Goal: Answer question/provide support: Share knowledge or assist other users

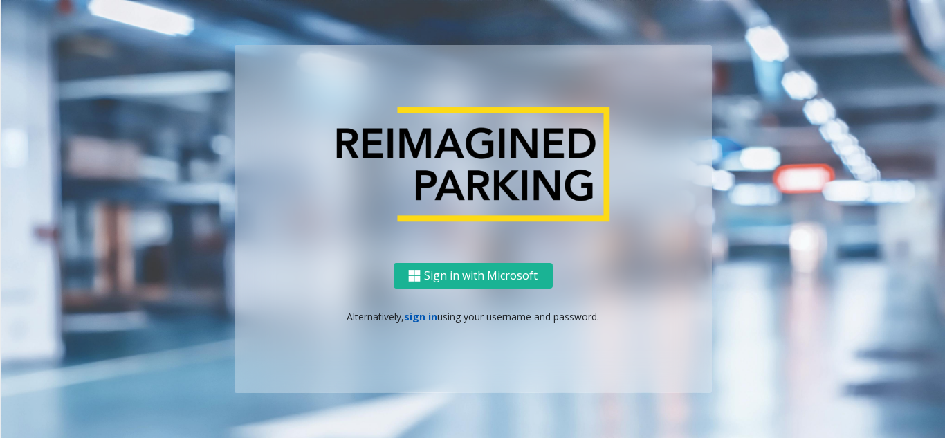
click at [421, 315] on link "sign in" at bounding box center [420, 316] width 33 height 13
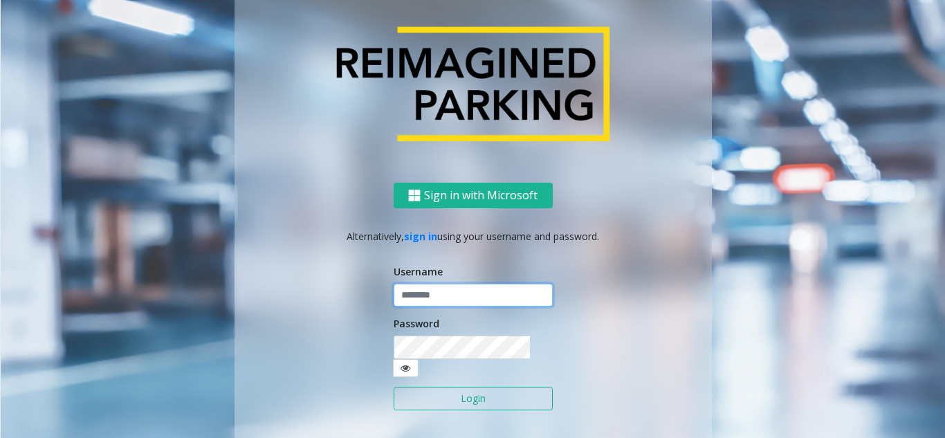
click at [426, 305] on input "text" at bounding box center [473, 296] width 159 height 24
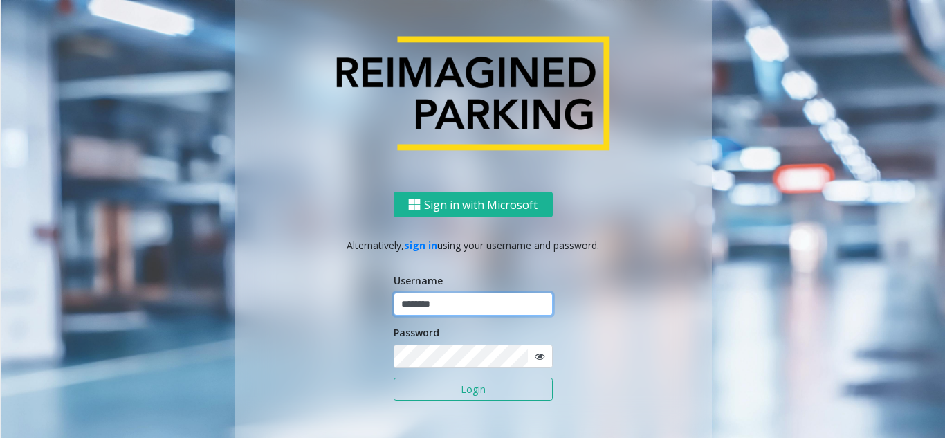
type input "********"
click at [535, 360] on icon at bounding box center [540, 357] width 10 height 10
click at [464, 397] on button "Login" at bounding box center [473, 390] width 159 height 24
click at [467, 392] on button "Login" at bounding box center [473, 390] width 159 height 24
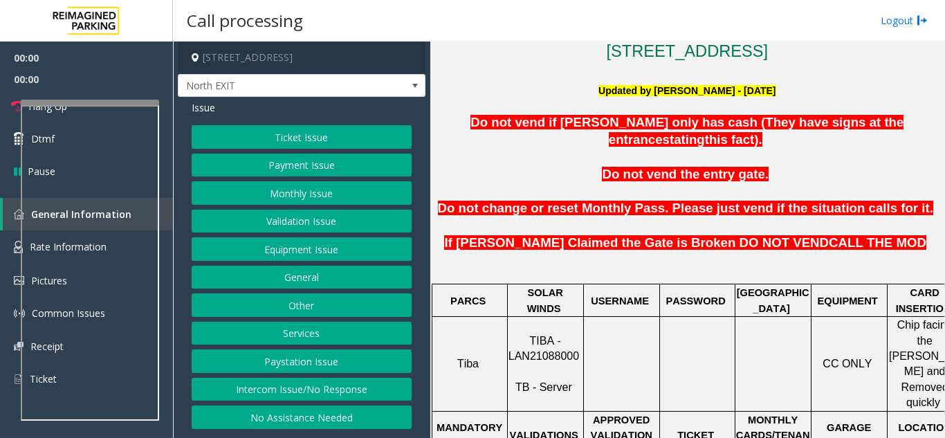
scroll to position [346, 0]
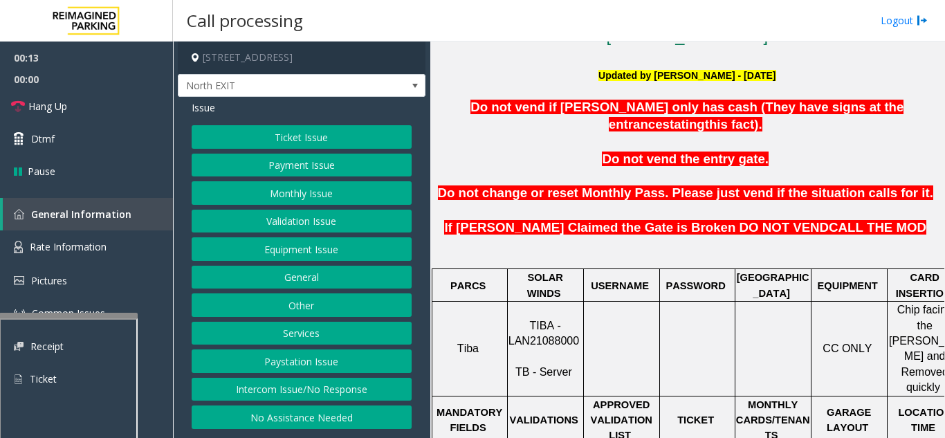
click at [58, 316] on div at bounding box center [68, 316] width 138 height 6
click at [285, 386] on button "Intercom Issue/No Response" at bounding box center [302, 390] width 220 height 24
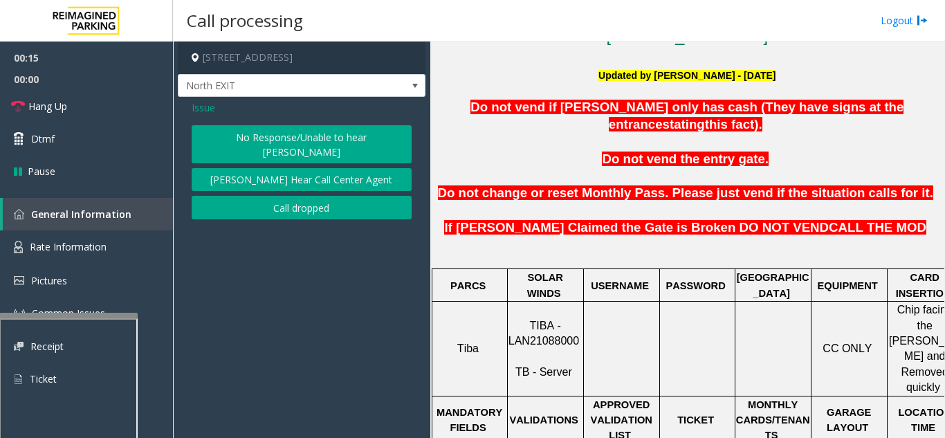
click at [264, 142] on button "No Response/Unable to hear [PERSON_NAME]" at bounding box center [302, 144] width 220 height 38
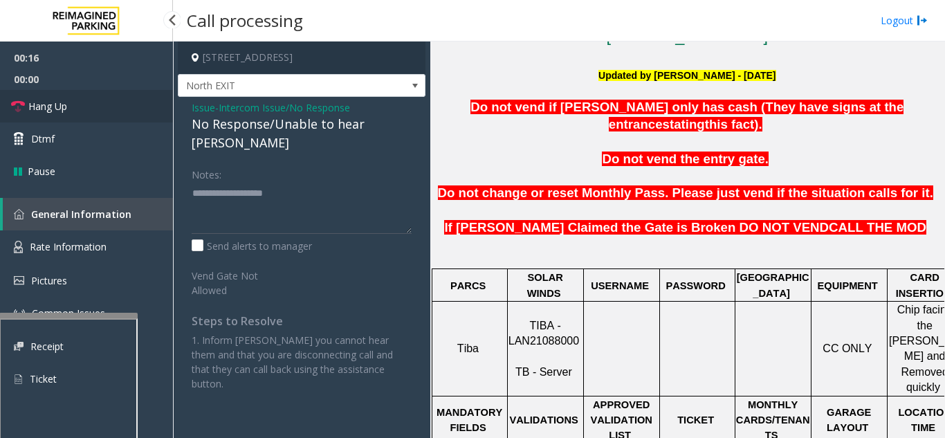
click at [125, 114] on link "Hang Up" at bounding box center [86, 106] width 173 height 33
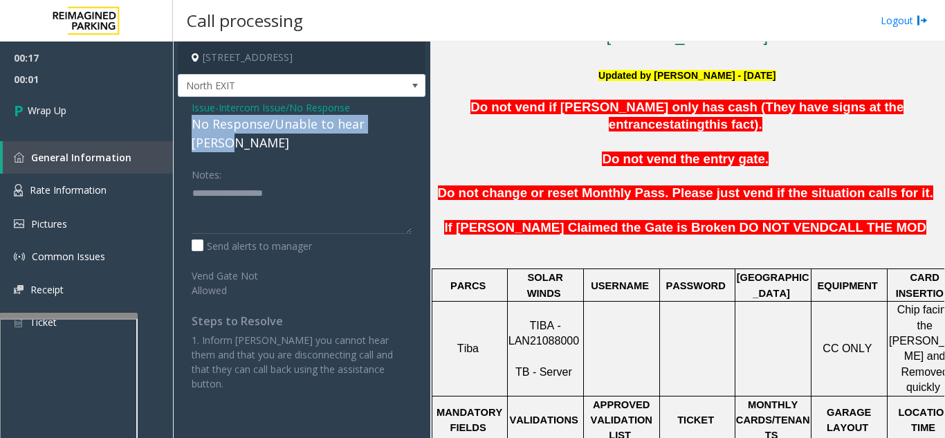
drag, startPoint x: 404, startPoint y: 125, endPoint x: 192, endPoint y: 130, distance: 212.5
click at [192, 130] on div "No Response/Unable to hear [PERSON_NAME]" at bounding box center [302, 133] width 220 height 37
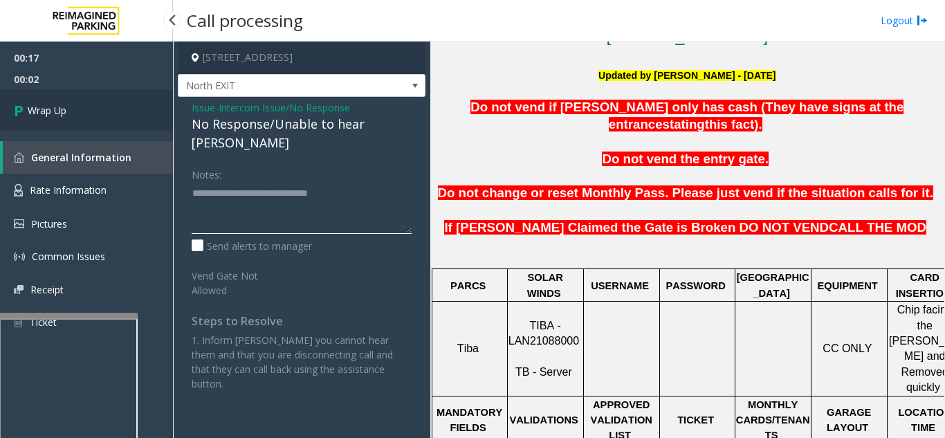
type textarea "**********"
click at [83, 121] on link "Wrap Up" at bounding box center [86, 110] width 173 height 41
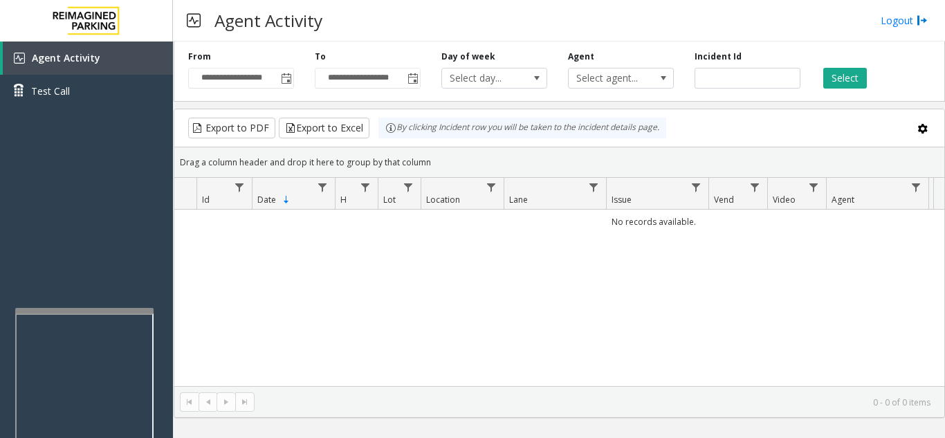
click at [69, 309] on div at bounding box center [84, 311] width 138 height 6
click at [288, 82] on span "Toggle popup" at bounding box center [286, 78] width 11 height 11
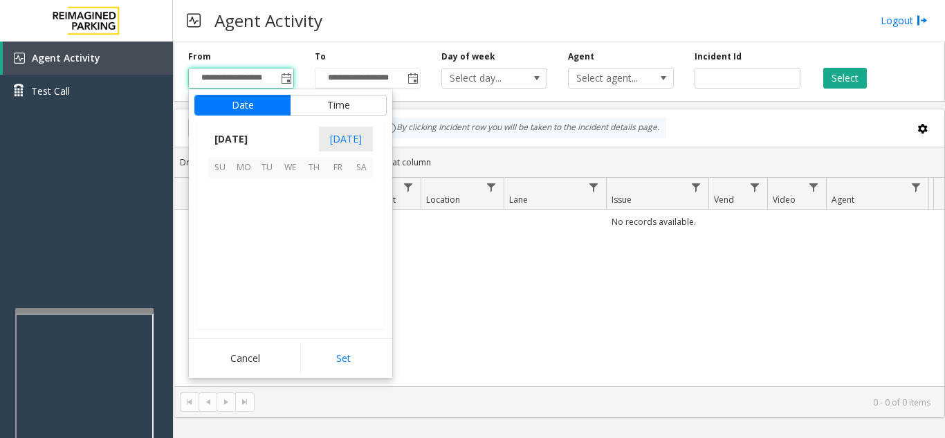
scroll to position [248224, 0]
click at [314, 238] on span "14" at bounding box center [314, 237] width 24 height 24
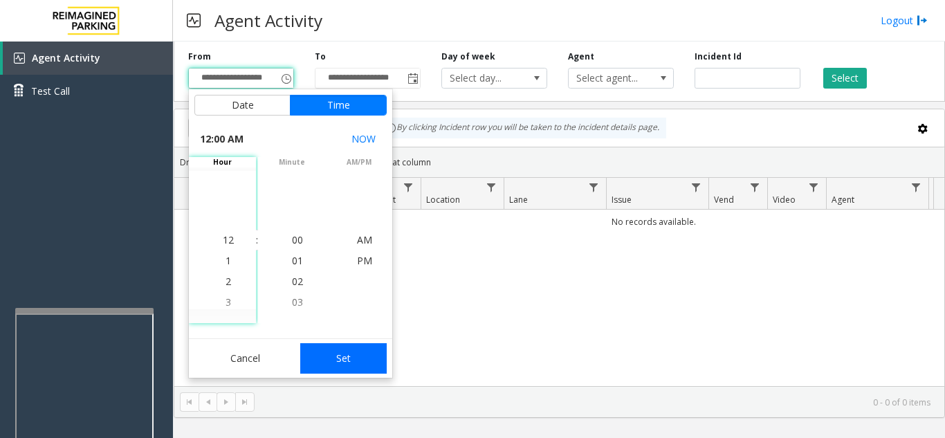
click at [345, 363] on button "Set" at bounding box center [343, 358] width 87 height 30
type input "**********"
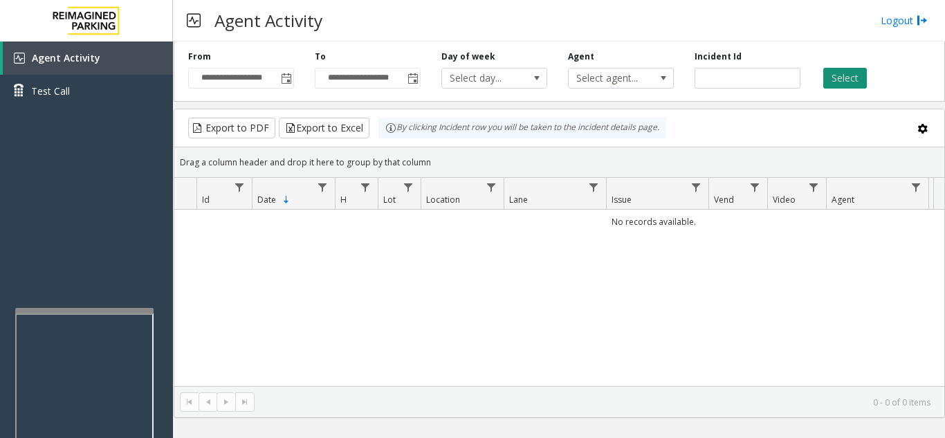
click at [848, 75] on button "Select" at bounding box center [846, 78] width 44 height 21
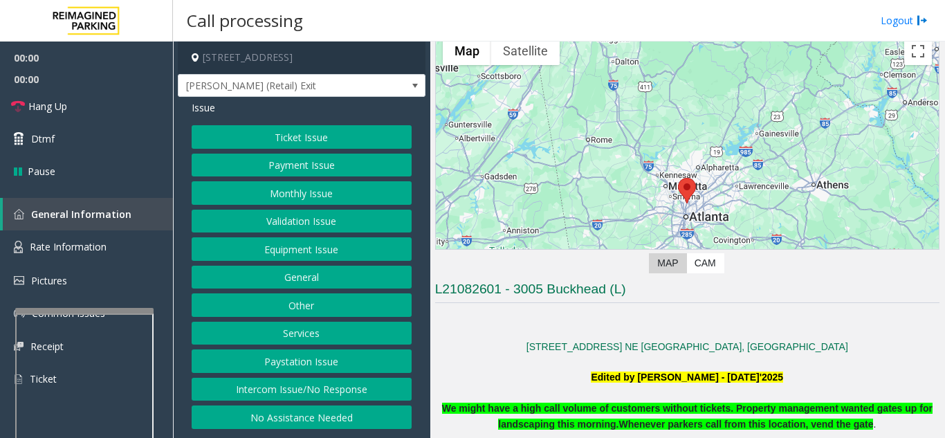
scroll to position [346, 0]
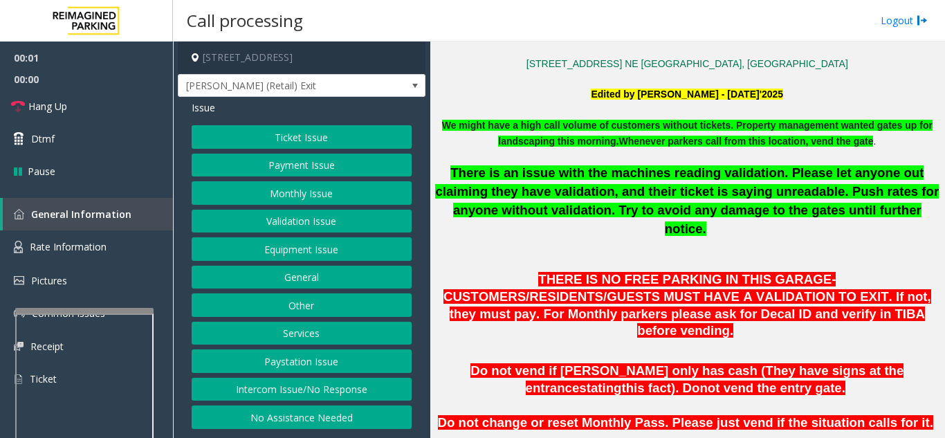
click at [321, 133] on button "Ticket Issue" at bounding box center [302, 137] width 220 height 24
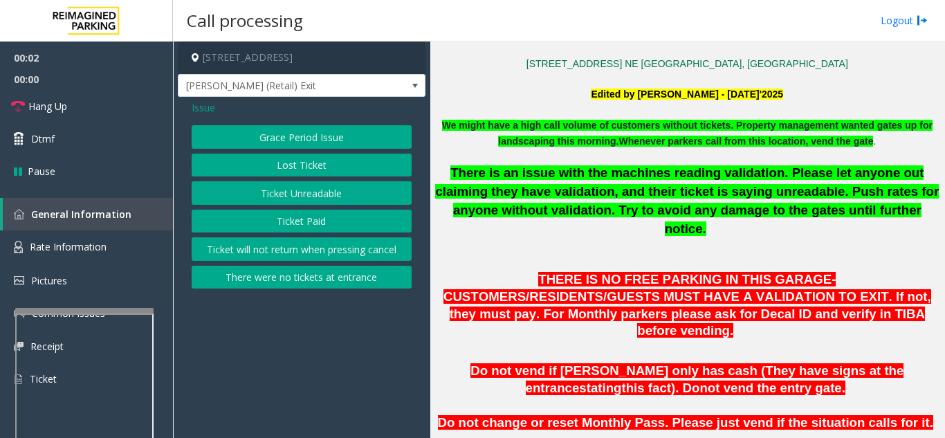
click at [294, 278] on button "There were no tickets at entrance" at bounding box center [302, 278] width 220 height 24
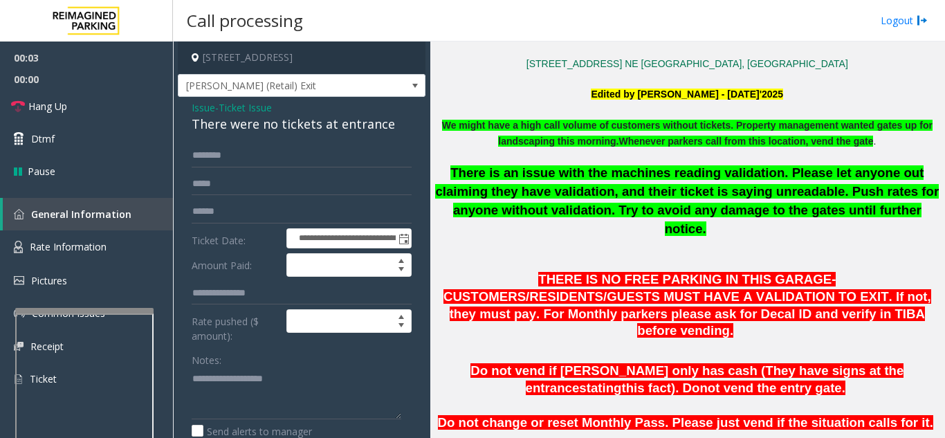
scroll to position [69, 0]
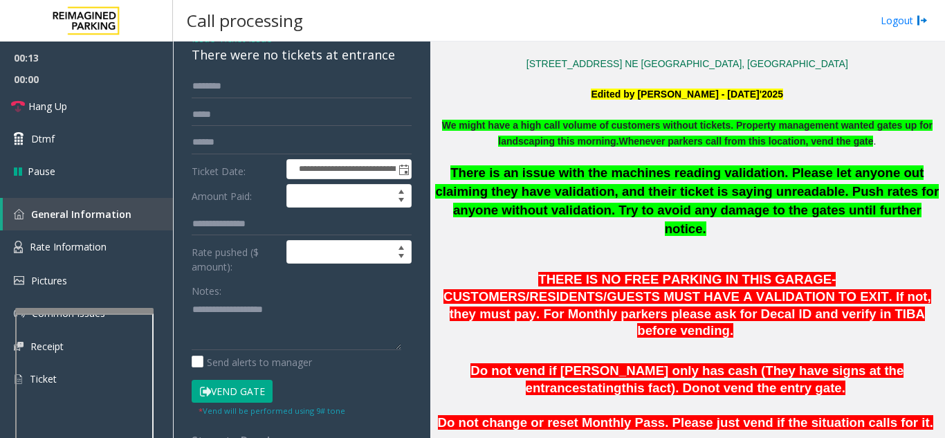
click at [207, 46] on span "Issue" at bounding box center [204, 38] width 24 height 15
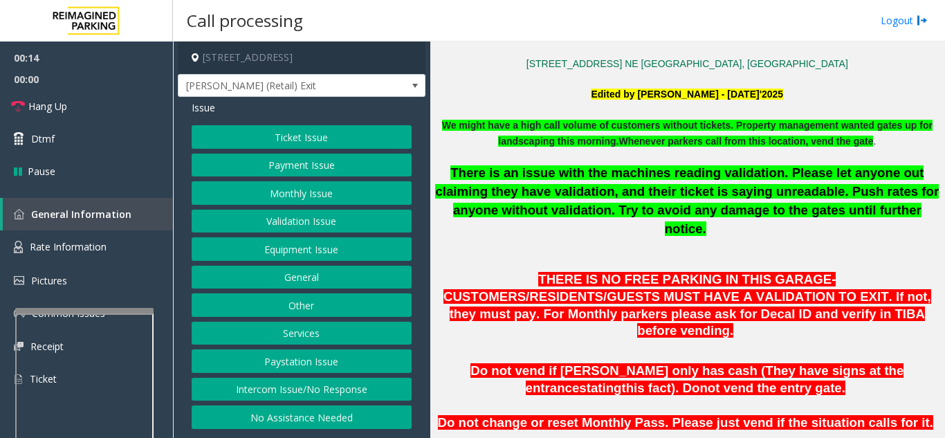
scroll to position [0, 0]
click at [309, 385] on button "Intercom Issue/No Response" at bounding box center [302, 390] width 220 height 24
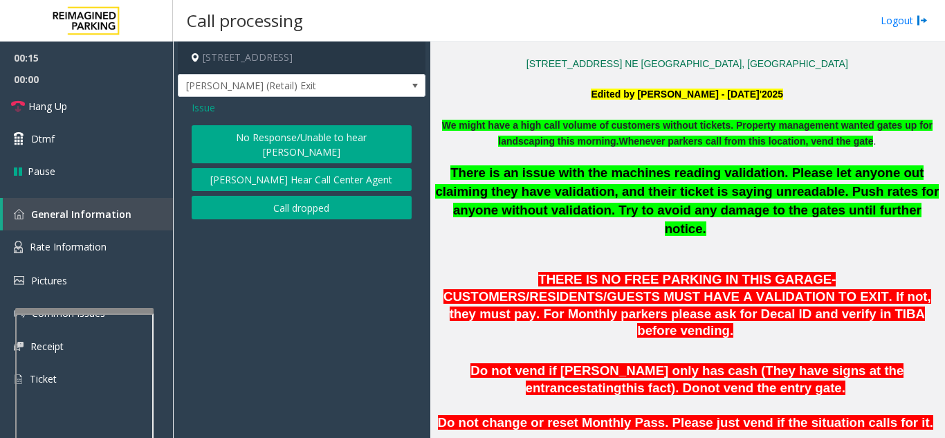
click at [281, 143] on button "No Response/Unable to hear [PERSON_NAME]" at bounding box center [302, 144] width 220 height 38
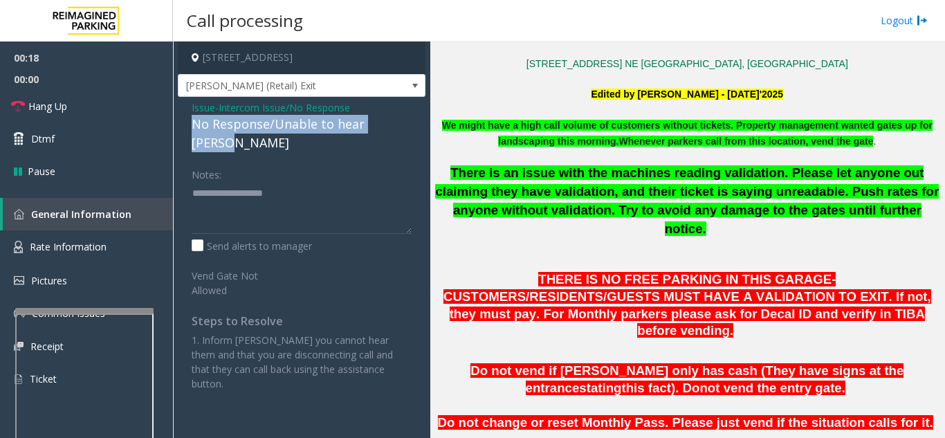
drag, startPoint x: 190, startPoint y: 117, endPoint x: 419, endPoint y: 125, distance: 228.5
click at [419, 125] on div "Issue - Intercom Issue/No Response No Response/Unable to hear [PERSON_NAME] Not…" at bounding box center [302, 251] width 248 height 308
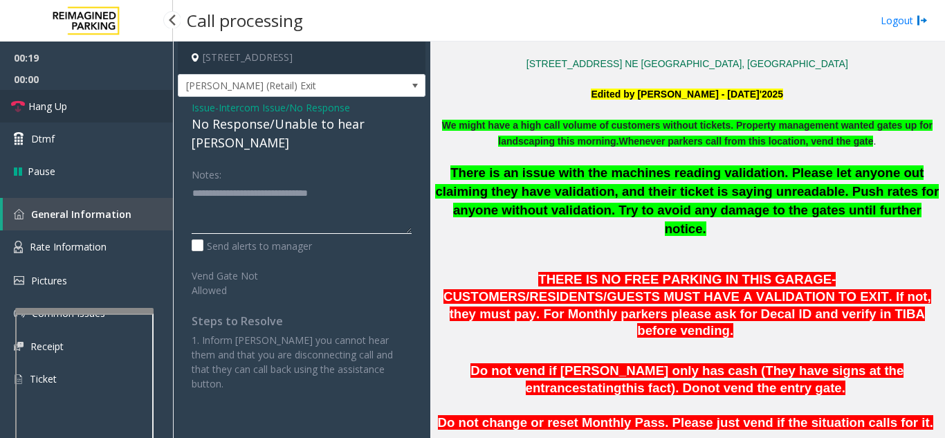
type textarea "**********"
click at [110, 115] on link "Hang Up" at bounding box center [86, 106] width 173 height 33
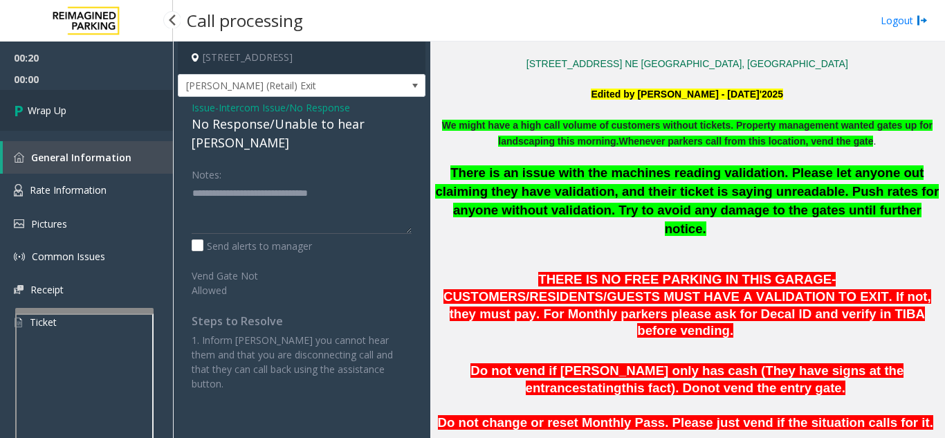
click at [110, 115] on link "Wrap Up" at bounding box center [86, 110] width 173 height 41
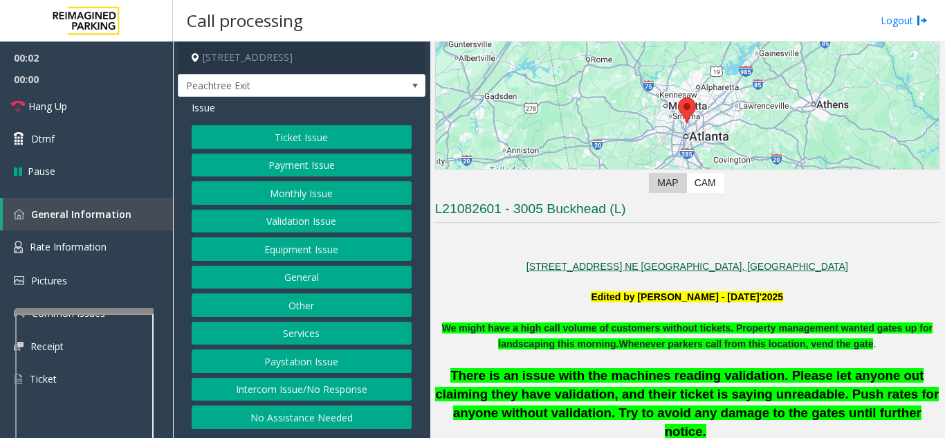
scroll to position [277, 0]
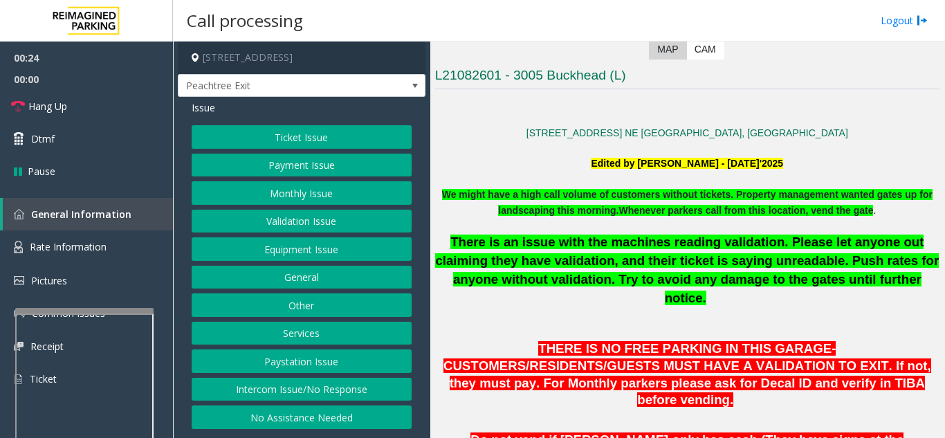
click at [255, 136] on button "Ticket Issue" at bounding box center [302, 137] width 220 height 24
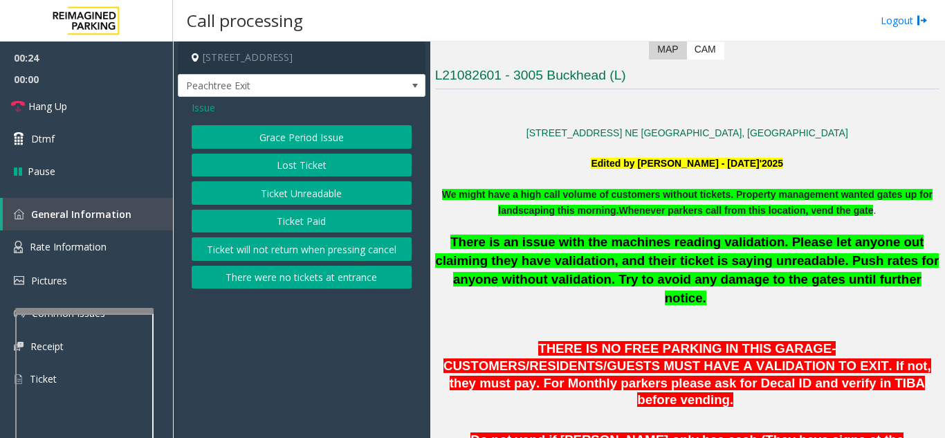
click at [295, 276] on button "There were no tickets at entrance" at bounding box center [302, 278] width 220 height 24
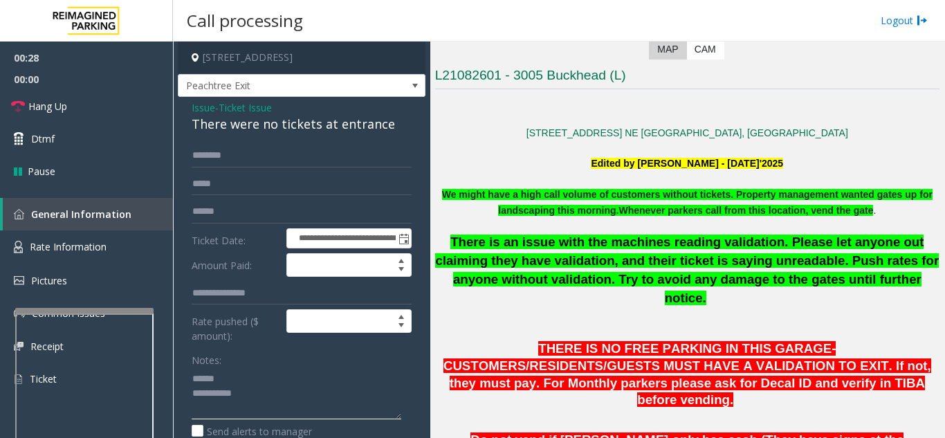
click at [251, 395] on textarea at bounding box center [297, 393] width 210 height 52
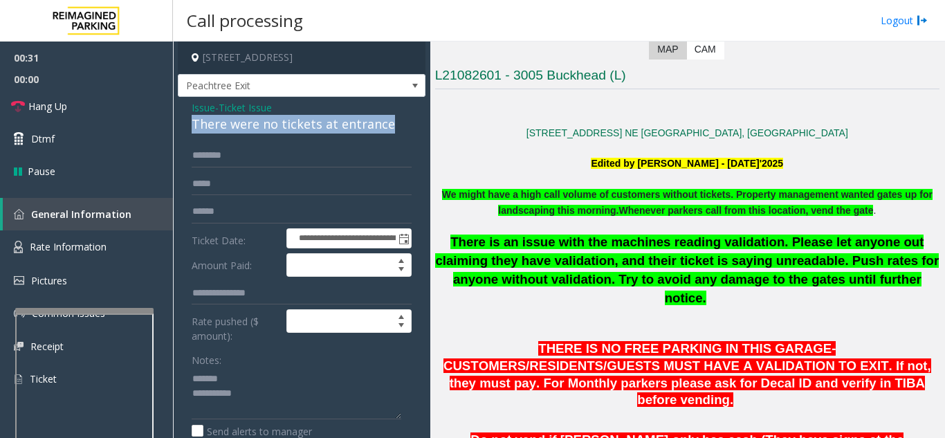
drag, startPoint x: 190, startPoint y: 138, endPoint x: 404, endPoint y: 134, distance: 214.6
click at [404, 134] on div "**********" at bounding box center [302, 418] width 248 height 642
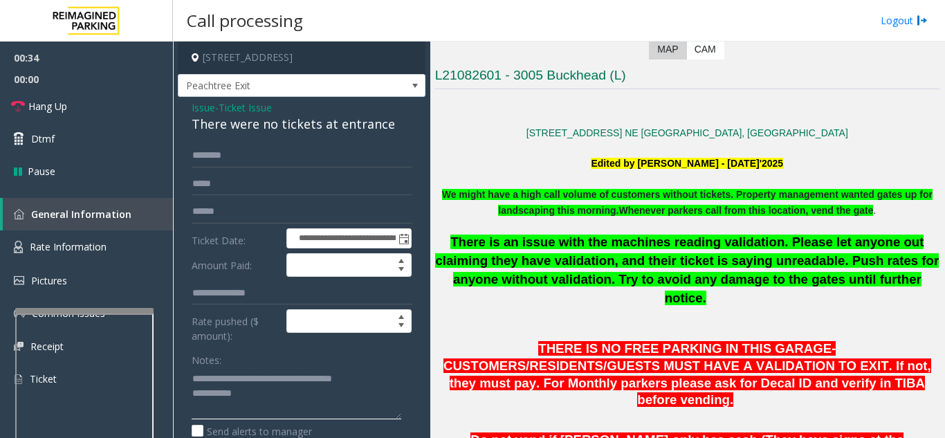
type textarea "**********"
click at [264, 167] on input "text" at bounding box center [302, 156] width 220 height 24
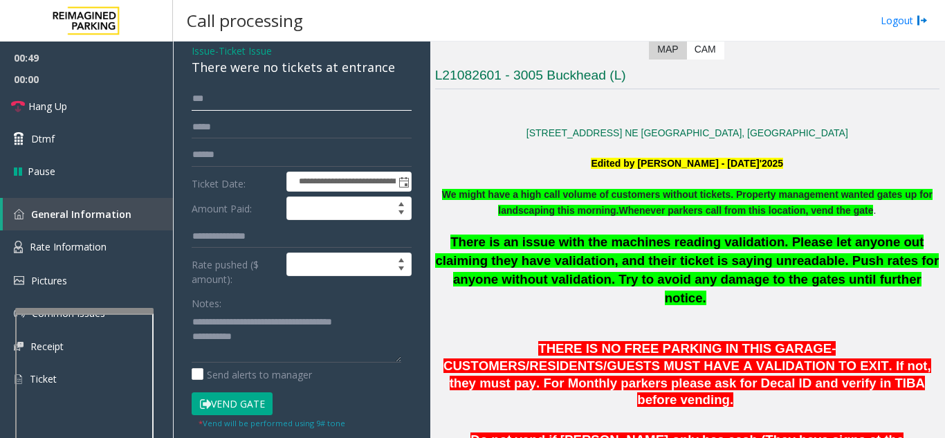
scroll to position [138, 0]
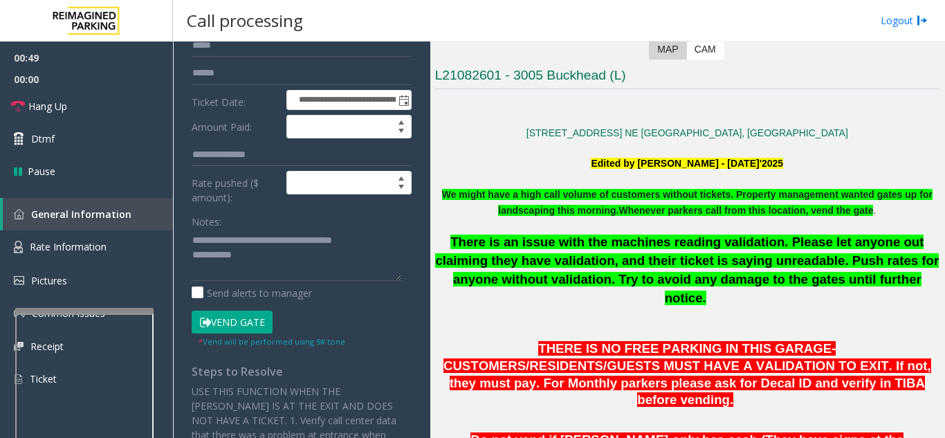
type input "***"
click at [246, 334] on button "Vend Gate" at bounding box center [232, 323] width 81 height 24
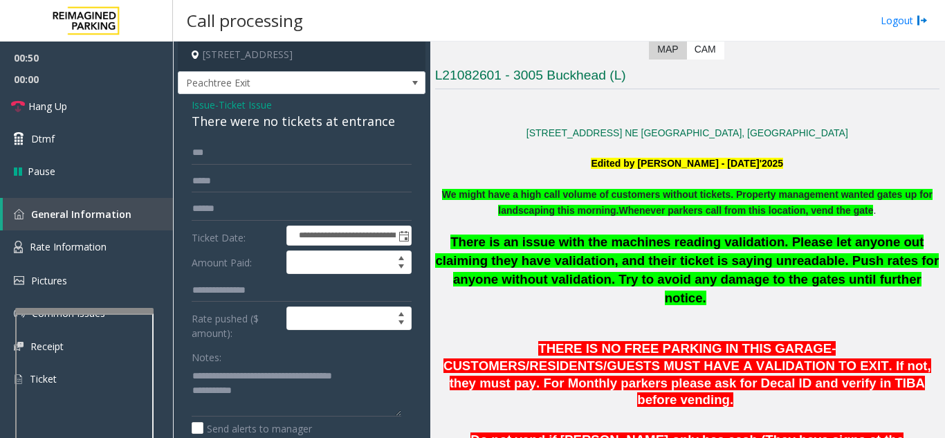
scroll to position [0, 0]
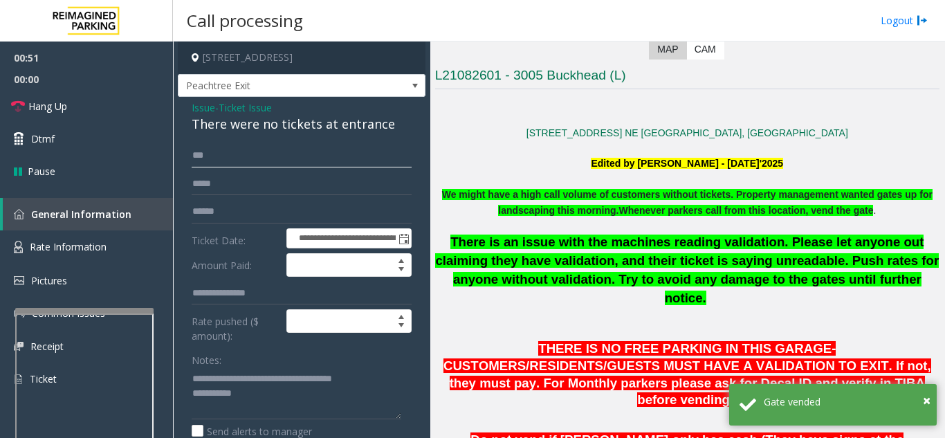
drag, startPoint x: 233, startPoint y: 173, endPoint x: 174, endPoint y: 178, distance: 58.3
click at [174, 178] on app-call-processing-form "**********" at bounding box center [301, 240] width 257 height 397
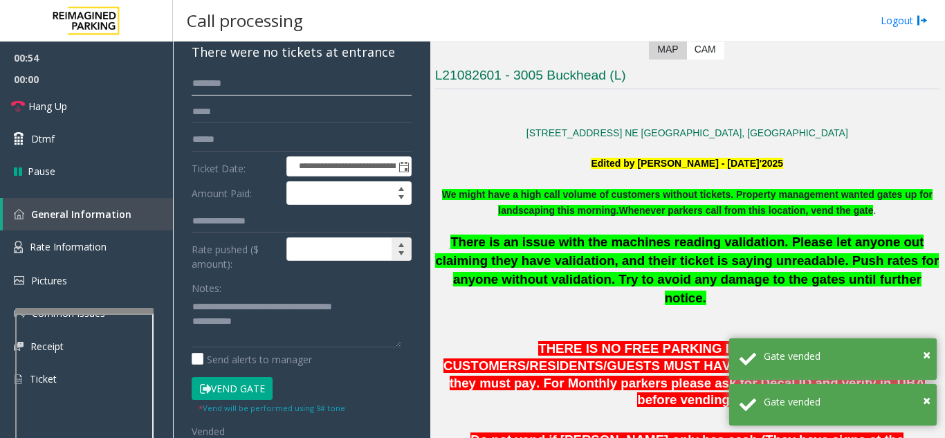
scroll to position [138, 0]
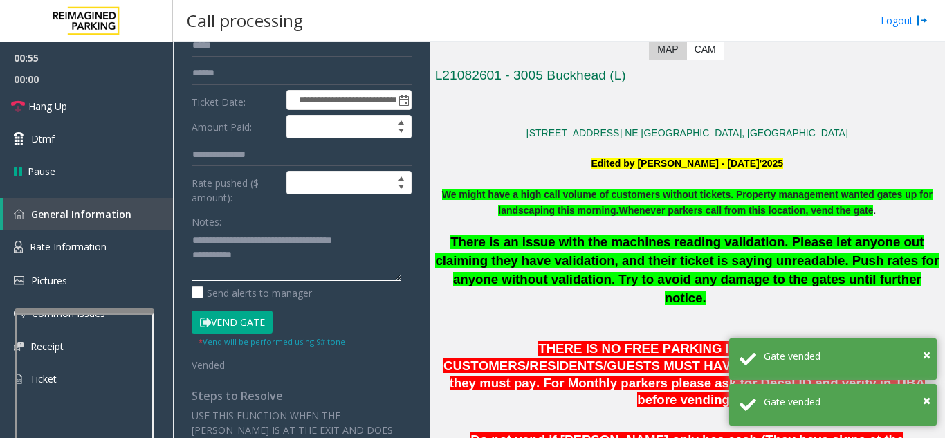
click at [275, 273] on textarea at bounding box center [297, 255] width 210 height 52
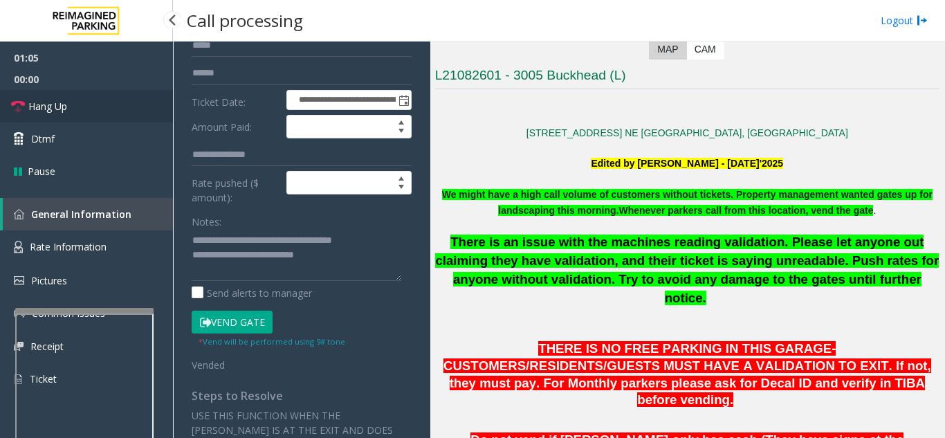
click at [122, 114] on link "Hang Up" at bounding box center [86, 106] width 173 height 33
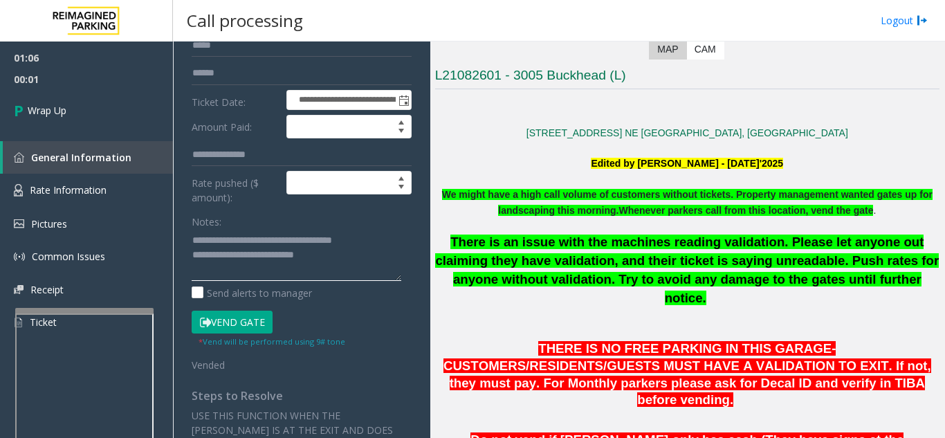
click at [379, 269] on textarea at bounding box center [297, 255] width 210 height 52
type textarea "**********"
click at [109, 116] on link "Wrap Up" at bounding box center [86, 110] width 173 height 41
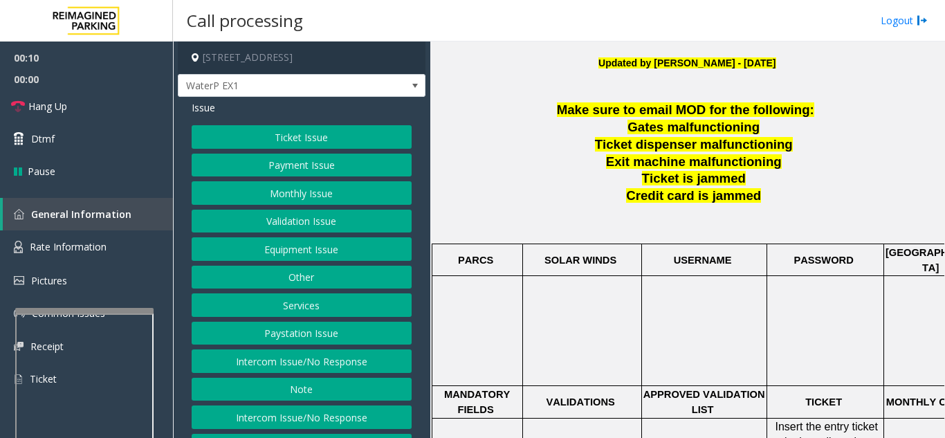
scroll to position [415, 0]
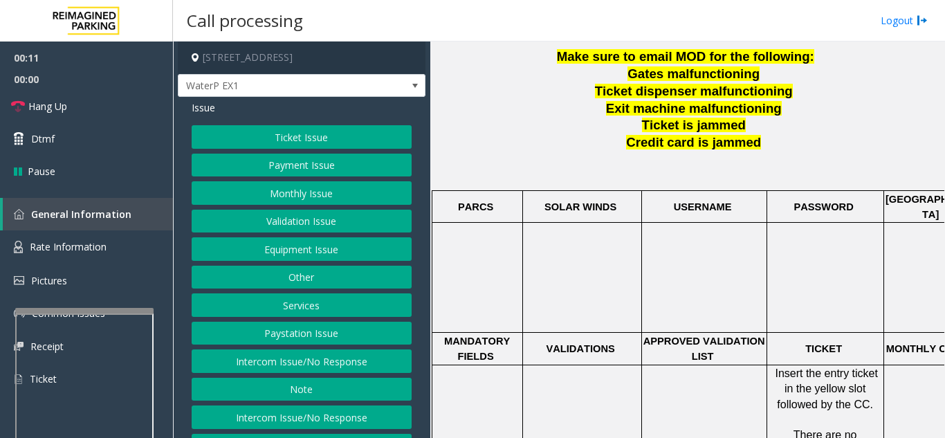
click at [298, 356] on button "Intercom Issue/No Response" at bounding box center [302, 361] width 220 height 24
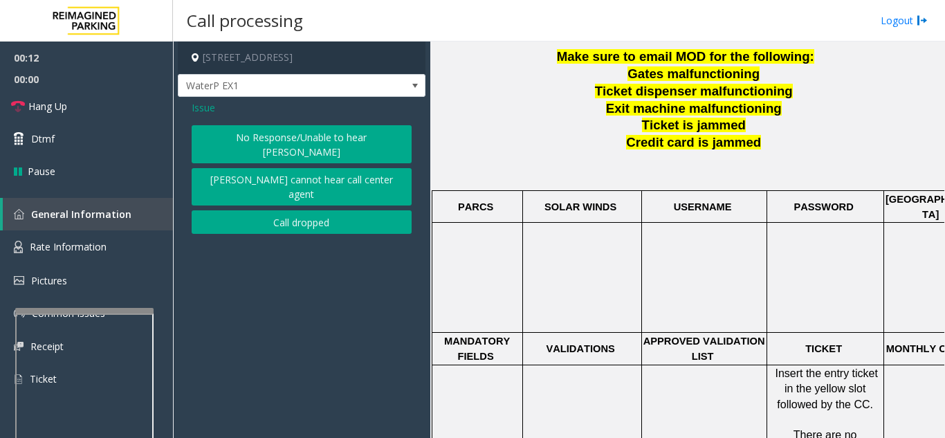
click at [271, 134] on button "No Response/Unable to hear [PERSON_NAME]" at bounding box center [302, 144] width 220 height 38
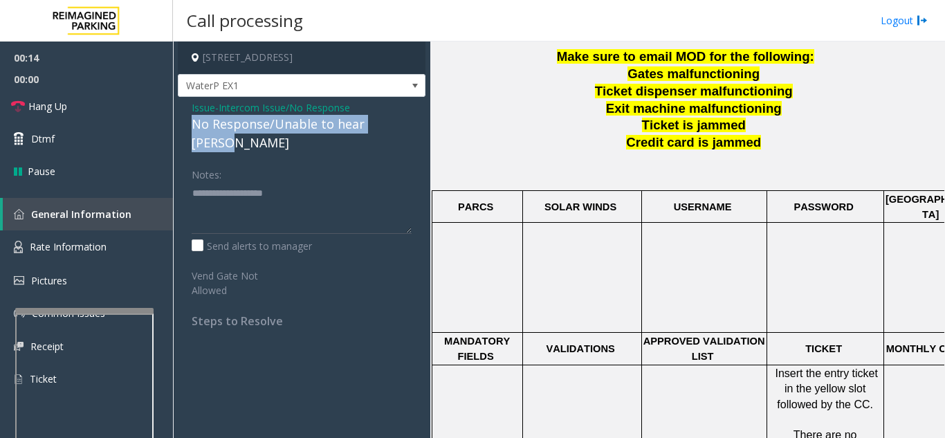
drag, startPoint x: 196, startPoint y: 122, endPoint x: 412, endPoint y: 125, distance: 215.9
click at [412, 125] on div "Issue - Intercom Issue/No Response No Response/Unable to hear [PERSON_NAME] Not…" at bounding box center [302, 219] width 248 height 245
click at [94, 107] on link "Hang Up" at bounding box center [86, 106] width 173 height 33
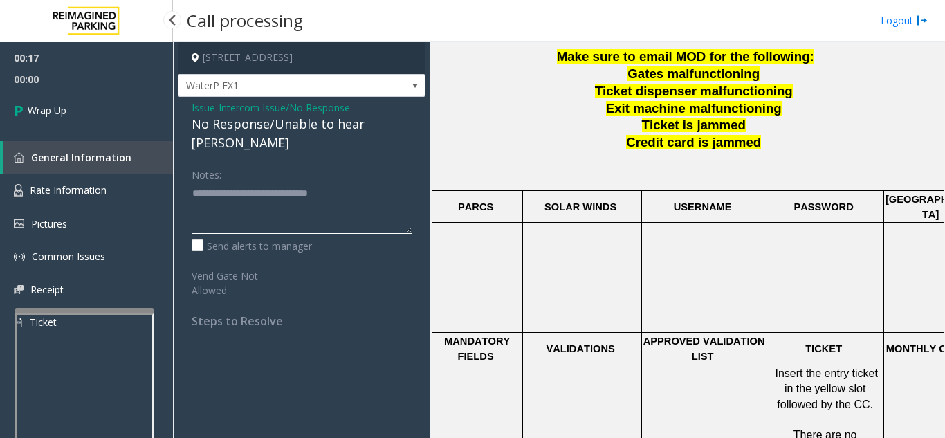
type textarea "**********"
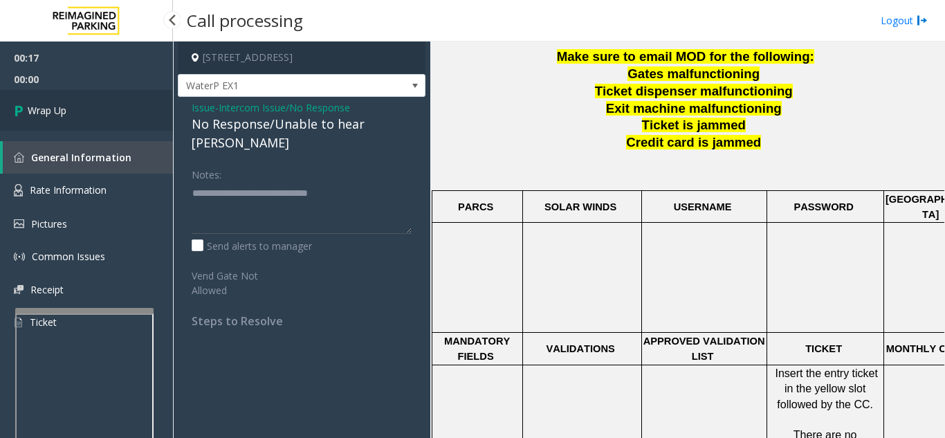
click at [115, 115] on link "Wrap Up" at bounding box center [86, 110] width 173 height 41
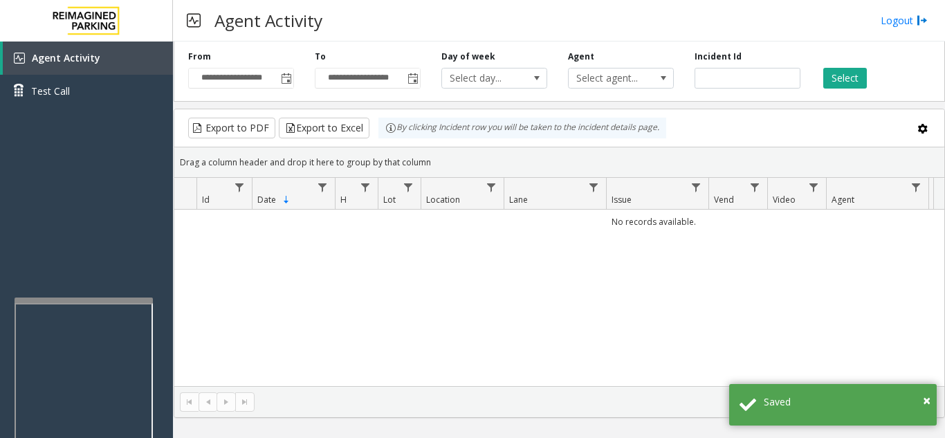
click at [87, 298] on div at bounding box center [84, 301] width 138 height 6
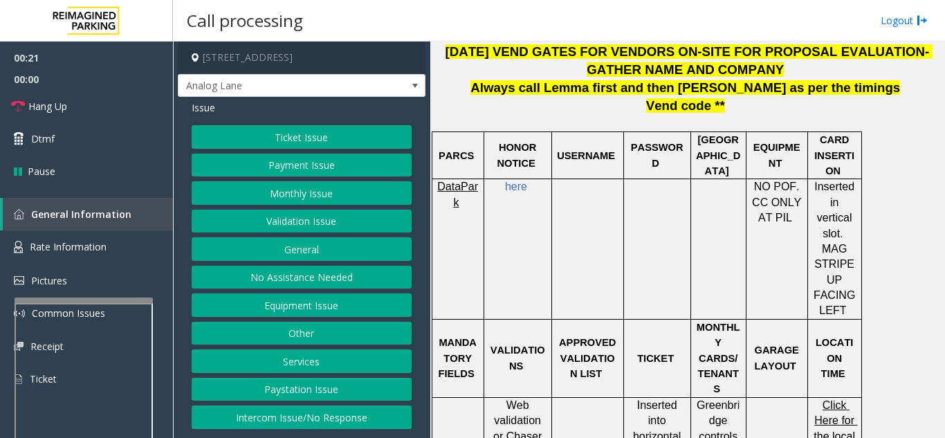
scroll to position [623, 0]
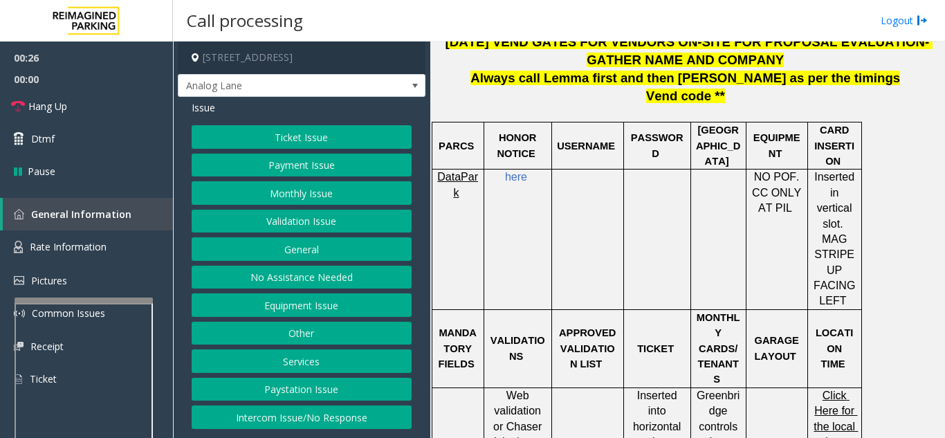
click at [346, 140] on button "Ticket Issue" at bounding box center [302, 137] width 220 height 24
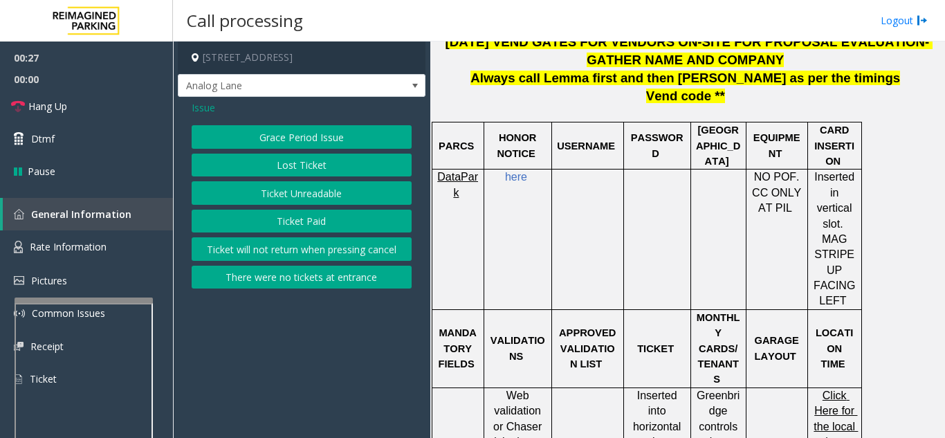
click at [340, 202] on button "Ticket Unreadable" at bounding box center [302, 193] width 220 height 24
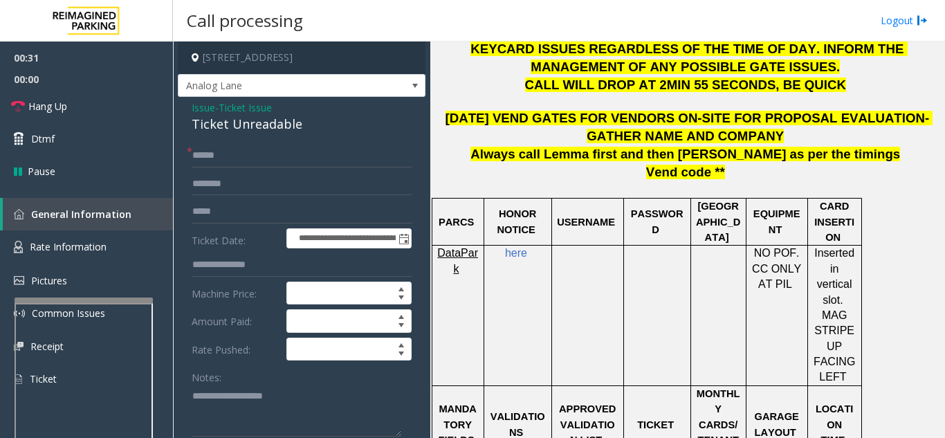
scroll to position [484, 0]
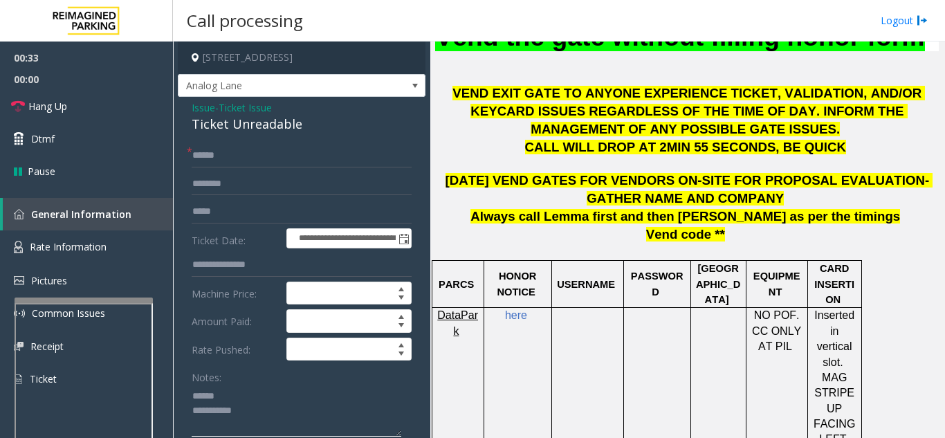
click at [245, 394] on textarea at bounding box center [297, 411] width 210 height 52
type textarea "**********"
drag, startPoint x: 307, startPoint y: 126, endPoint x: 249, endPoint y: 125, distance: 57.4
click at [249, 125] on div "Ticket Unreadable" at bounding box center [302, 124] width 220 height 19
click at [247, 157] on input "text" at bounding box center [302, 156] width 220 height 24
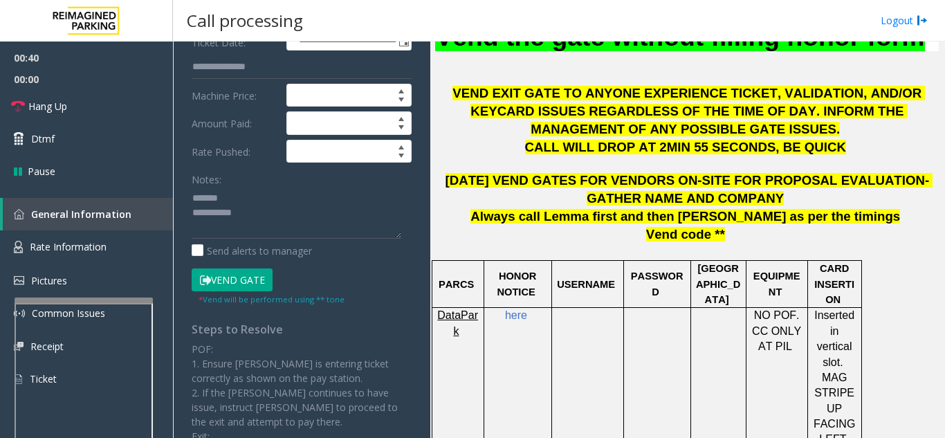
scroll to position [208, 0]
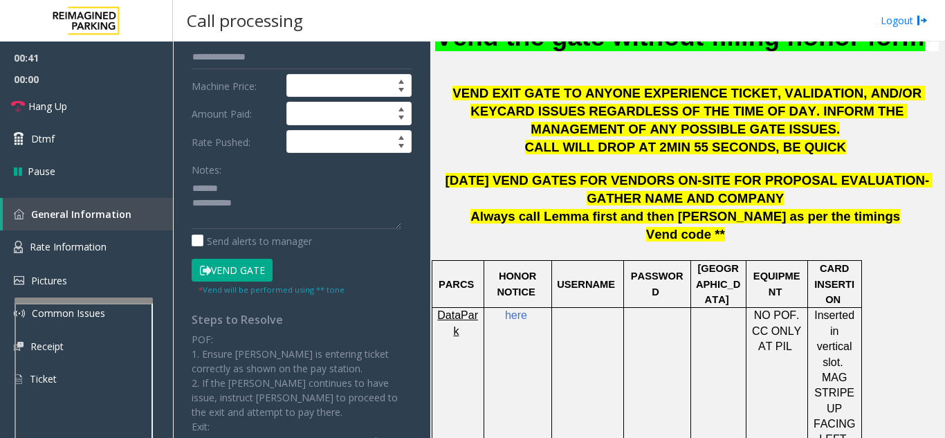
type input "******"
click at [253, 264] on button "Vend Gate" at bounding box center [232, 271] width 81 height 24
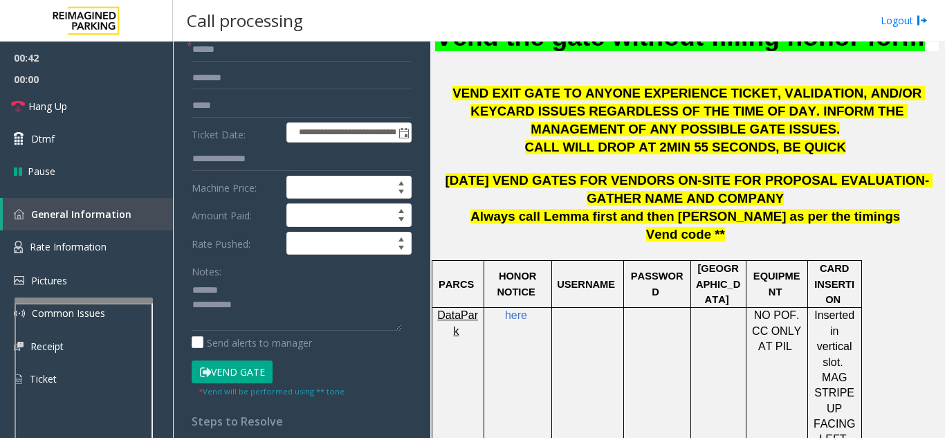
scroll to position [69, 0]
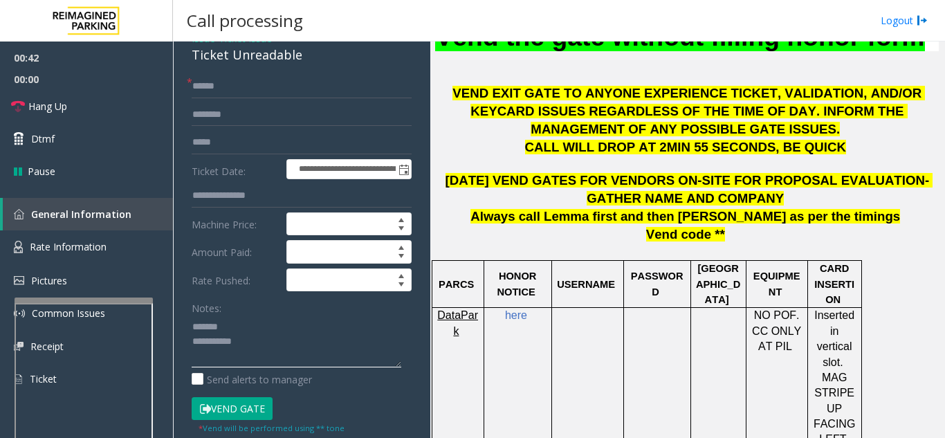
click at [246, 327] on textarea at bounding box center [297, 342] width 210 height 52
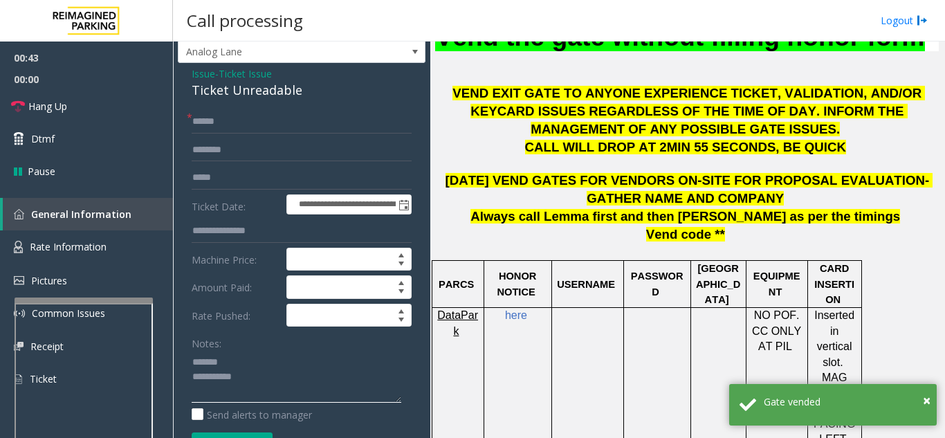
scroll to position [0, 0]
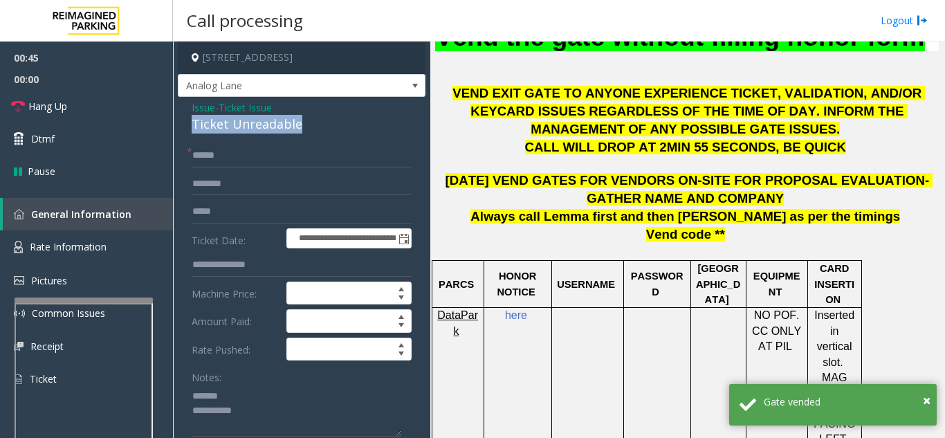
drag, startPoint x: 188, startPoint y: 122, endPoint x: 326, endPoint y: 129, distance: 137.9
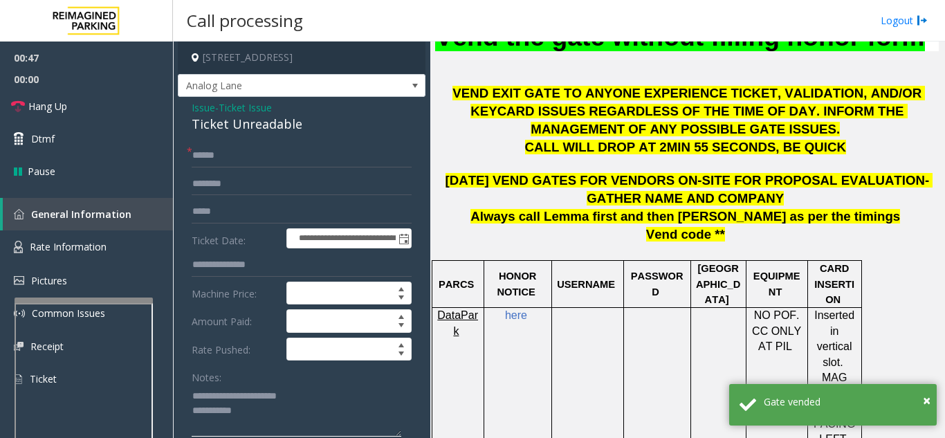
click at [302, 413] on textarea at bounding box center [297, 411] width 210 height 52
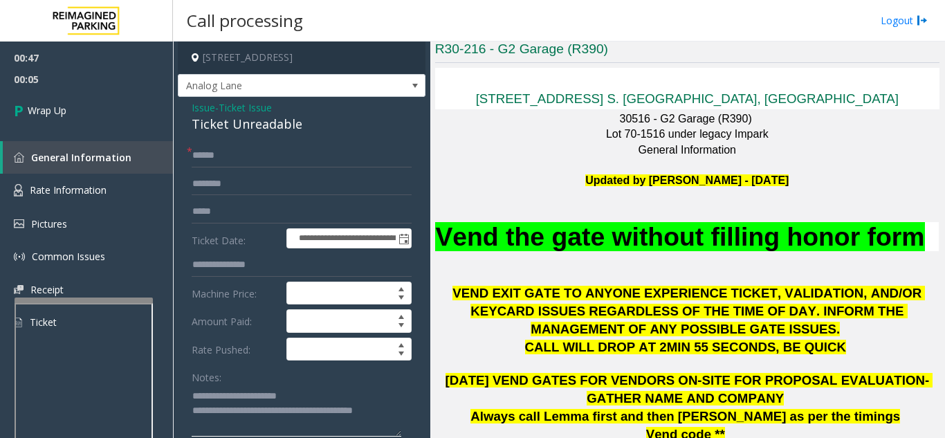
scroll to position [277, 0]
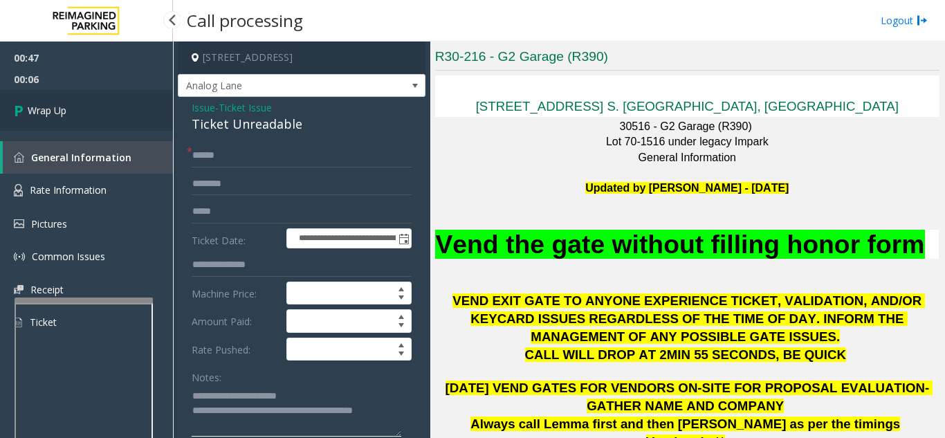
type textarea "**********"
click at [51, 117] on span "Wrap Up" at bounding box center [47, 110] width 39 height 15
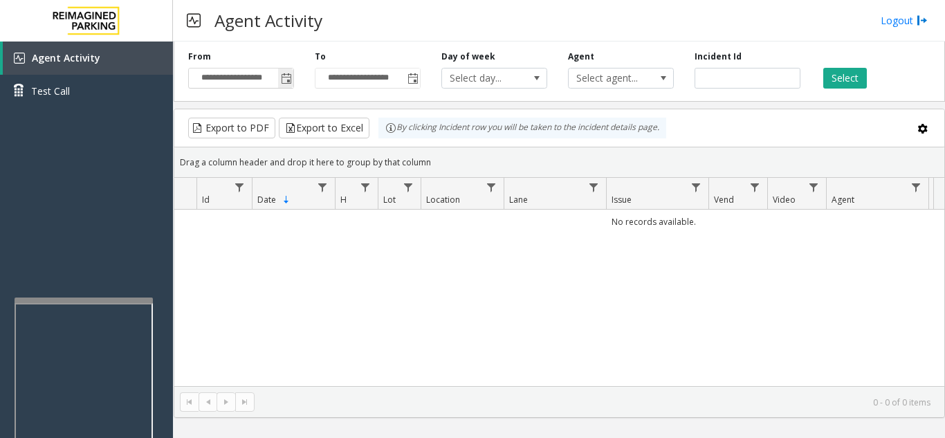
click at [289, 83] on span "Toggle popup" at bounding box center [286, 78] width 11 height 11
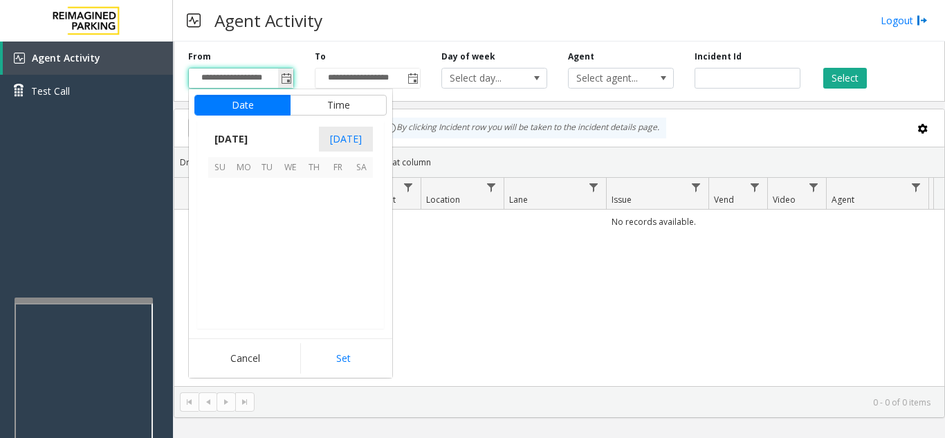
scroll to position [248224, 0]
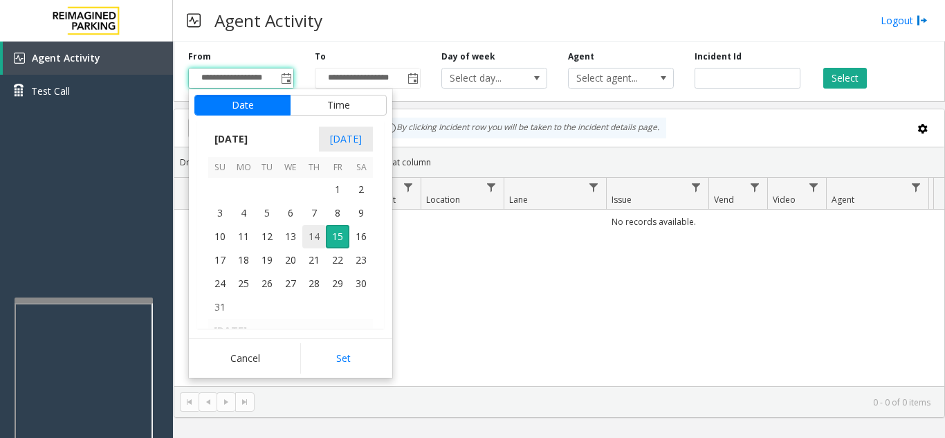
click at [313, 232] on span "14" at bounding box center [314, 237] width 24 height 24
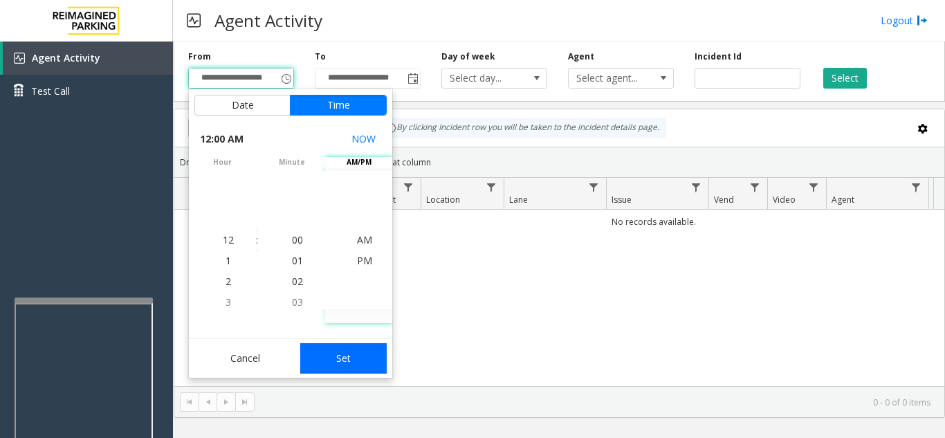
click at [366, 358] on button "Set" at bounding box center [343, 358] width 87 height 30
type input "**********"
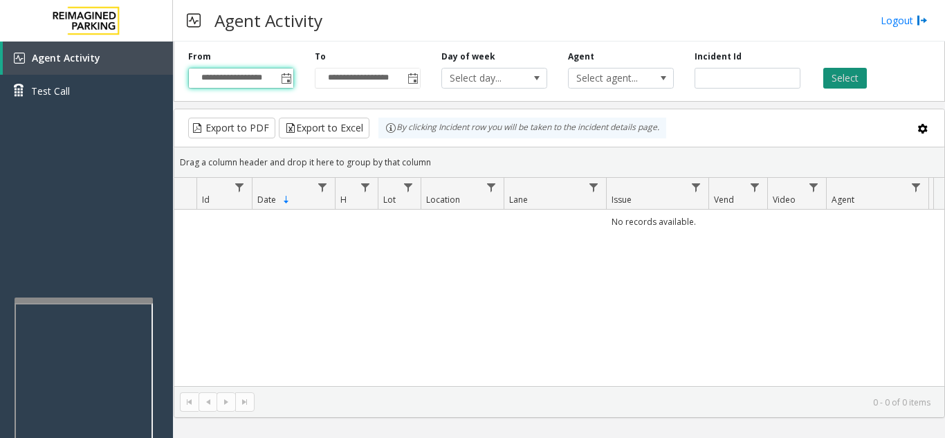
click at [842, 79] on button "Select" at bounding box center [846, 78] width 44 height 21
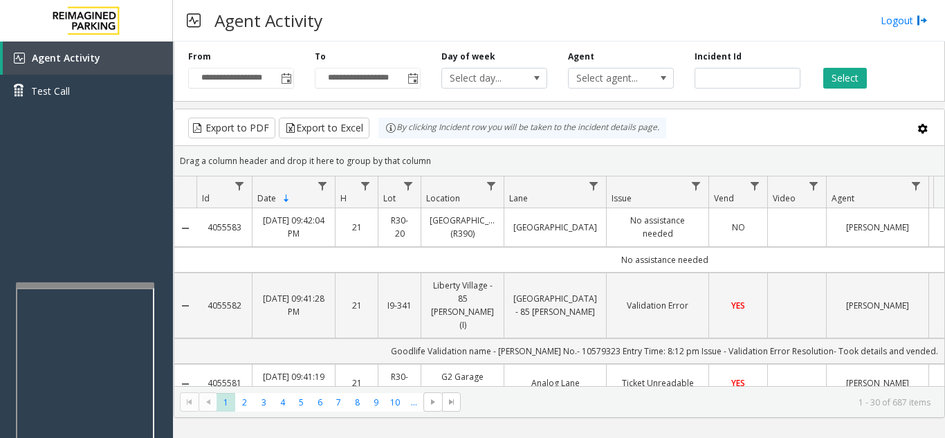
click at [80, 286] on div at bounding box center [85, 285] width 138 height 6
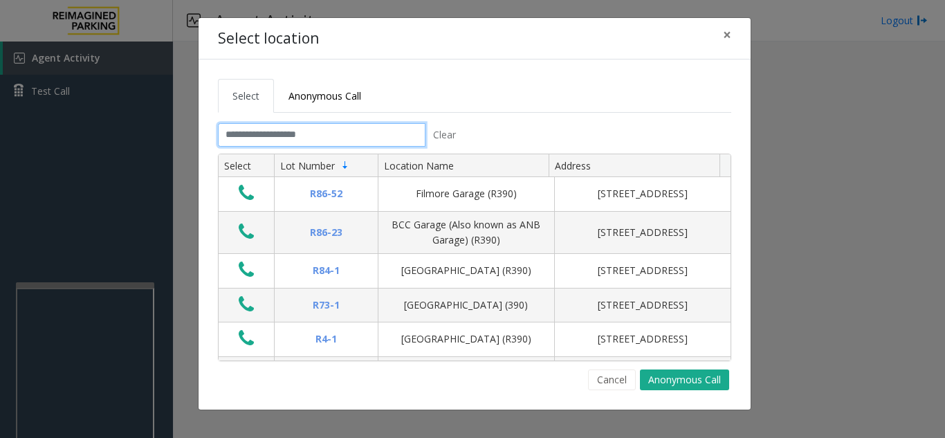
click at [276, 134] on input "text" at bounding box center [322, 135] width 208 height 24
click at [732, 36] on button "×" at bounding box center [728, 35] width 28 height 34
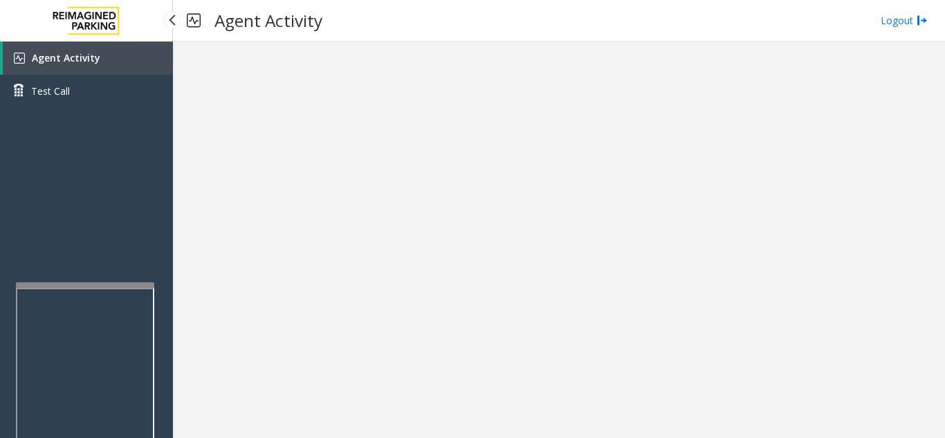
click at [98, 66] on link "Agent Activity" at bounding box center [88, 58] width 170 height 33
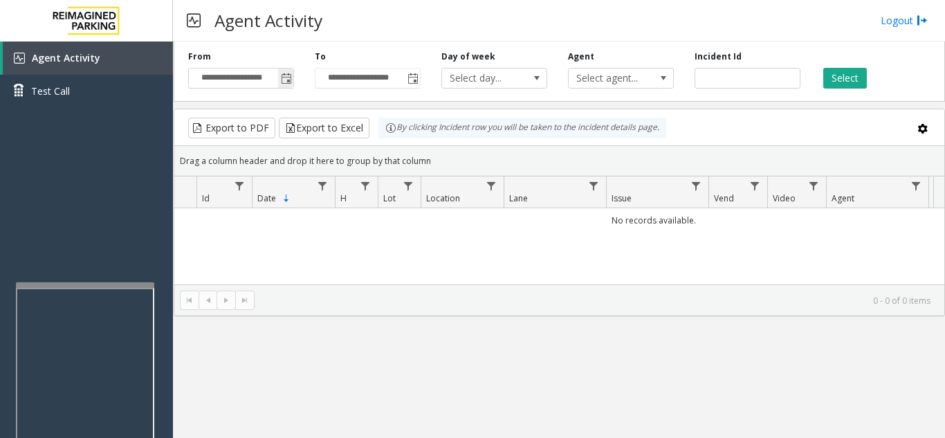
click at [285, 79] on span "Toggle popup" at bounding box center [286, 78] width 11 height 11
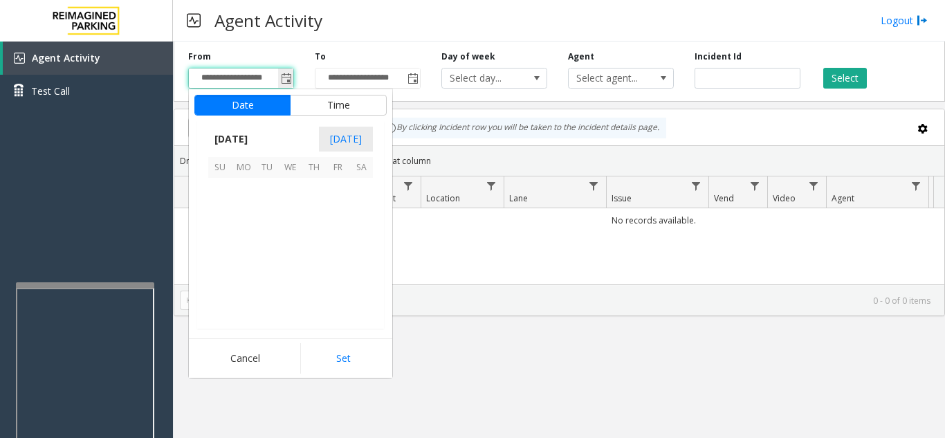
scroll to position [248224, 0]
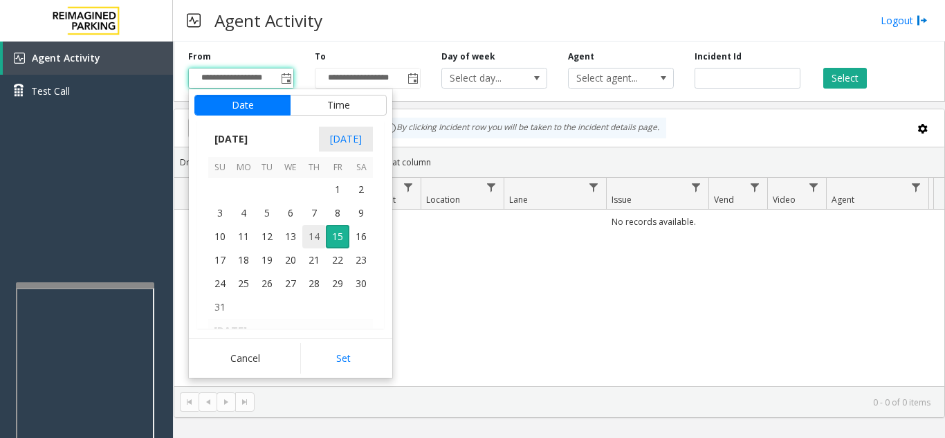
click at [310, 235] on span "14" at bounding box center [314, 237] width 24 height 24
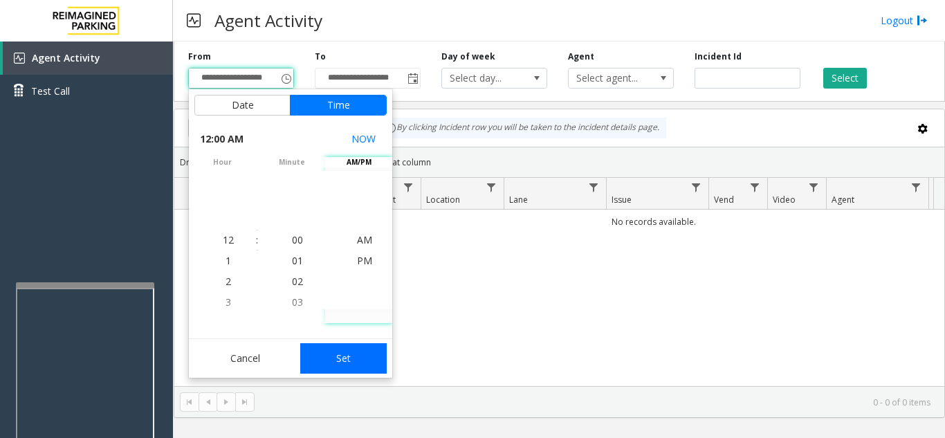
click at [340, 361] on button "Set" at bounding box center [343, 358] width 87 height 30
type input "**********"
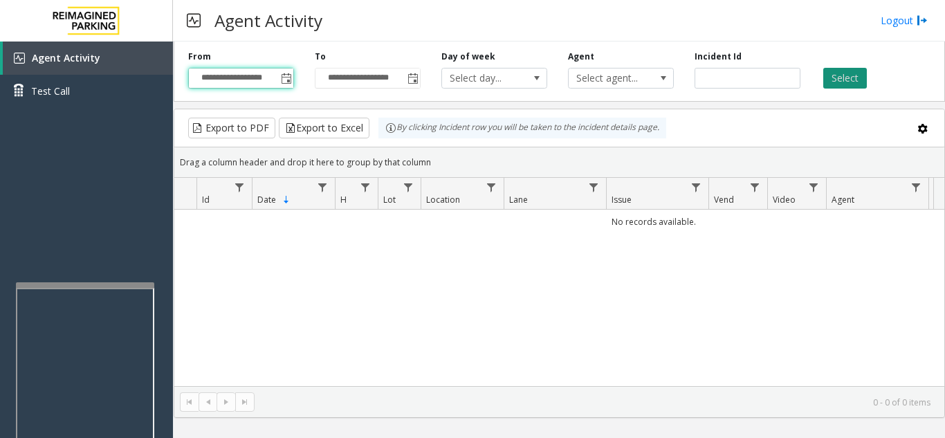
click at [844, 80] on button "Select" at bounding box center [846, 78] width 44 height 21
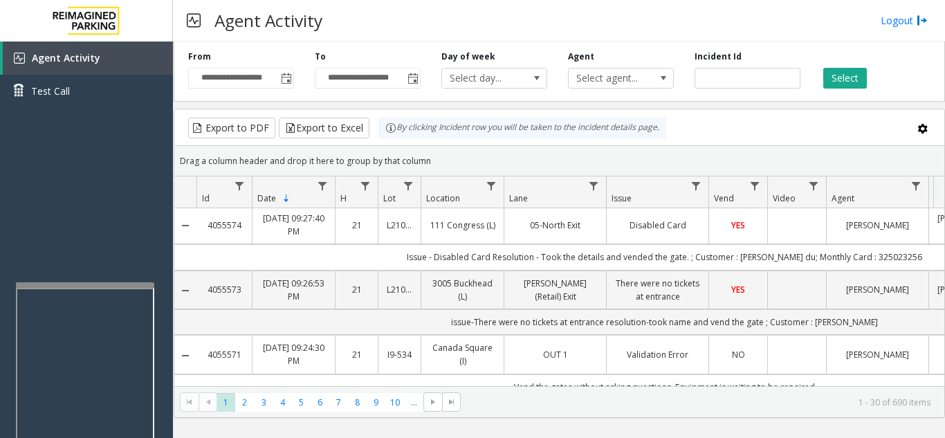
scroll to position [900, 0]
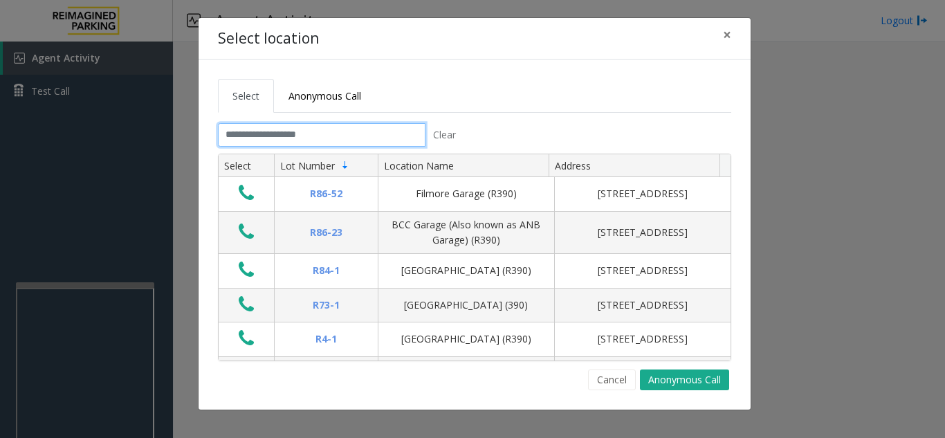
click at [401, 140] on input "text" at bounding box center [322, 135] width 208 height 24
click at [390, 131] on input "text" at bounding box center [322, 135] width 208 height 24
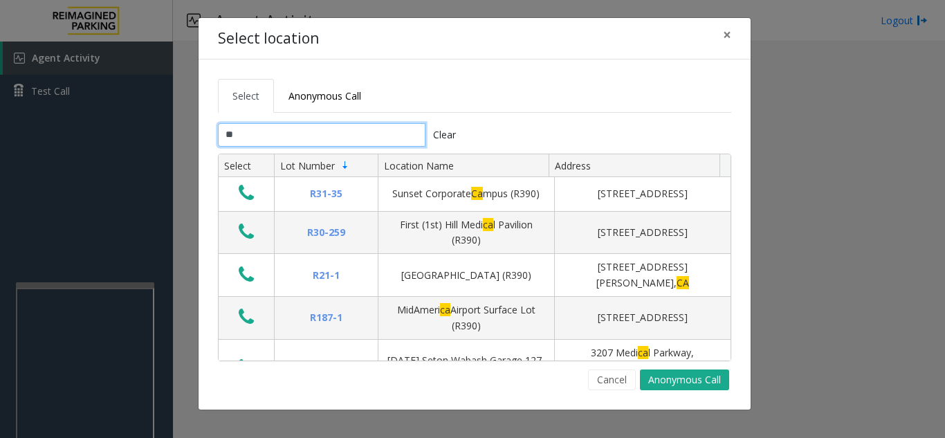
type input "*"
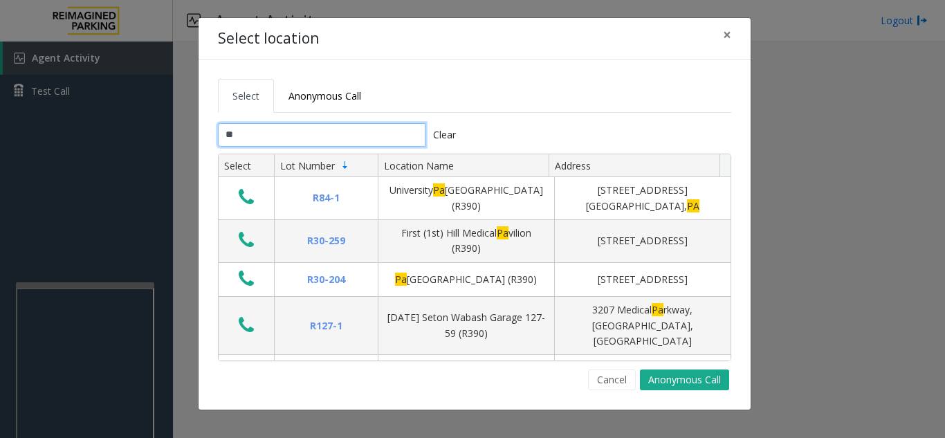
type input "*"
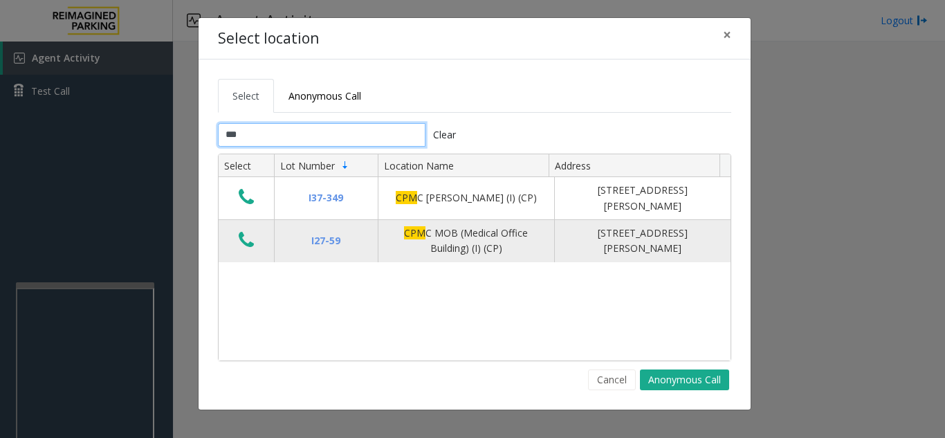
type input "***"
click at [255, 238] on button "Data table" at bounding box center [247, 241] width 24 height 22
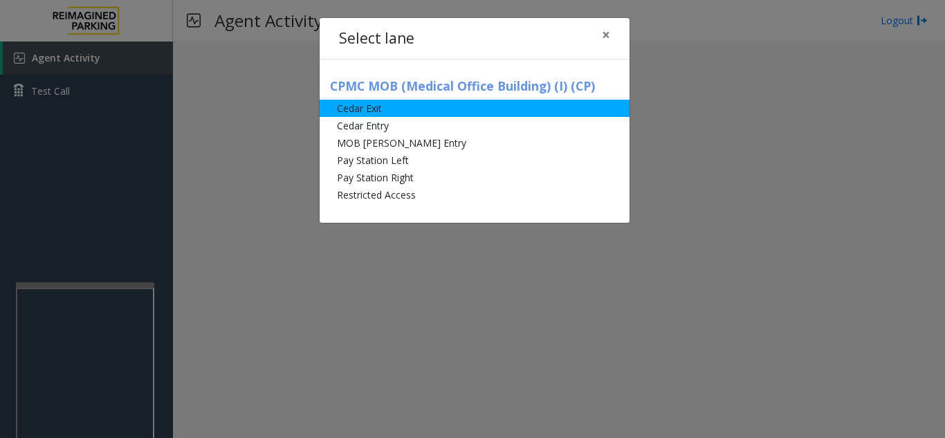
click at [441, 114] on li "Cedar Exit" at bounding box center [475, 108] width 310 height 17
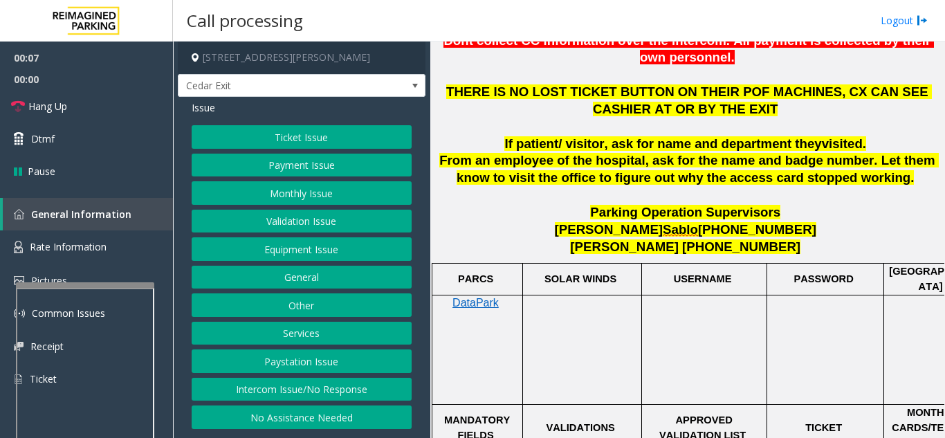
scroll to position [346, 0]
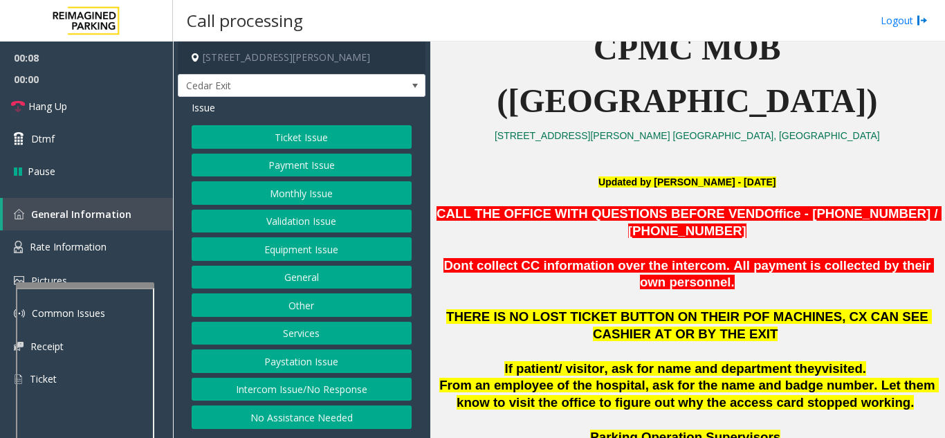
click at [325, 137] on button "Ticket Issue" at bounding box center [302, 137] width 220 height 24
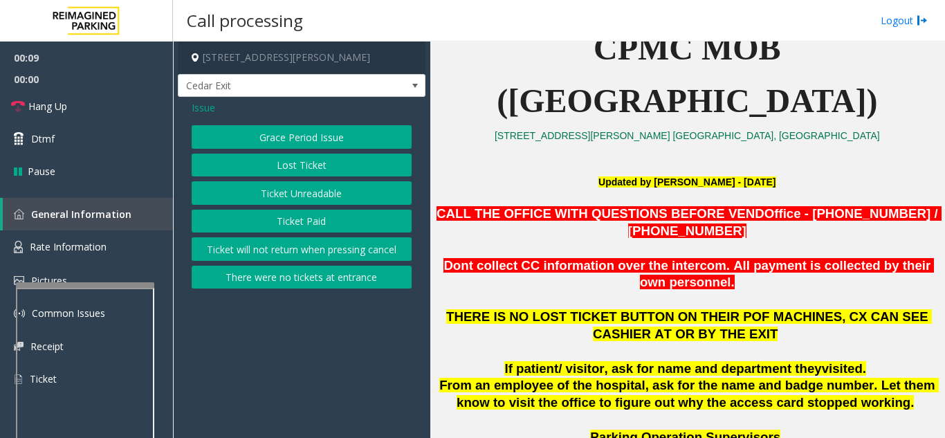
click at [334, 200] on button "Ticket Unreadable" at bounding box center [302, 193] width 220 height 24
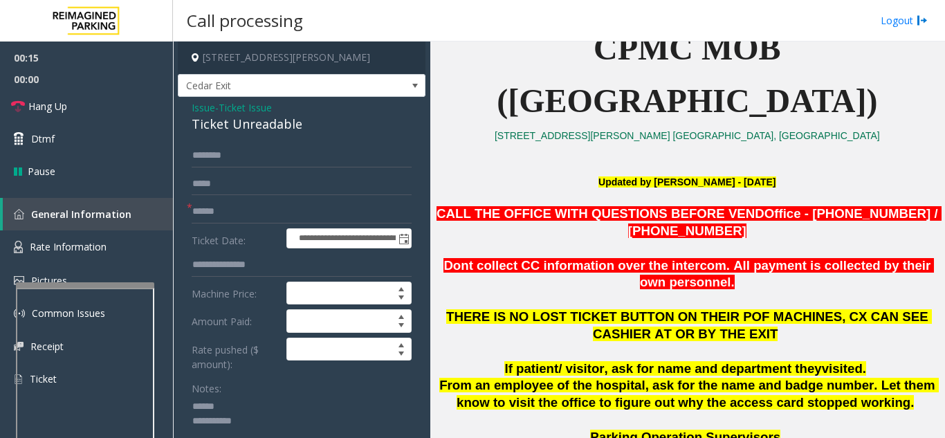
type textarea "**********"
click at [247, 210] on input "text" at bounding box center [302, 212] width 220 height 24
type input "******"
click at [72, 245] on div at bounding box center [85, 245] width 138 height 6
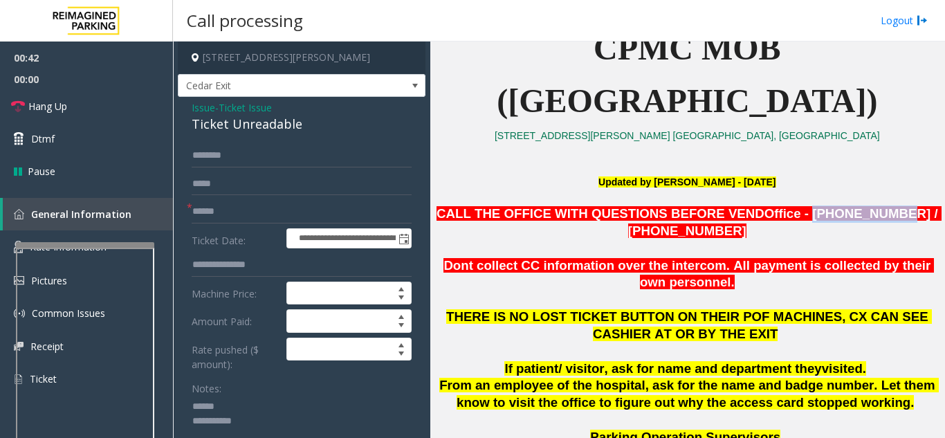
drag, startPoint x: 832, startPoint y: 214, endPoint x: 761, endPoint y: 211, distance: 71.3
click at [761, 211] on span "Office - 415-600-8994 / 415-600-3735" at bounding box center [785, 222] width 314 height 32
copy span "415-600-8994"
click at [252, 407] on textarea at bounding box center [297, 422] width 210 height 52
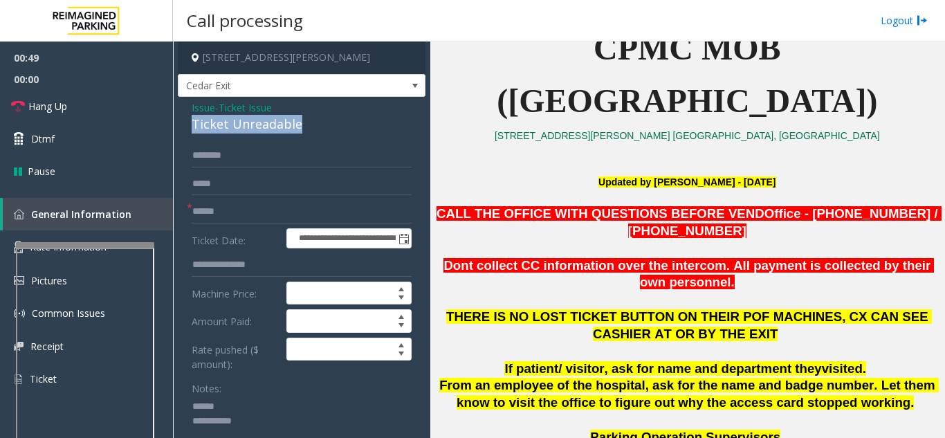
drag, startPoint x: 189, startPoint y: 124, endPoint x: 311, endPoint y: 123, distance: 121.8
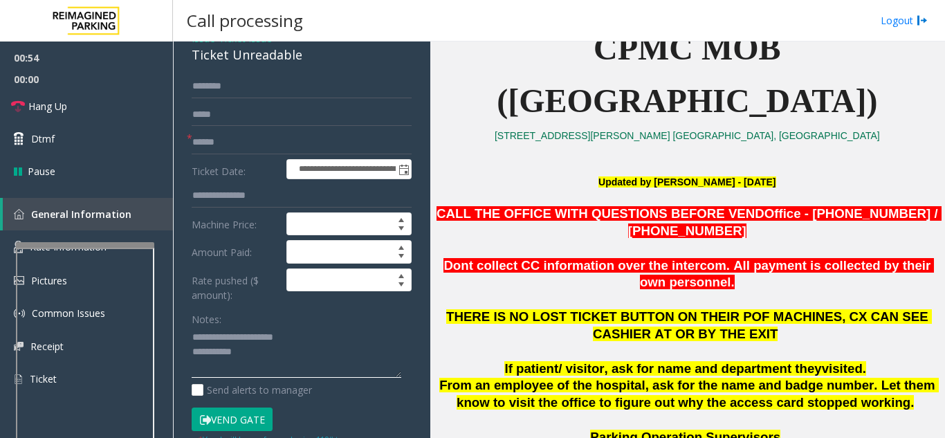
click at [275, 354] on textarea at bounding box center [297, 353] width 210 height 52
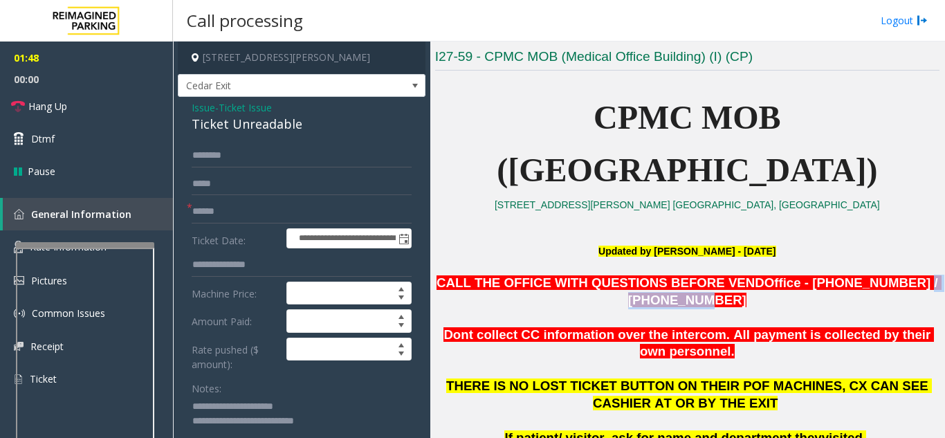
scroll to position [277, 24]
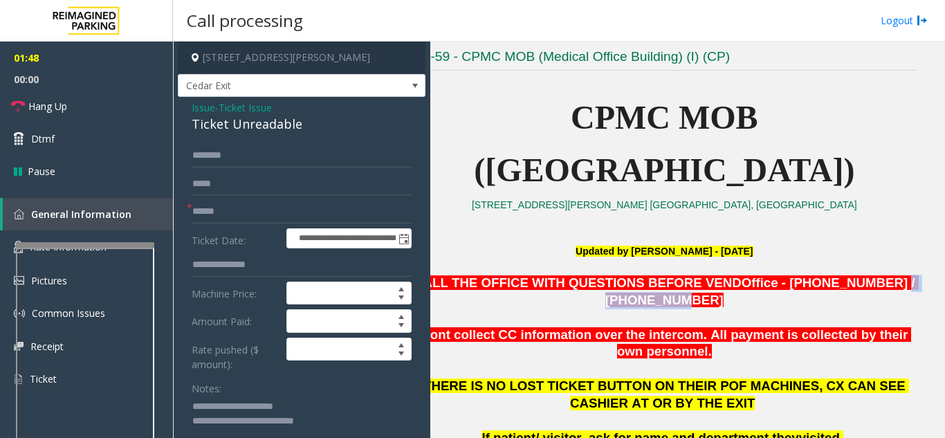
drag, startPoint x: 844, startPoint y: 283, endPoint x: 922, endPoint y: 289, distance: 77.7
click at [922, 289] on div "Main Previous Next CAM Map I27-59 - CPMC MOB (Medical Office Building) (I) (CP)…" at bounding box center [687, 240] width 514 height 397
copy span "415-600-3735"
click at [493, 211] on p "1000 Van Ness Ave. San Francisco, CA" at bounding box center [664, 204] width 505 height 15
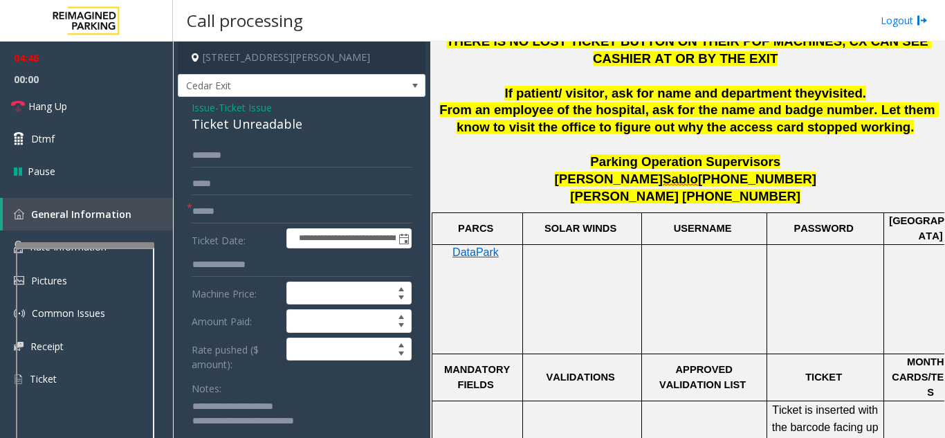
scroll to position [623, 0]
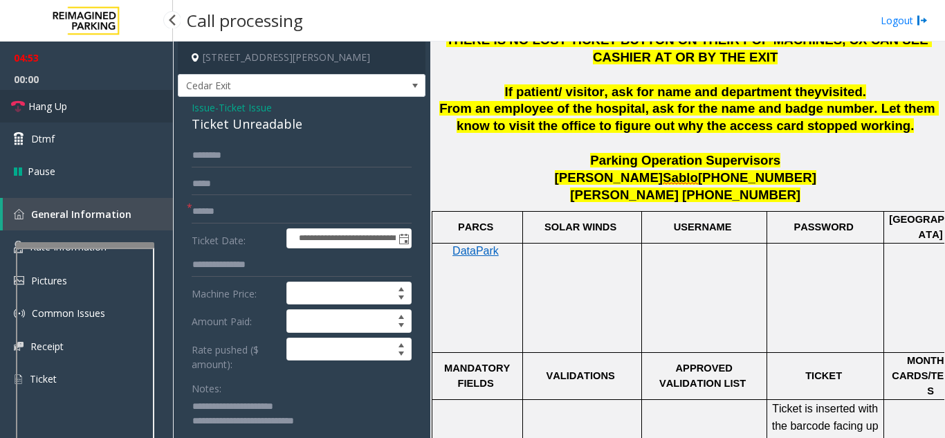
click at [122, 107] on link "Hang Up" at bounding box center [86, 106] width 173 height 33
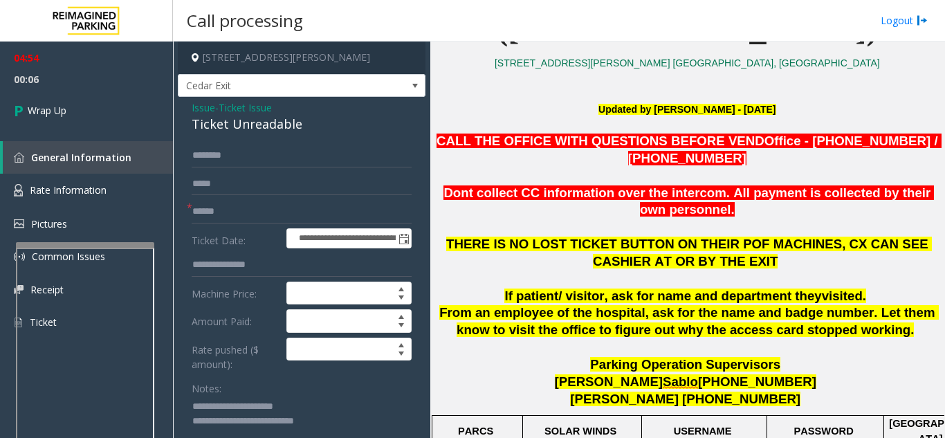
scroll to position [415, 0]
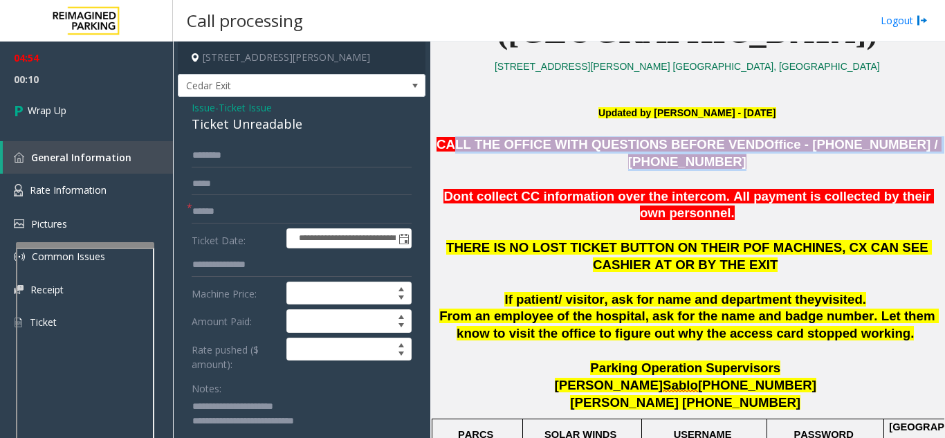
drag, startPoint x: 462, startPoint y: 151, endPoint x: 770, endPoint y: 155, distance: 308.7
click at [770, 155] on div "CALL THE OFFICE WITH QUESTIONS BEFORE VEND Office - 415-600-8994 / 415-600-3735…" at bounding box center [687, 187] width 505 height 103
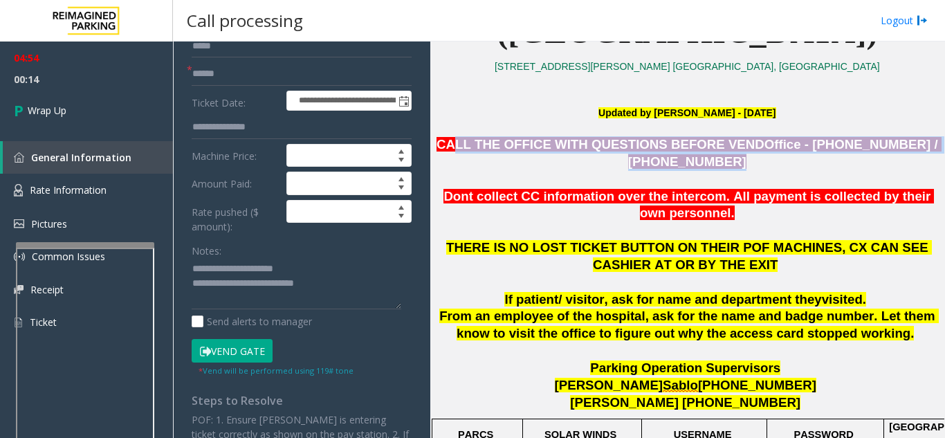
scroll to position [138, 0]
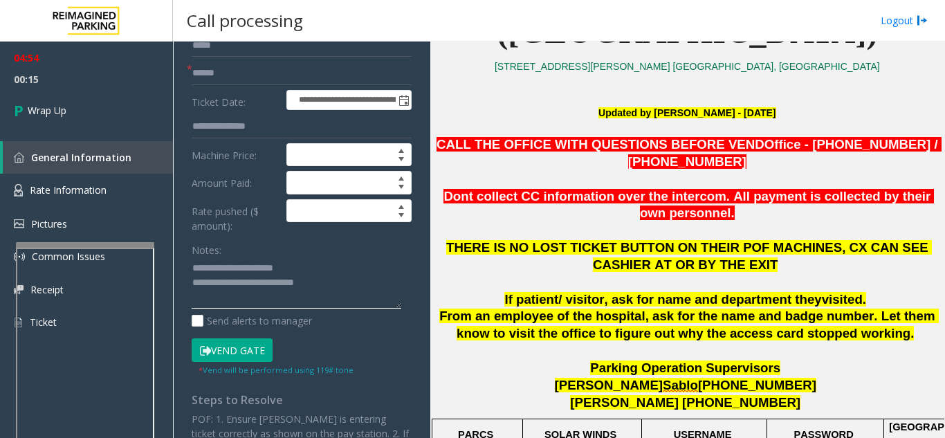
click at [335, 281] on textarea at bounding box center [297, 283] width 210 height 52
click at [347, 255] on div "Notes:" at bounding box center [302, 273] width 220 height 71
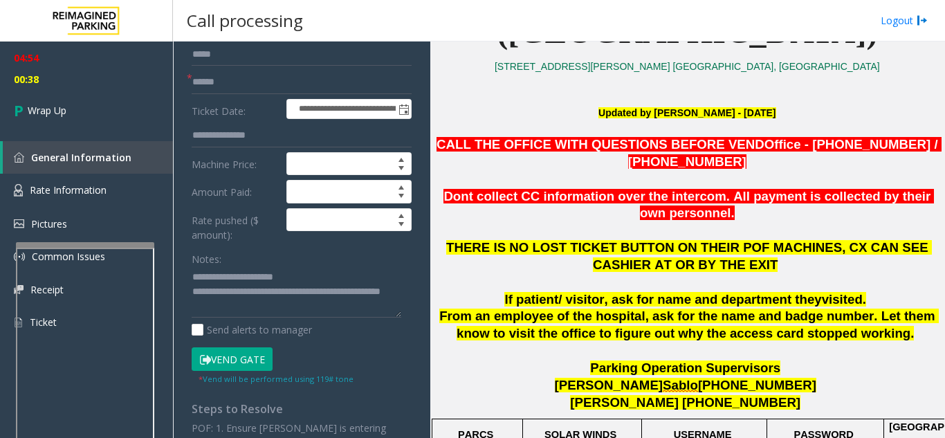
scroll to position [127, 0]
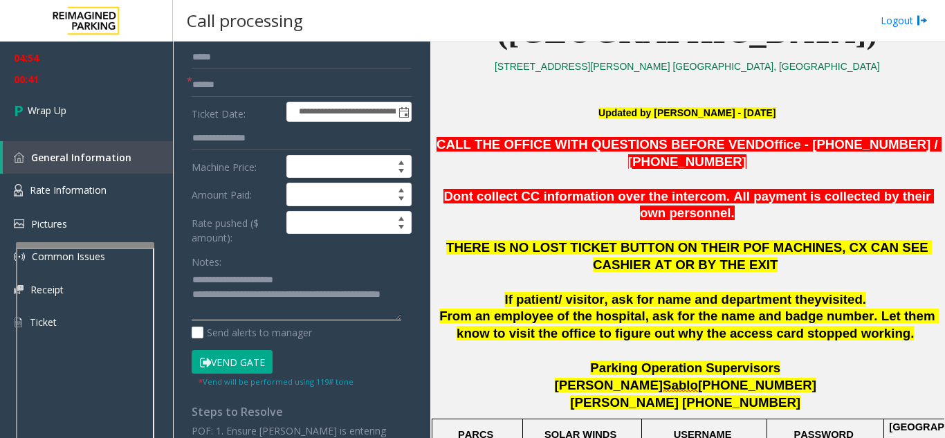
click at [315, 298] on textarea at bounding box center [297, 295] width 210 height 52
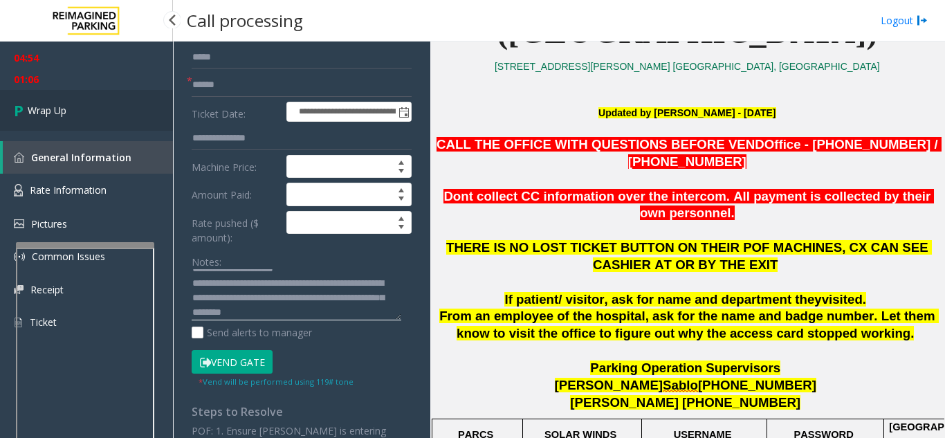
type textarea "**********"
click at [73, 116] on link "Wrap Up" at bounding box center [86, 110] width 173 height 41
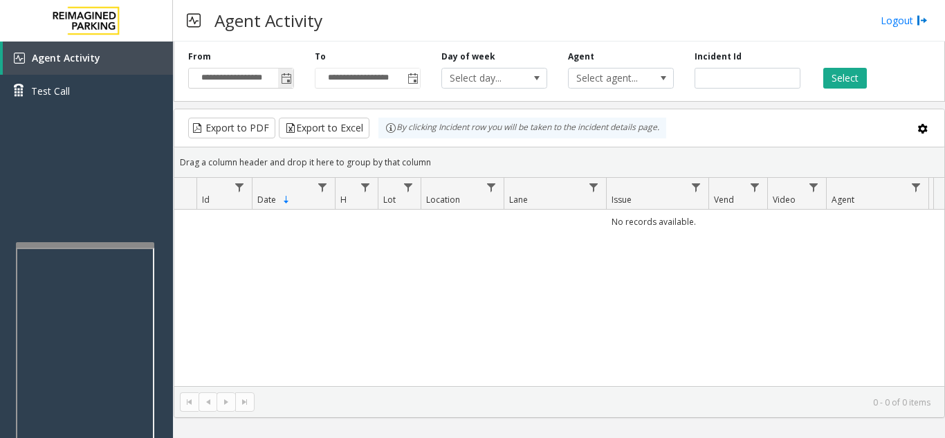
click at [283, 82] on span "Toggle popup" at bounding box center [286, 78] width 11 height 11
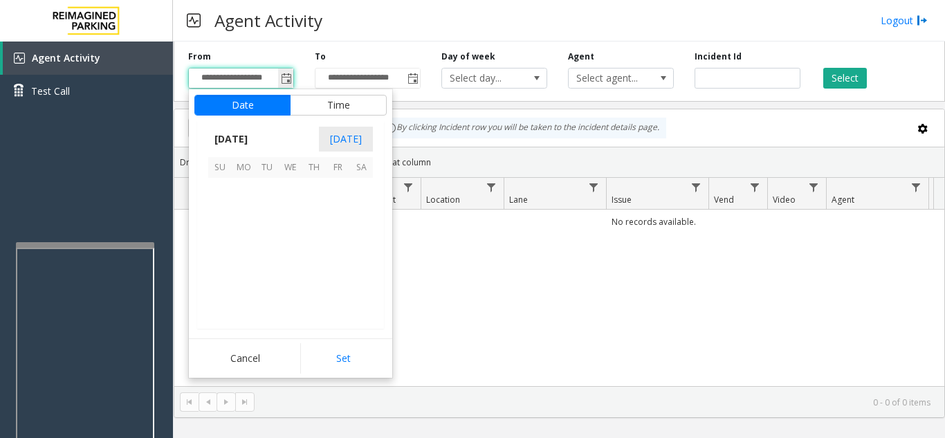
scroll to position [248224, 0]
click at [313, 237] on span "14" at bounding box center [314, 237] width 24 height 24
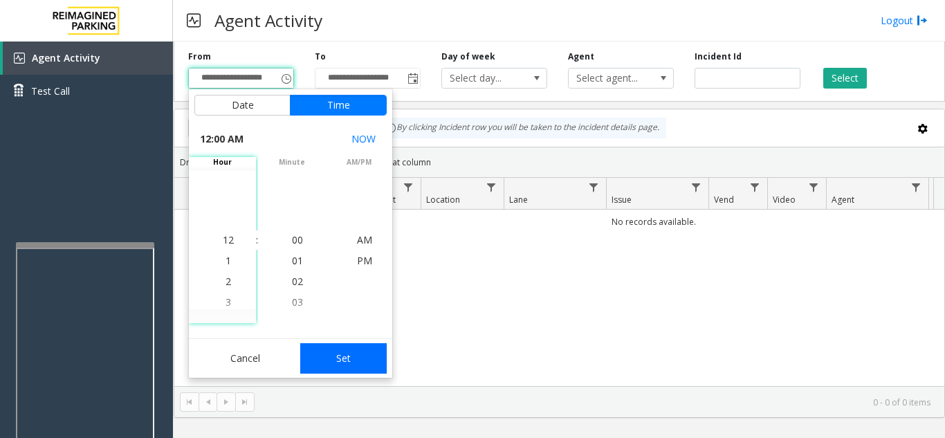
click at [324, 368] on button "Set" at bounding box center [343, 358] width 87 height 30
type input "**********"
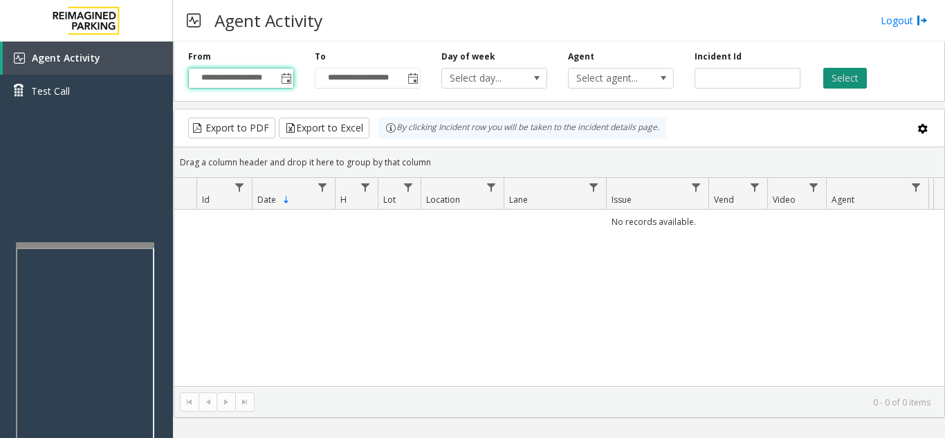
click at [859, 84] on button "Select" at bounding box center [846, 78] width 44 height 21
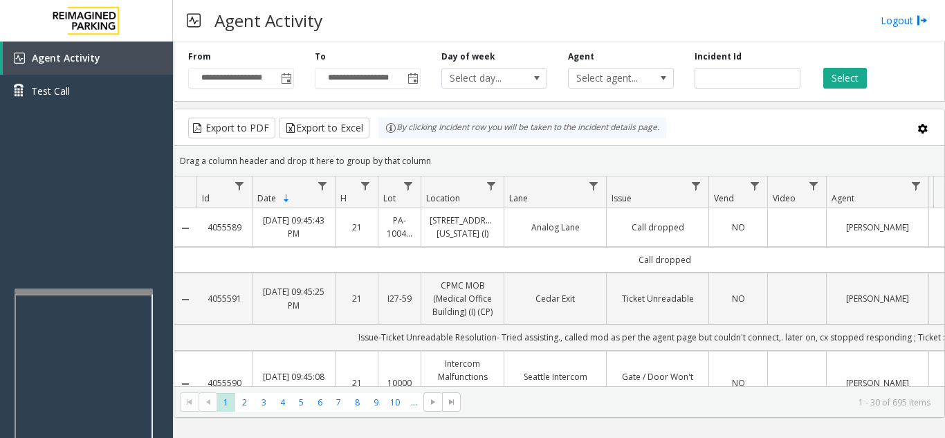
click at [84, 292] on div at bounding box center [84, 292] width 138 height 6
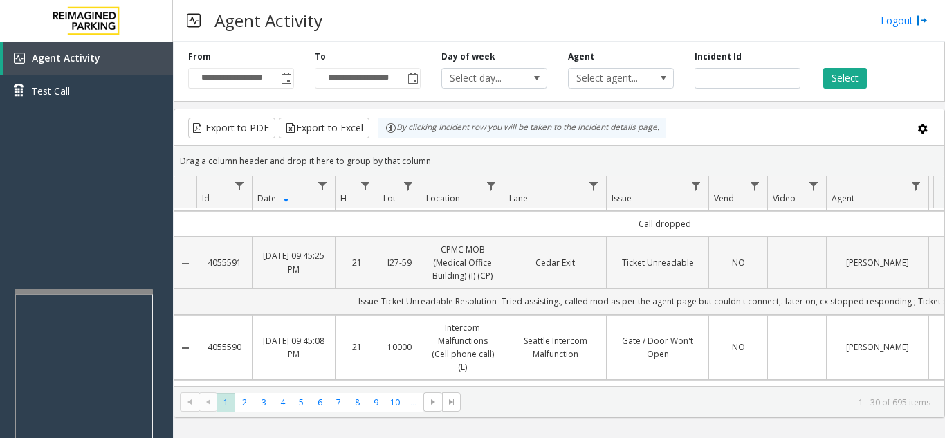
scroll to position [69, 0]
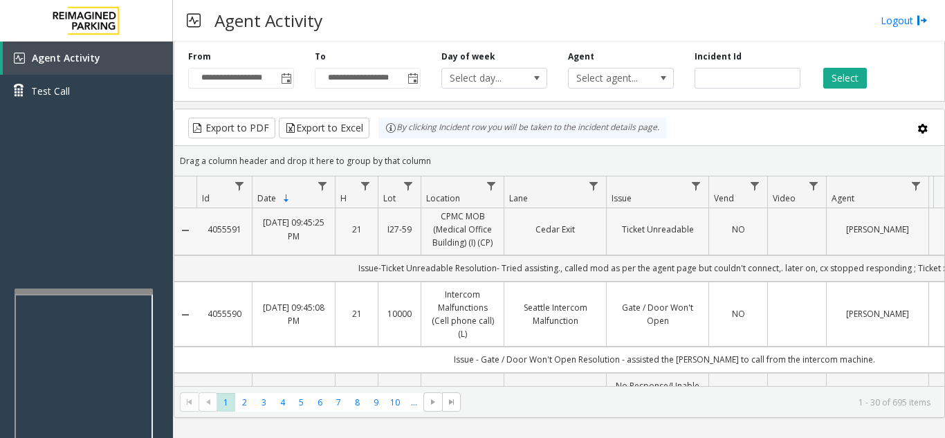
click at [657, 233] on link "Ticket Unreadable" at bounding box center [657, 229] width 85 height 13
click at [577, 228] on link "Cedar Exit" at bounding box center [555, 229] width 85 height 13
click at [491, 244] on link "CPMC MOB (Medical Office Building) (I) (CP)" at bounding box center [463, 230] width 66 height 40
click at [557, 226] on link "Cedar Exit" at bounding box center [555, 229] width 85 height 13
click at [468, 236] on link "CPMC MOB (Medical Office Building) (I) (CP)" at bounding box center [463, 230] width 66 height 40
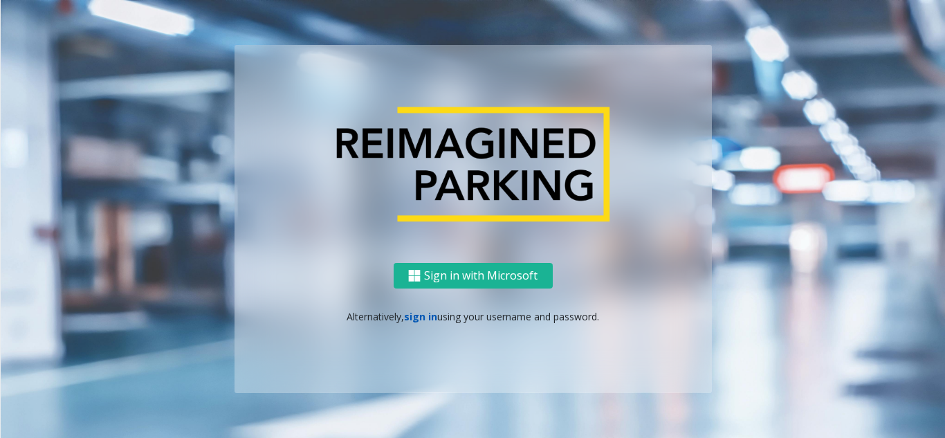
click at [418, 321] on link "sign in" at bounding box center [420, 316] width 33 height 13
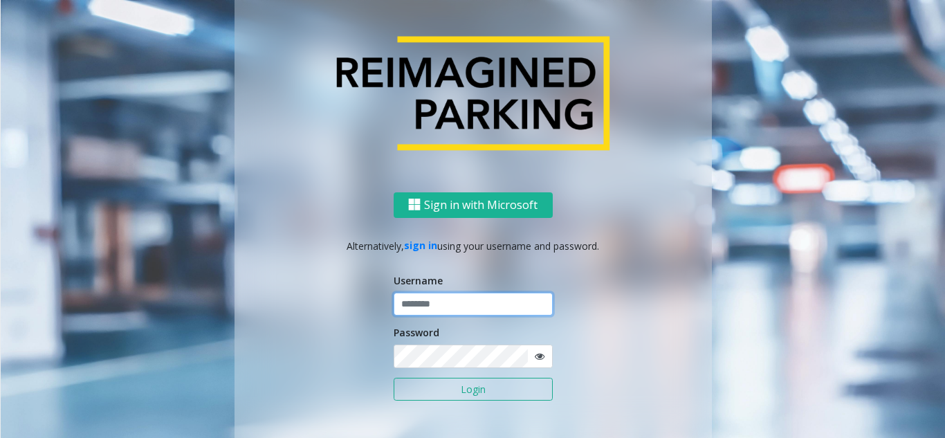
click at [419, 301] on input "text" at bounding box center [473, 305] width 159 height 24
type input "********"
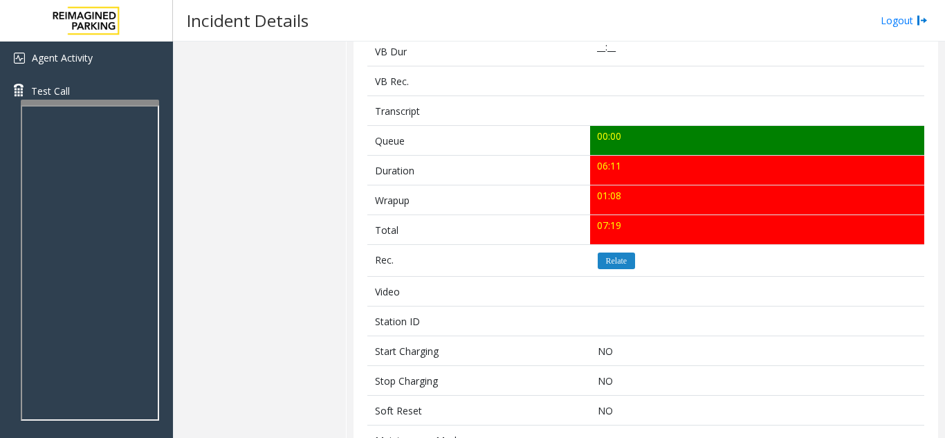
scroll to position [277, 0]
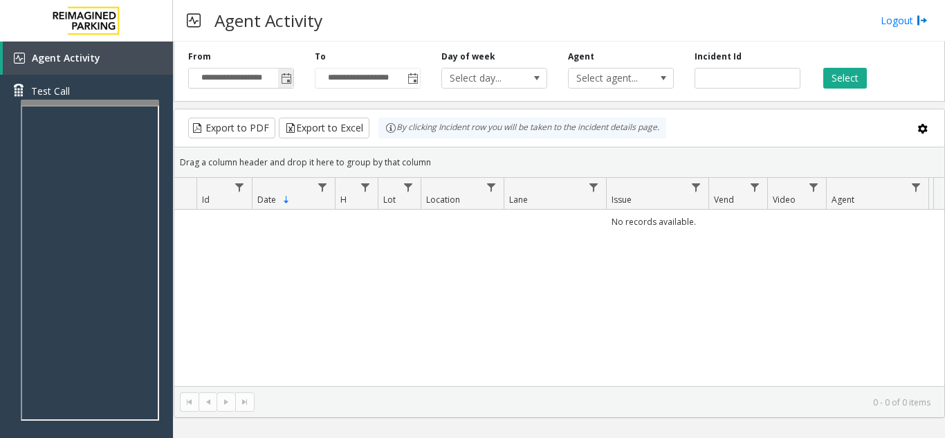
click at [291, 81] on div "**********" at bounding box center [241, 70] width 127 height 38
click at [285, 81] on span "Toggle popup" at bounding box center [286, 78] width 11 height 11
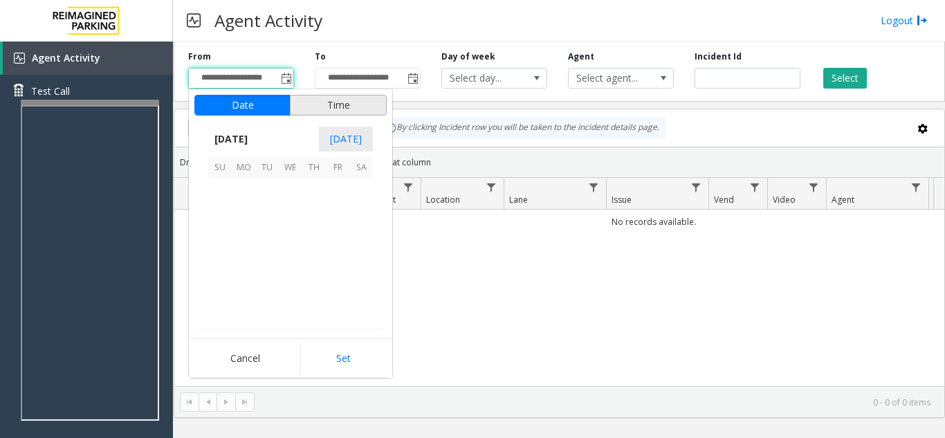
scroll to position [248224, 0]
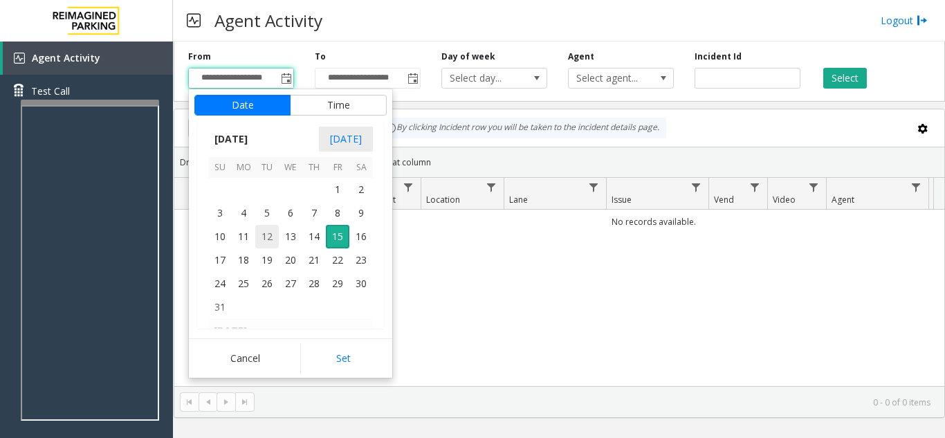
click at [278, 233] on span "12" at bounding box center [267, 237] width 24 height 24
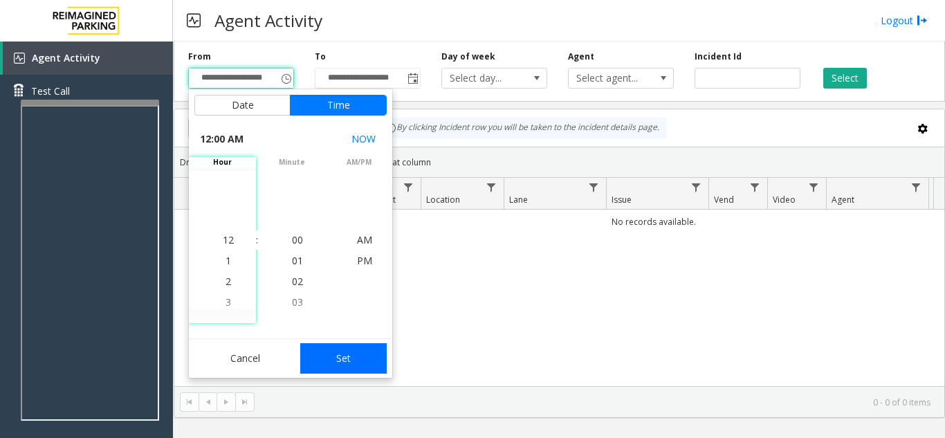
click at [345, 348] on button "Set" at bounding box center [343, 358] width 87 height 30
type input "**********"
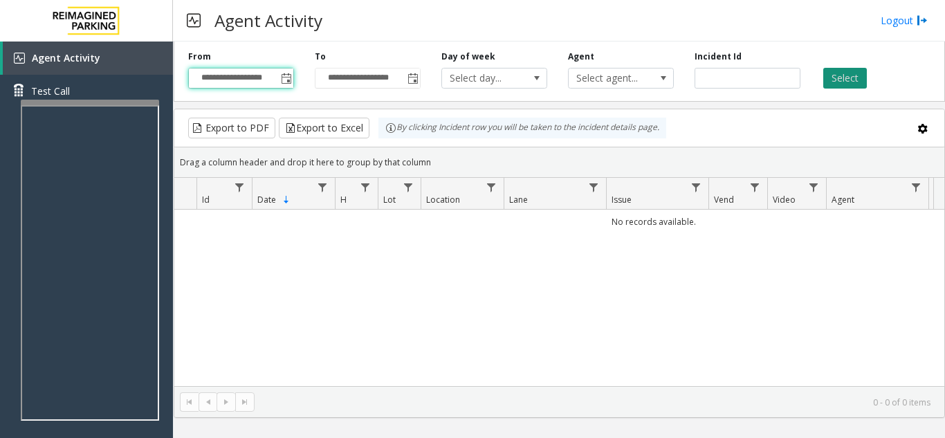
click at [844, 83] on button "Select" at bounding box center [846, 78] width 44 height 21
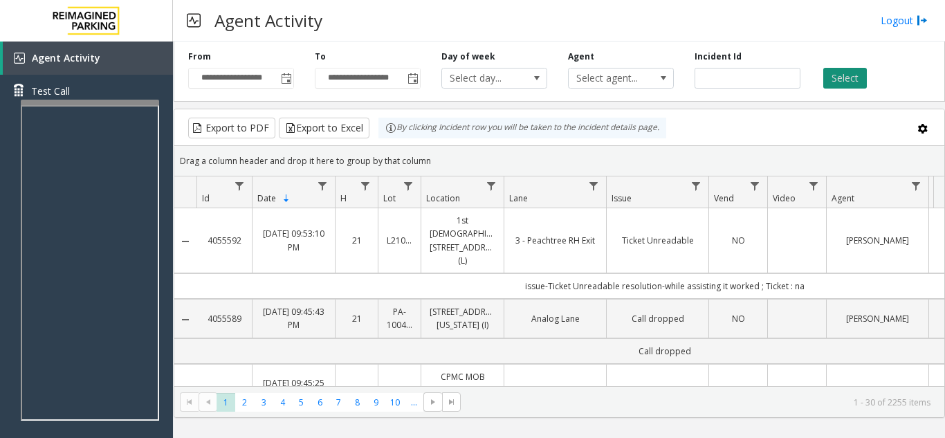
click at [839, 83] on button "Select" at bounding box center [846, 78] width 44 height 21
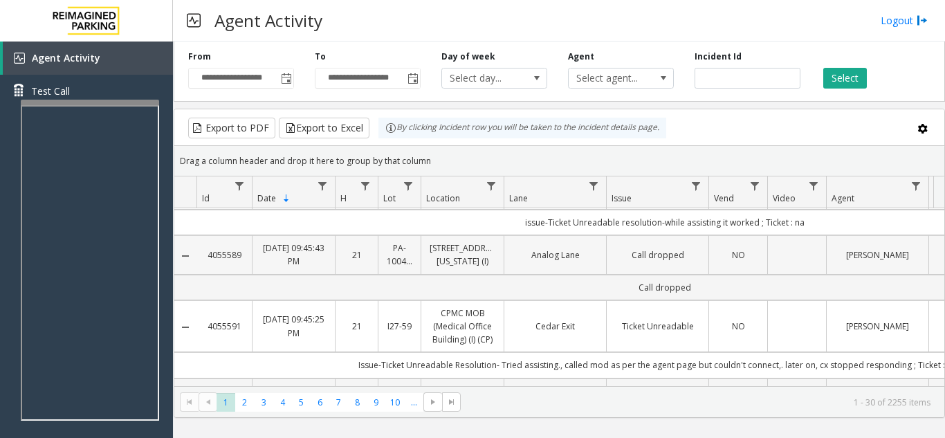
scroll to position [138, 0]
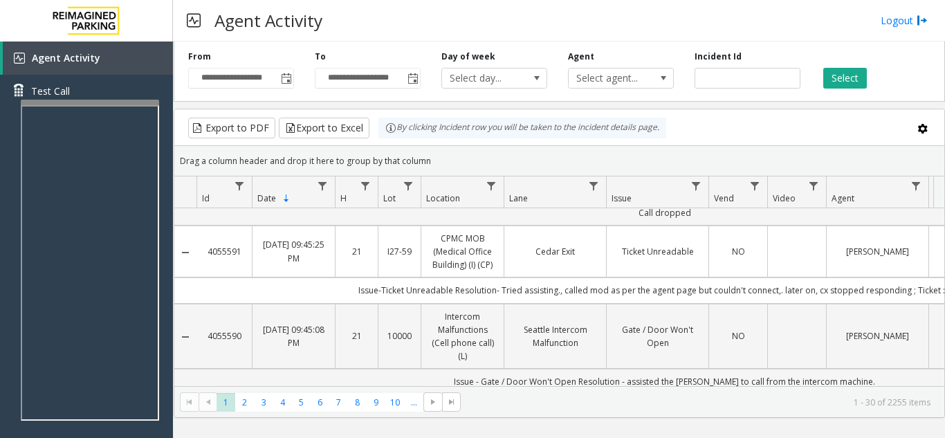
click at [607, 232] on td "Ticket Unreadable" at bounding box center [657, 252] width 102 height 53
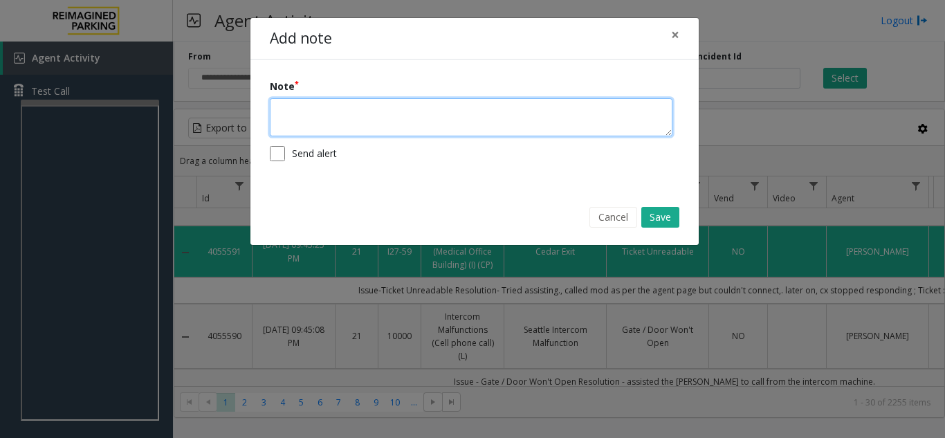
click at [388, 121] on textarea at bounding box center [471, 117] width 403 height 38
drag, startPoint x: 526, startPoint y: 116, endPoint x: 428, endPoint y: 112, distance: 97.6
click at [428, 112] on textarea "**********" at bounding box center [471, 117] width 403 height 38
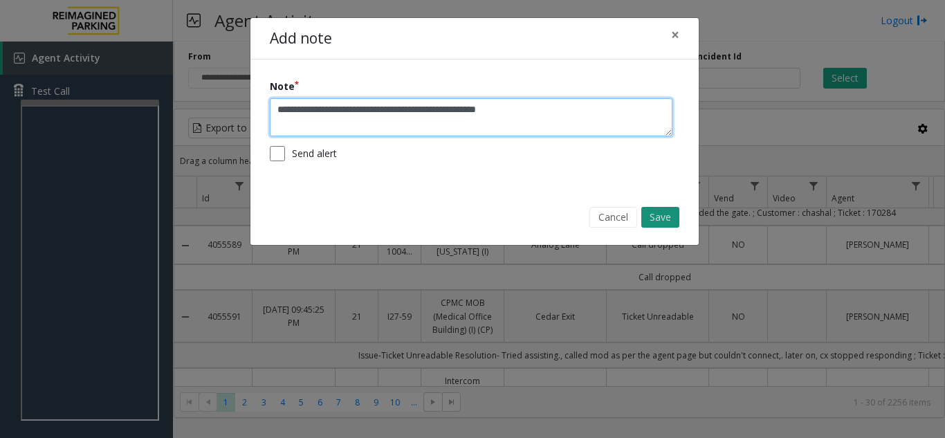
type textarea "**********"
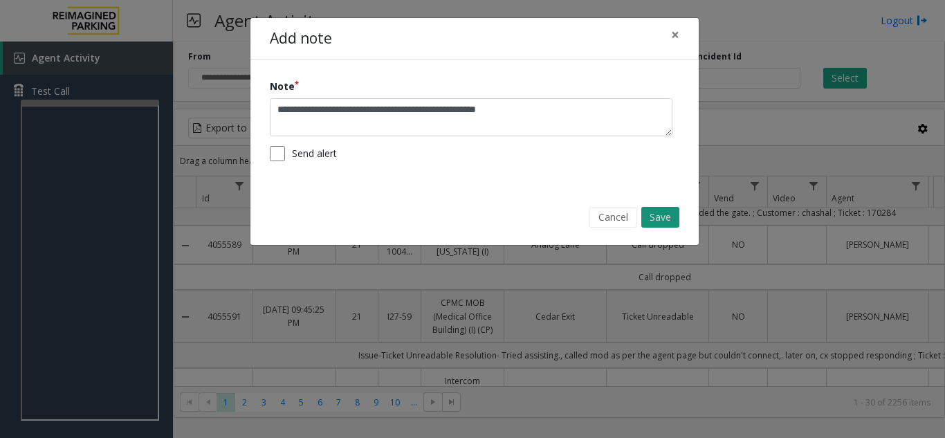
click at [664, 220] on button "Save" at bounding box center [661, 217] width 38 height 21
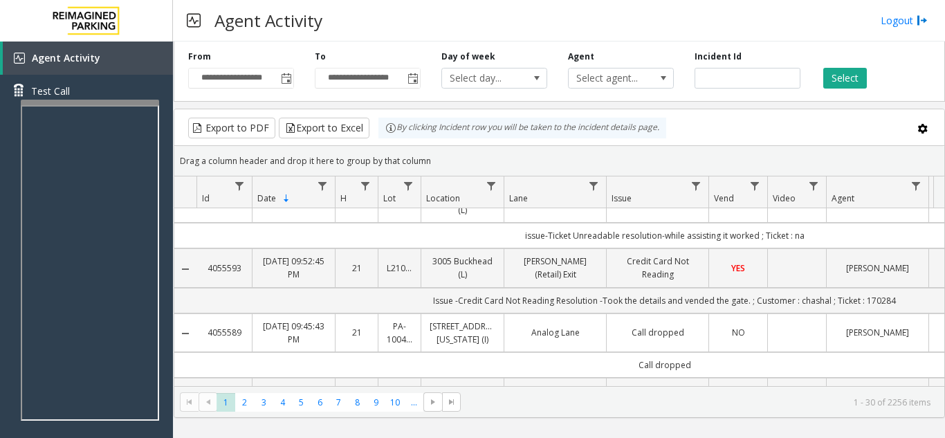
scroll to position [0, 0]
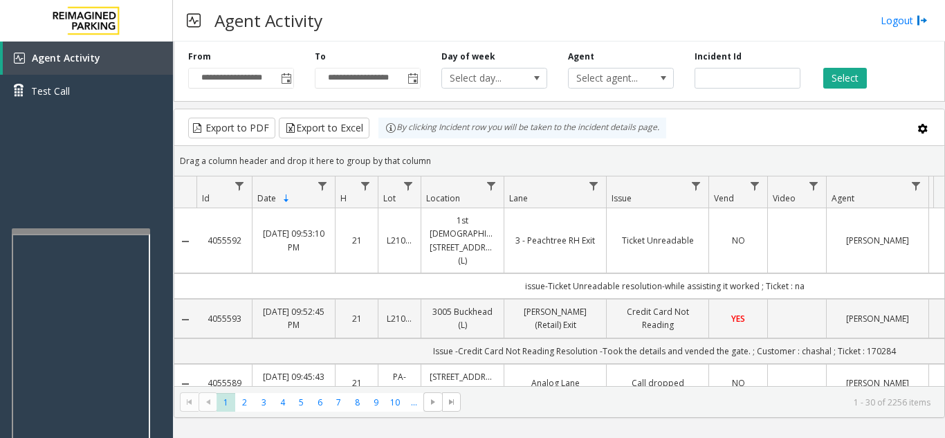
click at [64, 234] on div at bounding box center [81, 231] width 138 height 6
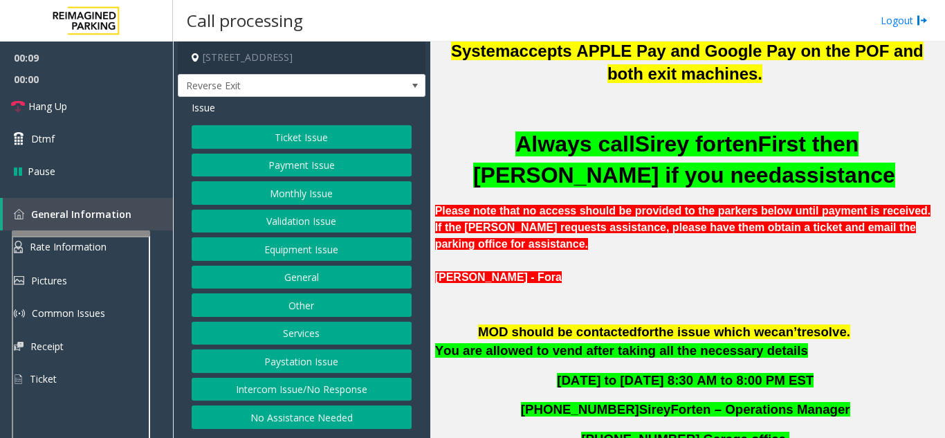
scroll to position [692, 0]
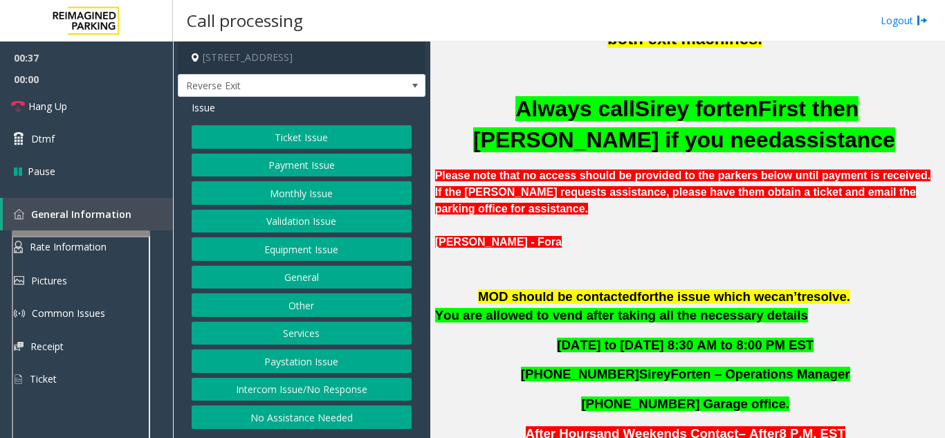
click at [264, 248] on button "Equipment Issue" at bounding box center [302, 249] width 220 height 24
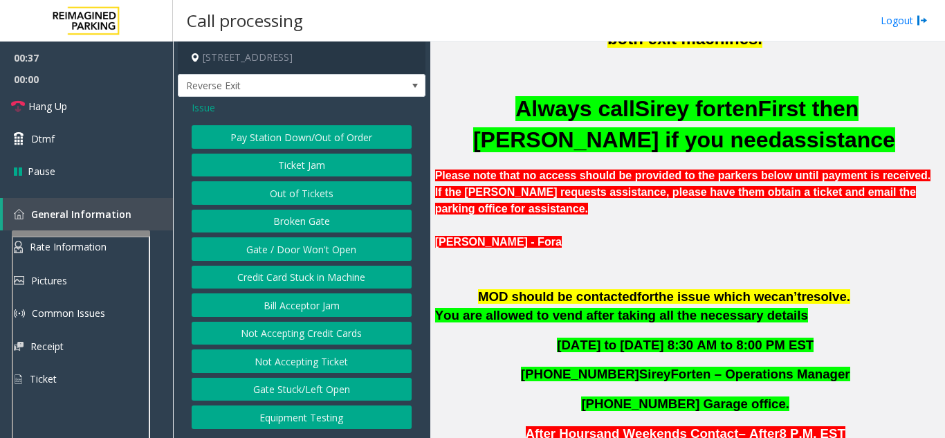
click at [264, 248] on button "Gate / Door Won't Open" at bounding box center [302, 249] width 220 height 24
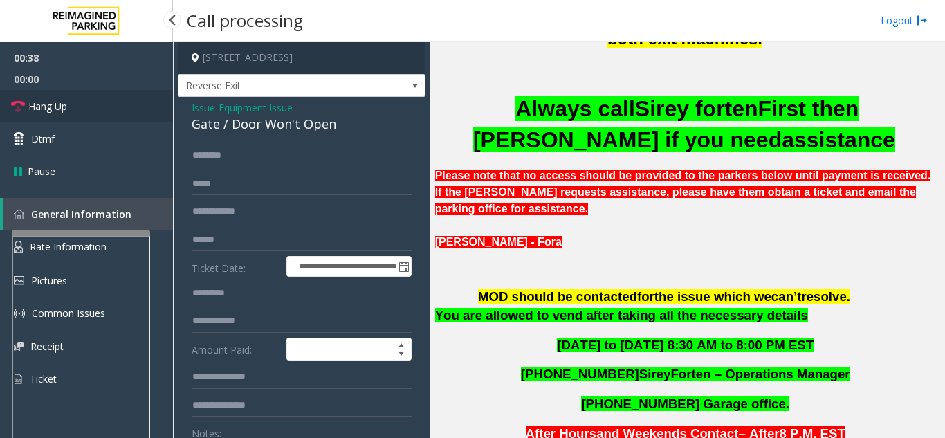
click at [82, 115] on link "Hang Up" at bounding box center [86, 106] width 173 height 33
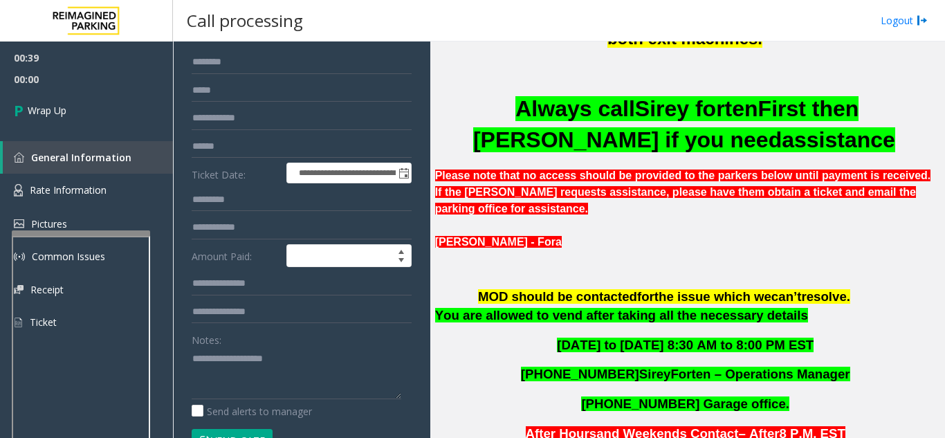
scroll to position [69, 0]
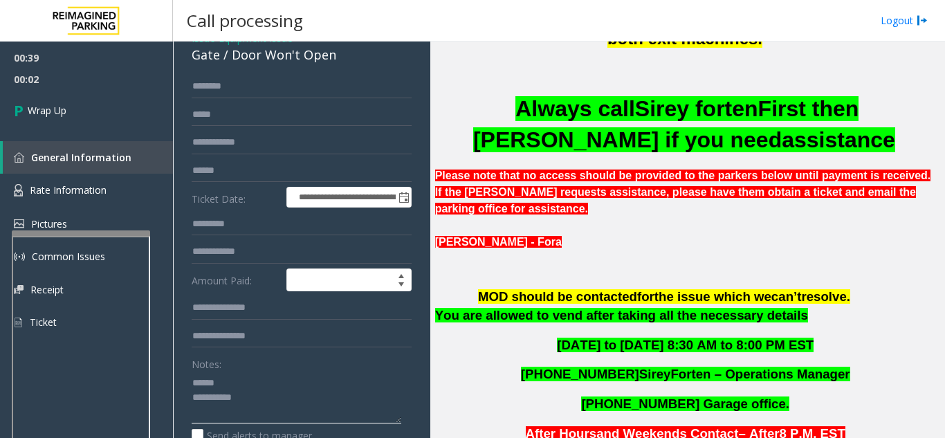
click at [251, 383] on textarea at bounding box center [297, 398] width 210 height 52
drag, startPoint x: 230, startPoint y: 57, endPoint x: 340, endPoint y: 59, distance: 110.1
click at [340, 59] on div "Gate / Door Won't Open" at bounding box center [302, 55] width 220 height 19
click at [300, 403] on textarea at bounding box center [297, 398] width 210 height 52
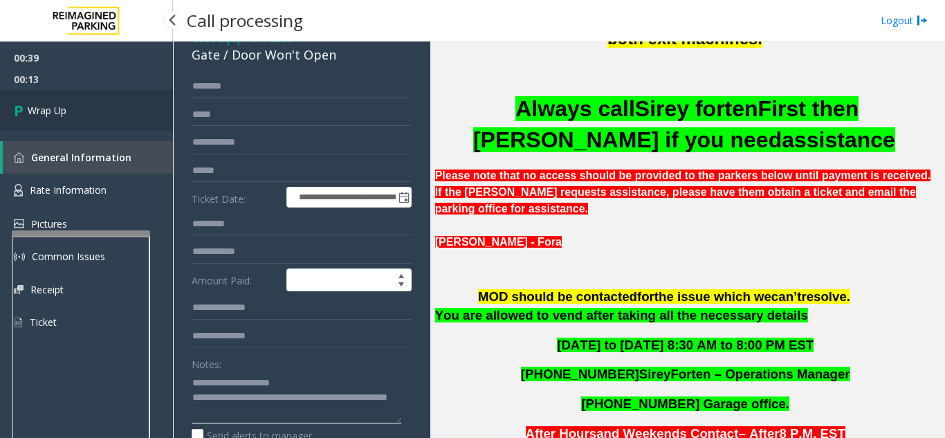
type textarea "**********"
click at [61, 100] on link "Wrap Up" at bounding box center [86, 110] width 173 height 41
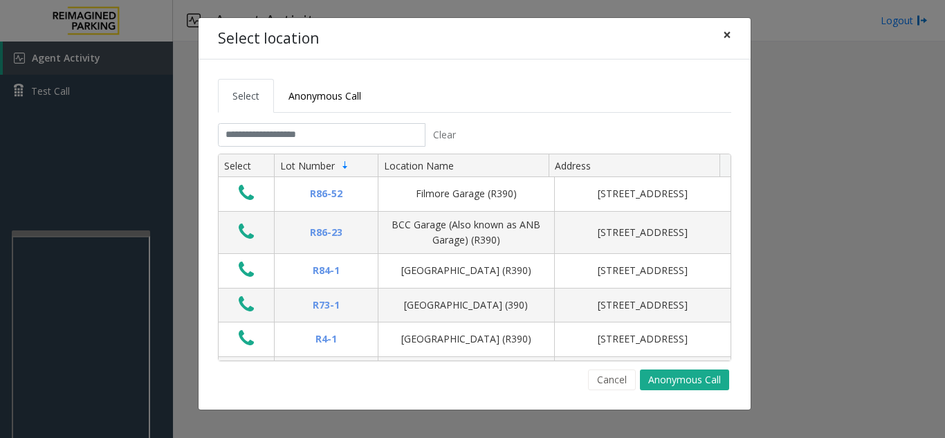
click at [727, 37] on span "×" at bounding box center [727, 34] width 8 height 19
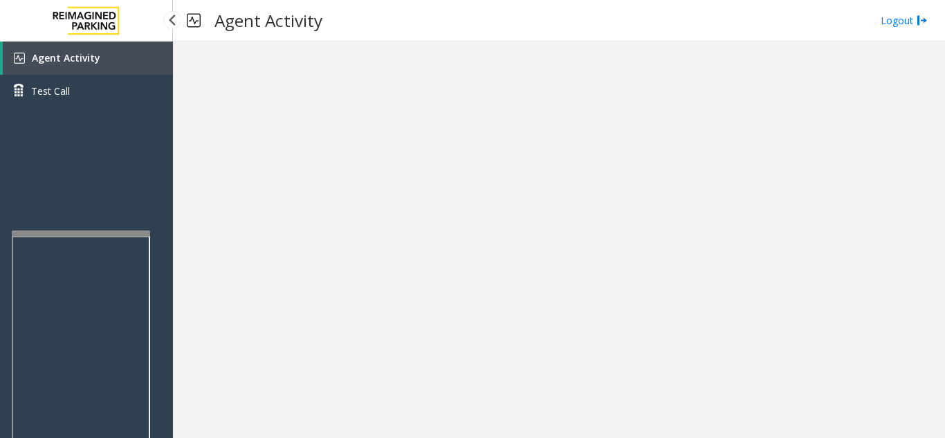
click at [66, 57] on span "Agent Activity" at bounding box center [66, 57] width 69 height 13
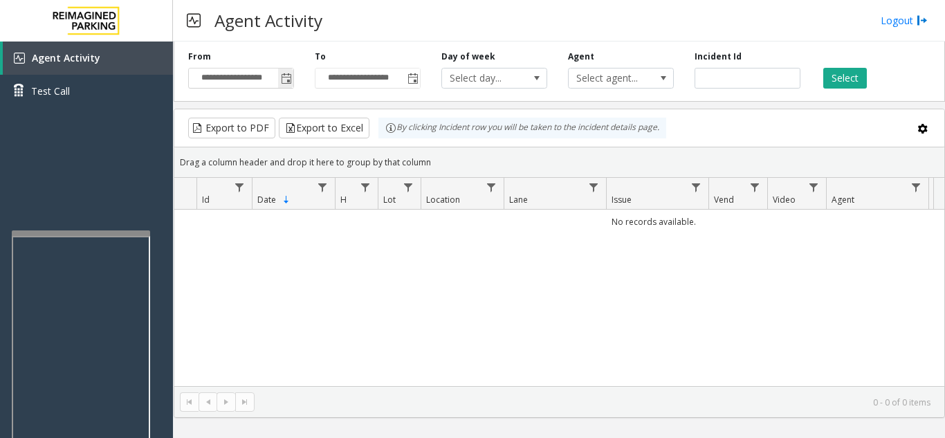
click at [287, 84] on span "Toggle popup" at bounding box center [286, 78] width 11 height 11
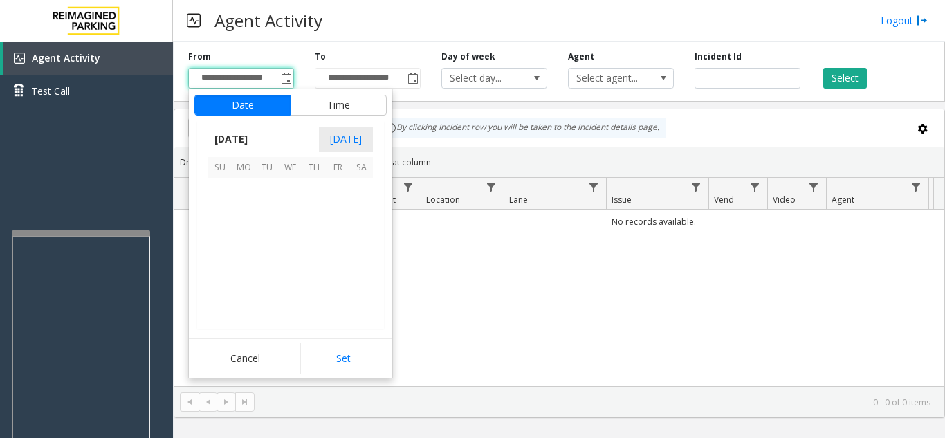
scroll to position [248224, 0]
click at [309, 239] on span "14" at bounding box center [314, 237] width 24 height 24
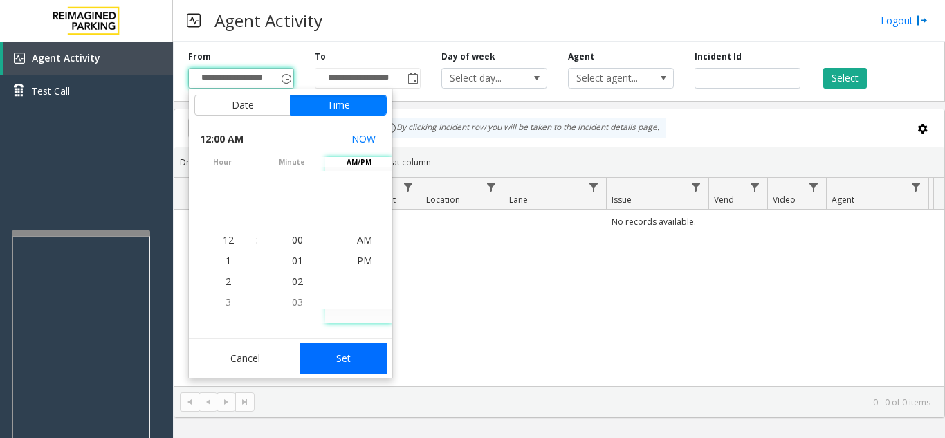
click at [347, 366] on button "Set" at bounding box center [343, 358] width 87 height 30
type input "**********"
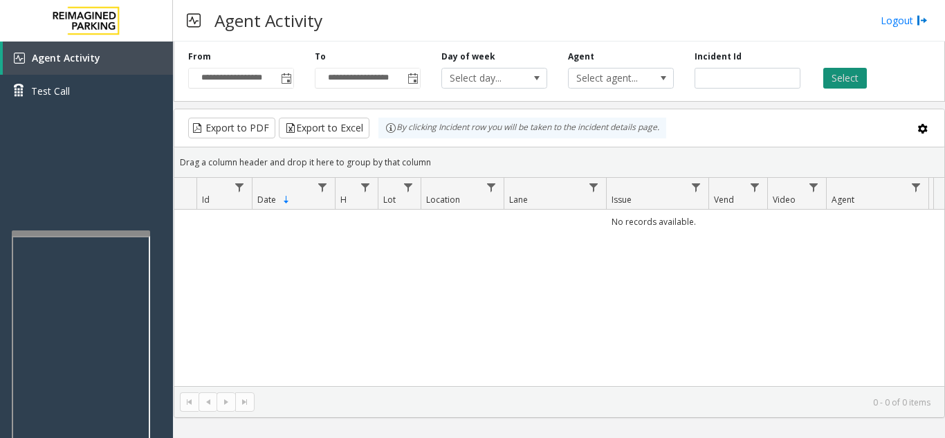
click at [826, 80] on button "Select" at bounding box center [846, 78] width 44 height 21
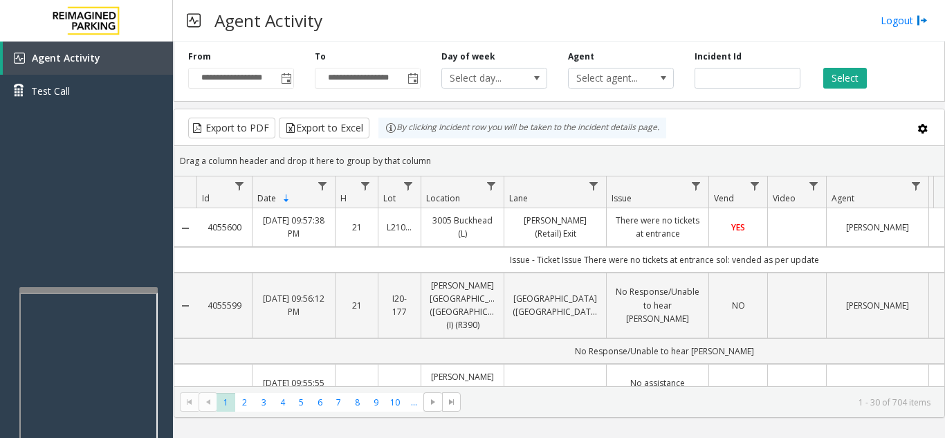
click at [82, 291] on div at bounding box center [88, 290] width 138 height 6
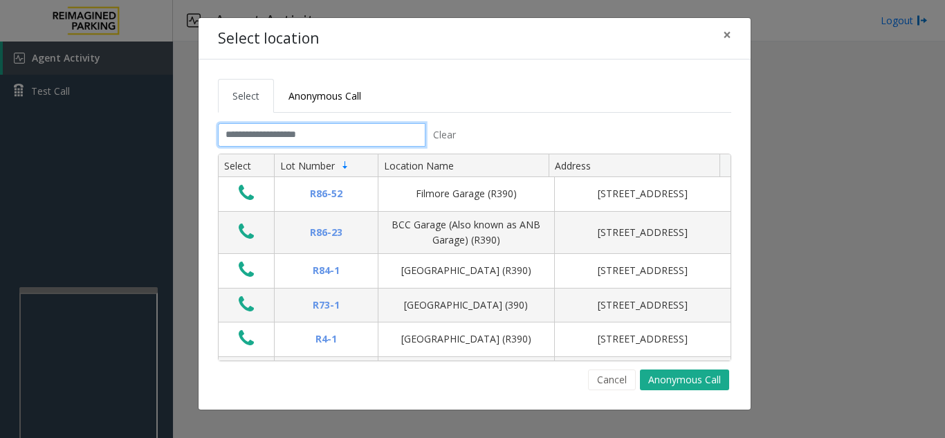
click at [266, 128] on input "text" at bounding box center [322, 135] width 208 height 24
click at [732, 35] on button "×" at bounding box center [728, 35] width 28 height 34
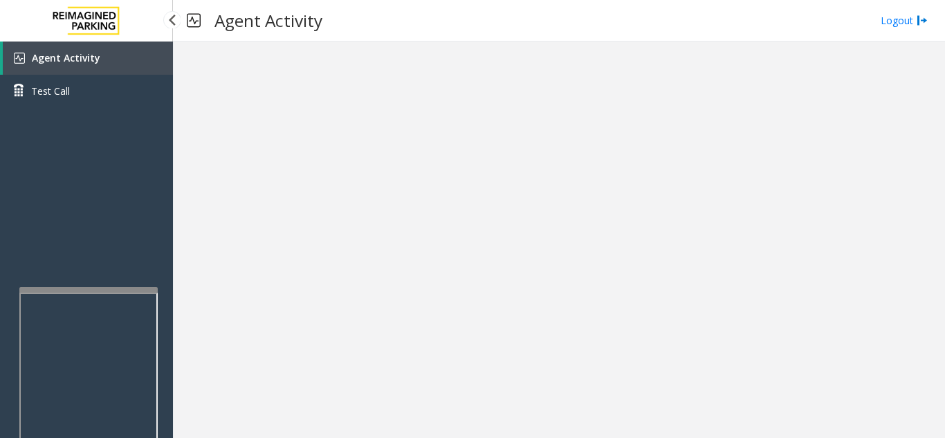
click at [128, 64] on link "Agent Activity" at bounding box center [88, 58] width 170 height 33
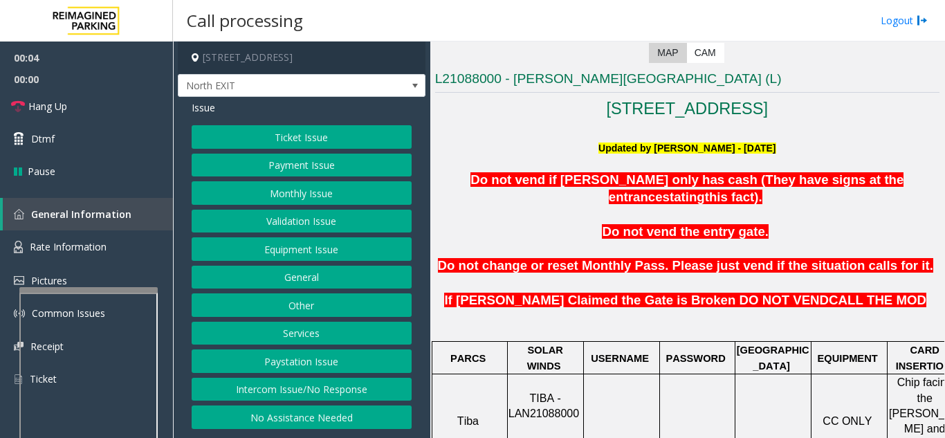
scroll to position [277, 0]
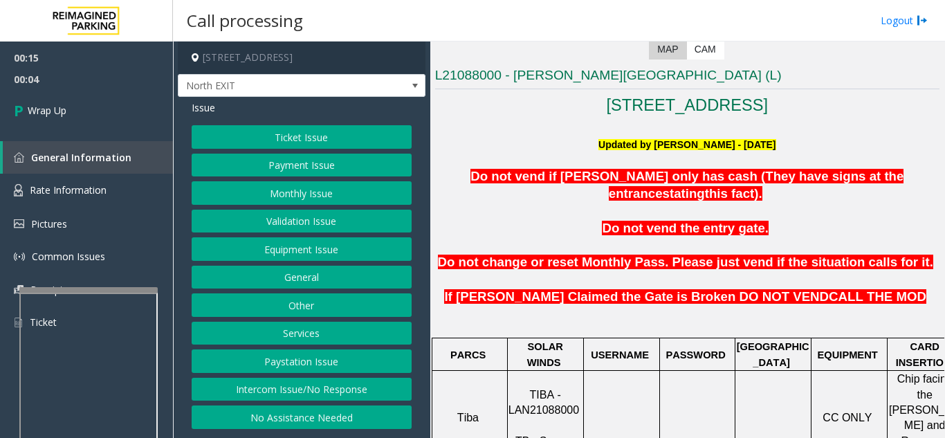
click at [317, 253] on button "Equipment Issue" at bounding box center [302, 249] width 220 height 24
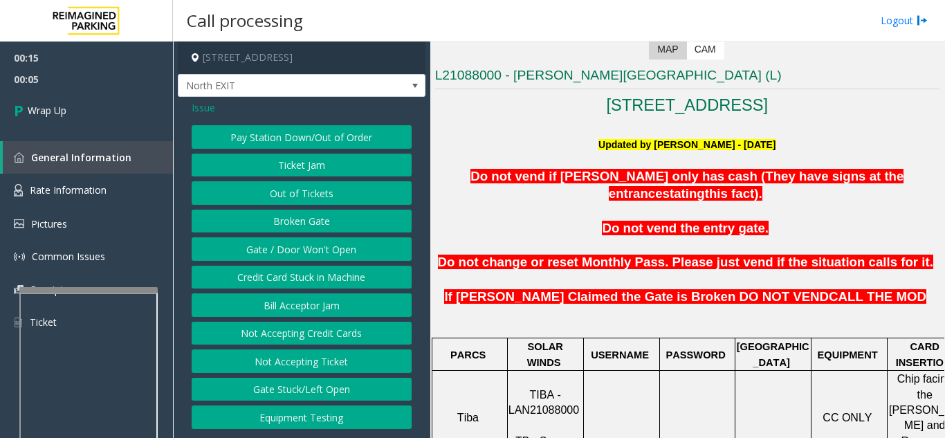
click at [318, 252] on button "Gate / Door Won't Open" at bounding box center [302, 249] width 220 height 24
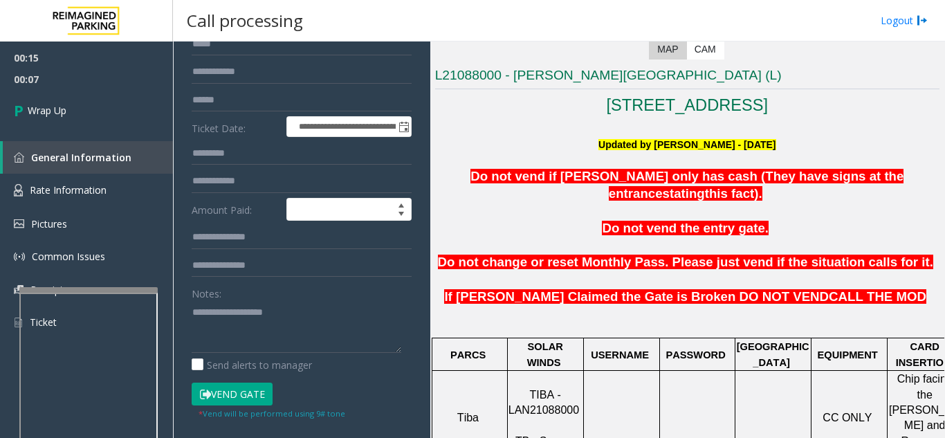
scroll to position [139, 0]
click at [238, 316] on textarea at bounding box center [297, 328] width 210 height 52
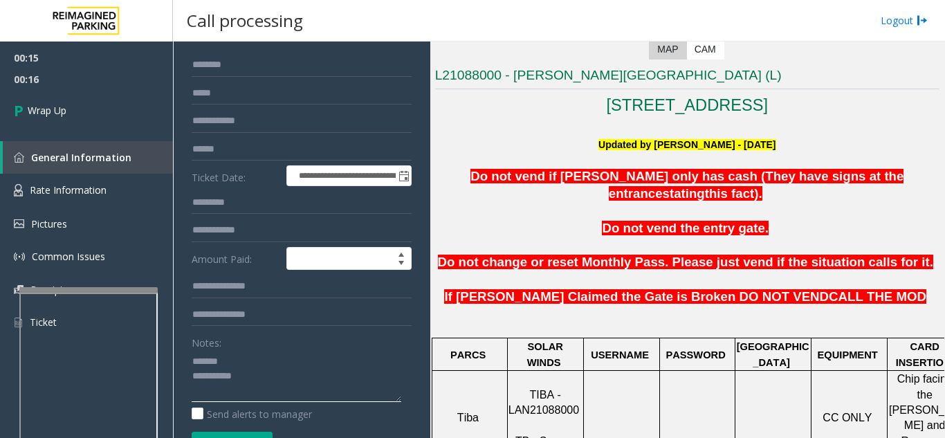
scroll to position [70, 0]
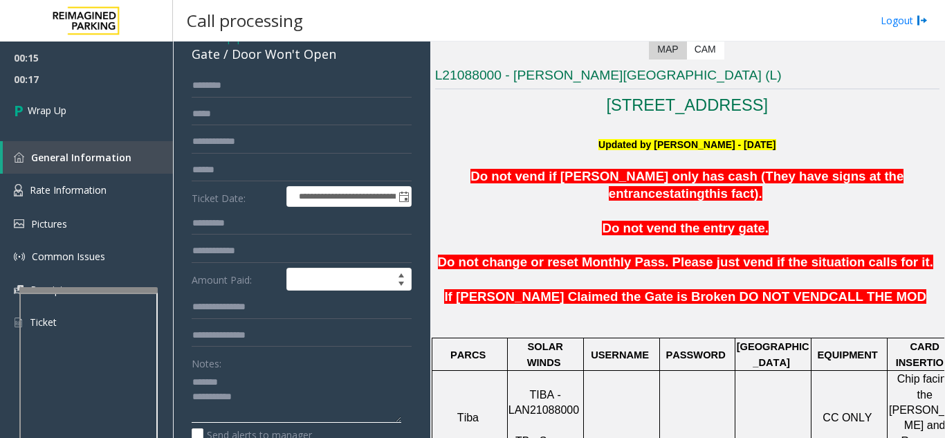
type textarea "**********"
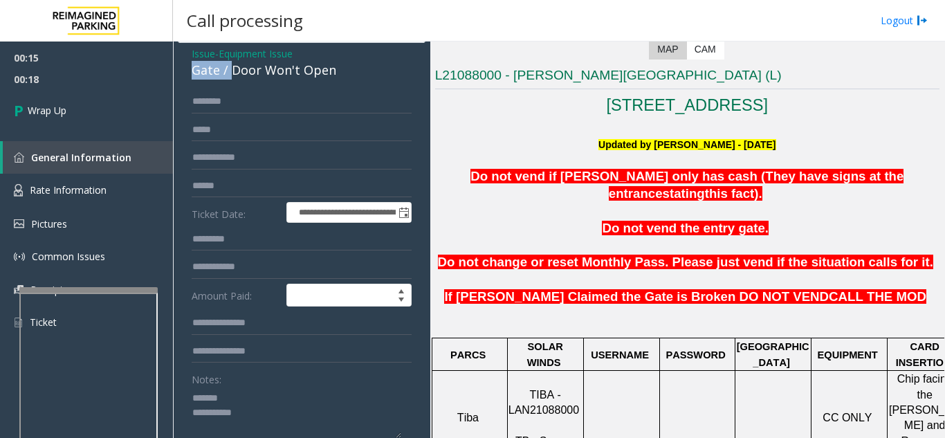
drag, startPoint x: 229, startPoint y: 55, endPoint x: 339, endPoint y: 54, distance: 110.0
click at [339, 54] on div "Issue - Equipment Issue Gate / Door Won't Open" at bounding box center [302, 62] width 220 height 33
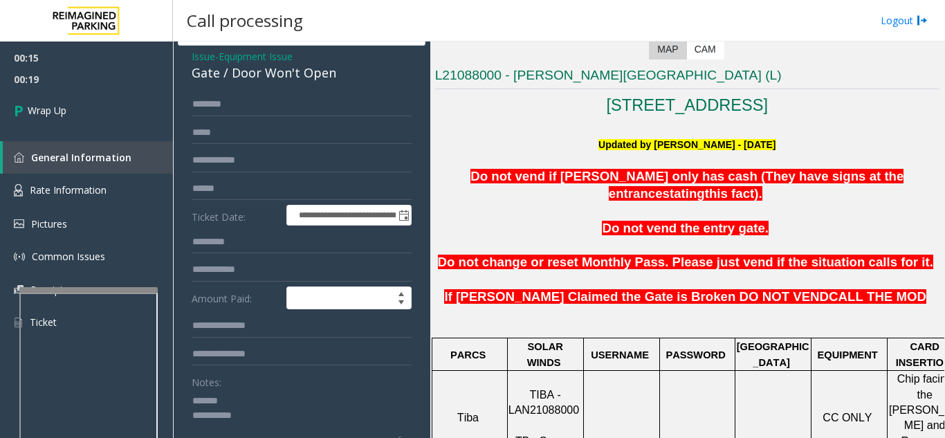
click at [270, 80] on div "Gate / Door Won't Open" at bounding box center [302, 73] width 220 height 19
drag, startPoint x: 332, startPoint y: 73, endPoint x: 235, endPoint y: 73, distance: 97.6
click at [235, 73] on div "Gate / Door Won't Open" at bounding box center [302, 73] width 220 height 19
click at [262, 102] on input "text" at bounding box center [302, 105] width 220 height 24
click at [199, 56] on span "Issue" at bounding box center [204, 56] width 24 height 15
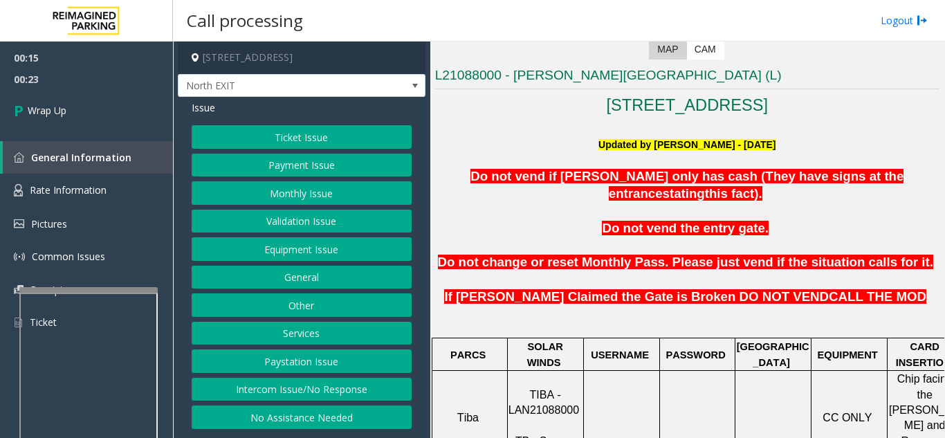
scroll to position [0, 0]
click at [291, 394] on button "Intercom Issue/No Response" at bounding box center [302, 390] width 220 height 24
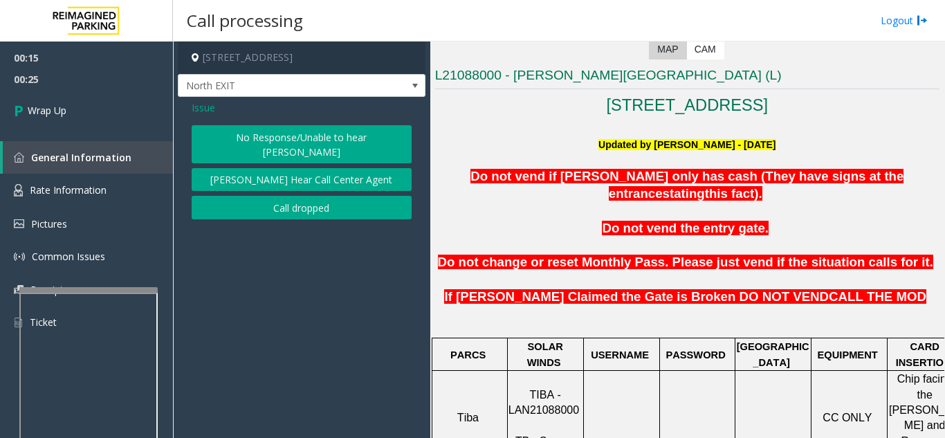
click at [276, 196] on button "Call dropped" at bounding box center [302, 208] width 220 height 24
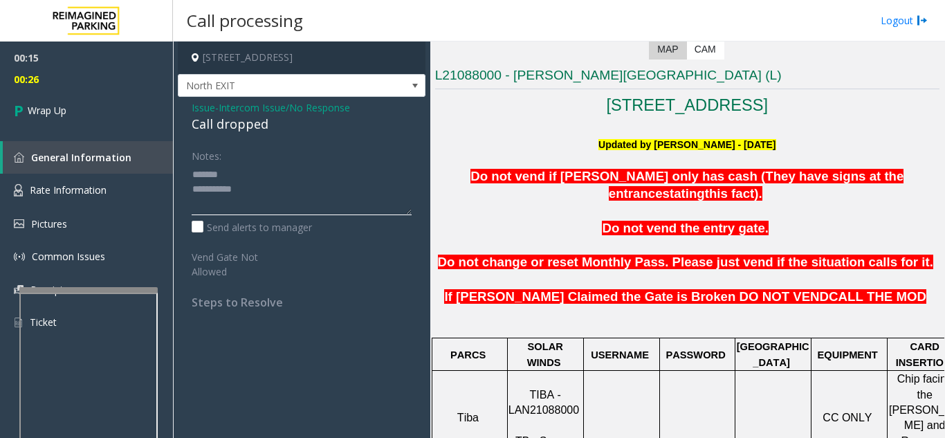
drag, startPoint x: 258, startPoint y: 203, endPoint x: 186, endPoint y: 181, distance: 75.1
click at [186, 181] on div "Notes: Send alerts to manager Vend Gate Not Allowed Steps to Resolve" at bounding box center [301, 226] width 241 height 165
drag, startPoint x: 275, startPoint y: 125, endPoint x: 186, endPoint y: 122, distance: 89.3
click at [186, 122] on div "Issue - Intercom Issue/No Response Call dropped Notes: Send alerts to manager V…" at bounding box center [302, 210] width 248 height 226
type textarea "**********"
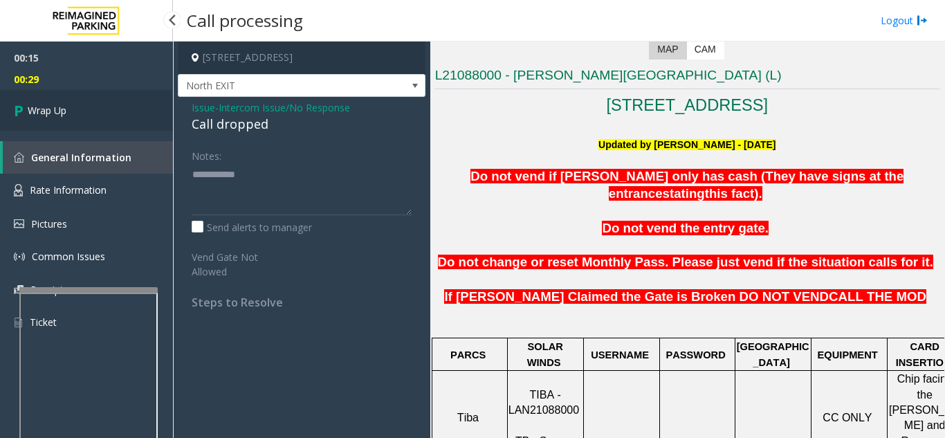
click at [99, 114] on link "Wrap Up" at bounding box center [86, 110] width 173 height 41
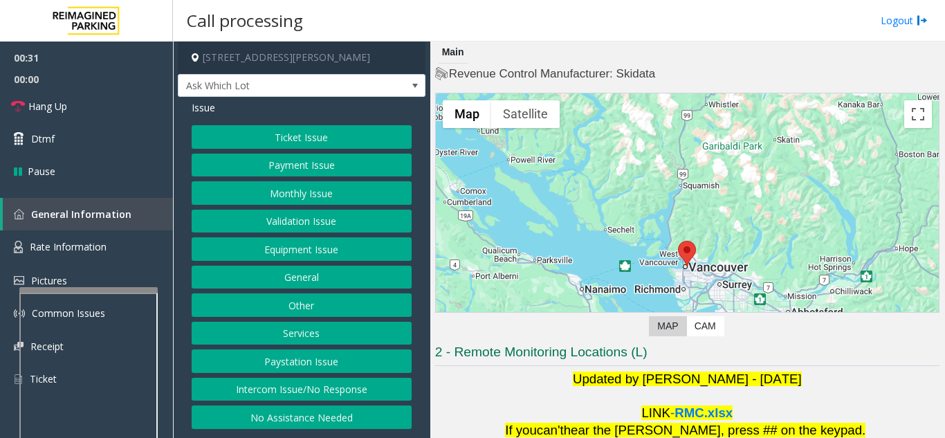
drag, startPoint x: 314, startPoint y: 383, endPoint x: 314, endPoint y: 361, distance: 21.5
click at [314, 383] on button "Intercom Issue/No Response" at bounding box center [302, 390] width 220 height 24
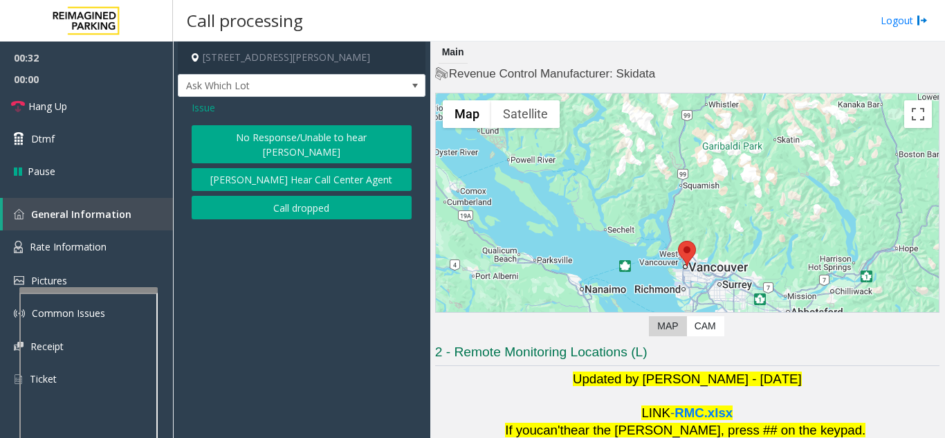
click at [286, 140] on button "No Response/Unable to hear [PERSON_NAME]" at bounding box center [302, 144] width 220 height 38
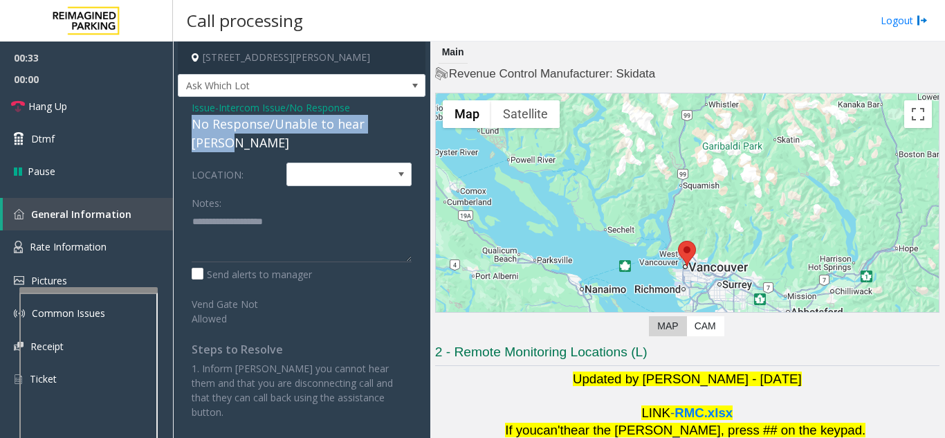
drag, startPoint x: 185, startPoint y: 127, endPoint x: 406, endPoint y: 121, distance: 220.8
click at [406, 121] on div "Issue - Intercom Issue/No Response No Response/Unable to hear [PERSON_NAME] LOC…" at bounding box center [302, 265] width 248 height 336
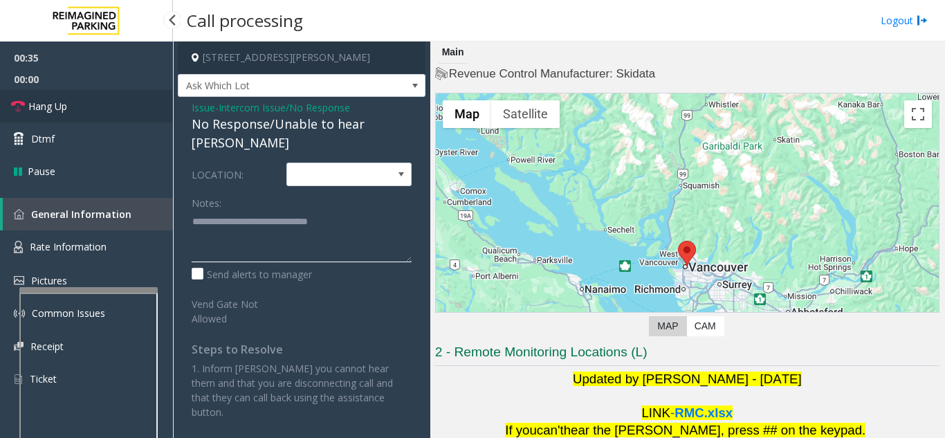
type textarea "**********"
click at [143, 116] on link "Hang Up" at bounding box center [86, 106] width 173 height 33
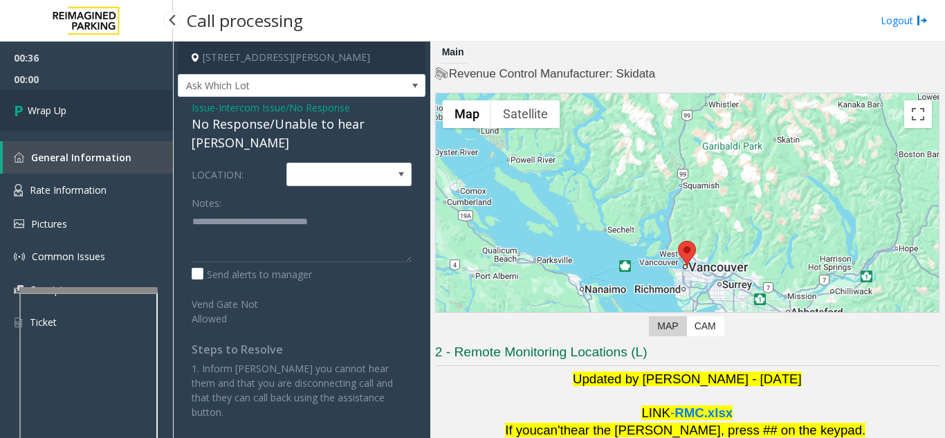
click at [143, 116] on link "Wrap Up" at bounding box center [86, 110] width 173 height 41
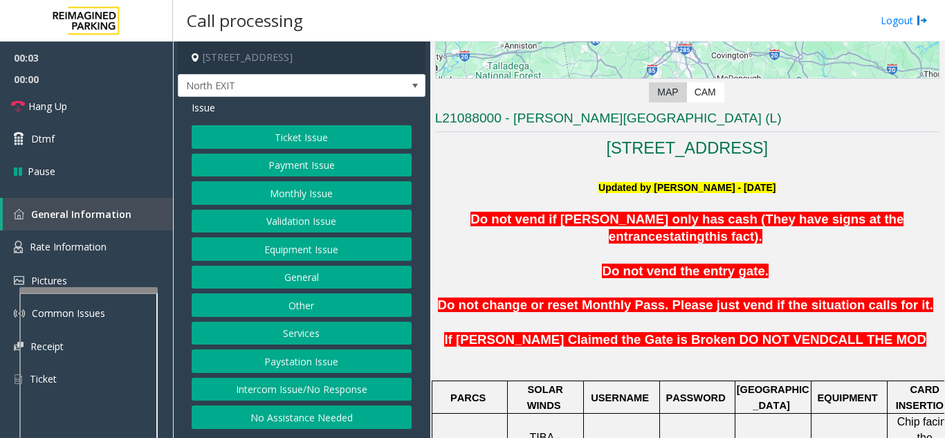
scroll to position [277, 0]
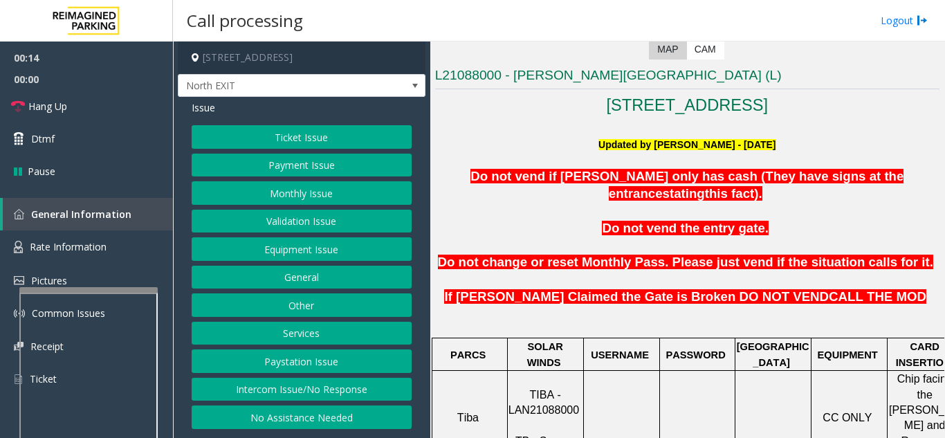
click at [296, 170] on button "Payment Issue" at bounding box center [302, 166] width 220 height 24
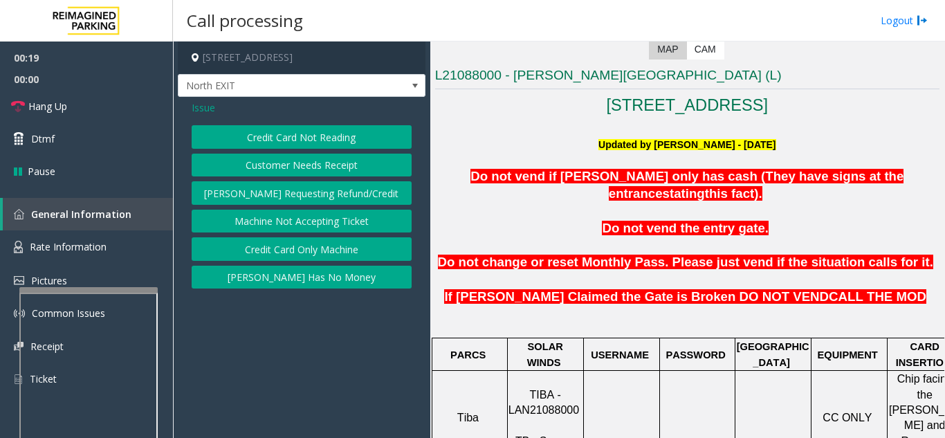
click at [314, 249] on button "Credit Card Only Machine" at bounding box center [302, 249] width 220 height 24
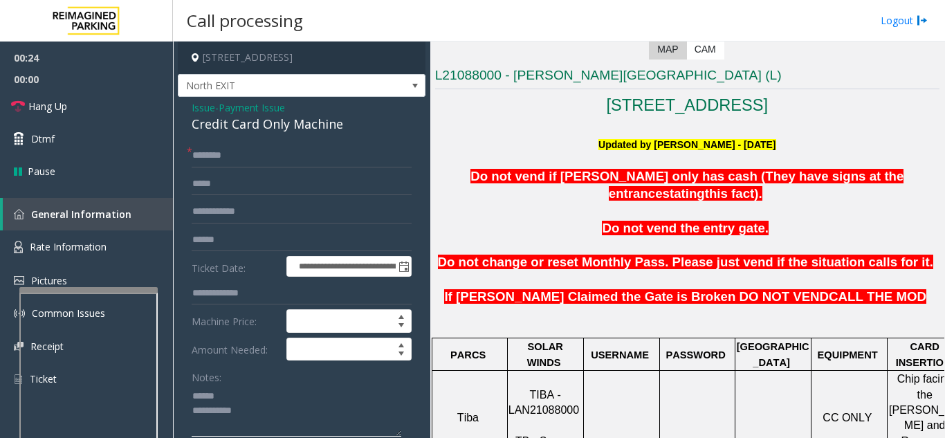
click at [248, 385] on textarea at bounding box center [297, 411] width 210 height 52
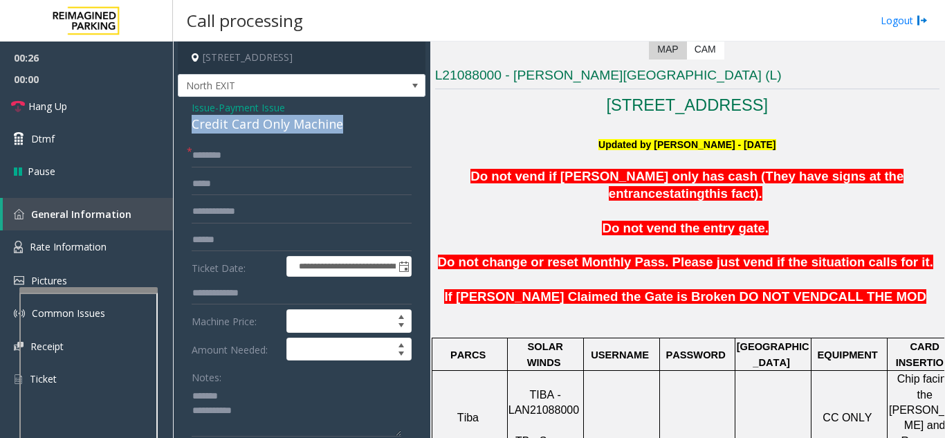
drag, startPoint x: 192, startPoint y: 122, endPoint x: 377, endPoint y: 122, distance: 185.5
click at [377, 122] on div "Credit Card Only Machine" at bounding box center [302, 124] width 220 height 19
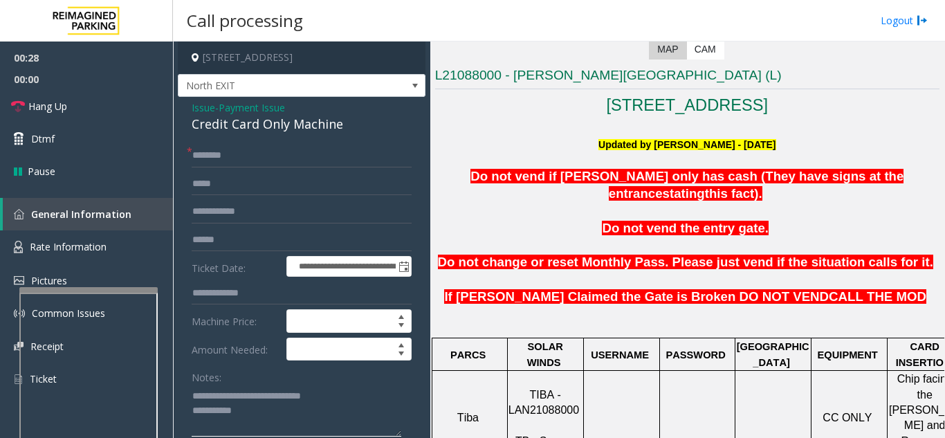
click at [339, 406] on textarea at bounding box center [297, 411] width 210 height 52
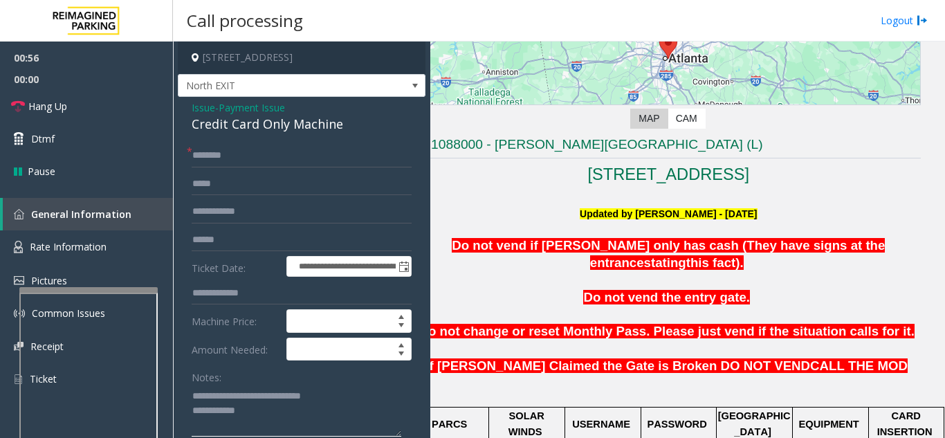
scroll to position [208, 0]
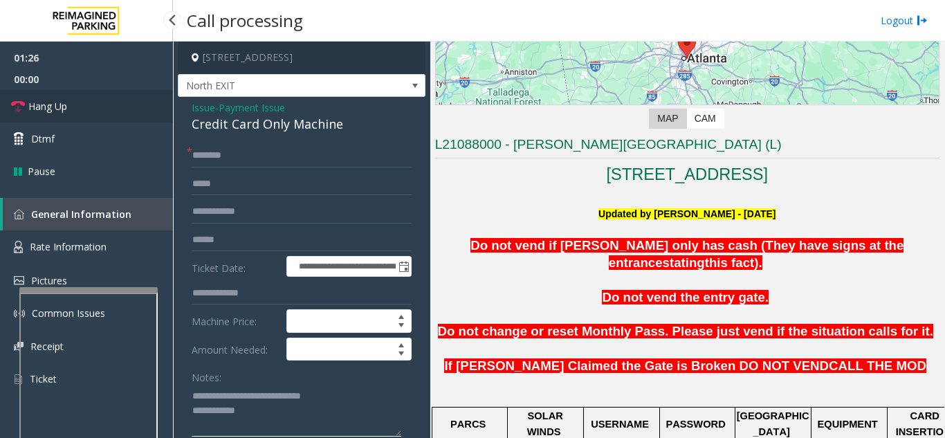
type textarea "**********"
click at [88, 102] on link "Hang Up" at bounding box center [86, 106] width 173 height 33
click at [290, 161] on input "text" at bounding box center [302, 156] width 220 height 24
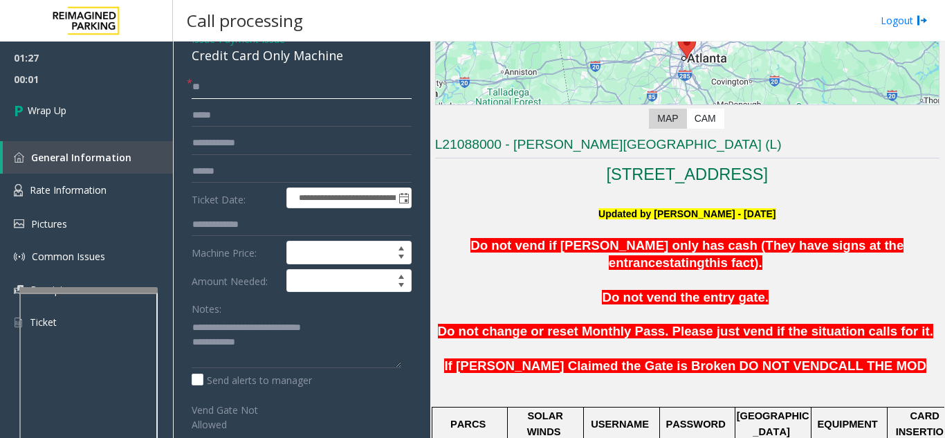
scroll to position [69, 0]
type input "**"
click at [294, 348] on textarea at bounding box center [297, 342] width 210 height 52
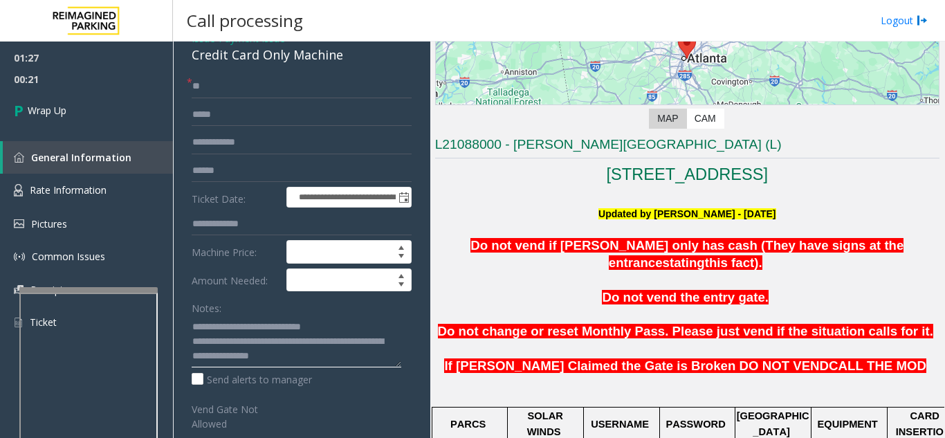
scroll to position [138, 0]
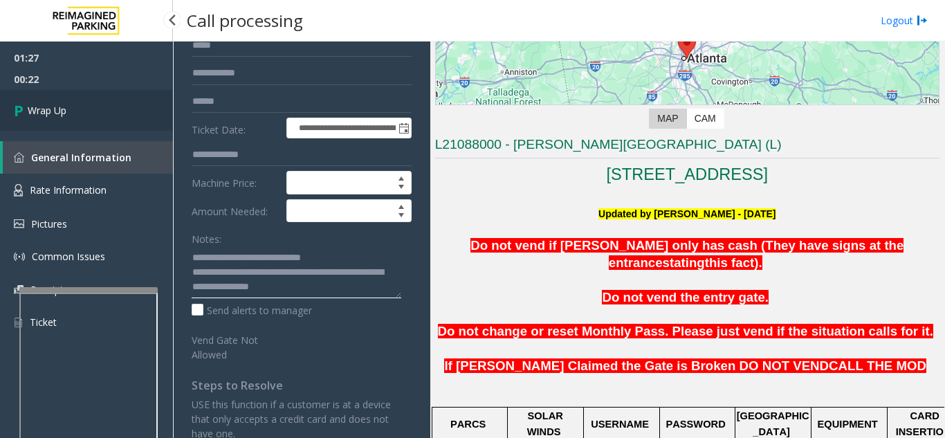
type textarea "**********"
click at [89, 119] on link "Wrap Up" at bounding box center [86, 110] width 173 height 41
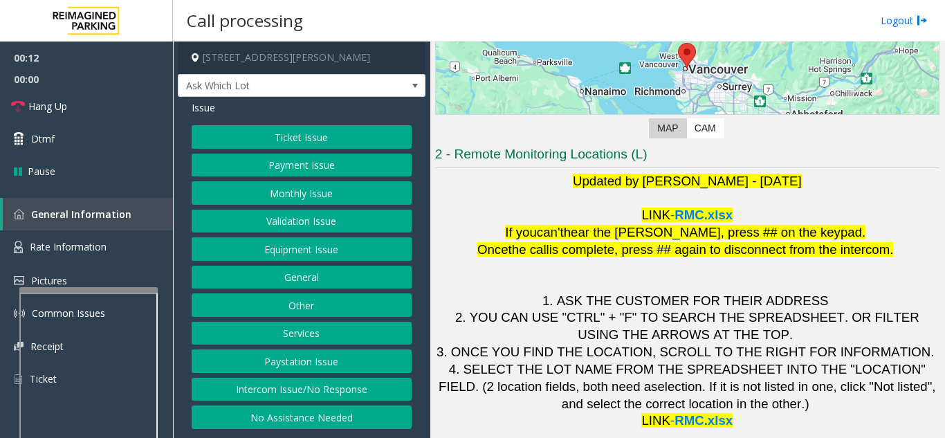
scroll to position [203, 0]
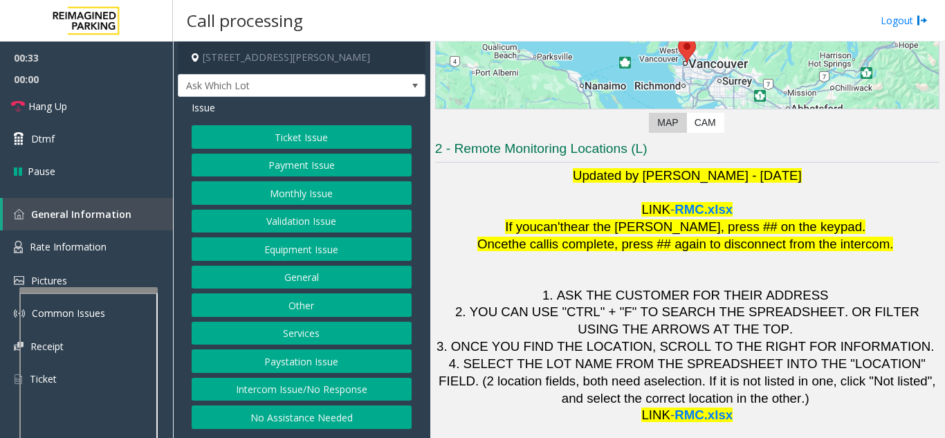
click at [239, 383] on button "Intercom Issue/No Response" at bounding box center [302, 390] width 220 height 24
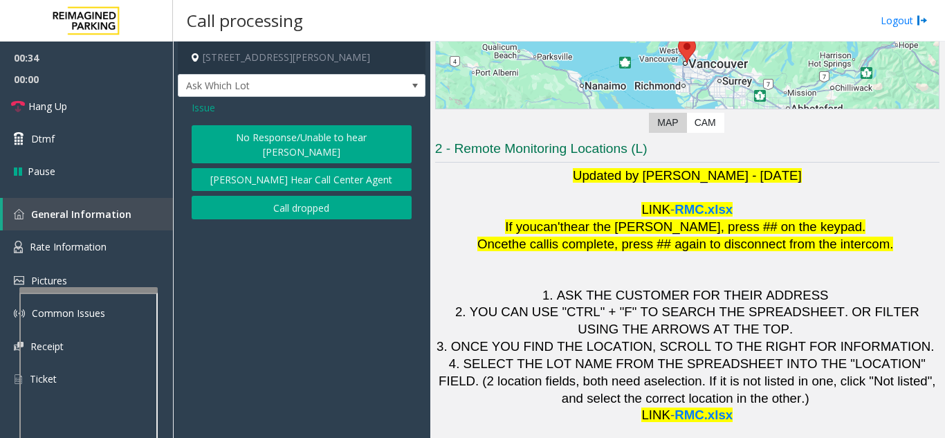
click at [228, 133] on button "No Response/Unable to hear [PERSON_NAME]" at bounding box center [302, 144] width 220 height 38
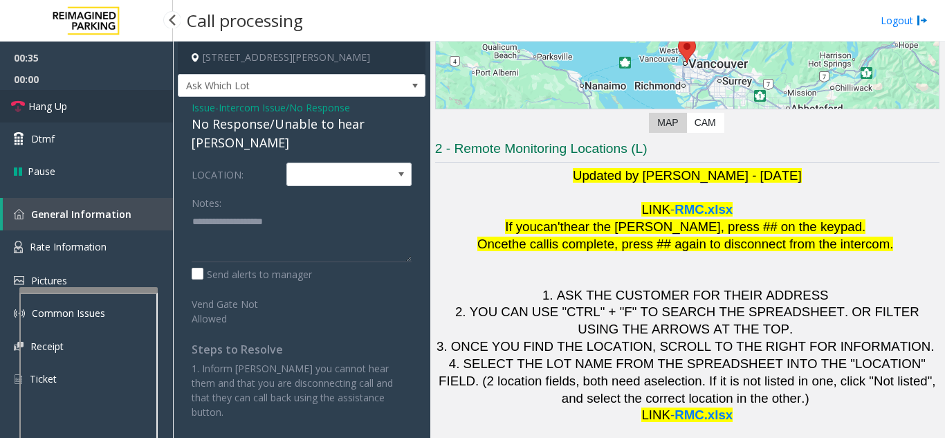
click at [81, 109] on link "Hang Up" at bounding box center [86, 106] width 173 height 33
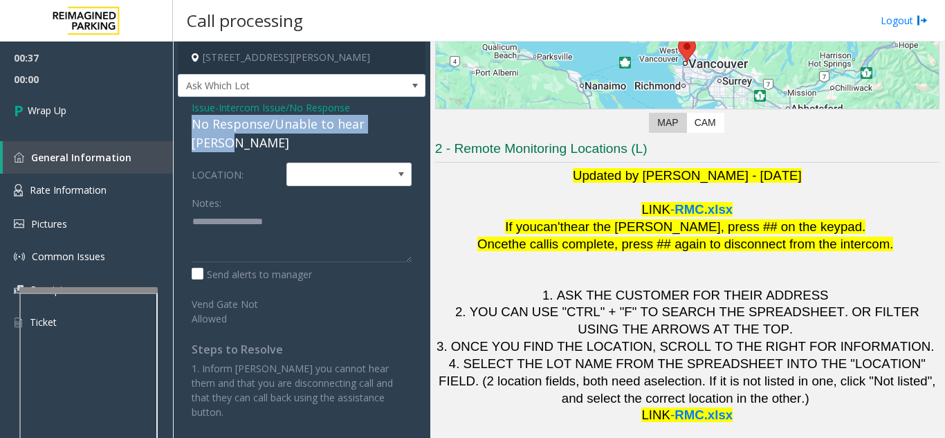
drag, startPoint x: 187, startPoint y: 126, endPoint x: 411, endPoint y: 129, distance: 224.3
click at [411, 129] on div "Issue - Intercom Issue/No Response No Response/Unable to hear [PERSON_NAME] LOC…" at bounding box center [302, 265] width 248 height 336
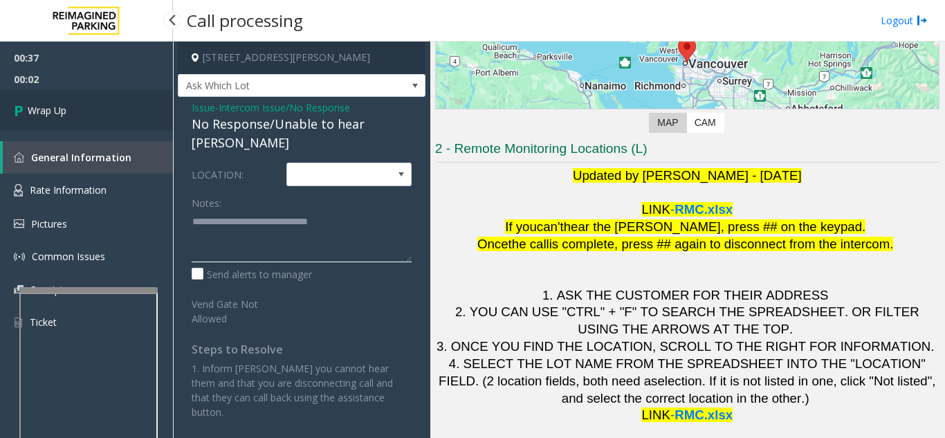
type textarea "**********"
click at [51, 116] on span "Wrap Up" at bounding box center [47, 110] width 39 height 15
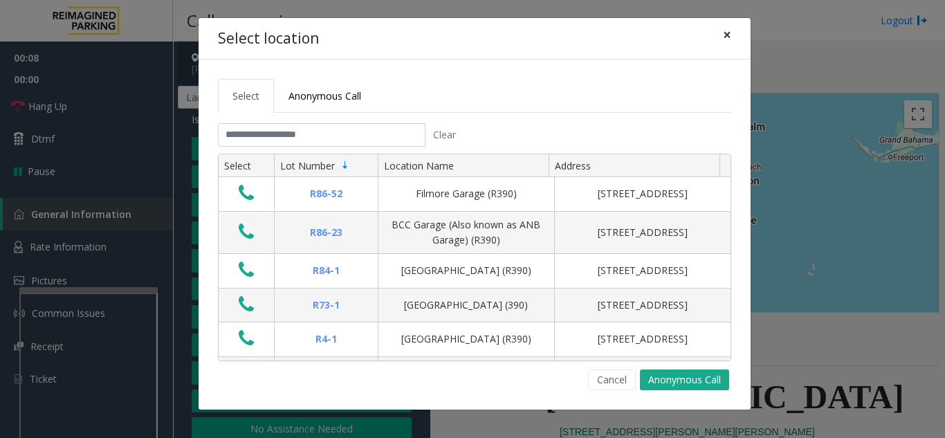
click at [727, 36] on span "×" at bounding box center [727, 34] width 8 height 19
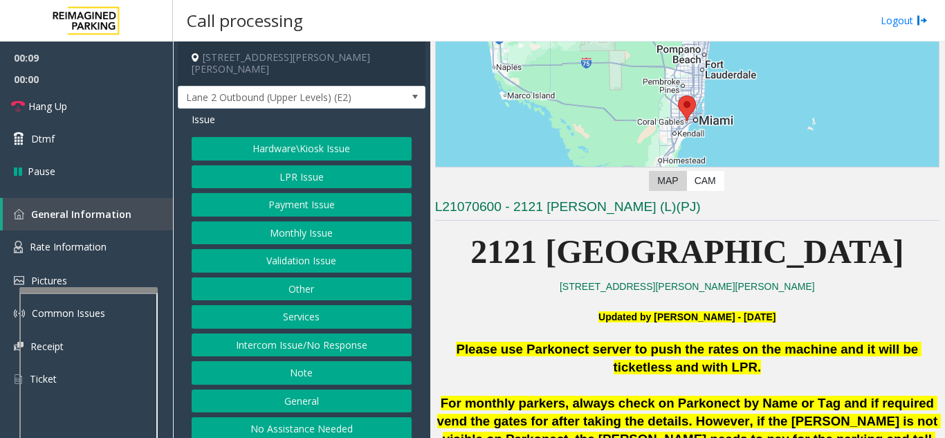
scroll to position [277, 0]
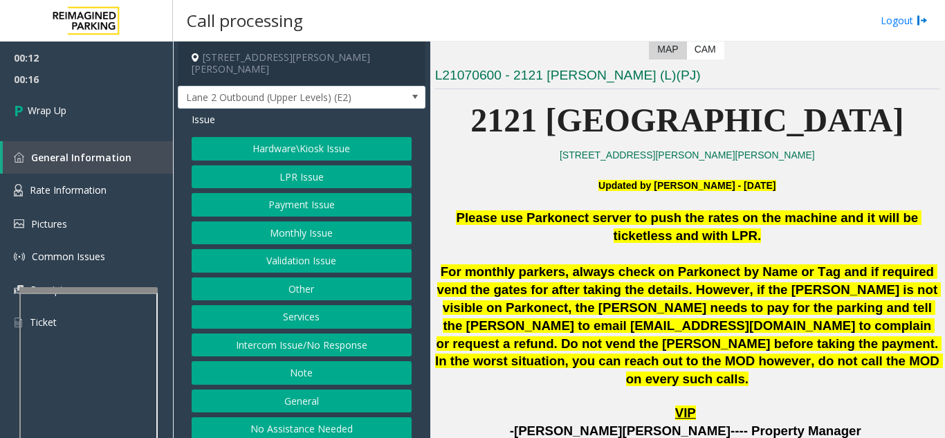
click at [296, 165] on button "LPR Issue" at bounding box center [302, 177] width 220 height 24
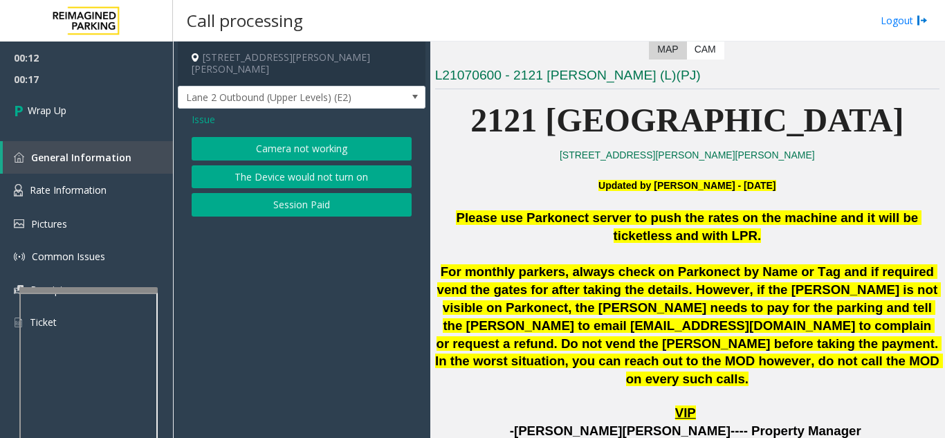
click at [292, 137] on button "Camera not working" at bounding box center [302, 149] width 220 height 24
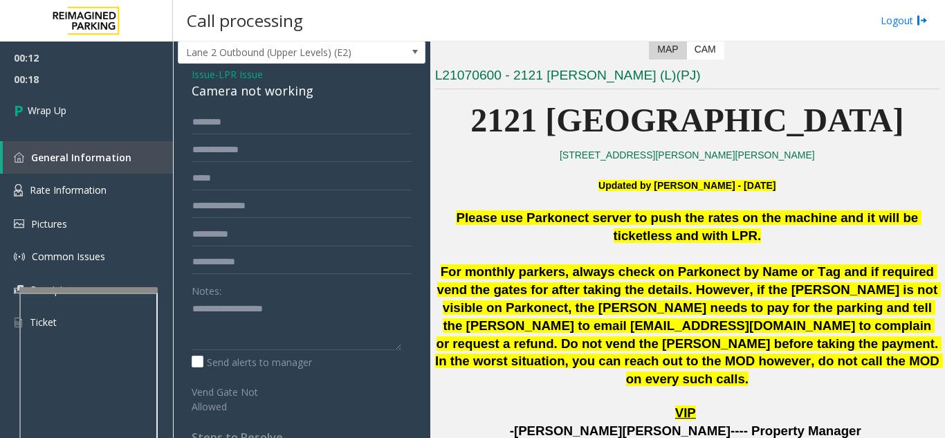
scroll to position [69, 0]
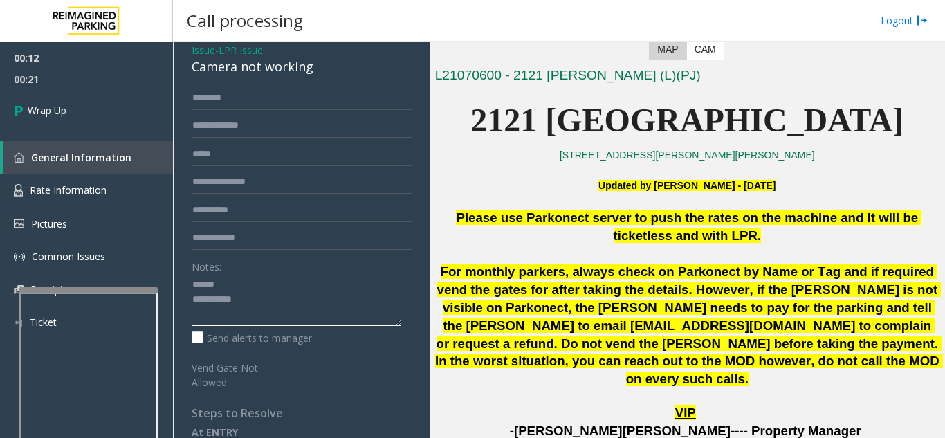
click at [232, 274] on textarea at bounding box center [297, 300] width 210 height 52
drag, startPoint x: 191, startPoint y: 57, endPoint x: 333, endPoint y: 57, distance: 141.9
click at [333, 57] on div "Issue - LPR Issue Camera not working Notes: Send alerts to manager Vend Gate No…" at bounding box center [302, 289] width 248 height 501
click at [312, 282] on textarea at bounding box center [297, 300] width 210 height 52
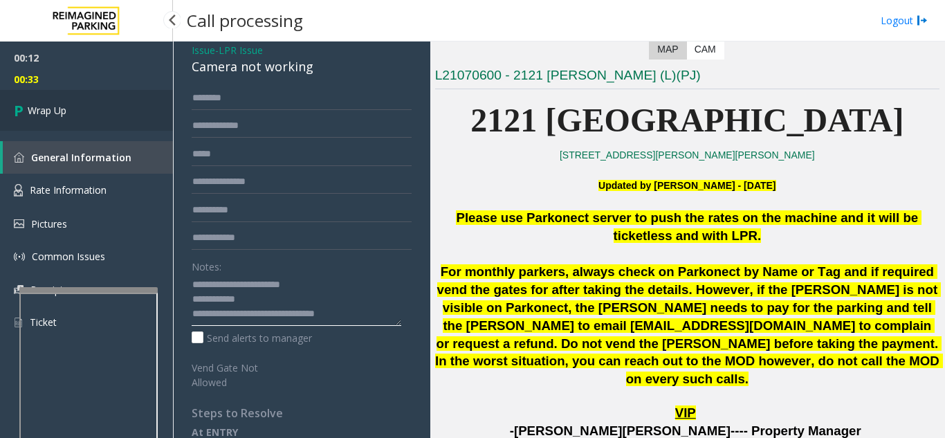
type textarea "**********"
click at [89, 107] on link "Wrap Up" at bounding box center [86, 110] width 173 height 41
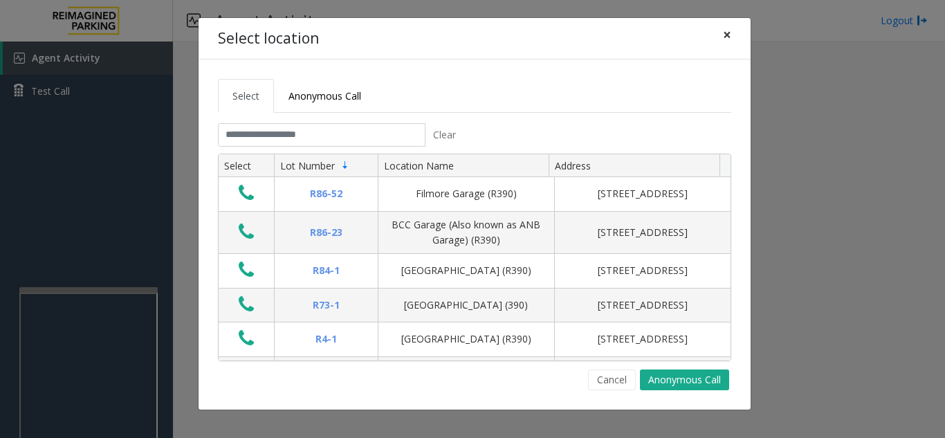
click at [727, 38] on span "×" at bounding box center [727, 34] width 8 height 19
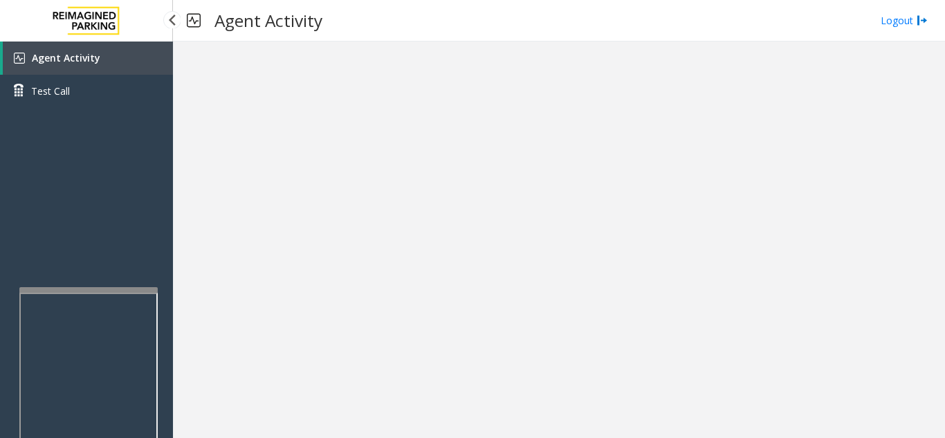
click at [116, 56] on link "Agent Activity" at bounding box center [88, 58] width 170 height 33
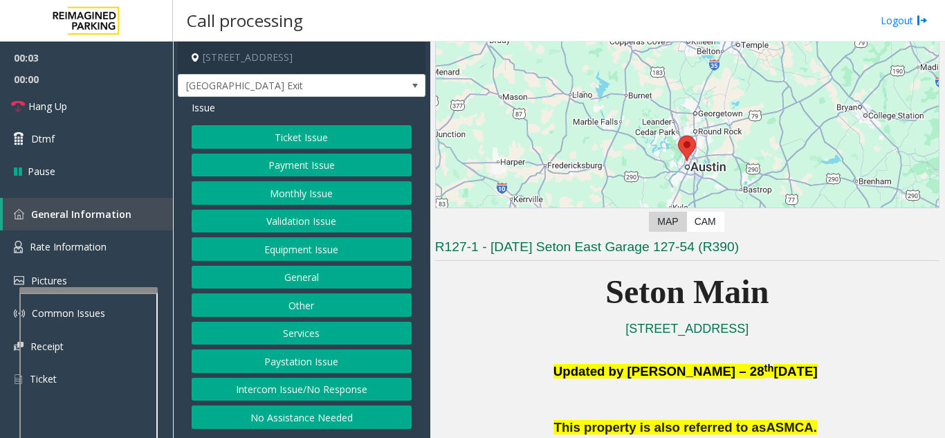
scroll to position [346, 0]
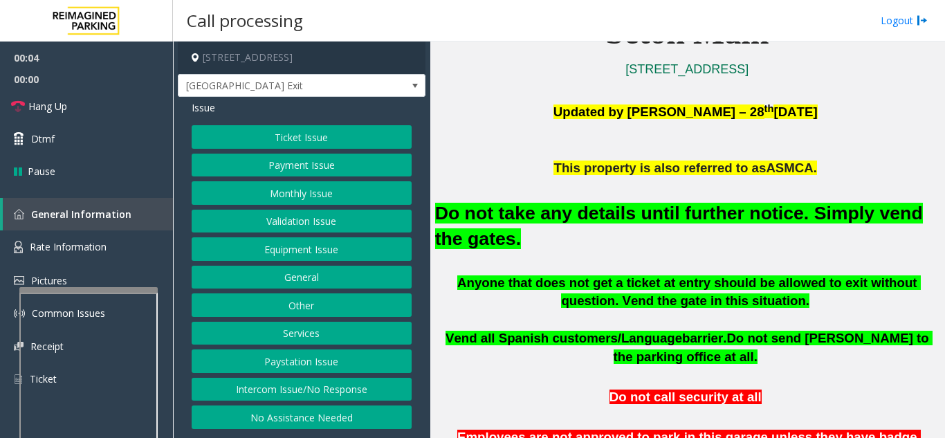
click at [333, 247] on button "Equipment Issue" at bounding box center [302, 249] width 220 height 24
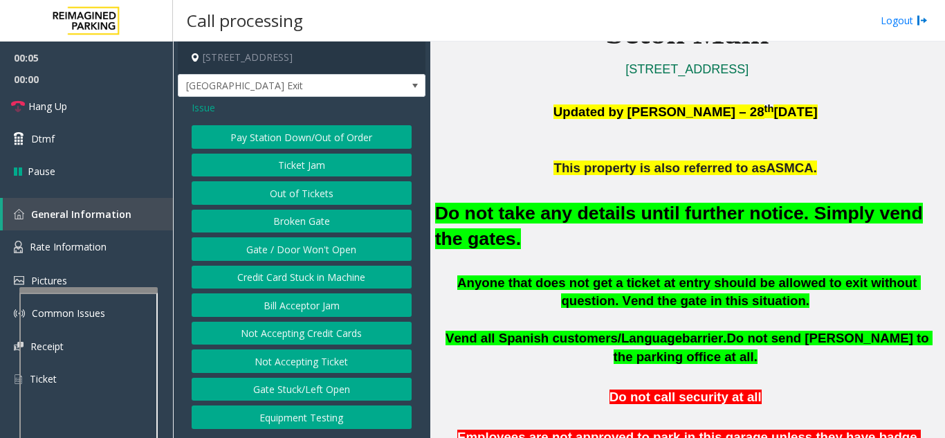
click at [333, 247] on button "Gate / Door Won't Open" at bounding box center [302, 249] width 220 height 24
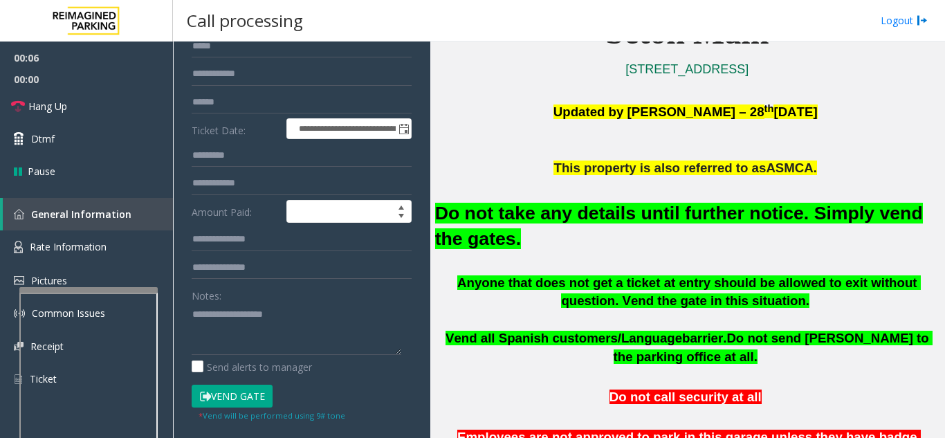
scroll to position [138, 0]
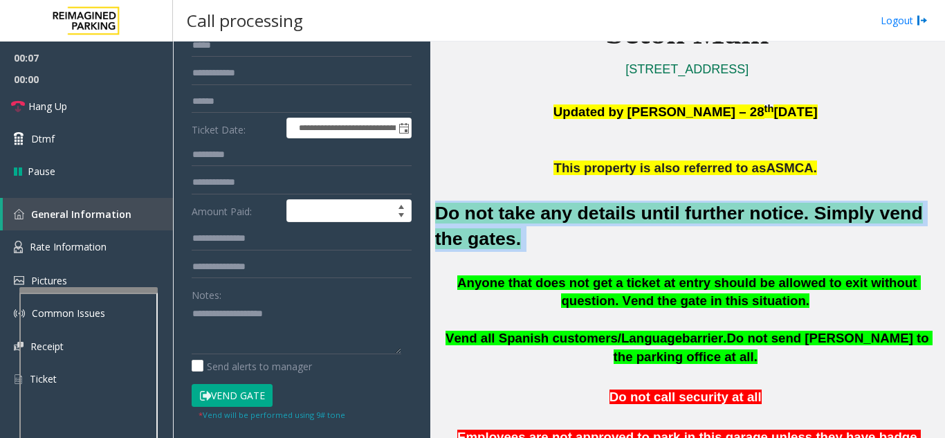
drag, startPoint x: 485, startPoint y: 242, endPoint x: 441, endPoint y: 211, distance: 54.1
click at [441, 211] on h2 "Do not take any details until further notice. Simply vend the gates." at bounding box center [687, 226] width 505 height 51
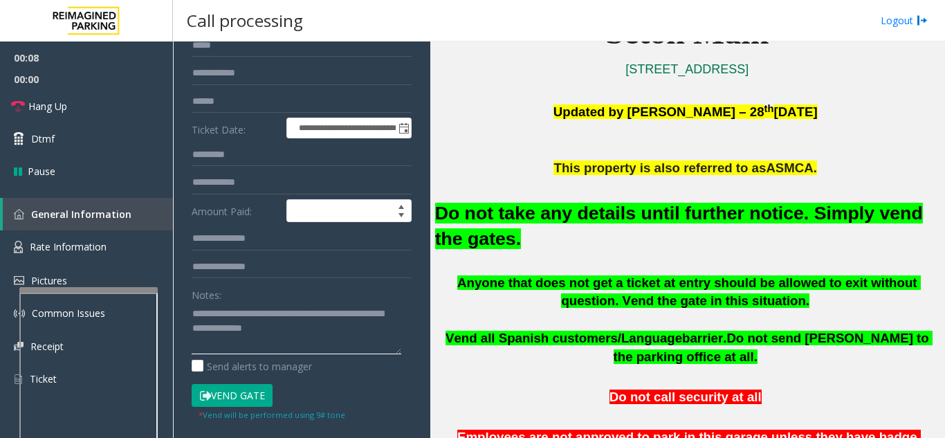
click at [311, 330] on textarea at bounding box center [297, 328] width 210 height 52
type textarea "**********"
click at [247, 394] on button "Vend Gate" at bounding box center [232, 396] width 81 height 24
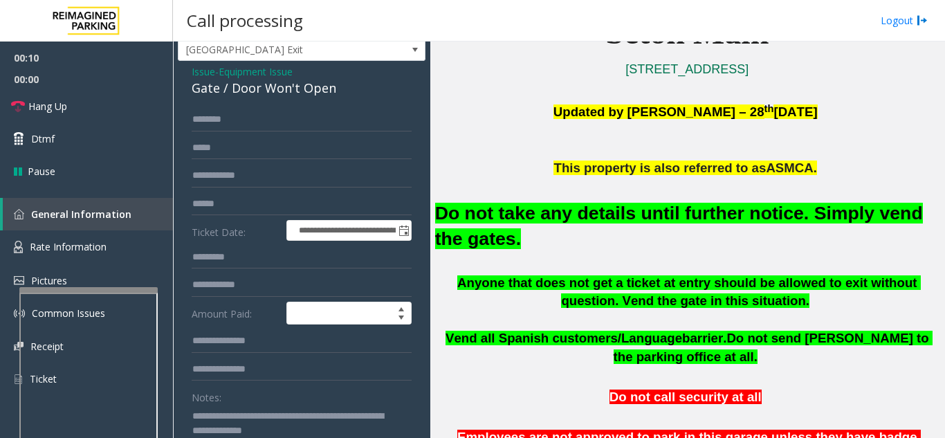
scroll to position [0, 0]
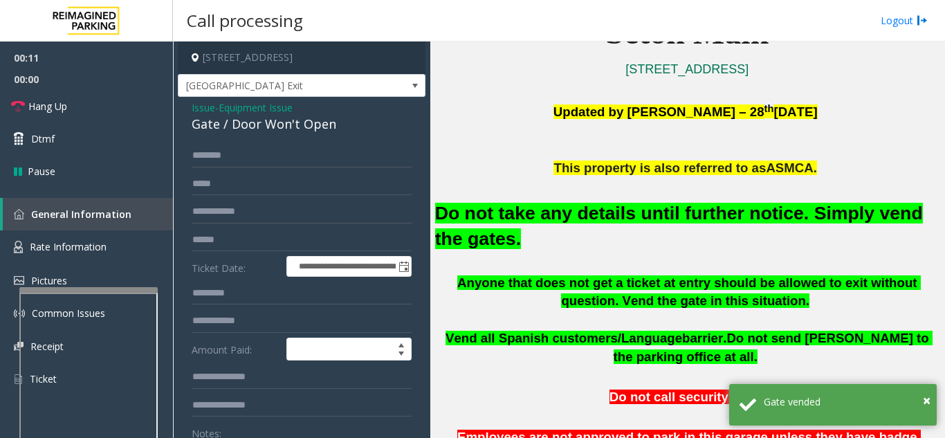
click at [489, 241] on h2 "Do not take any details until further notice. Simply vend the gates." at bounding box center [687, 226] width 505 height 51
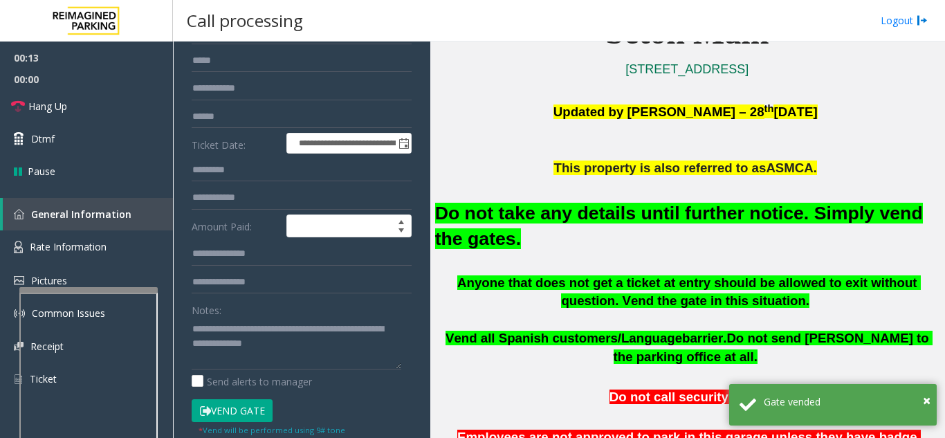
scroll to position [138, 0]
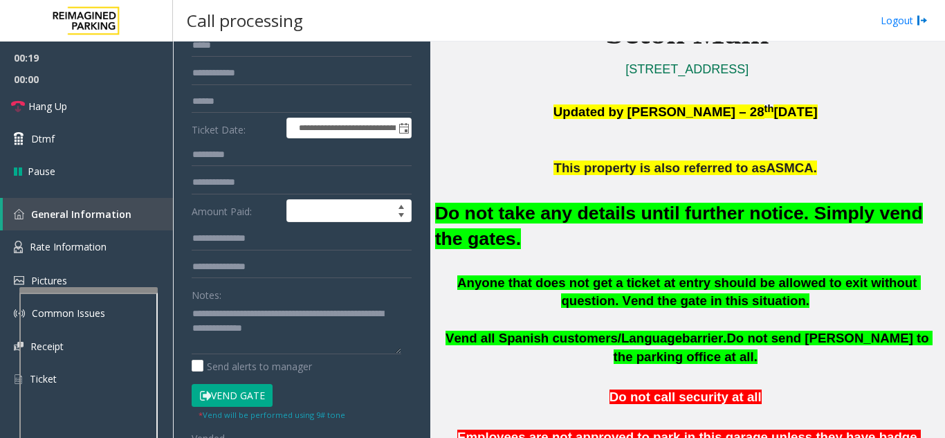
click at [232, 396] on button "Vend Gate" at bounding box center [232, 396] width 81 height 24
click at [111, 107] on link "Hang Up" at bounding box center [86, 106] width 173 height 33
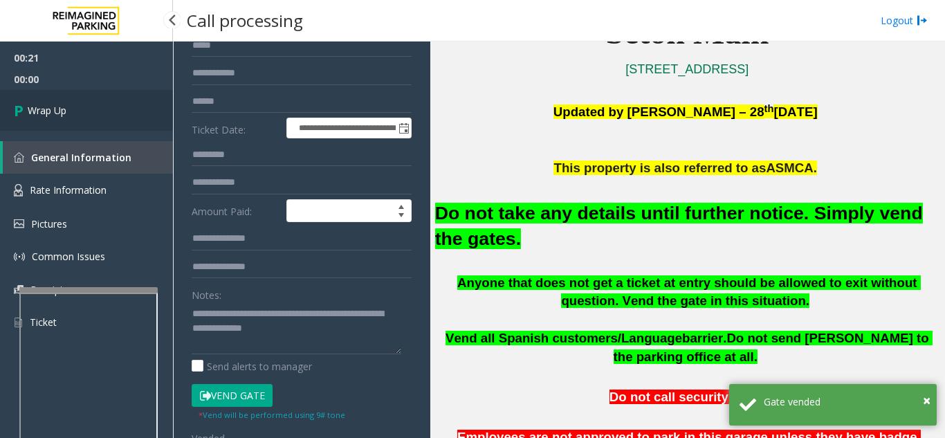
click at [111, 107] on link "Wrap Up" at bounding box center [86, 110] width 173 height 41
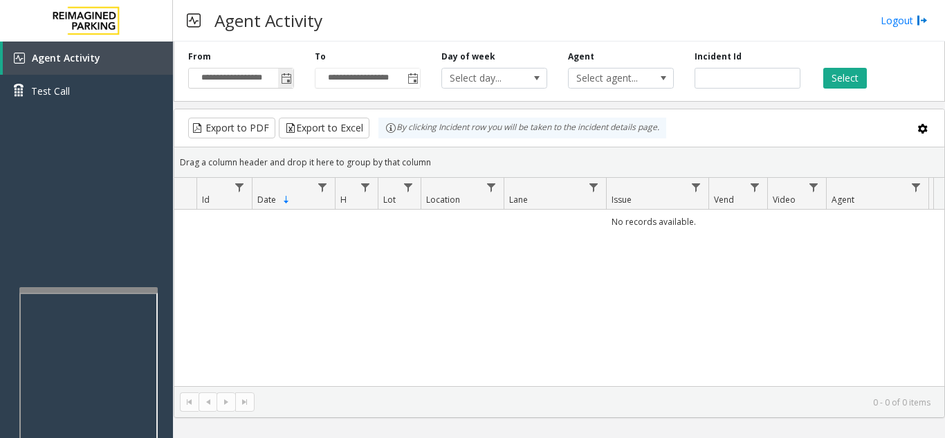
click at [289, 81] on span "Toggle popup" at bounding box center [286, 78] width 11 height 11
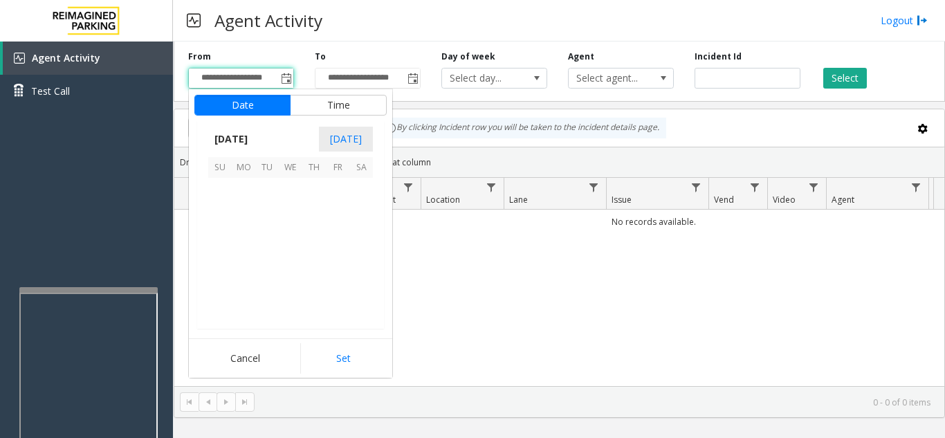
scroll to position [248224, 0]
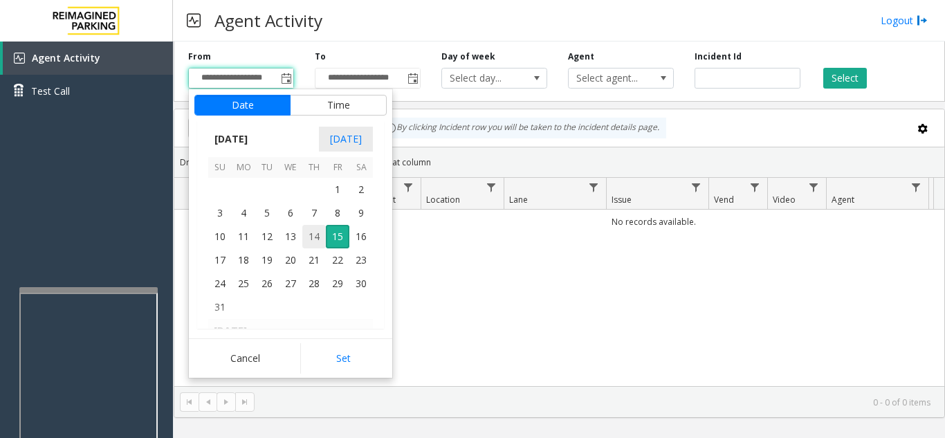
click at [309, 233] on span "14" at bounding box center [314, 237] width 24 height 24
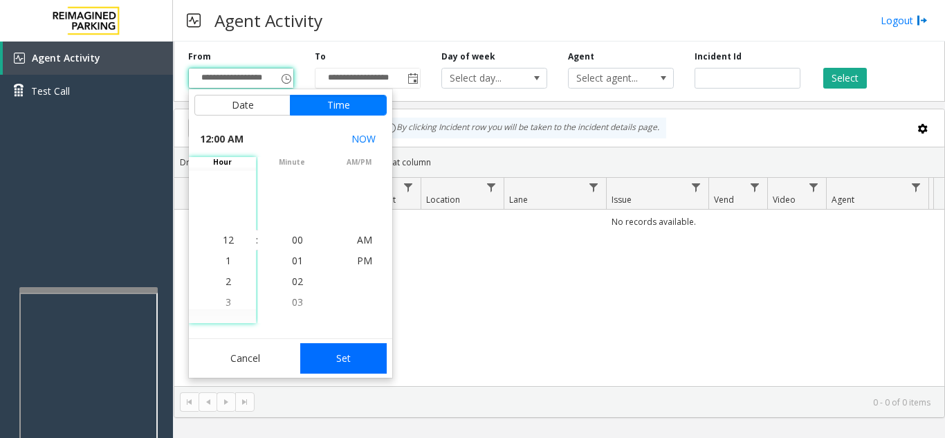
click at [330, 359] on button "Set" at bounding box center [343, 358] width 87 height 30
type input "**********"
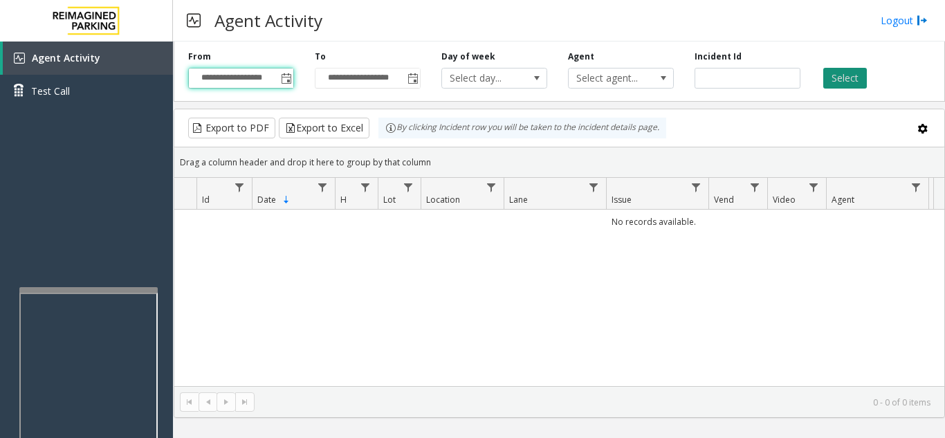
click at [844, 83] on button "Select" at bounding box center [846, 78] width 44 height 21
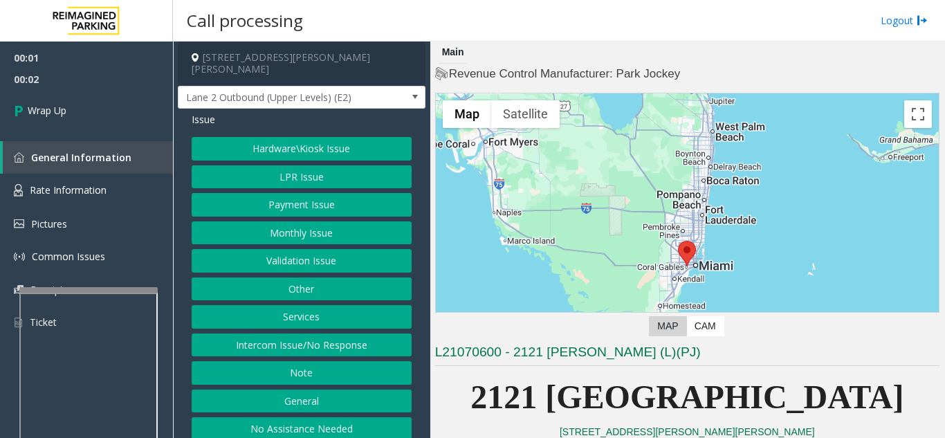
click at [294, 334] on button "Intercom Issue/No Response" at bounding box center [302, 346] width 220 height 24
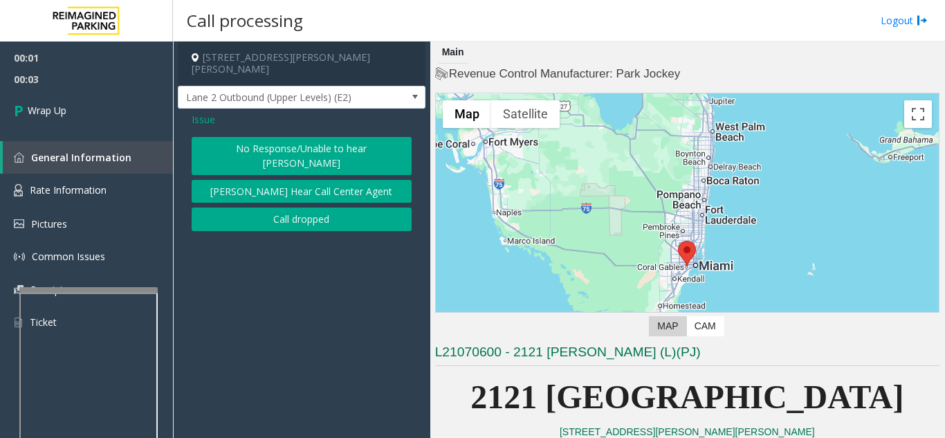
click at [285, 208] on button "Call dropped" at bounding box center [302, 220] width 220 height 24
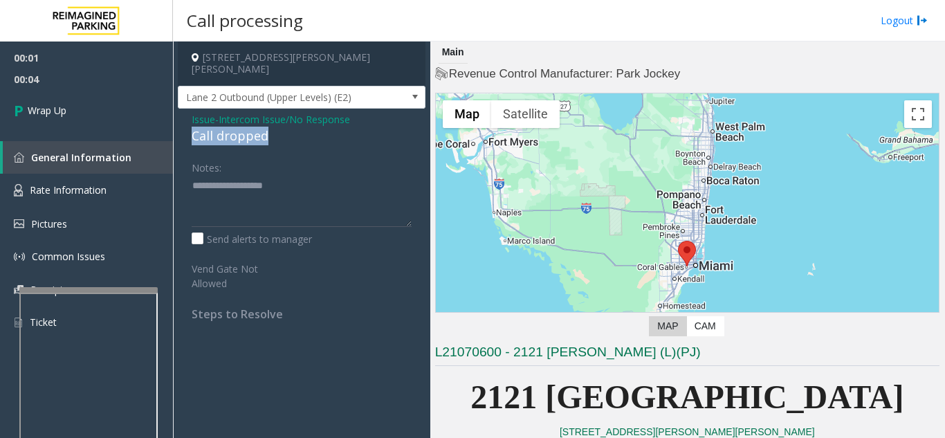
drag, startPoint x: 181, startPoint y: 122, endPoint x: 270, endPoint y: 125, distance: 89.3
click at [270, 125] on div "Issue - Intercom Issue/No Response Call dropped Notes: Send alerts to manager V…" at bounding box center [302, 222] width 248 height 226
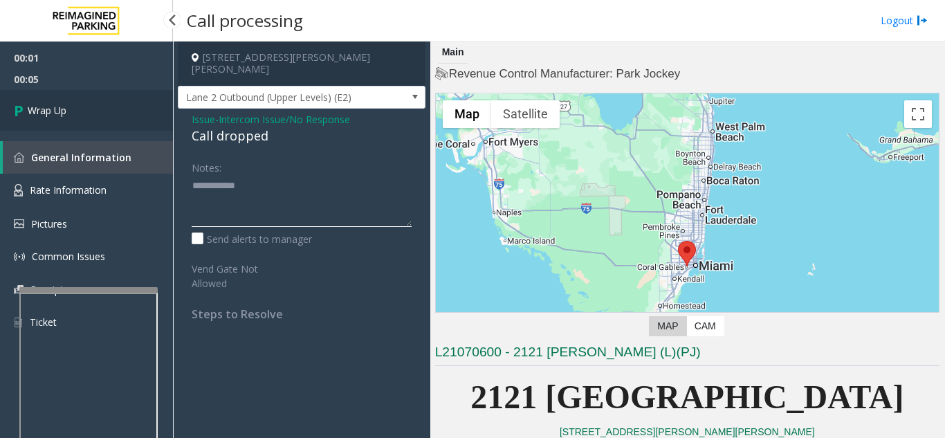
type textarea "**********"
click at [102, 115] on link "Wrap Up" at bounding box center [86, 110] width 173 height 41
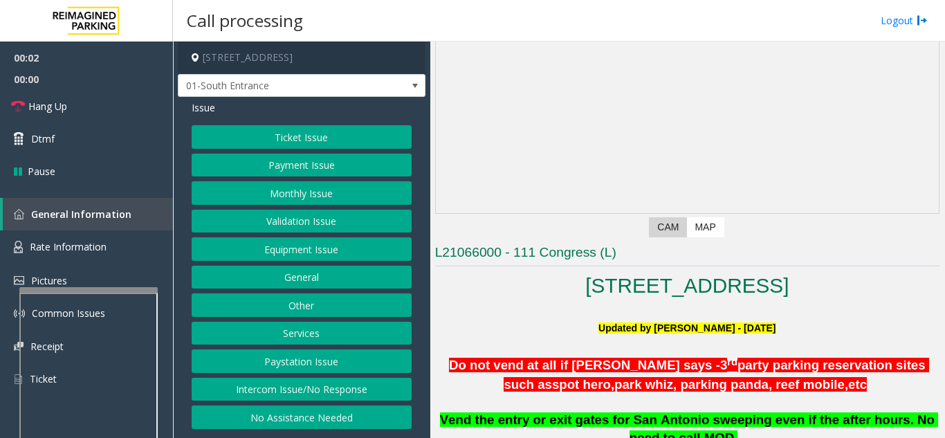
scroll to position [277, 0]
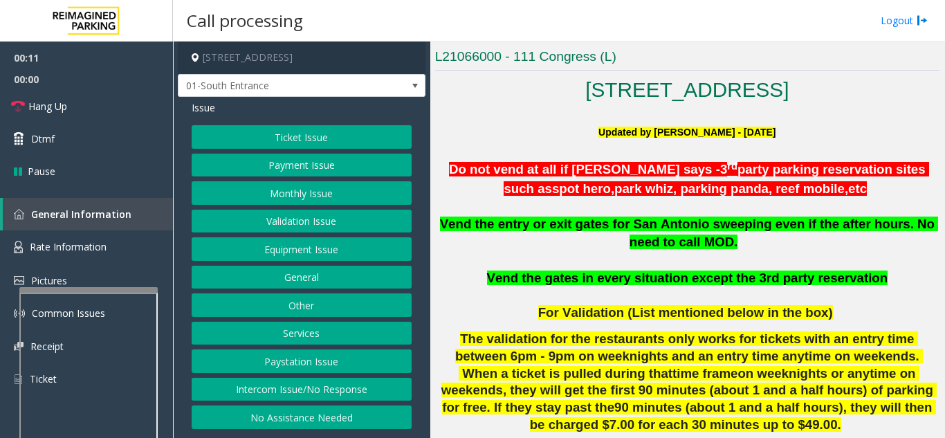
click at [256, 392] on button "Intercom Issue/No Response" at bounding box center [302, 390] width 220 height 24
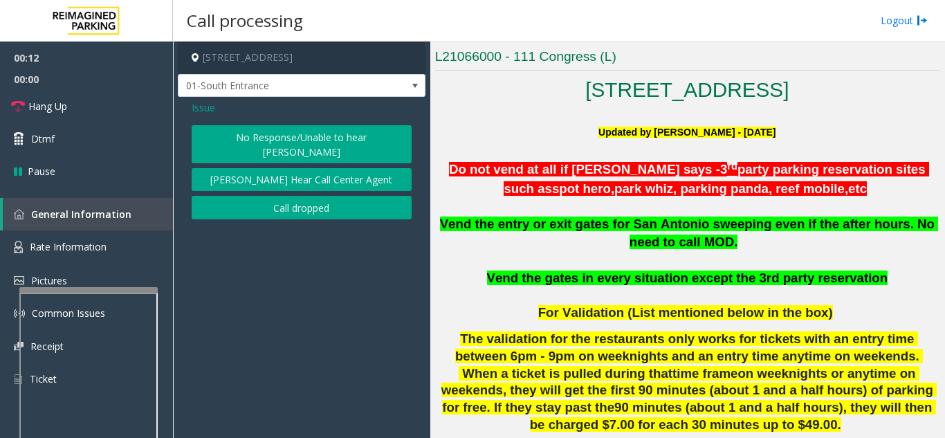
click at [221, 132] on button "No Response/Unable to hear [PERSON_NAME]" at bounding box center [302, 144] width 220 height 38
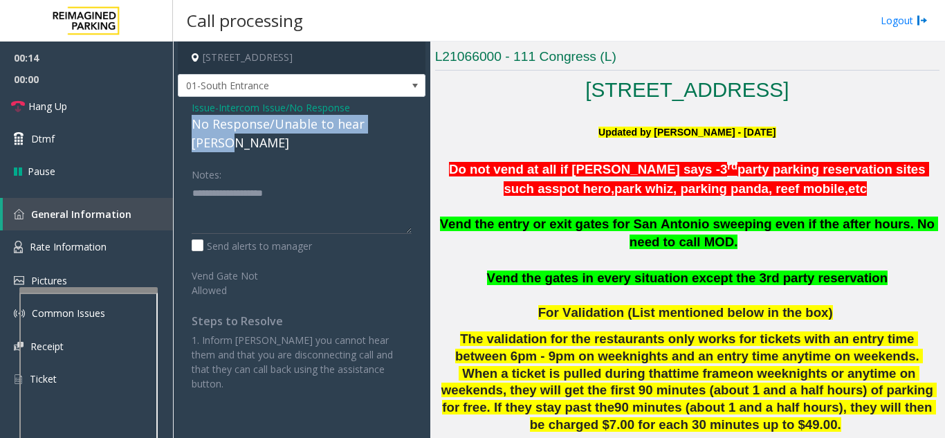
drag, startPoint x: 187, startPoint y: 122, endPoint x: 406, endPoint y: 122, distance: 219.4
click at [406, 122] on div "Issue - Intercom Issue/No Response No Response/Unable to hear [PERSON_NAME] Not…" at bounding box center [302, 251] width 248 height 308
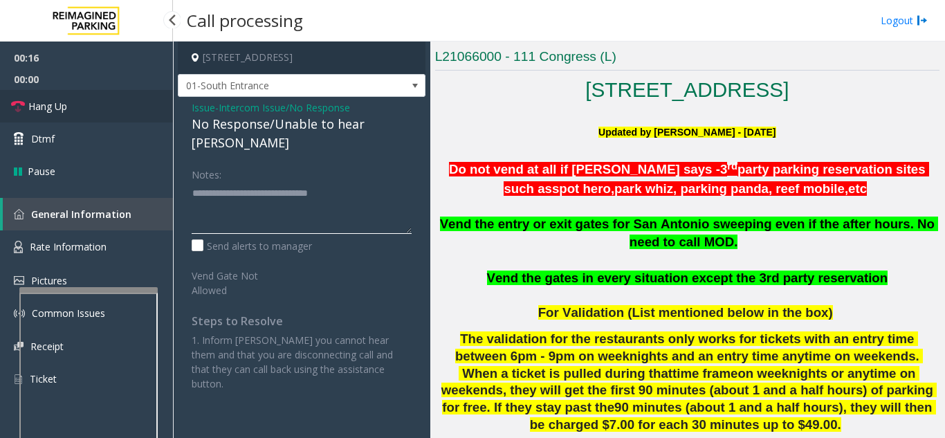
type textarea "**********"
click at [98, 108] on link "Hang Up" at bounding box center [86, 106] width 173 height 33
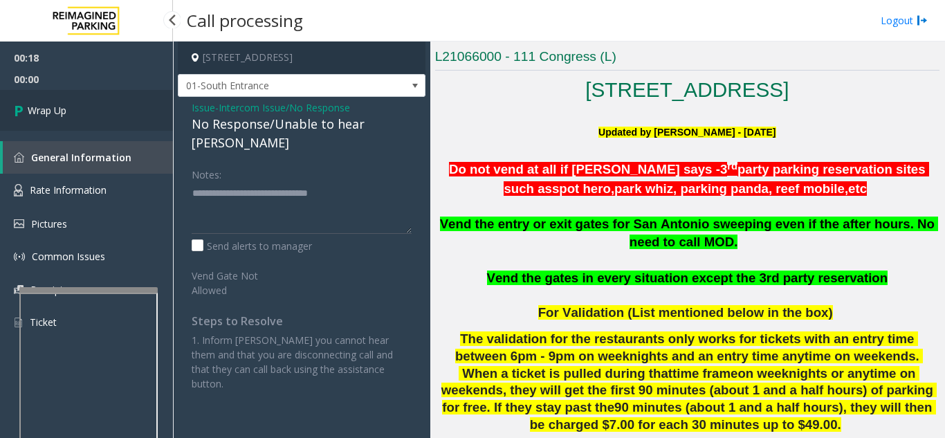
click at [98, 108] on link "Wrap Up" at bounding box center [86, 110] width 173 height 41
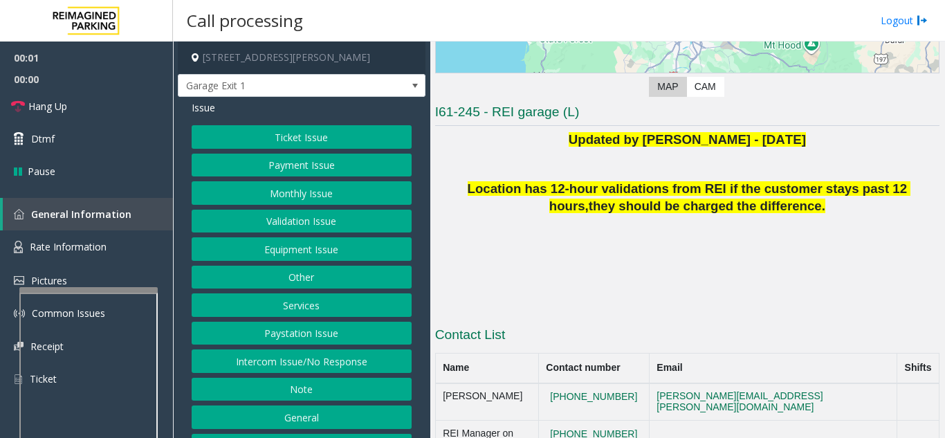
scroll to position [236, 0]
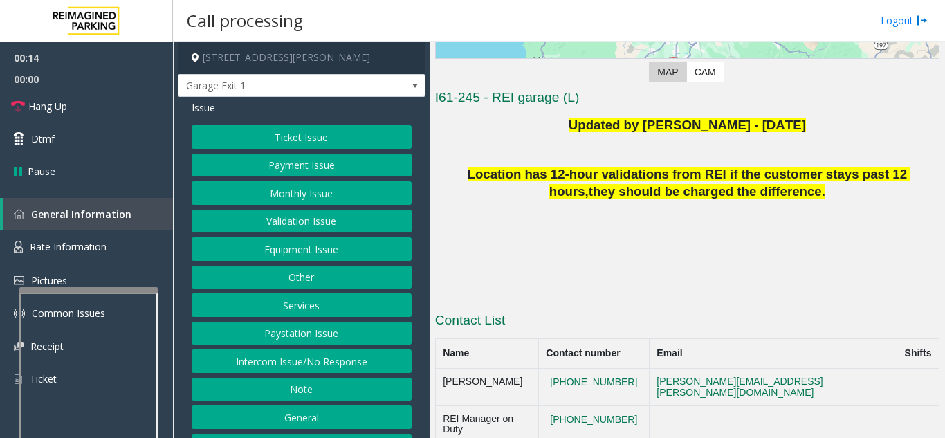
click at [316, 373] on button "Intercom Issue/No Response" at bounding box center [302, 361] width 220 height 24
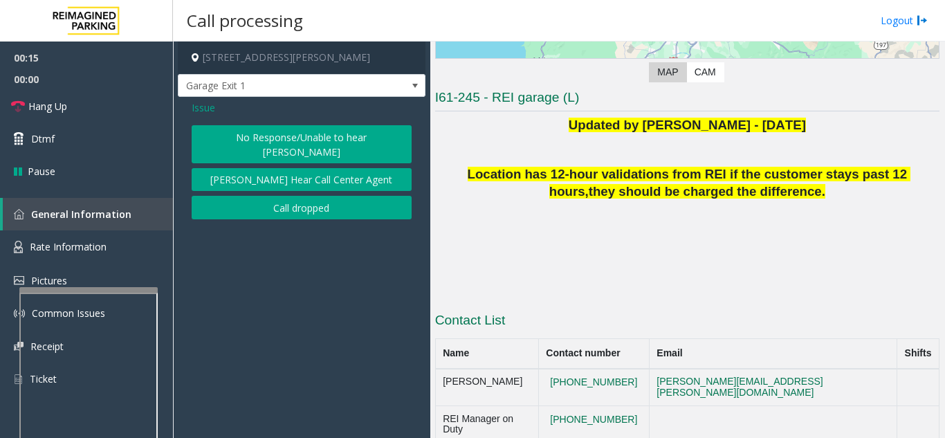
click at [244, 149] on div "No Response/Unable to hear [PERSON_NAME] Cannot Hear Call Center Agent Call dro…" at bounding box center [302, 172] width 220 height 94
click at [210, 131] on button "No Response/Unable to hear [PERSON_NAME]" at bounding box center [302, 144] width 220 height 38
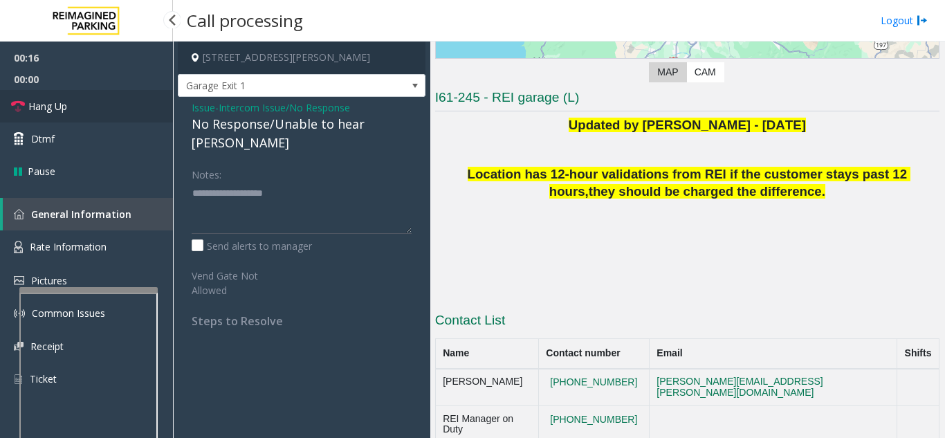
click at [127, 105] on link "Hang Up" at bounding box center [86, 106] width 173 height 33
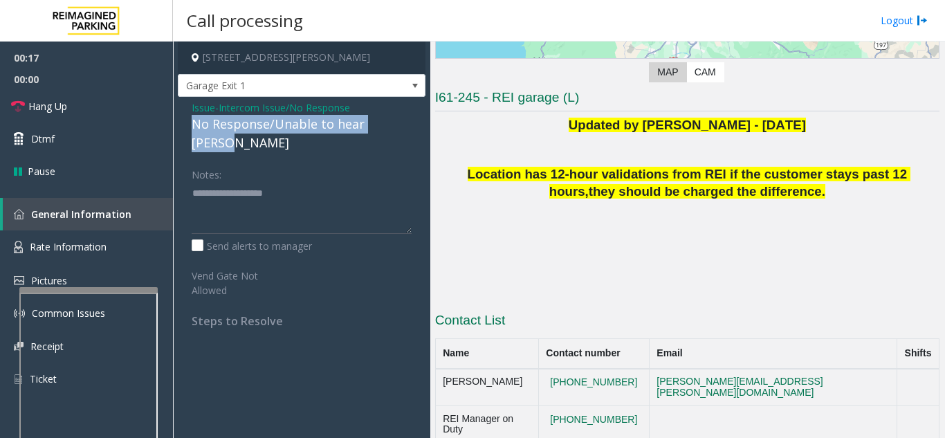
drag, startPoint x: 187, startPoint y: 123, endPoint x: 417, endPoint y: 131, distance: 230.6
click at [417, 131] on div "Issue - Intercom Issue/No Response No Response/Unable to hear [PERSON_NAME] Not…" at bounding box center [302, 219] width 248 height 245
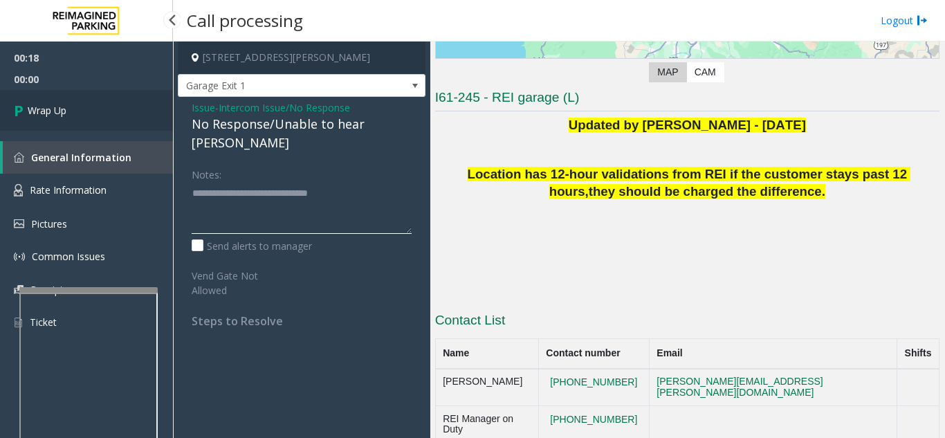
type textarea "**********"
click at [82, 107] on link "Wrap Up" at bounding box center [86, 110] width 173 height 41
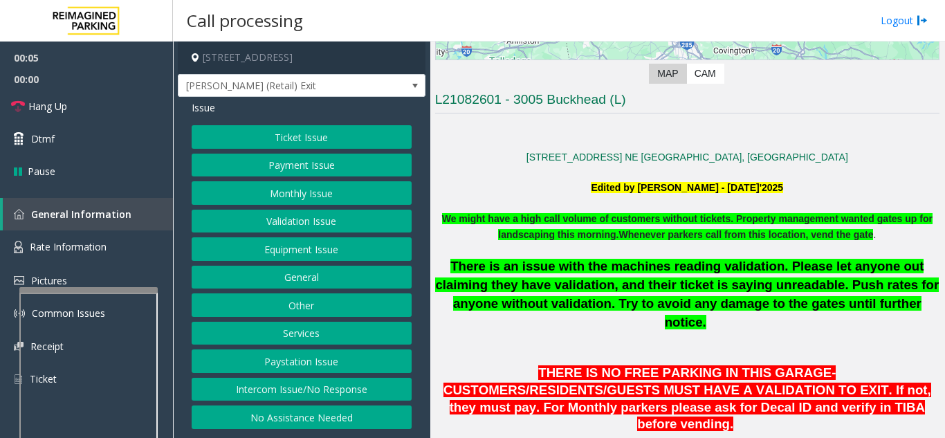
scroll to position [277, 0]
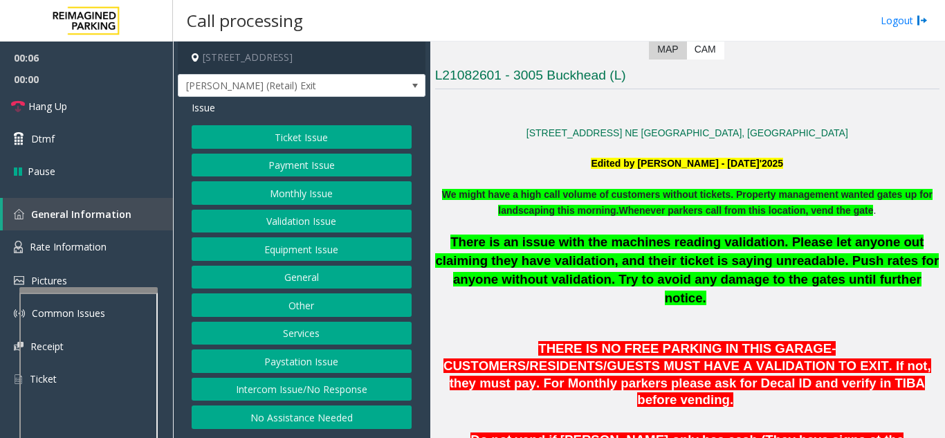
click at [275, 138] on button "Ticket Issue" at bounding box center [302, 137] width 220 height 24
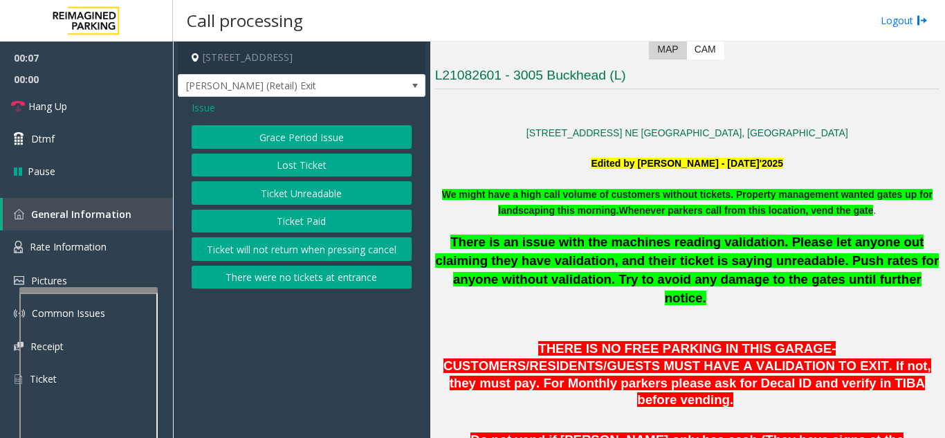
click at [314, 287] on button "There were no tickets at entrance" at bounding box center [302, 278] width 220 height 24
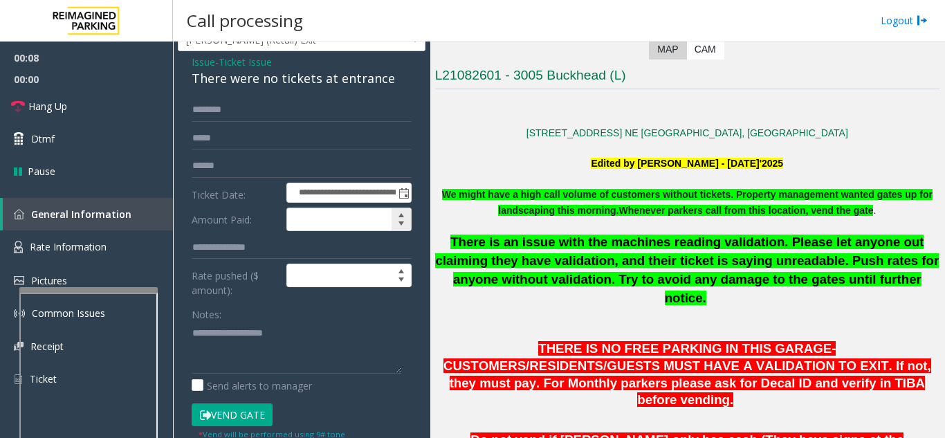
scroll to position [69, 0]
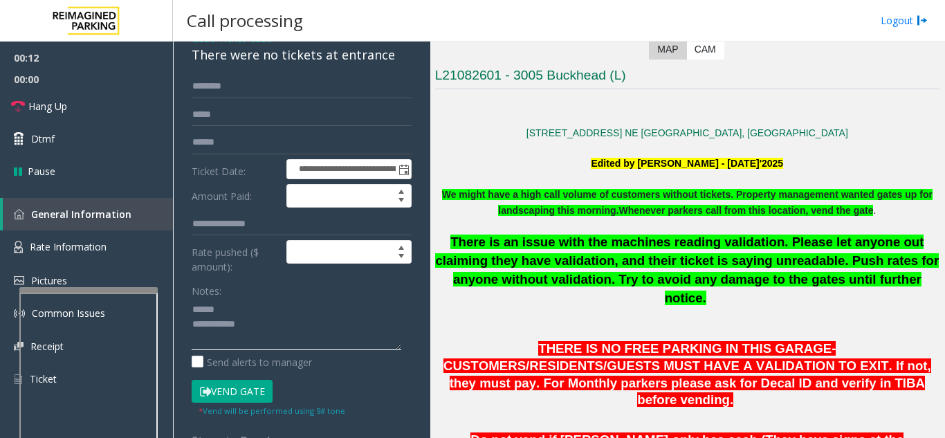
click at [239, 310] on textarea at bounding box center [297, 324] width 210 height 52
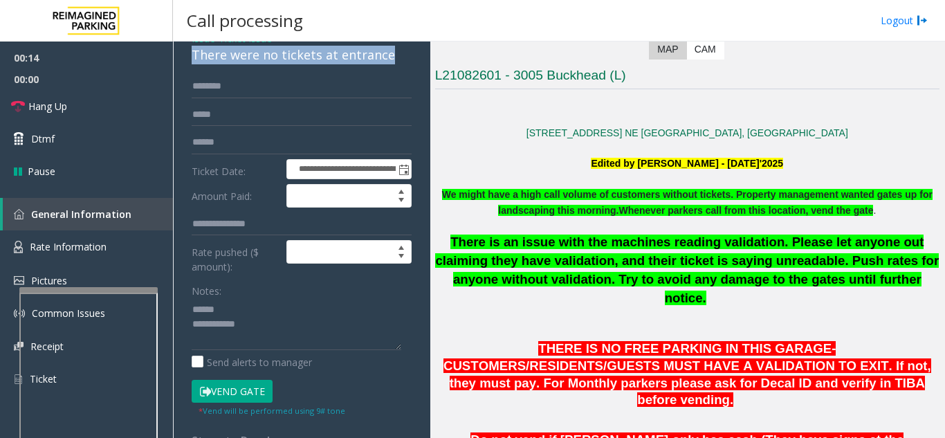
drag, startPoint x: 190, startPoint y: 70, endPoint x: 406, endPoint y: 70, distance: 215.9
click at [406, 70] on div "**********" at bounding box center [302, 349] width 248 height 642
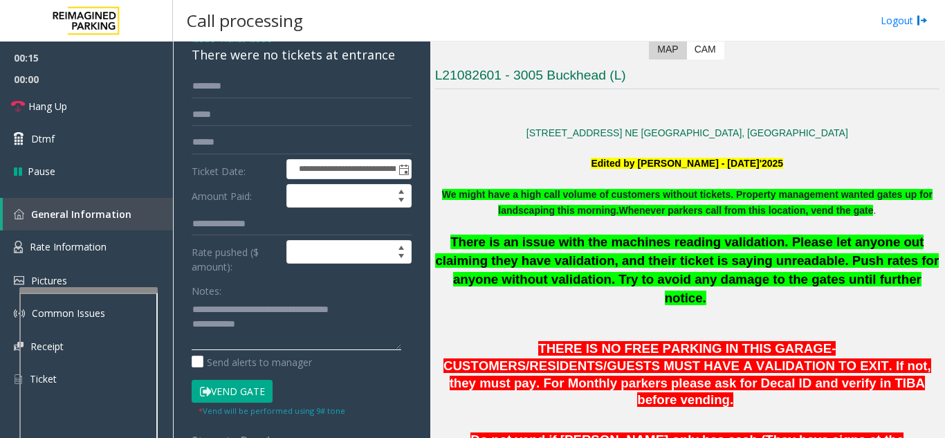
click at [360, 338] on textarea at bounding box center [297, 324] width 210 height 52
click at [228, 403] on button "Vend Gate" at bounding box center [232, 392] width 81 height 24
click at [263, 326] on textarea at bounding box center [297, 324] width 210 height 52
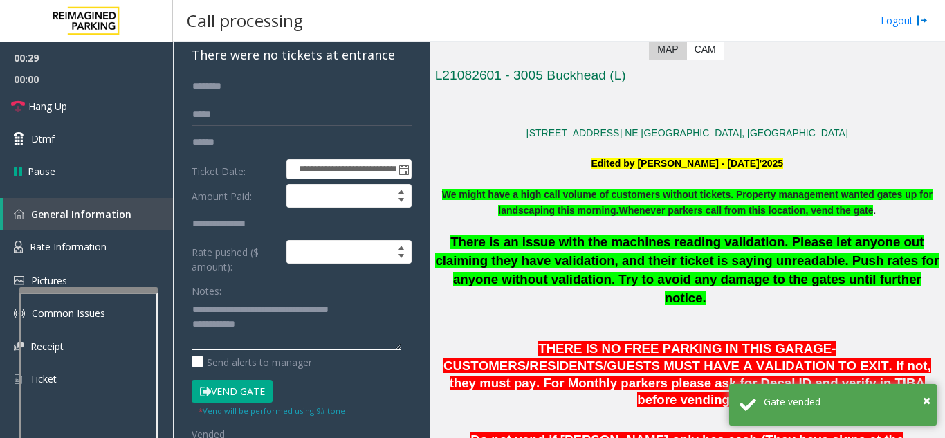
click at [298, 340] on textarea at bounding box center [297, 324] width 210 height 52
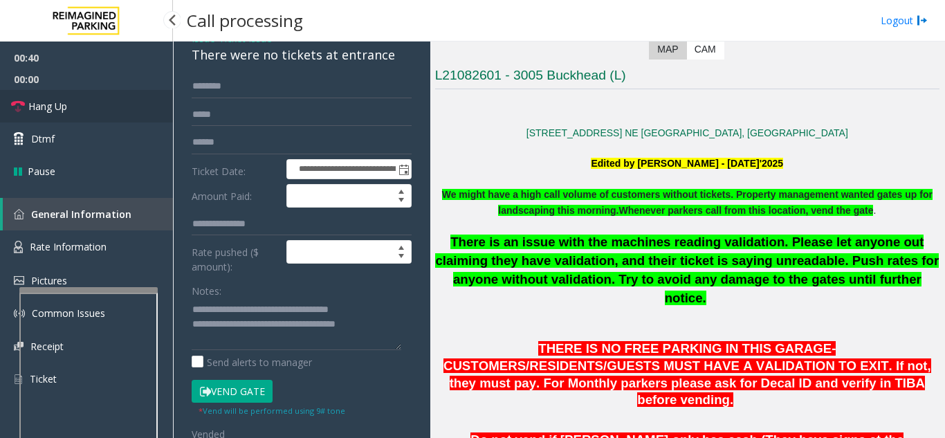
click at [78, 105] on link "Hang Up" at bounding box center [86, 106] width 173 height 33
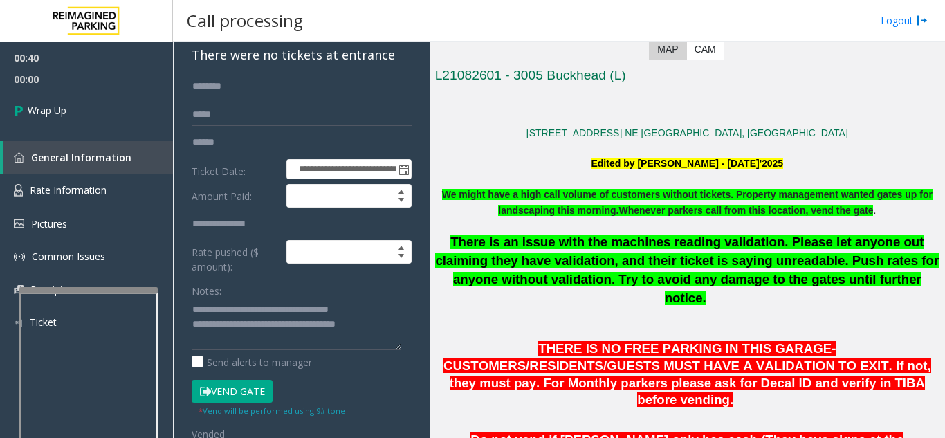
click at [402, 343] on div "**********" at bounding box center [301, 378] width 241 height 606
click at [389, 327] on textarea at bounding box center [297, 324] width 210 height 52
click at [384, 329] on textarea at bounding box center [297, 324] width 210 height 52
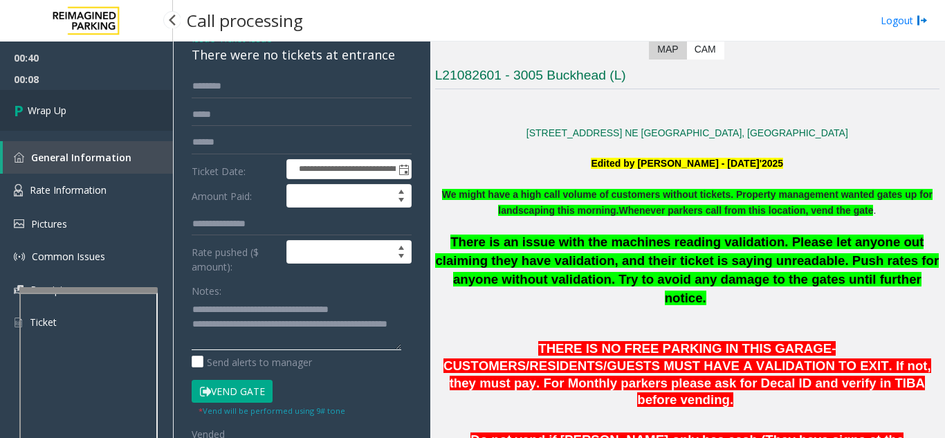
type textarea "**********"
click at [64, 109] on span "Wrap Up" at bounding box center [47, 110] width 39 height 15
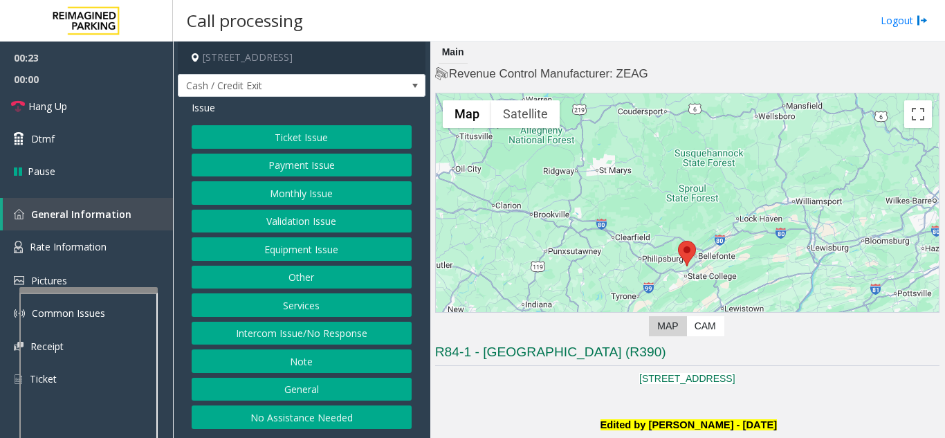
click at [321, 167] on button "Payment Issue" at bounding box center [302, 166] width 220 height 24
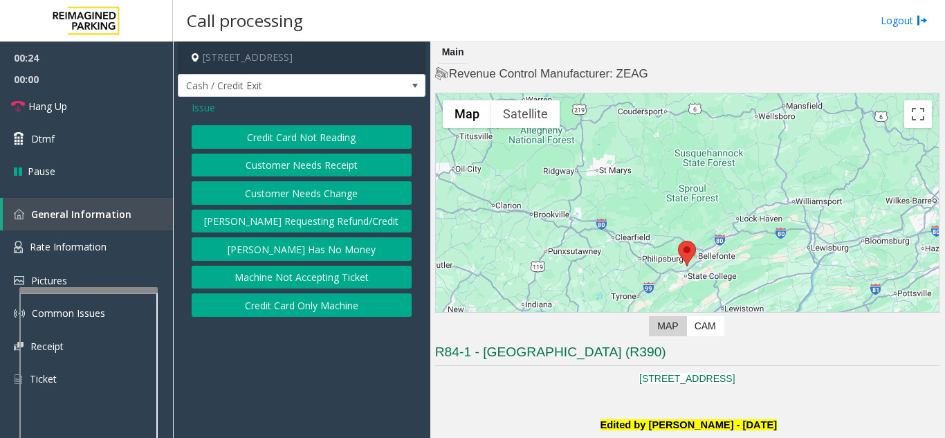
click at [323, 134] on button "Credit Card Not Reading" at bounding box center [302, 137] width 220 height 24
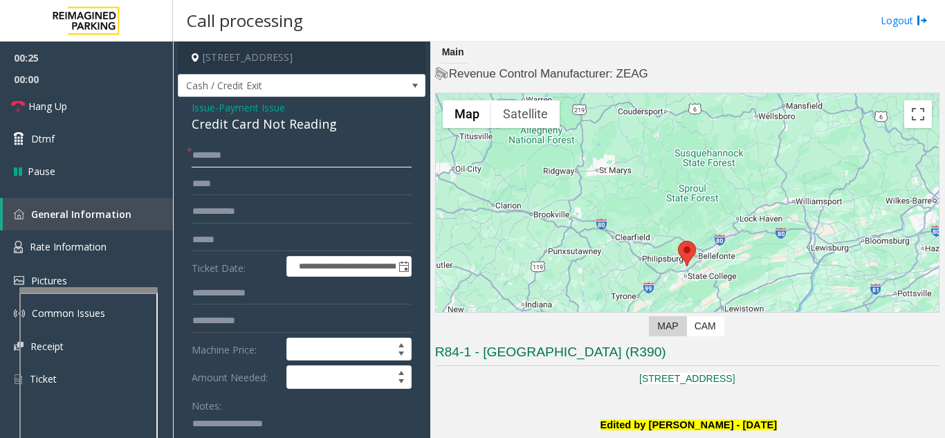
click at [333, 158] on input "text" at bounding box center [302, 156] width 220 height 24
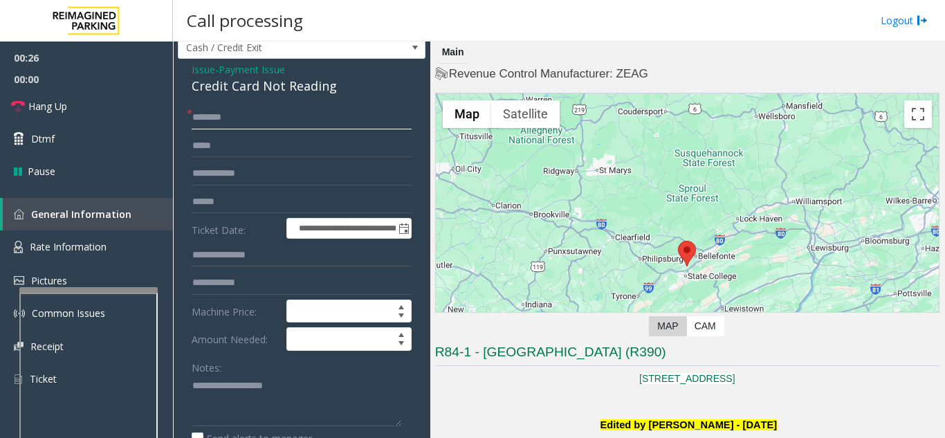
scroll to position [69, 0]
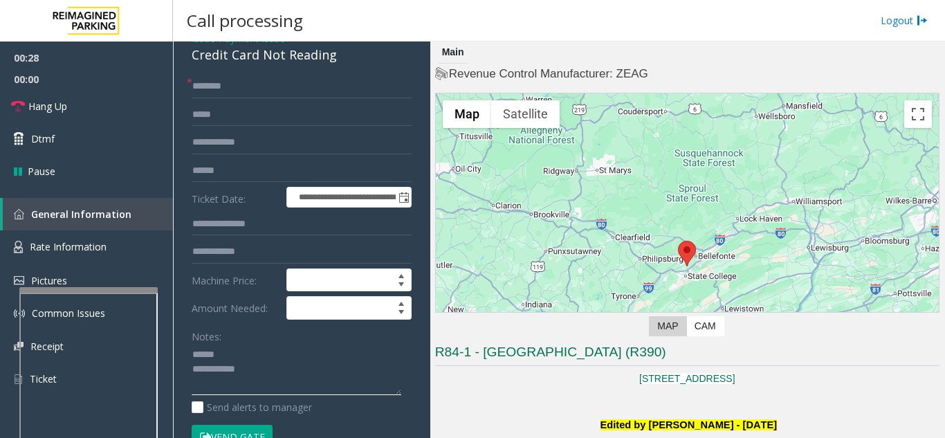
click at [264, 352] on textarea at bounding box center [297, 370] width 210 height 52
click at [283, 80] on input "text" at bounding box center [302, 87] width 220 height 24
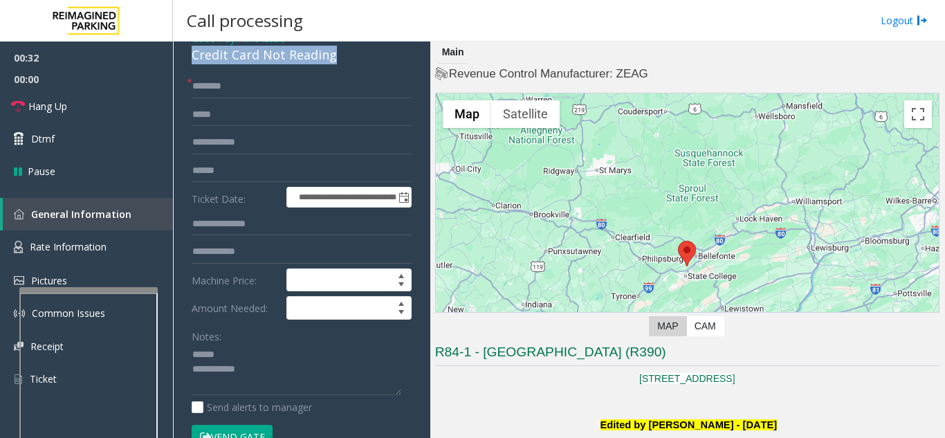
drag, startPoint x: 183, startPoint y: 58, endPoint x: 342, endPoint y: 60, distance: 158.5
click at [342, 60] on div "**********" at bounding box center [302, 386] width 248 height 717
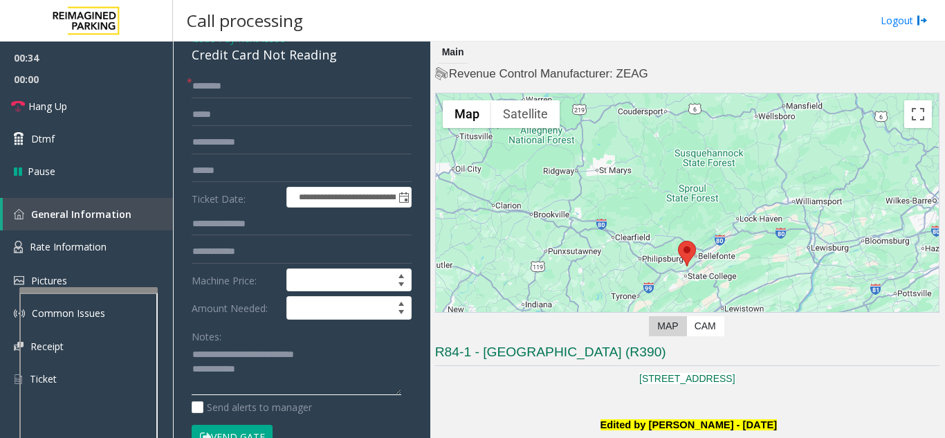
click at [330, 366] on textarea at bounding box center [297, 370] width 210 height 52
type textarea "**********"
click at [89, 118] on link "Hang Up" at bounding box center [86, 106] width 173 height 33
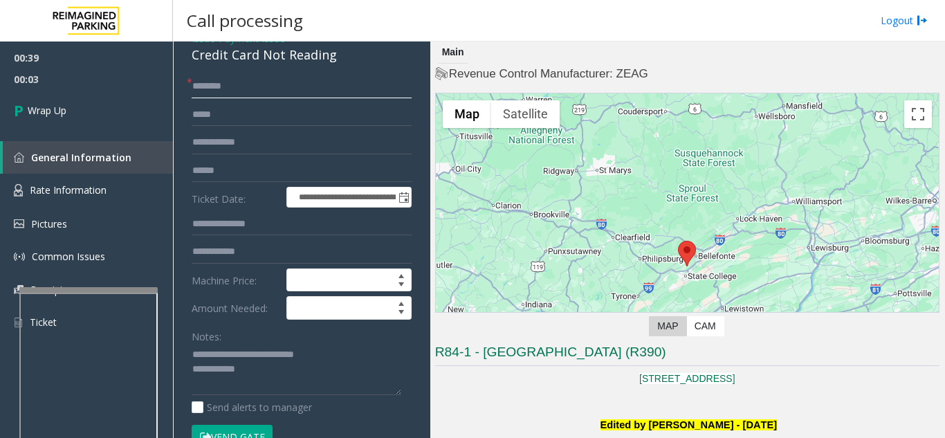
click at [230, 82] on input "text" at bounding box center [302, 87] width 220 height 24
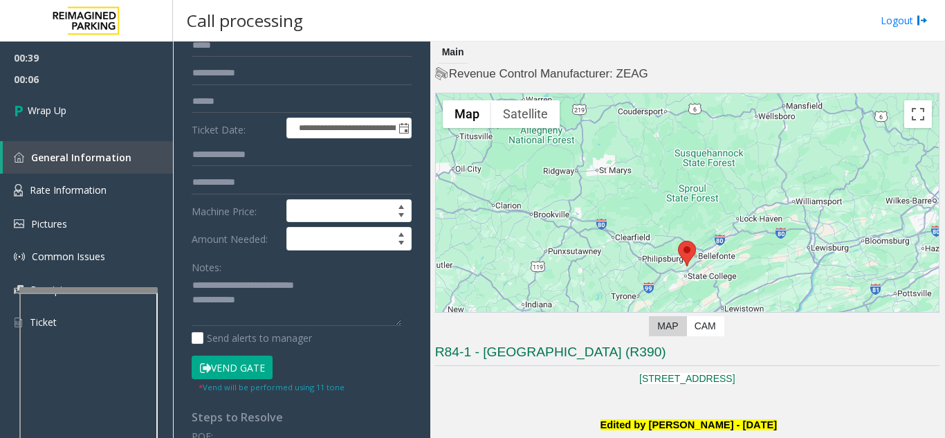
type input "**"
click at [305, 302] on textarea at bounding box center [297, 301] width 210 height 52
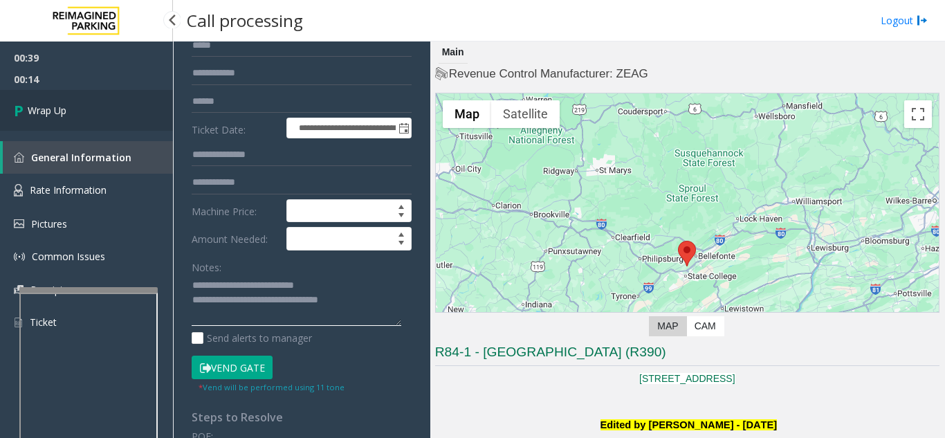
type textarea "**********"
click at [80, 114] on link "Wrap Up" at bounding box center [86, 110] width 173 height 41
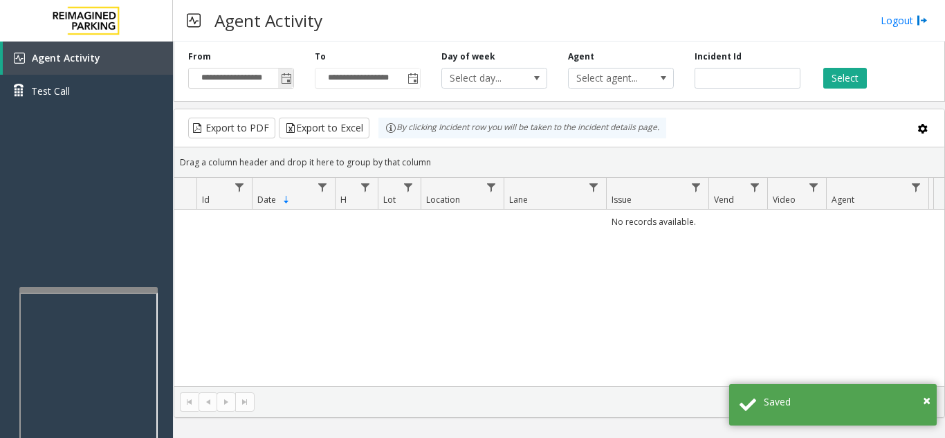
click at [286, 81] on span "Toggle popup" at bounding box center [286, 78] width 11 height 11
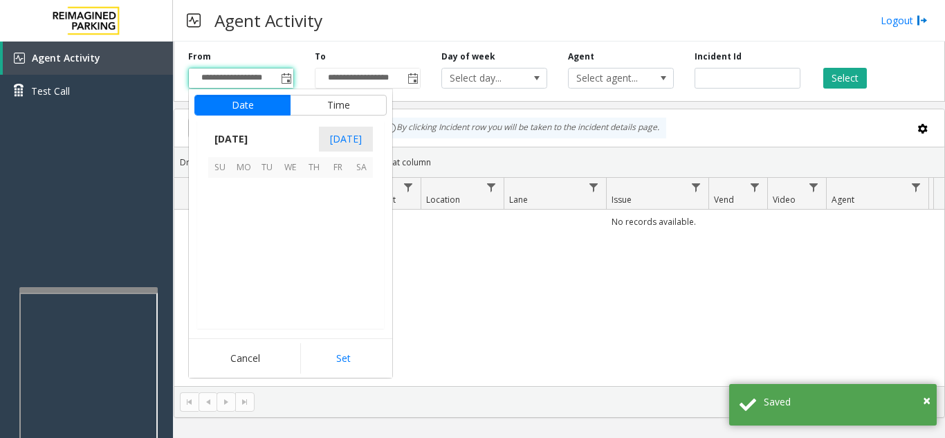
scroll to position [248224, 0]
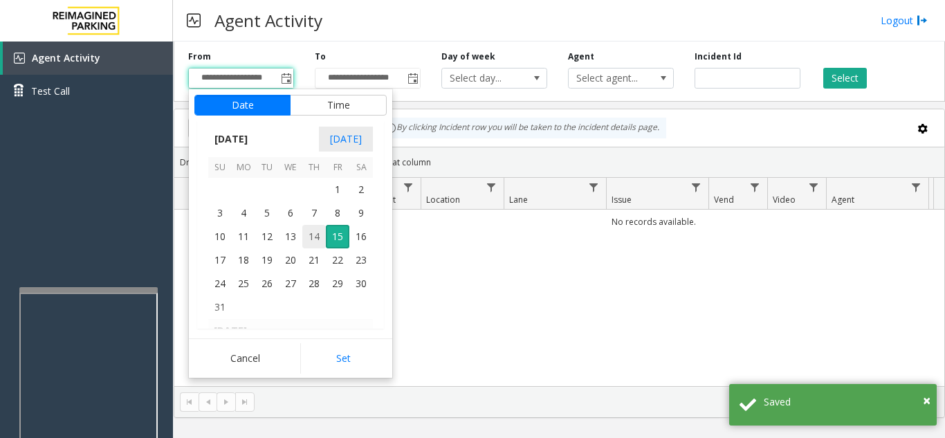
click at [310, 237] on span "14" at bounding box center [314, 237] width 24 height 24
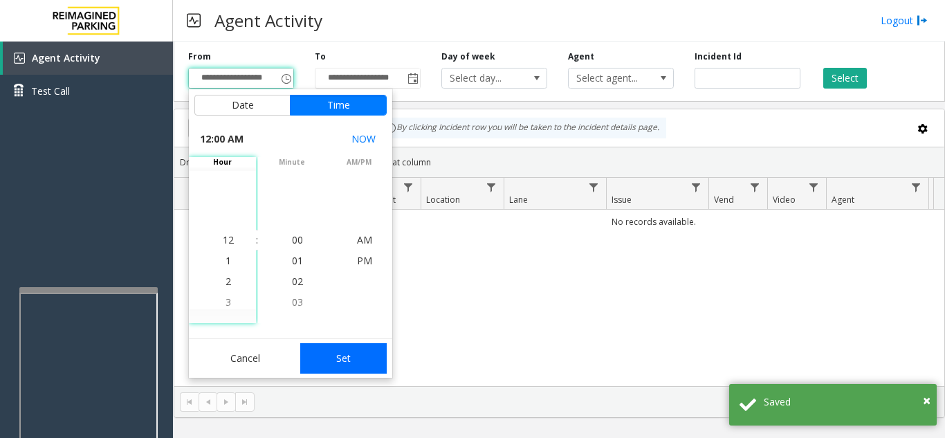
click at [325, 356] on button "Set" at bounding box center [343, 358] width 87 height 30
type input "**********"
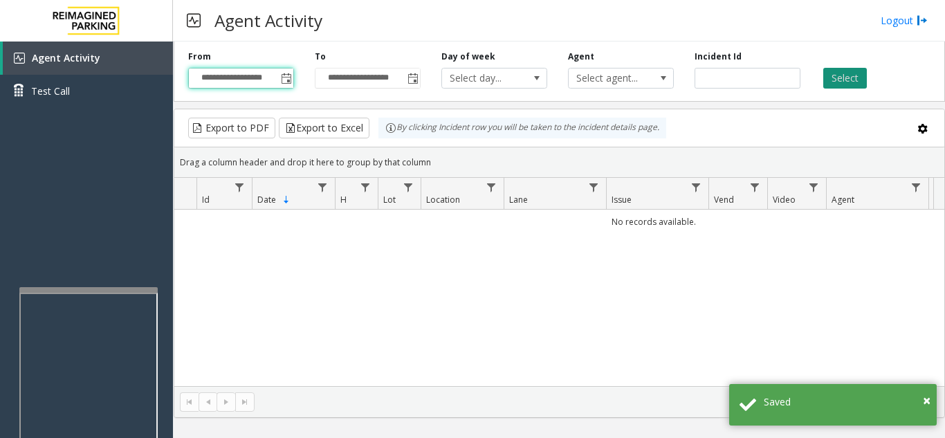
click at [843, 74] on button "Select" at bounding box center [846, 78] width 44 height 21
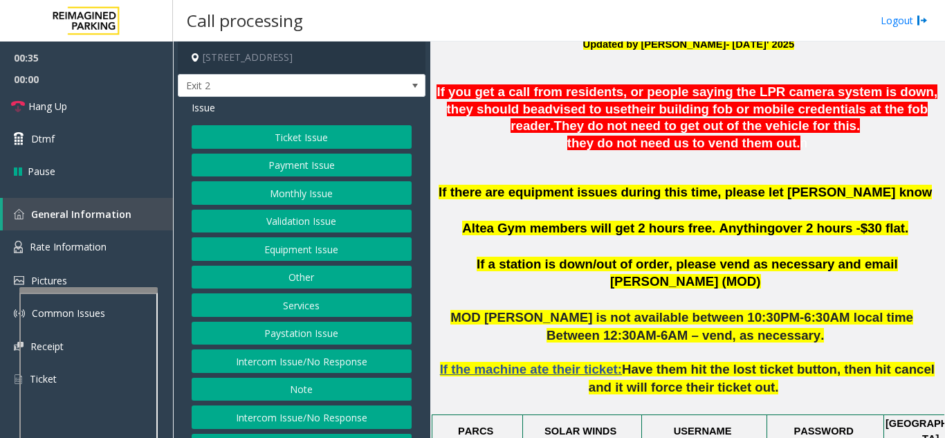
scroll to position [415, 0]
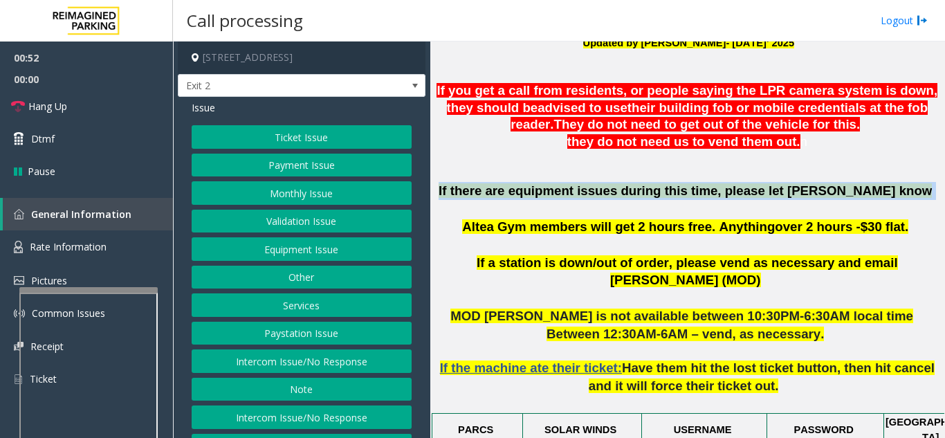
drag, startPoint x: 445, startPoint y: 187, endPoint x: 725, endPoint y: 210, distance: 280.6
click at [725, 210] on p "If there are equipment issues during this time, please let [PERSON_NAME] know A…" at bounding box center [687, 218] width 505 height 72
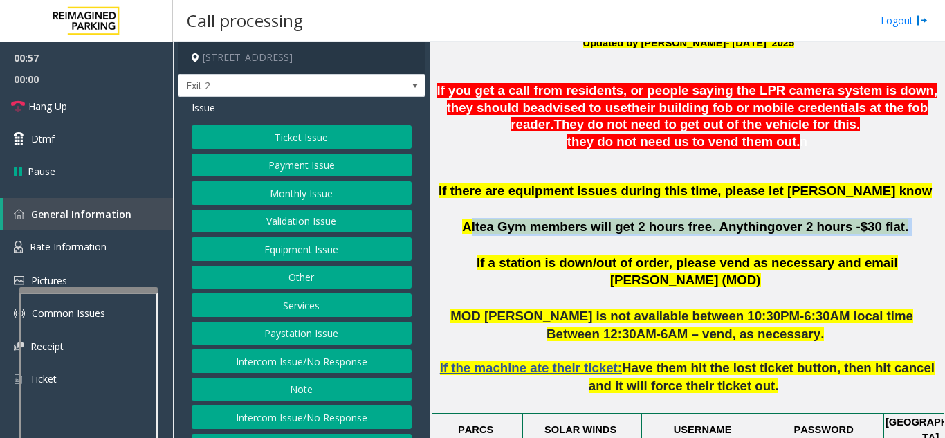
drag, startPoint x: 891, startPoint y: 246, endPoint x: 486, endPoint y: 248, distance: 405.6
click at [486, 248] on p "If there are equipment issues during this time, please let [PERSON_NAME] know A…" at bounding box center [687, 218] width 505 height 72
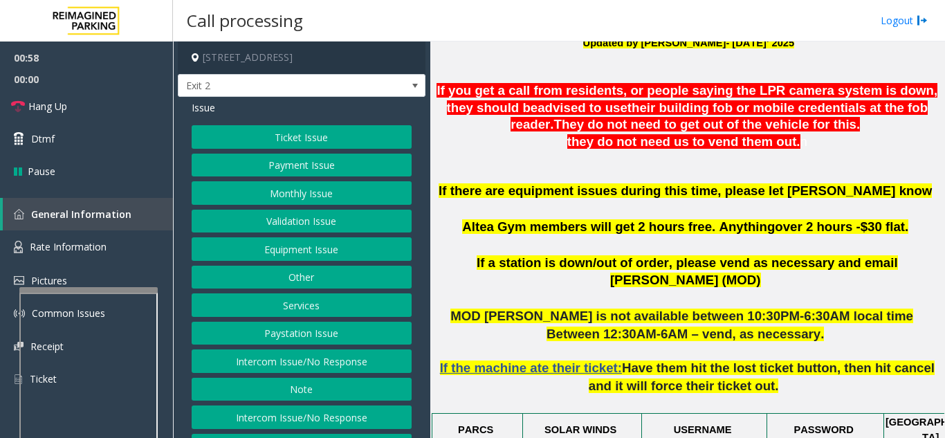
click at [457, 222] on p "If there are equipment issues during this time, please let [PERSON_NAME] know A…" at bounding box center [687, 218] width 505 height 72
click at [307, 188] on button "Monthly Issue" at bounding box center [302, 193] width 220 height 24
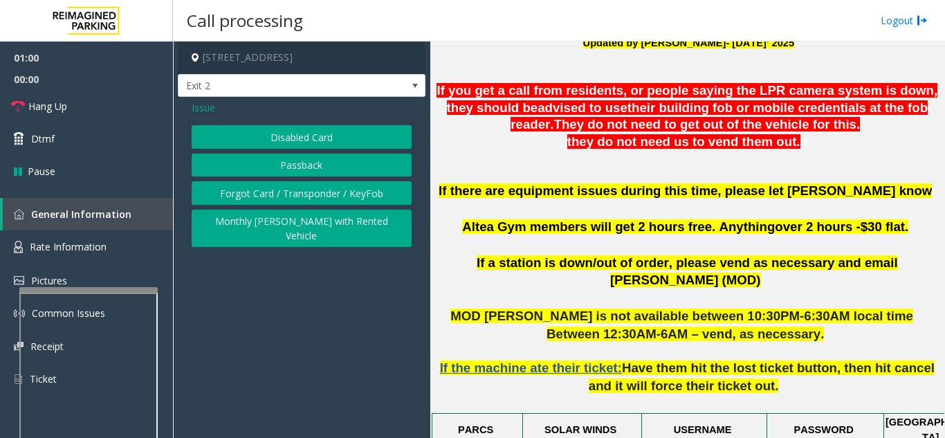
click at [320, 136] on button "Disabled Card" at bounding box center [302, 137] width 220 height 24
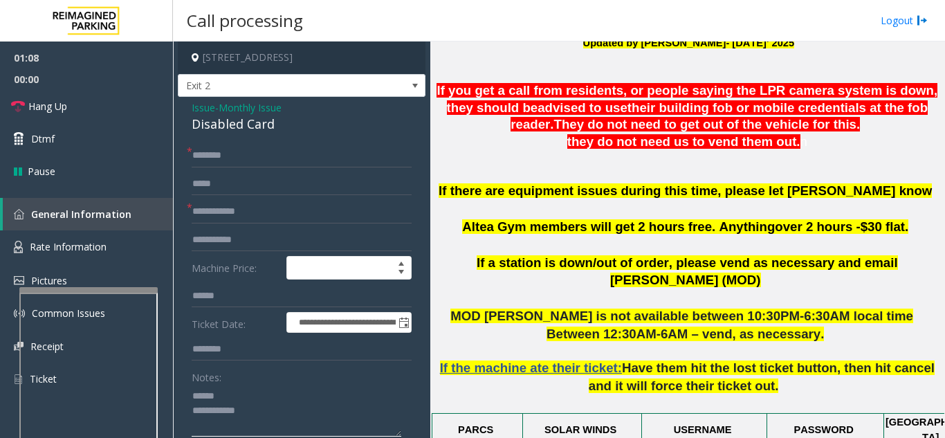
type textarea "**********"
click at [273, 201] on input "text" at bounding box center [302, 212] width 220 height 24
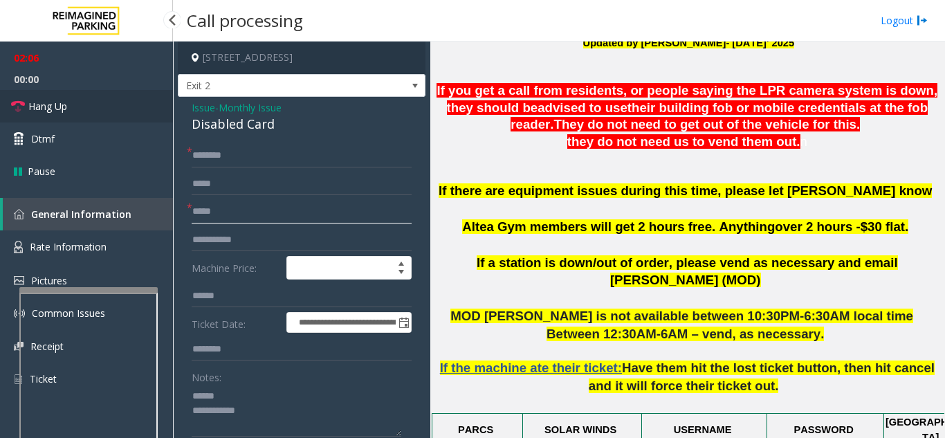
type input "*****"
click at [109, 111] on link "Hang Up" at bounding box center [86, 106] width 173 height 33
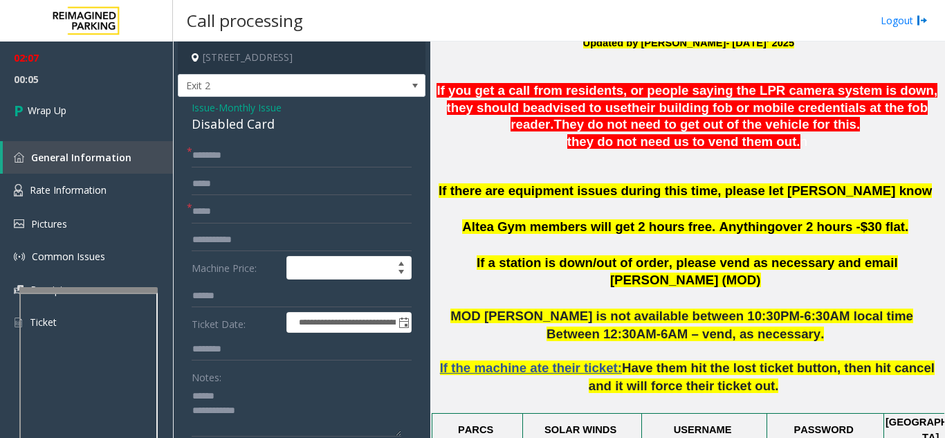
click at [197, 101] on span "Issue" at bounding box center [204, 107] width 24 height 15
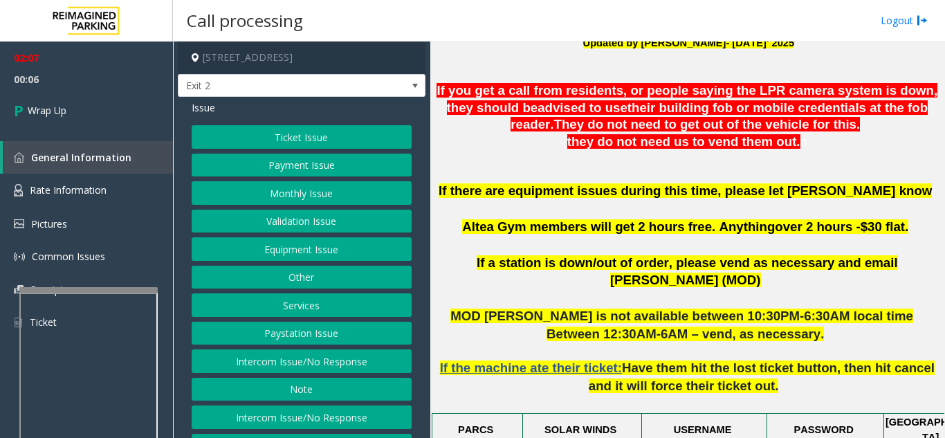
click at [269, 246] on button "Equipment Issue" at bounding box center [302, 249] width 220 height 24
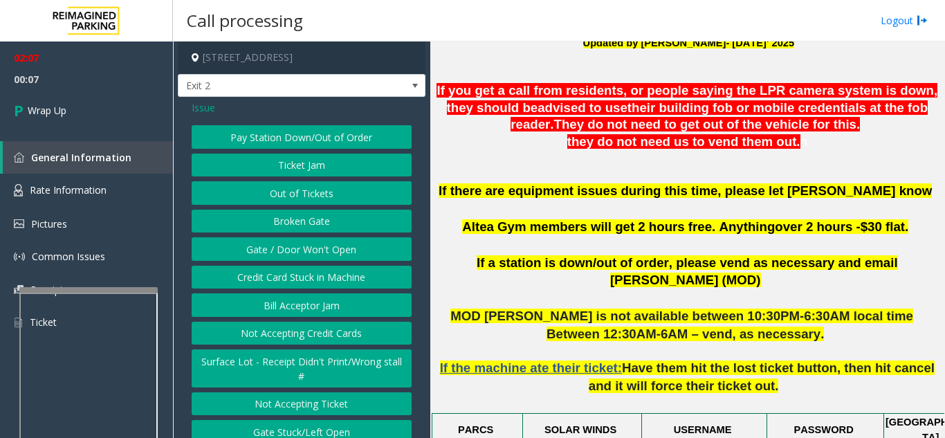
click at [269, 246] on button "Gate / Door Won't Open" at bounding box center [302, 249] width 220 height 24
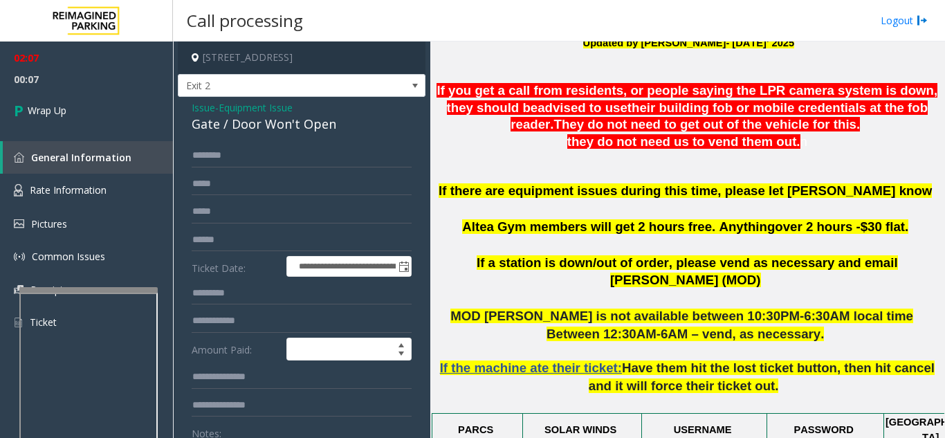
scroll to position [69, 0]
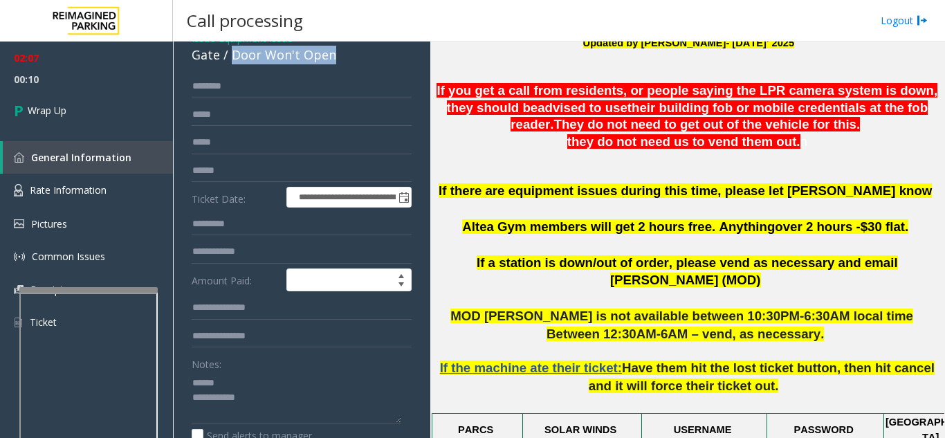
drag, startPoint x: 230, startPoint y: 53, endPoint x: 339, endPoint y: 64, distance: 109.9
click at [339, 64] on div "Gate / Door Won't Open" at bounding box center [302, 55] width 220 height 19
click at [293, 394] on textarea at bounding box center [297, 398] width 210 height 52
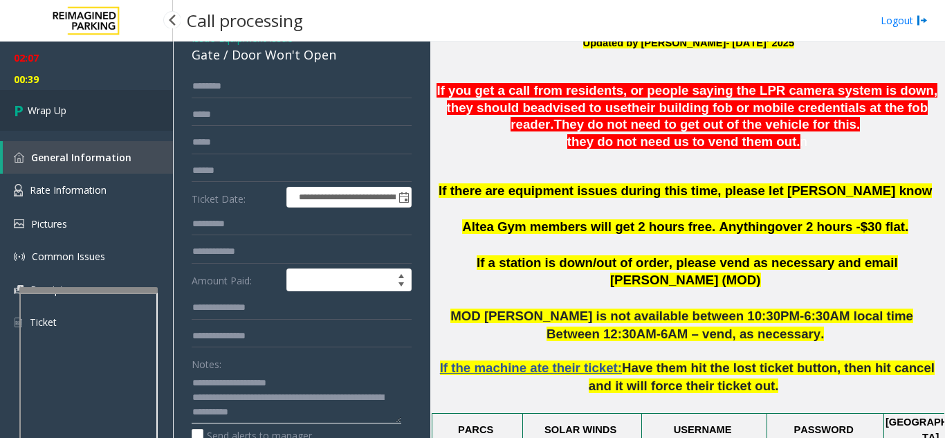
type textarea "**********"
click at [93, 119] on link "Wrap Up" at bounding box center [86, 110] width 173 height 41
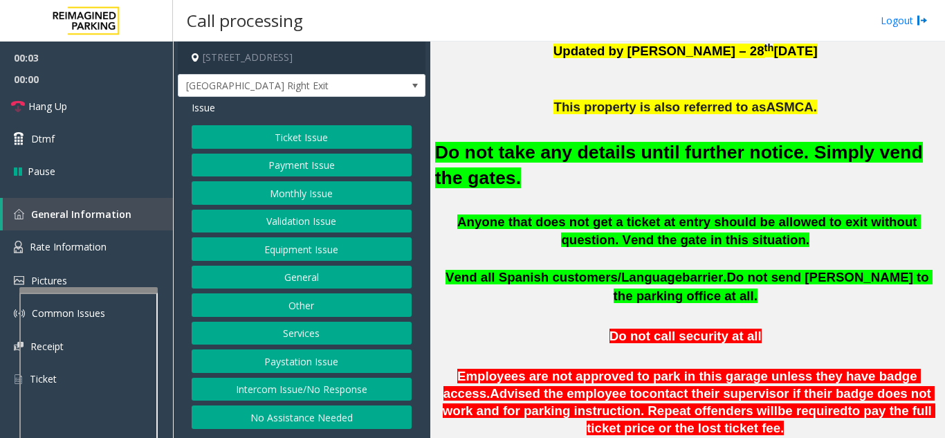
scroll to position [415, 0]
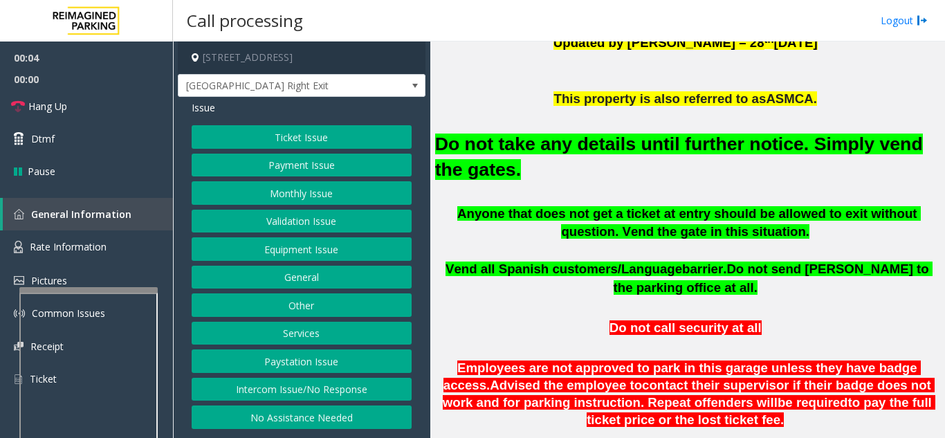
click at [343, 255] on button "Equipment Issue" at bounding box center [302, 249] width 220 height 24
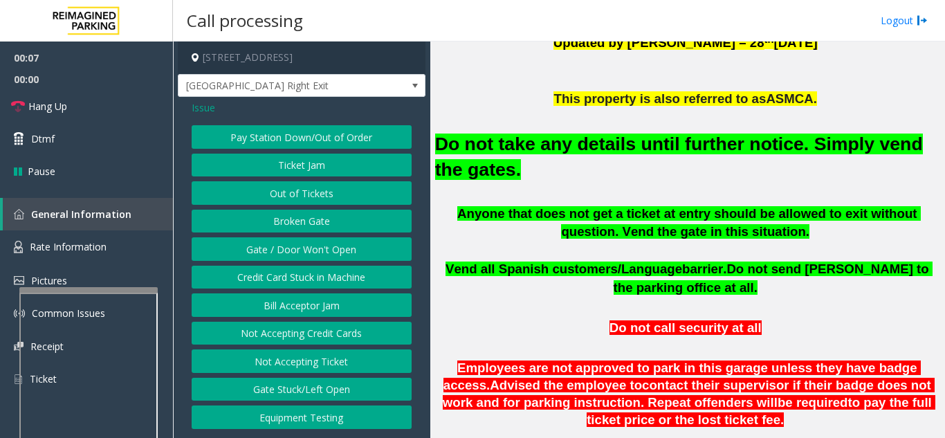
click at [343, 255] on button "Gate / Door Won't Open" at bounding box center [302, 249] width 220 height 24
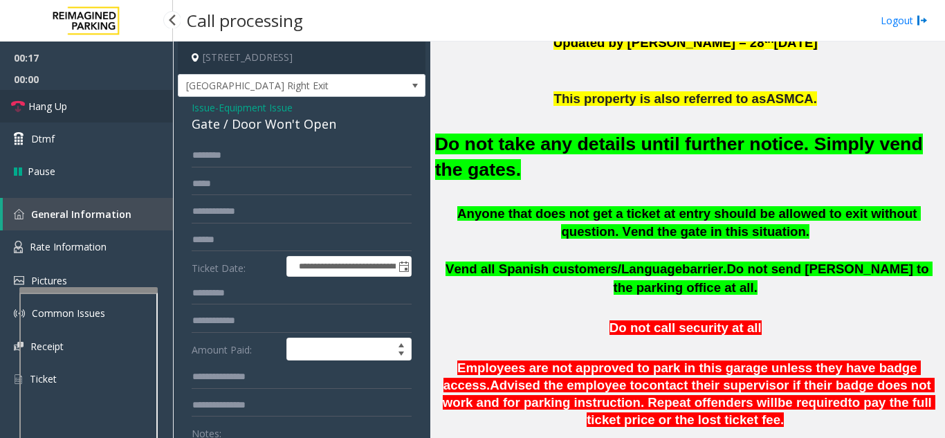
click at [125, 110] on link "Hang Up" at bounding box center [86, 106] width 173 height 33
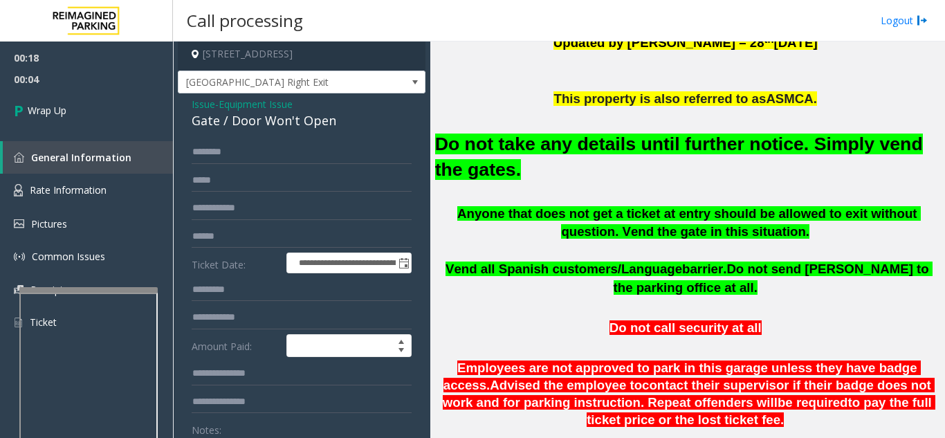
scroll to position [0, 0]
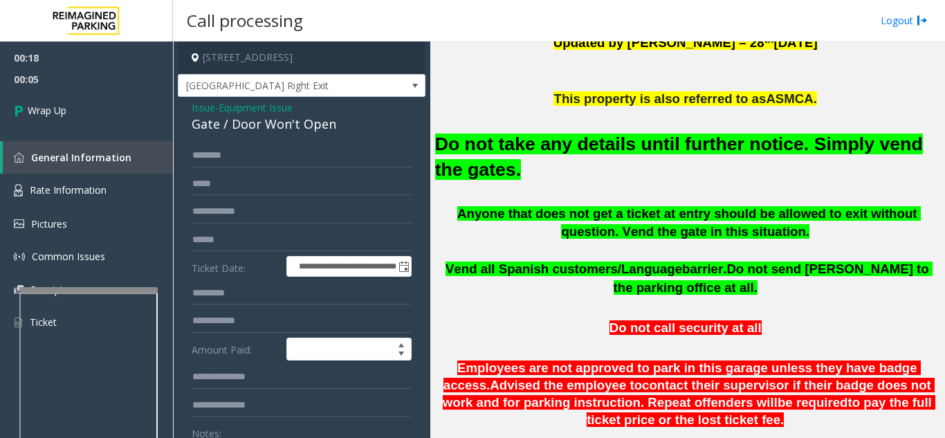
click at [204, 111] on span "Issue" at bounding box center [204, 107] width 24 height 15
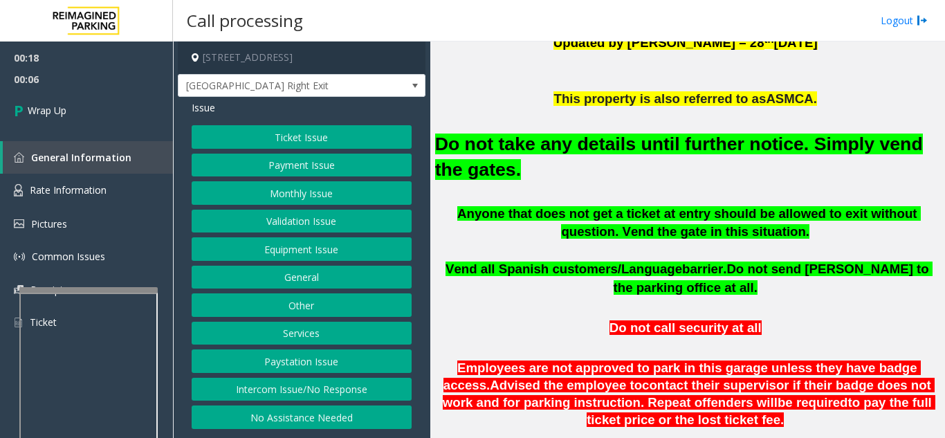
click at [330, 383] on button "Intercom Issue/No Response" at bounding box center [302, 390] width 220 height 24
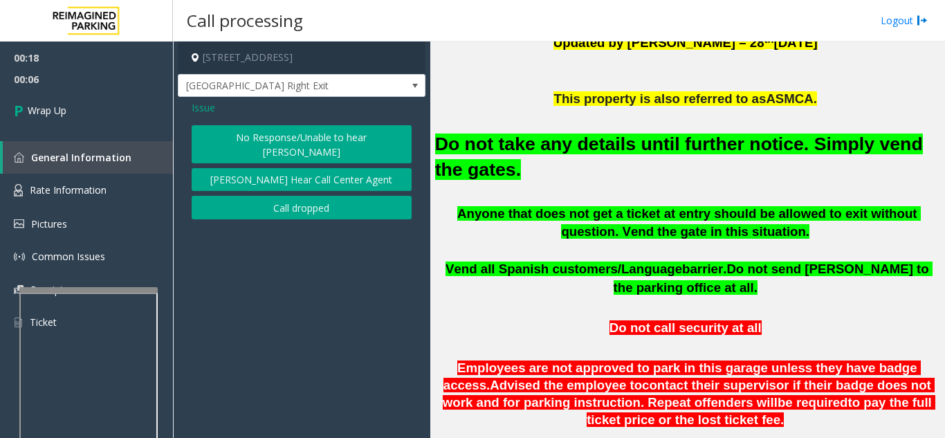
click at [269, 132] on button "No Response/Unable to hear [PERSON_NAME]" at bounding box center [302, 144] width 220 height 38
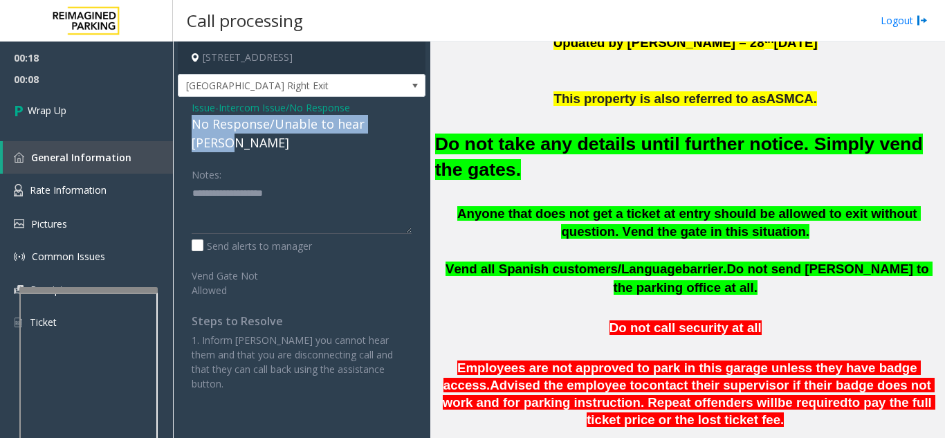
drag, startPoint x: 194, startPoint y: 122, endPoint x: 412, endPoint y: 125, distance: 218.0
click at [412, 125] on div "Issue - Intercom Issue/No Response No Response/Unable to hear [PERSON_NAME] Not…" at bounding box center [302, 251] width 248 height 308
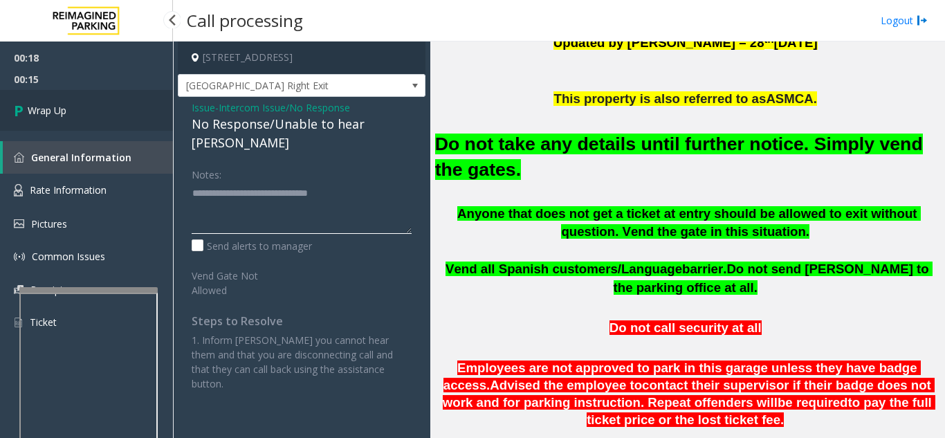
type textarea "**********"
click at [123, 111] on link "Wrap Up" at bounding box center [86, 110] width 173 height 41
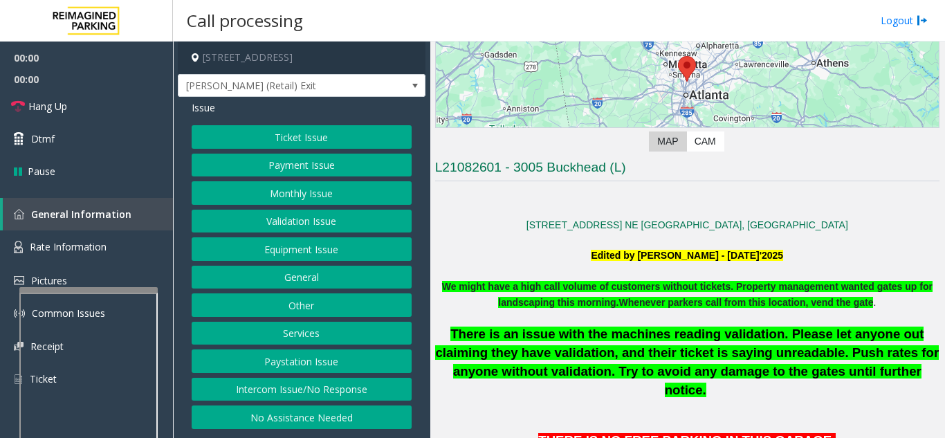
scroll to position [277, 0]
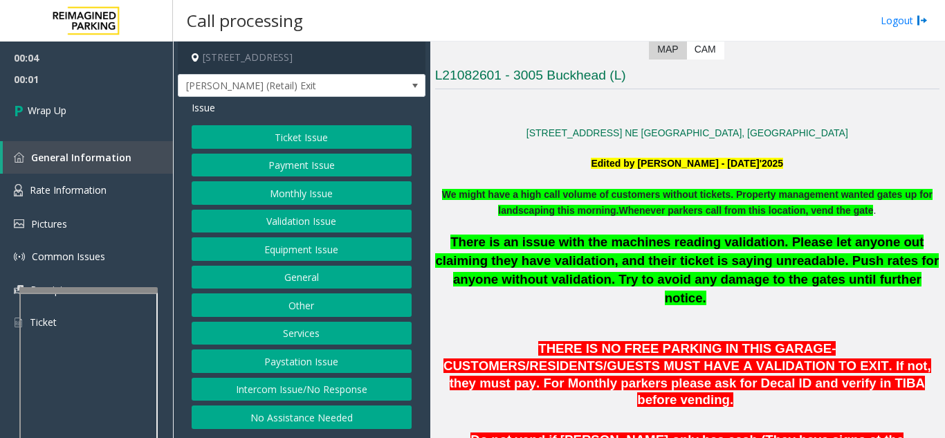
click at [313, 398] on button "Intercom Issue/No Response" at bounding box center [302, 390] width 220 height 24
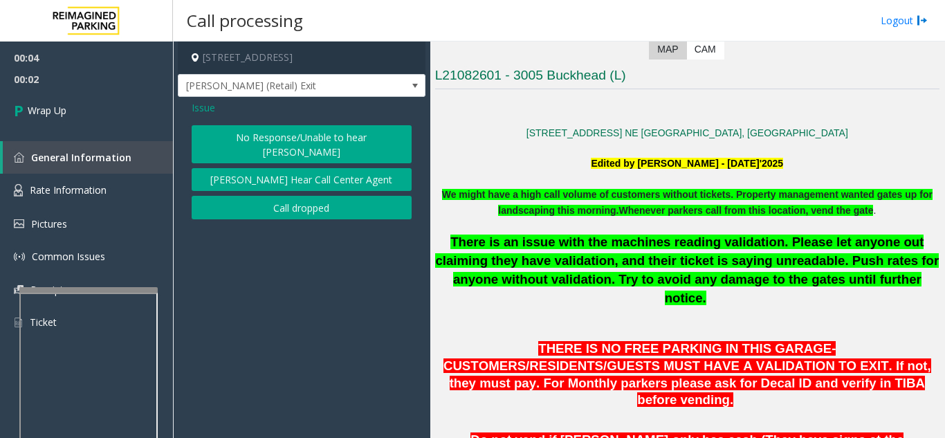
click at [278, 196] on button "Call dropped" at bounding box center [302, 208] width 220 height 24
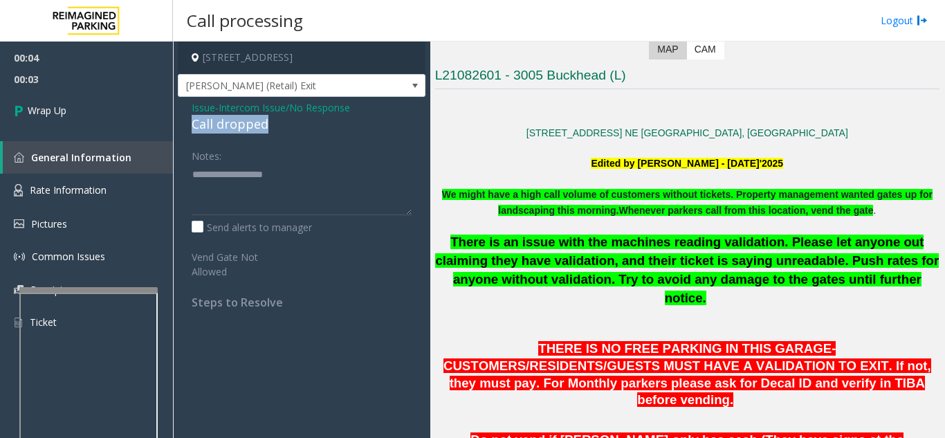
drag, startPoint x: 276, startPoint y: 122, endPoint x: 187, endPoint y: 128, distance: 89.4
click at [187, 128] on div "Issue - Intercom Issue/No Response Call dropped Notes: Send alerts to manager V…" at bounding box center [302, 210] width 248 height 226
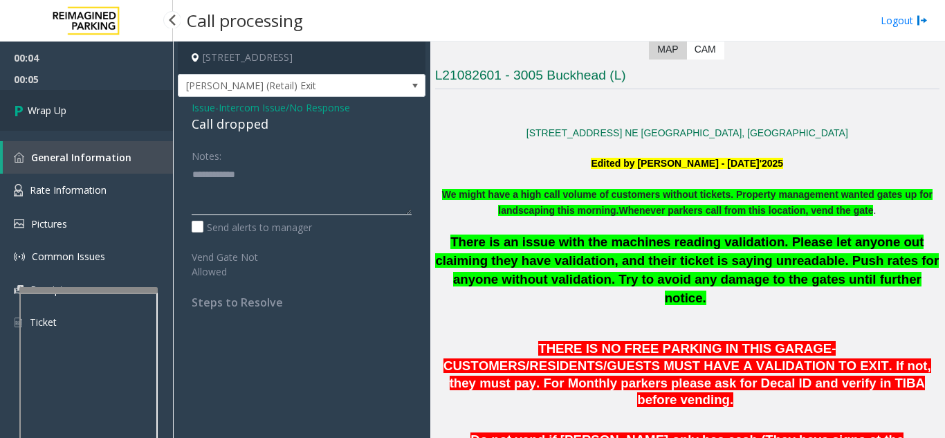
type textarea "**********"
click at [107, 112] on link "Wrap Up" at bounding box center [86, 110] width 173 height 41
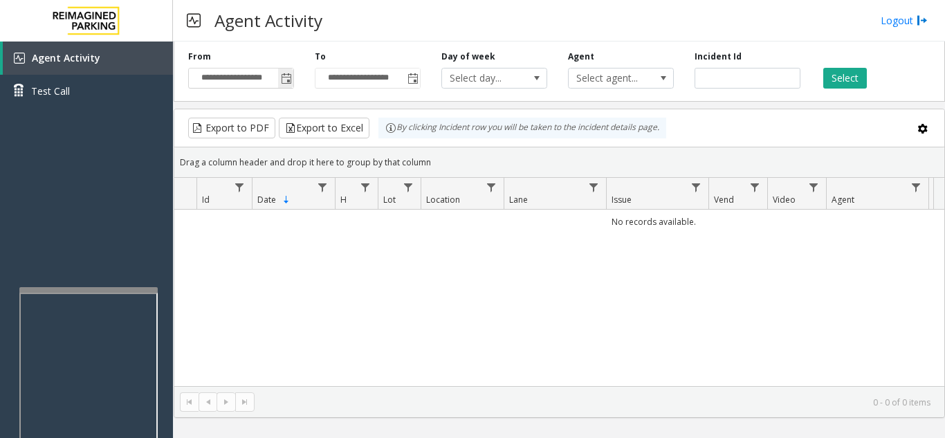
click at [291, 80] on span "Toggle popup" at bounding box center [286, 78] width 11 height 11
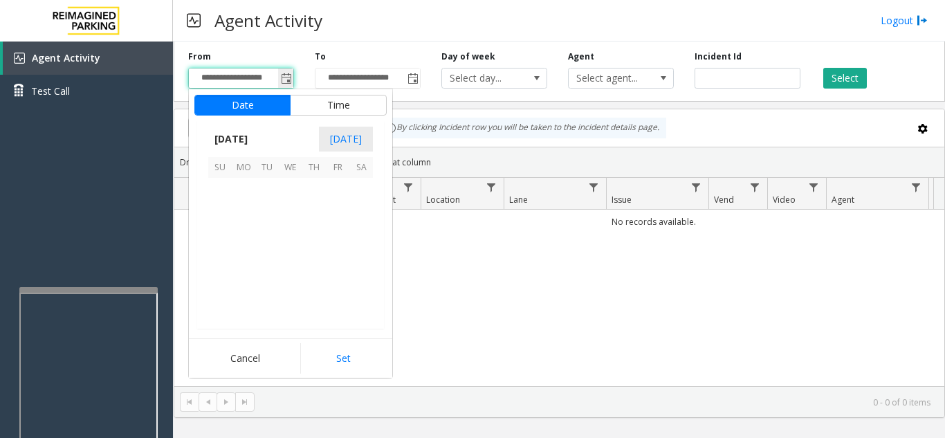
scroll to position [248224, 0]
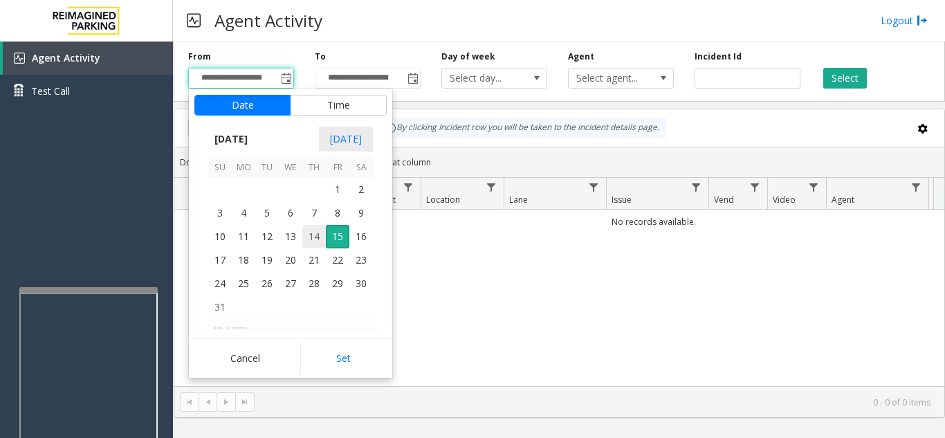
click at [312, 236] on span "14" at bounding box center [314, 237] width 24 height 24
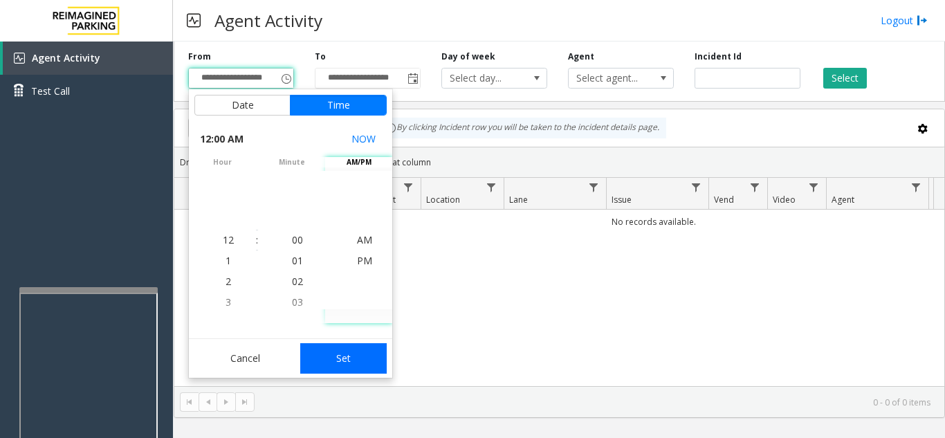
click at [347, 360] on button "Set" at bounding box center [343, 358] width 87 height 30
type input "**********"
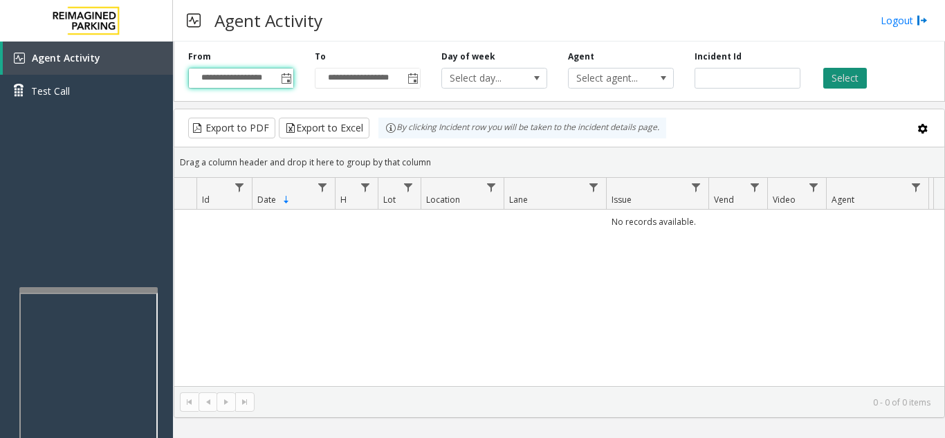
click at [846, 76] on button "Select" at bounding box center [846, 78] width 44 height 21
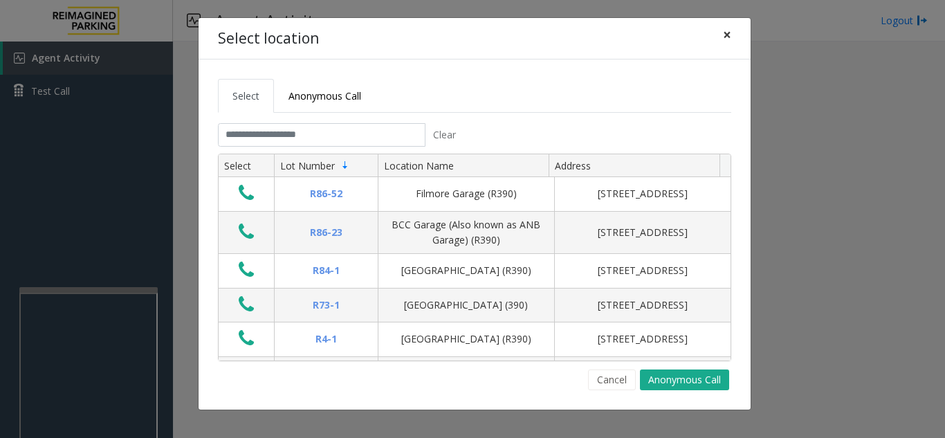
click at [727, 29] on span "×" at bounding box center [727, 34] width 8 height 19
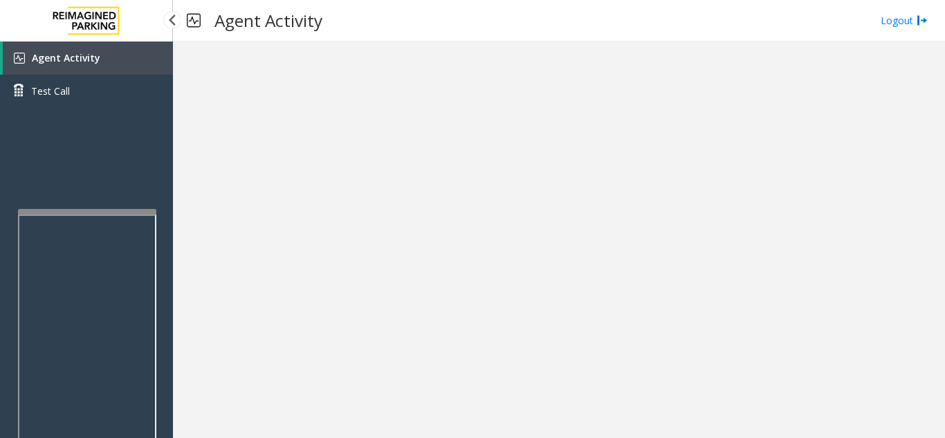
click at [82, 209] on div at bounding box center [87, 212] width 138 height 6
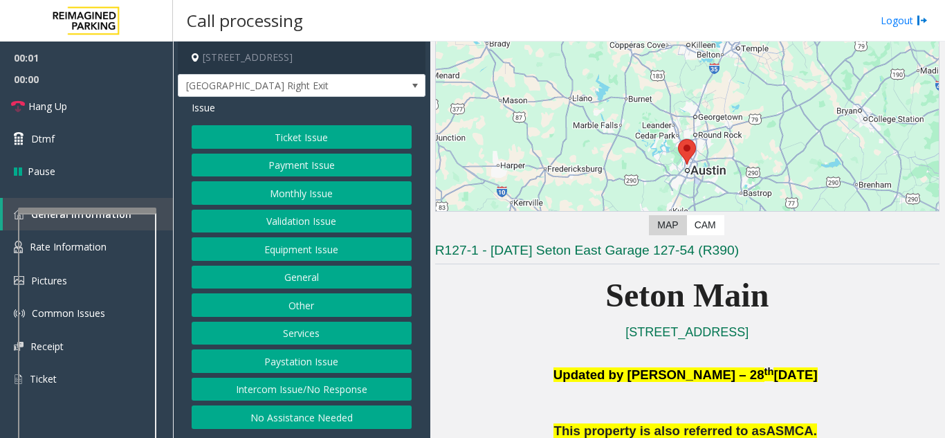
scroll to position [277, 0]
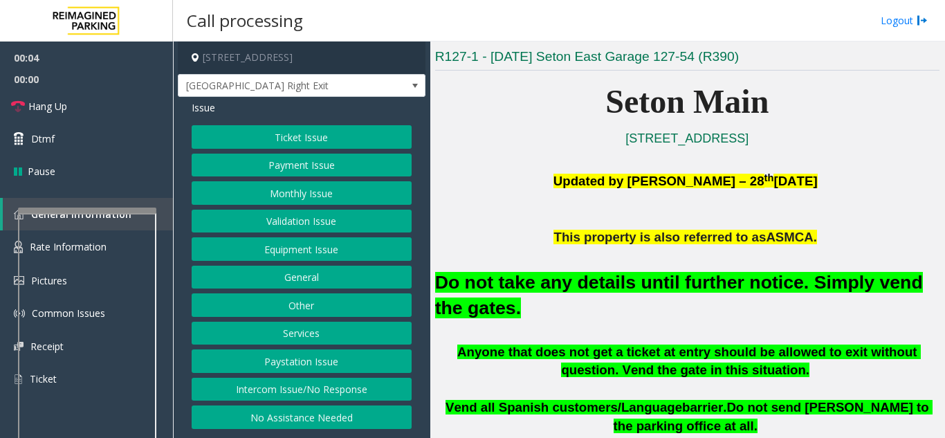
click at [293, 258] on button "Equipment Issue" at bounding box center [302, 249] width 220 height 24
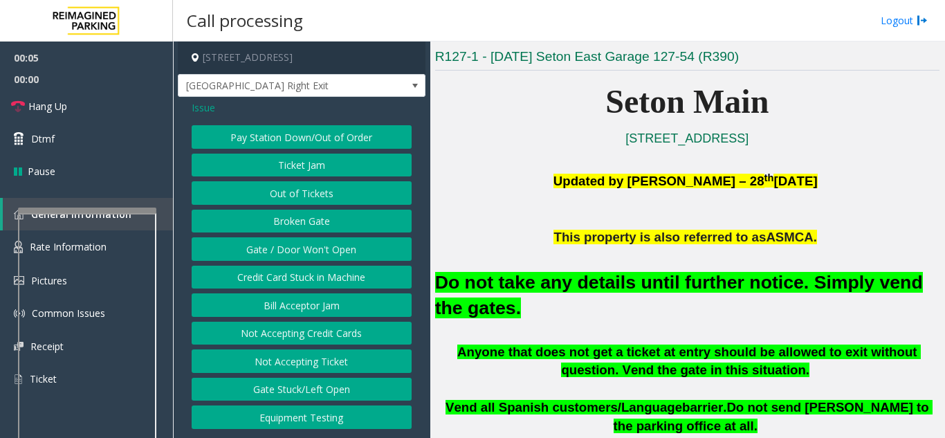
click at [293, 258] on button "Gate / Door Won't Open" at bounding box center [302, 249] width 220 height 24
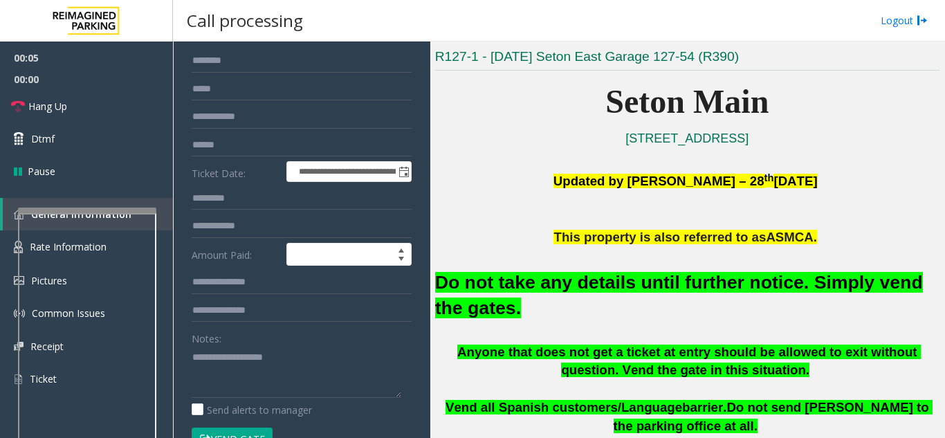
scroll to position [138, 0]
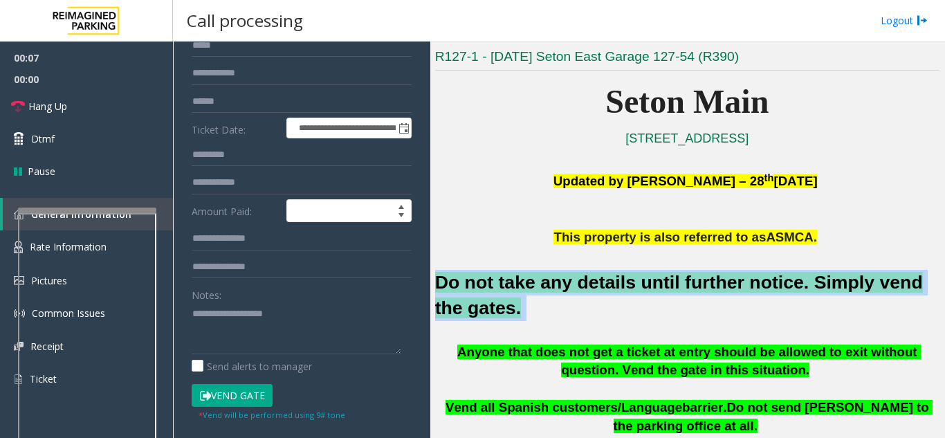
drag, startPoint x: 493, startPoint y: 316, endPoint x: 438, endPoint y: 278, distance: 66.6
click at [438, 278] on h2 "Do not take any details until further notice. Simply vend the gates." at bounding box center [687, 295] width 505 height 51
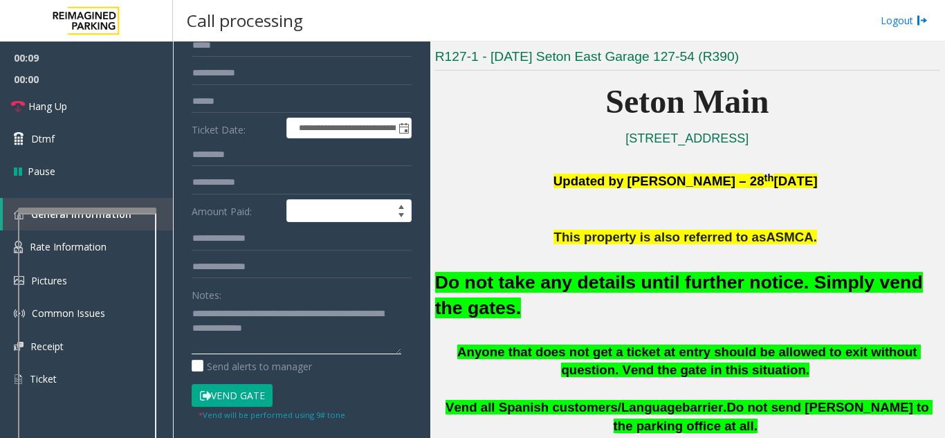
type textarea "**********"
click at [249, 397] on button "Vend Gate" at bounding box center [232, 396] width 81 height 24
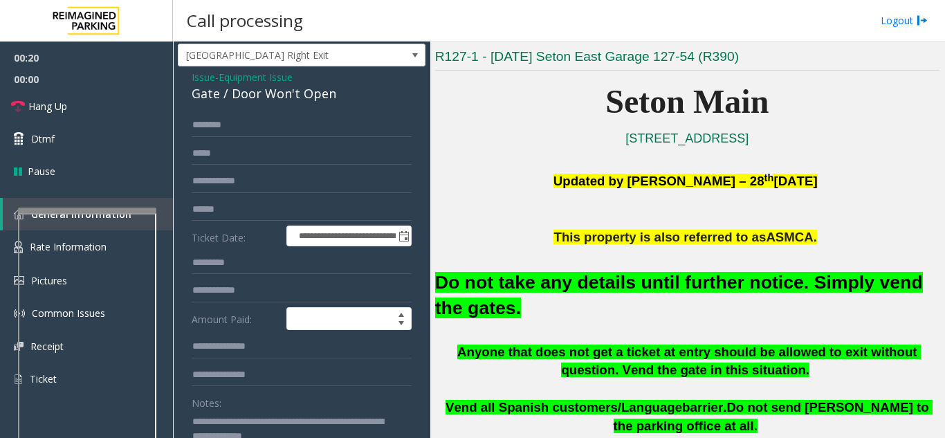
scroll to position [0, 0]
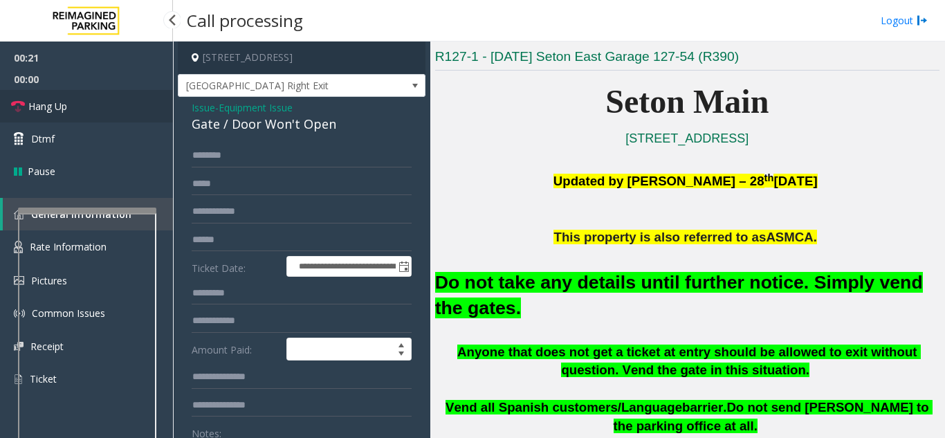
click at [107, 110] on link "Hang Up" at bounding box center [86, 106] width 173 height 33
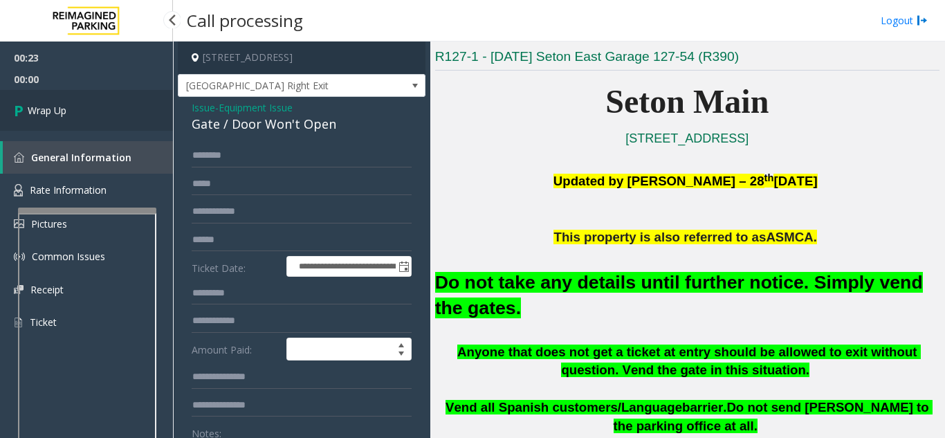
click at [100, 112] on link "Wrap Up" at bounding box center [86, 110] width 173 height 41
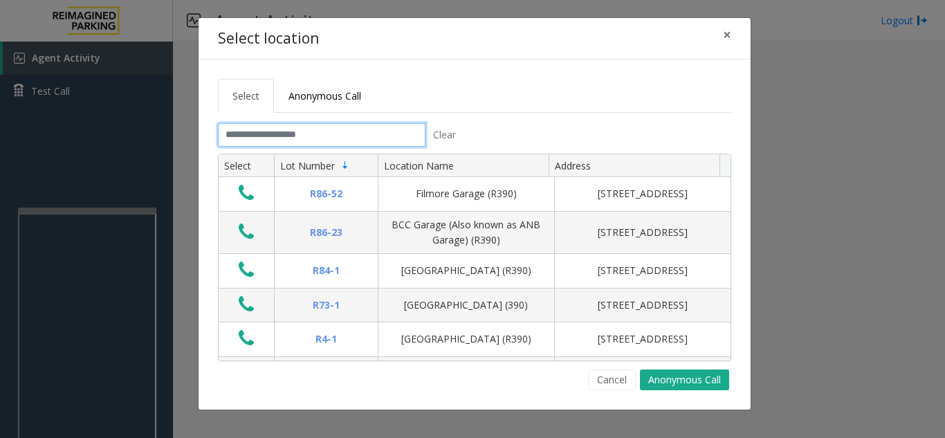
click at [364, 136] on input "text" at bounding box center [322, 135] width 208 height 24
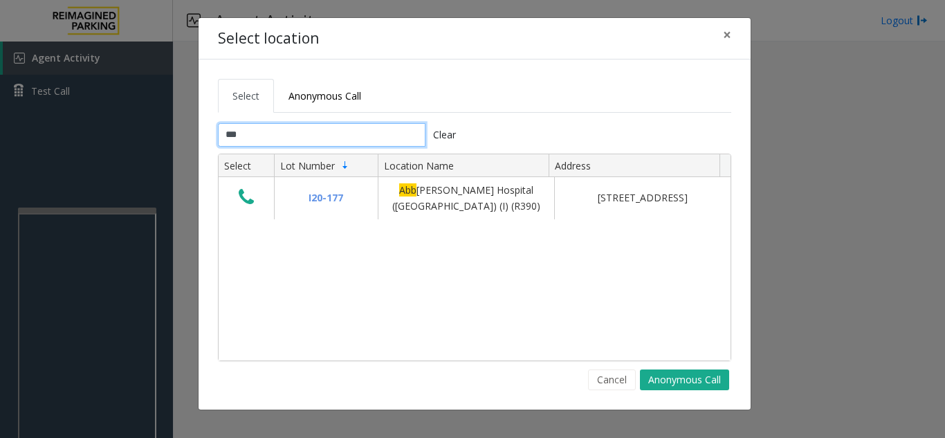
type input "***"
click at [727, 42] on span "×" at bounding box center [727, 34] width 8 height 19
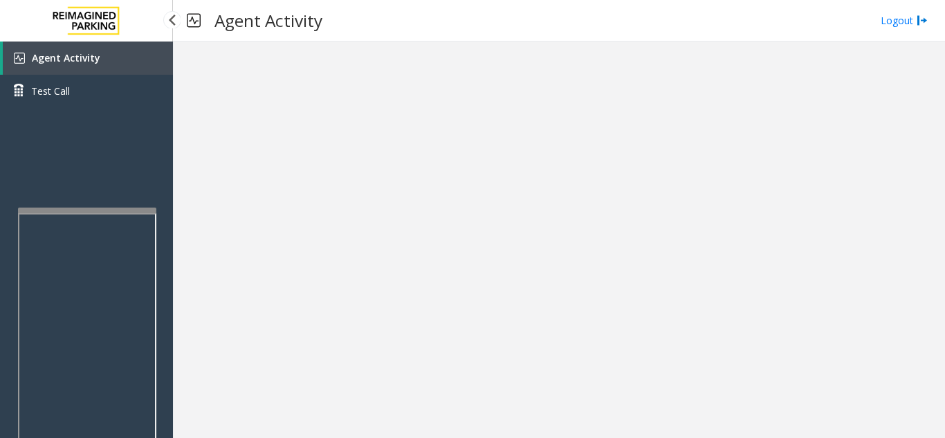
click at [92, 71] on link "Agent Activity" at bounding box center [88, 58] width 170 height 33
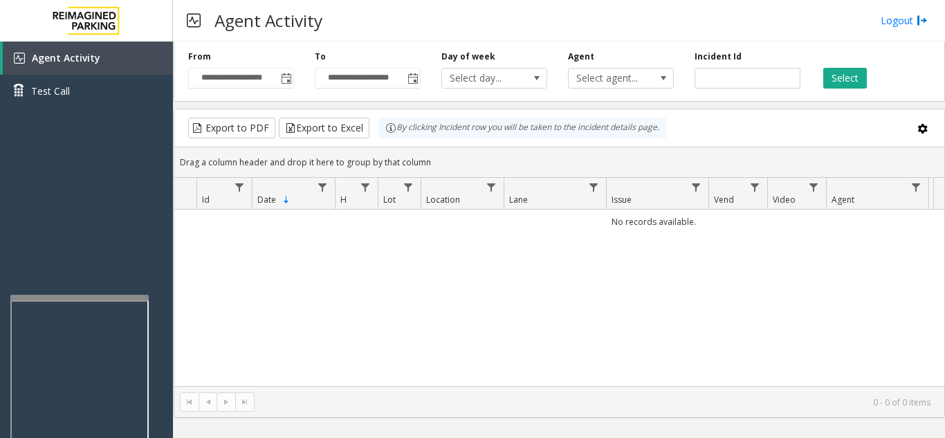
click at [78, 298] on div at bounding box center [79, 298] width 138 height 6
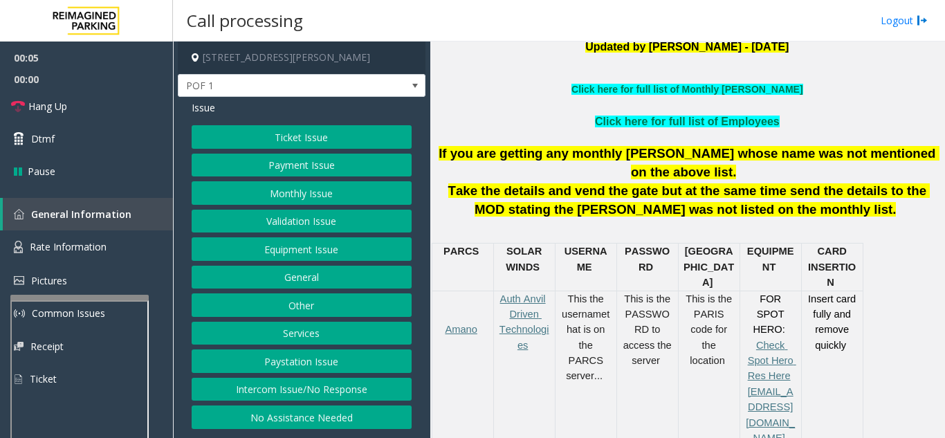
scroll to position [415, 0]
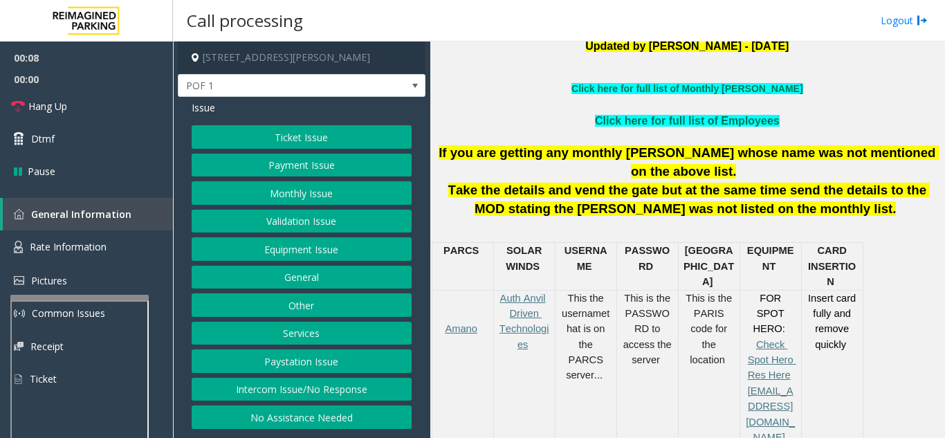
click at [267, 163] on button "Payment Issue" at bounding box center [302, 166] width 220 height 24
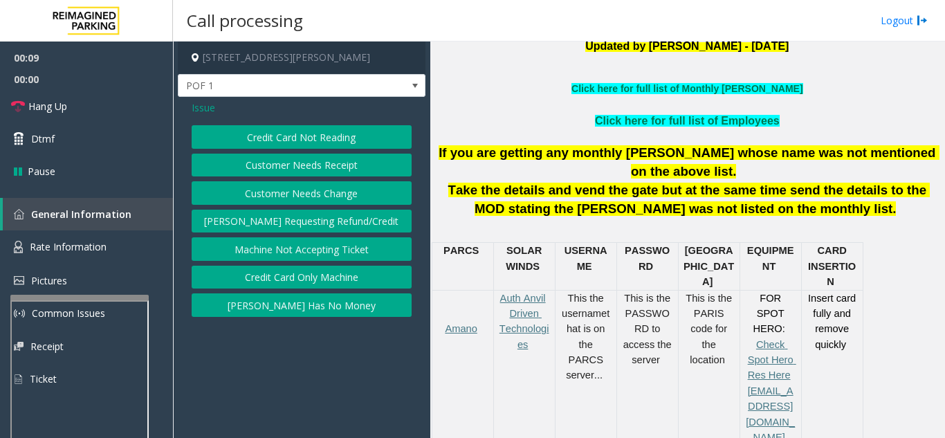
click at [282, 145] on button "Credit Card Not Reading" at bounding box center [302, 137] width 220 height 24
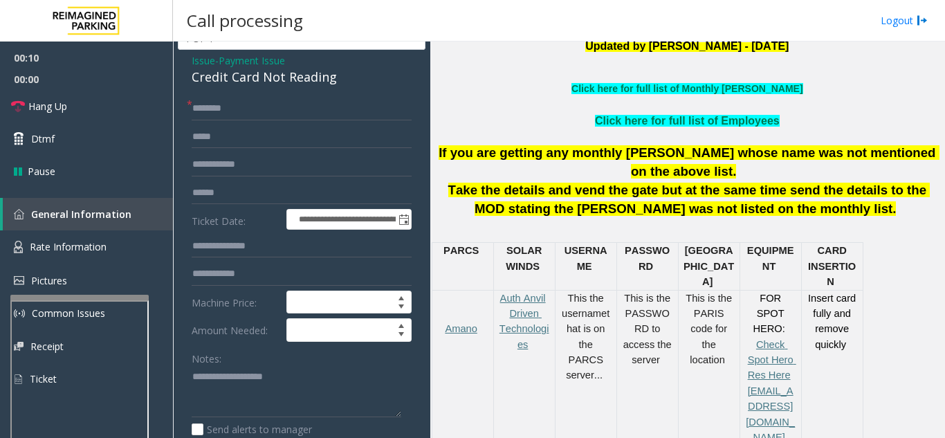
scroll to position [69, 0]
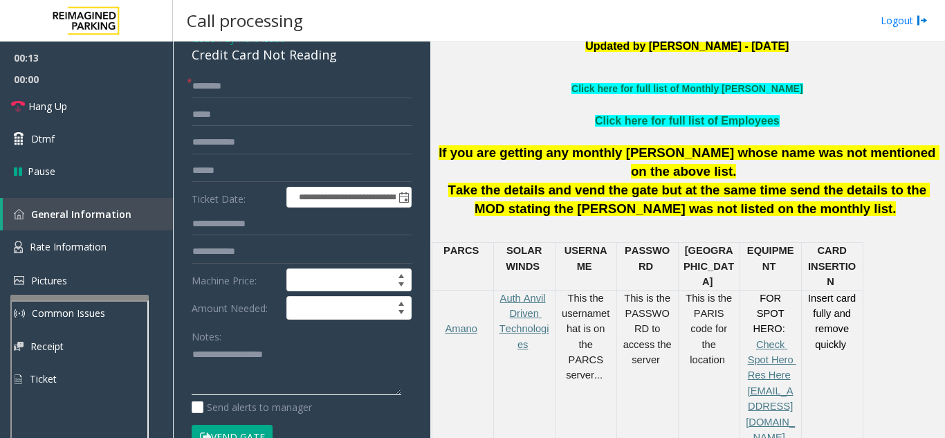
click at [248, 353] on textarea at bounding box center [297, 370] width 210 height 52
click at [223, 356] on textarea at bounding box center [297, 370] width 210 height 52
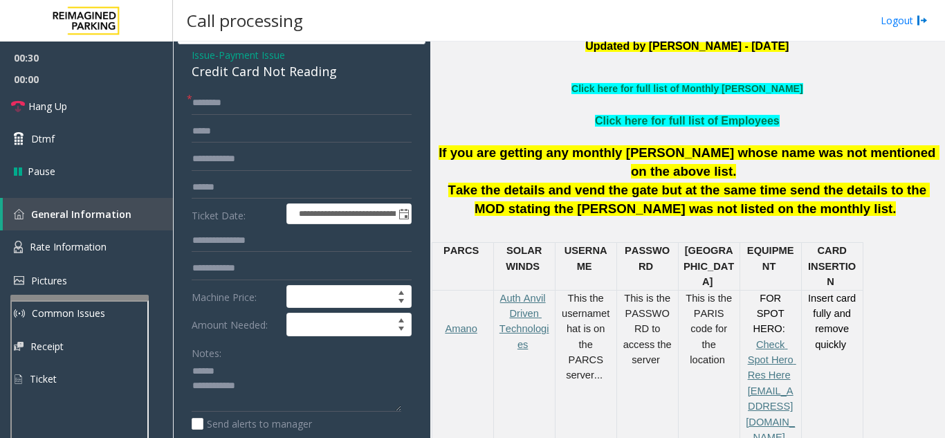
drag, startPoint x: 183, startPoint y: 59, endPoint x: 340, endPoint y: 53, distance: 156.5
click at [340, 53] on div "**********" at bounding box center [302, 368] width 248 height 758
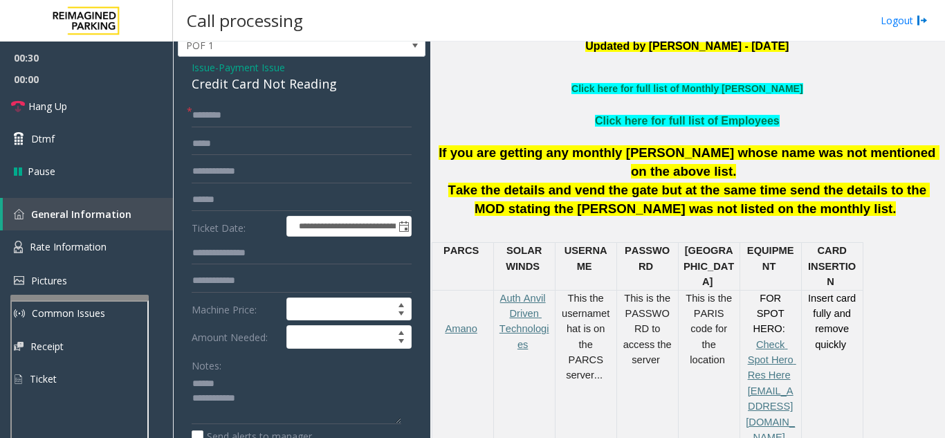
click at [339, 89] on div "Credit Card Not Reading" at bounding box center [302, 84] width 220 height 19
drag, startPoint x: 342, startPoint y: 87, endPoint x: 185, endPoint y: 82, distance: 156.5
click at [185, 82] on div "**********" at bounding box center [302, 408] width 248 height 702
type textarea "**********"
click at [261, 116] on input "text" at bounding box center [302, 116] width 220 height 24
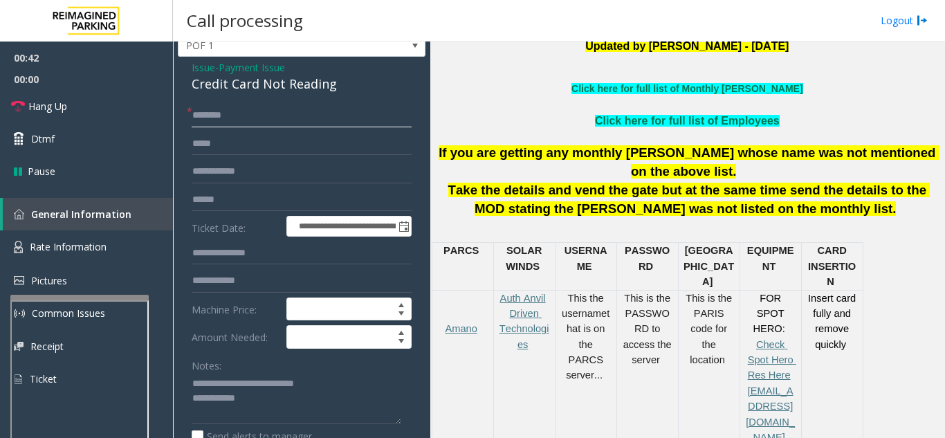
click at [261, 116] on input "text" at bounding box center [302, 116] width 220 height 24
type input "**"
drag, startPoint x: 51, startPoint y: 105, endPoint x: 54, endPoint y: 115, distance: 10.3
click at [51, 105] on span "Hang Up" at bounding box center [47, 106] width 39 height 15
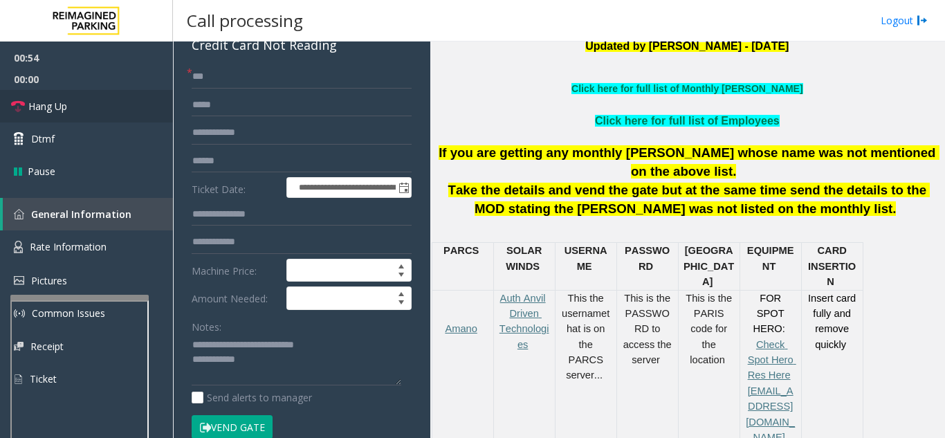
scroll to position [109, 0]
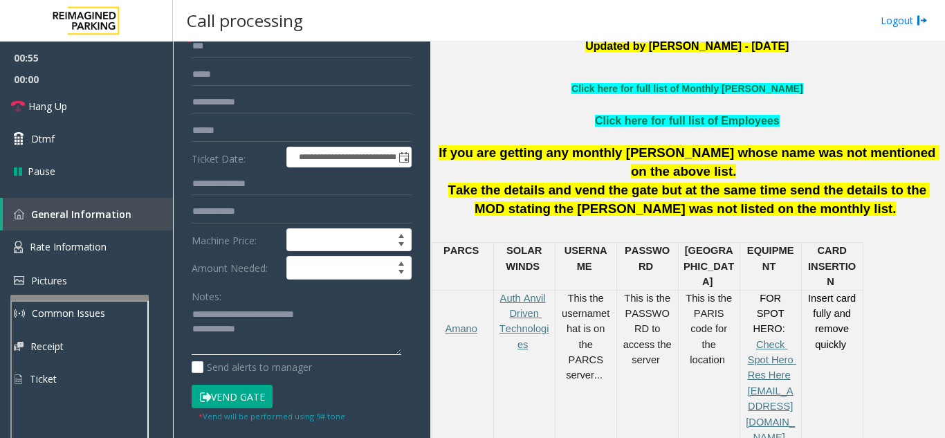
click at [266, 321] on textarea at bounding box center [297, 330] width 210 height 52
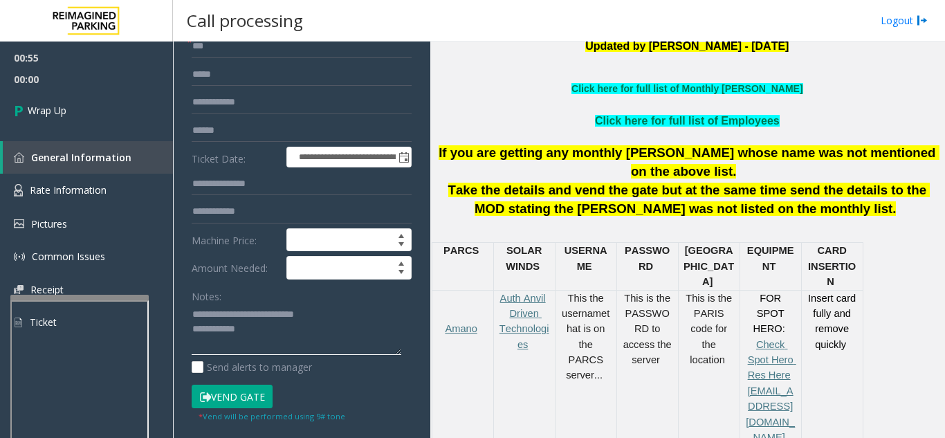
click at [282, 330] on textarea at bounding box center [297, 330] width 210 height 52
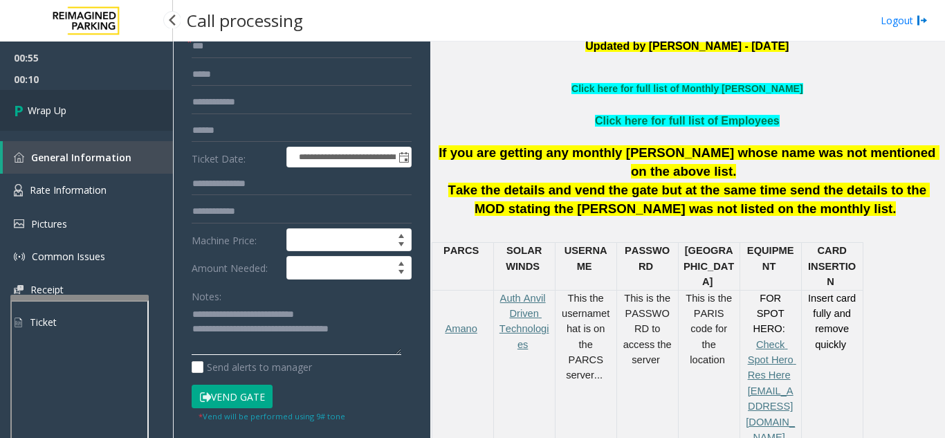
type textarea "**********"
click at [75, 102] on link "Wrap Up" at bounding box center [86, 110] width 173 height 41
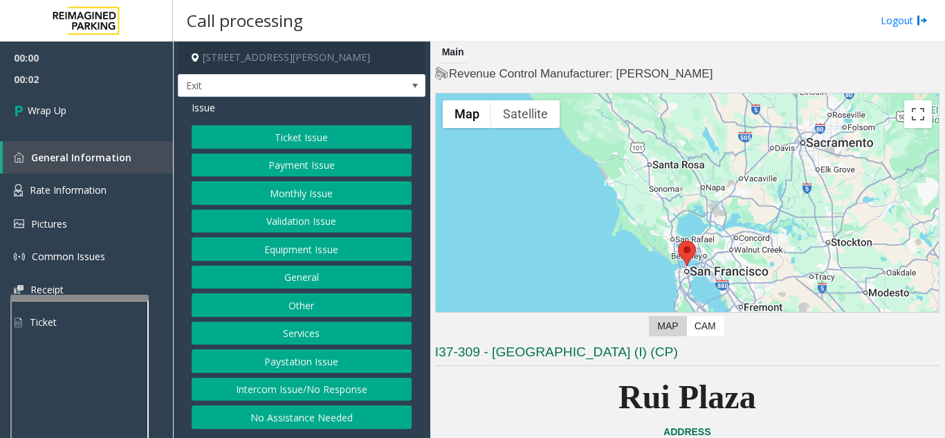
click at [284, 385] on button "Intercom Issue/No Response" at bounding box center [302, 390] width 220 height 24
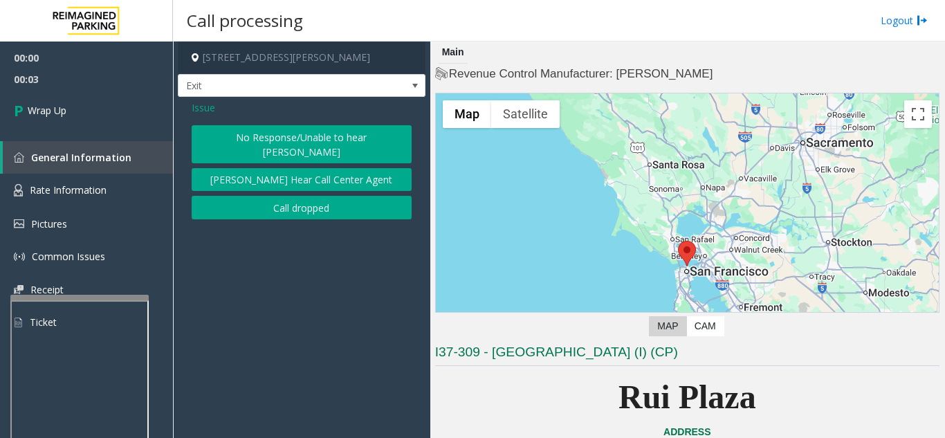
click at [291, 196] on button "Call dropped" at bounding box center [302, 208] width 220 height 24
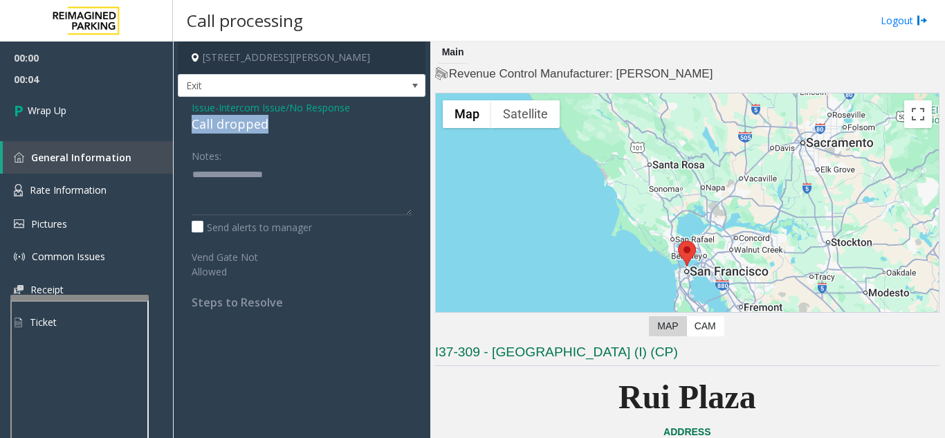
drag, startPoint x: 280, startPoint y: 121, endPoint x: 174, endPoint y: 120, distance: 105.9
click at [174, 120] on app-call-processing-form "[STREET_ADDRESS][PERSON_NAME] Exit Issue - Intercom Issue/No Response Call drop…" at bounding box center [301, 240] width 257 height 397
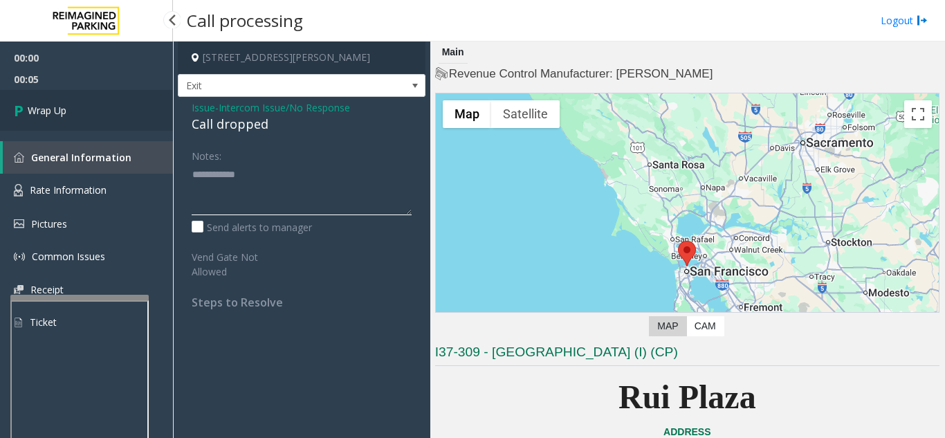
type textarea "**********"
click at [85, 116] on link "Wrap Up" at bounding box center [86, 110] width 173 height 41
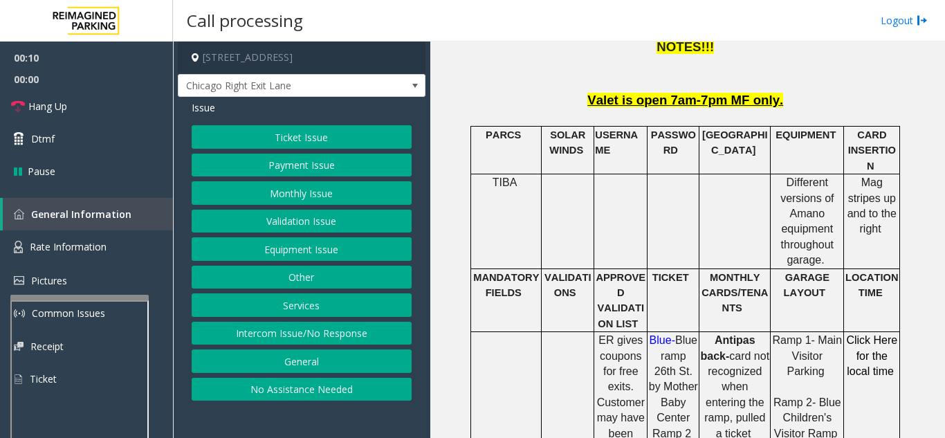
scroll to position [761, 0]
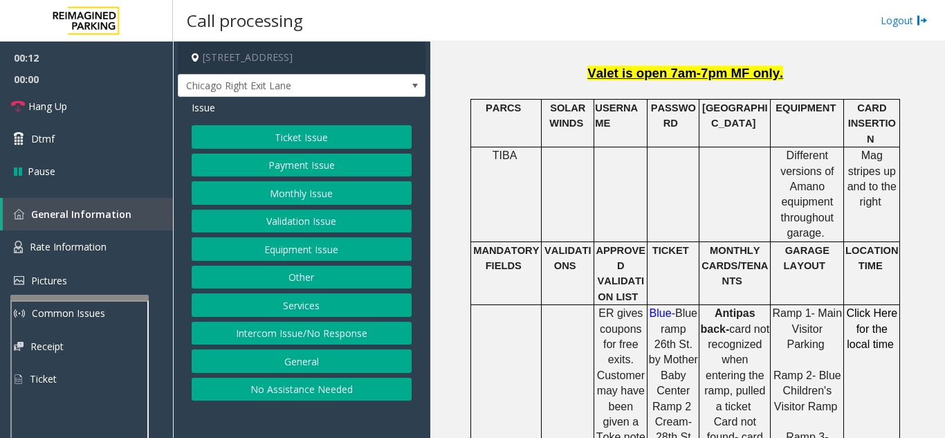
click at [339, 148] on button "Ticket Issue" at bounding box center [302, 137] width 220 height 24
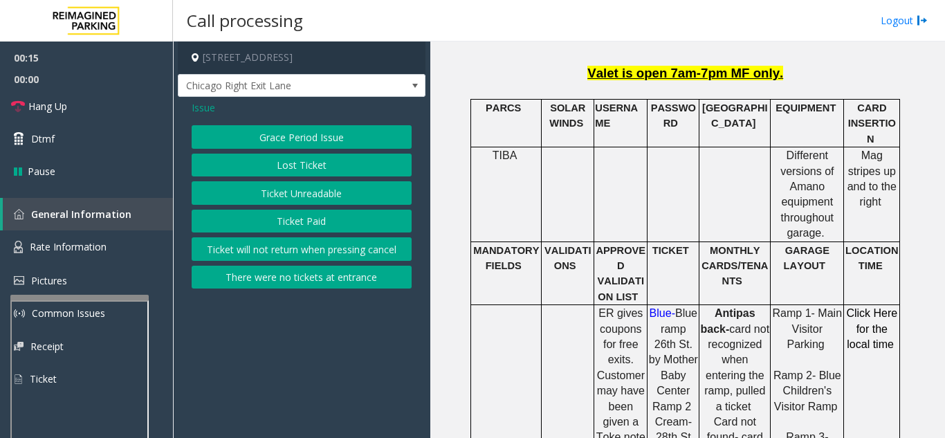
click at [290, 194] on button "Ticket Unreadable" at bounding box center [302, 193] width 220 height 24
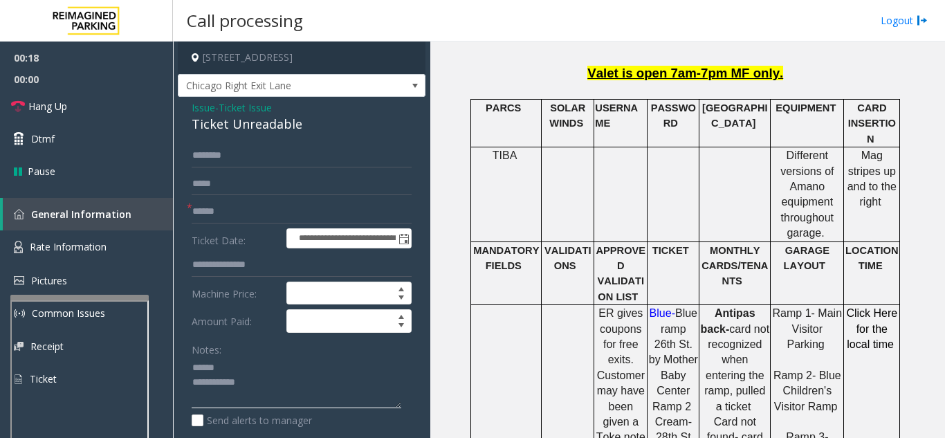
click at [269, 365] on textarea at bounding box center [297, 383] width 210 height 52
drag, startPoint x: 188, startPoint y: 127, endPoint x: 312, endPoint y: 122, distance: 124.7
click at [312, 122] on div "**********" at bounding box center [302, 434] width 248 height 675
type textarea "**********"
click at [298, 206] on input "text" at bounding box center [302, 212] width 220 height 24
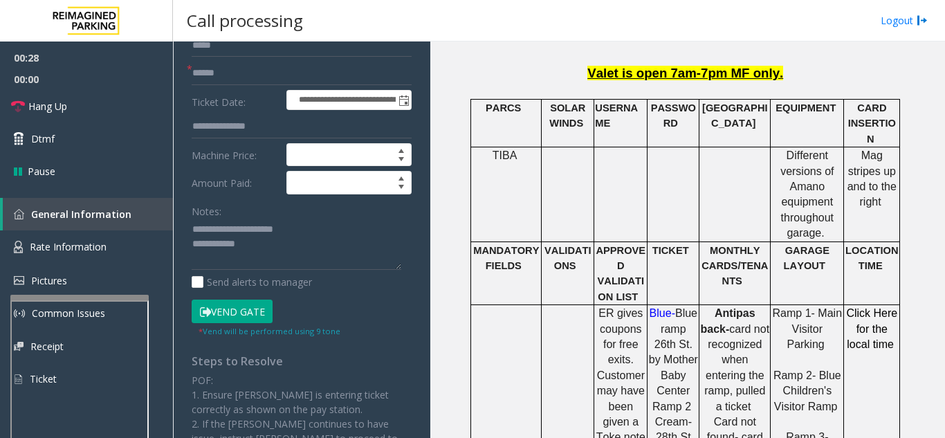
click at [242, 303] on button "Vend Gate" at bounding box center [232, 312] width 81 height 24
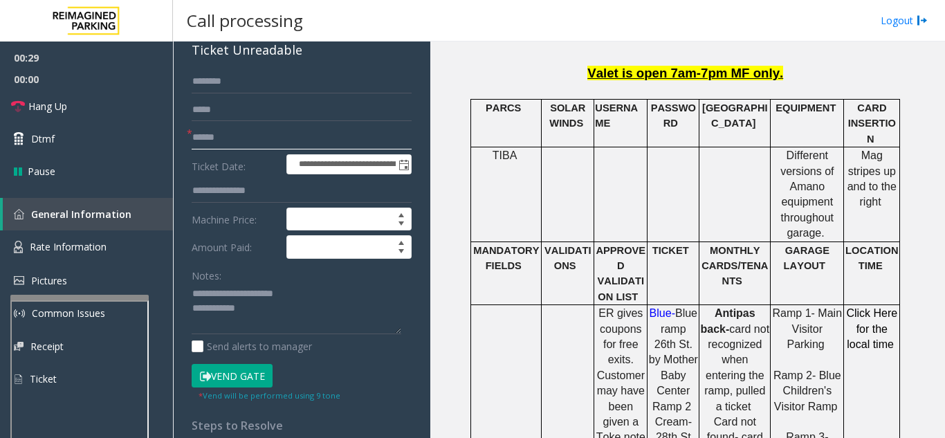
scroll to position [0, 0]
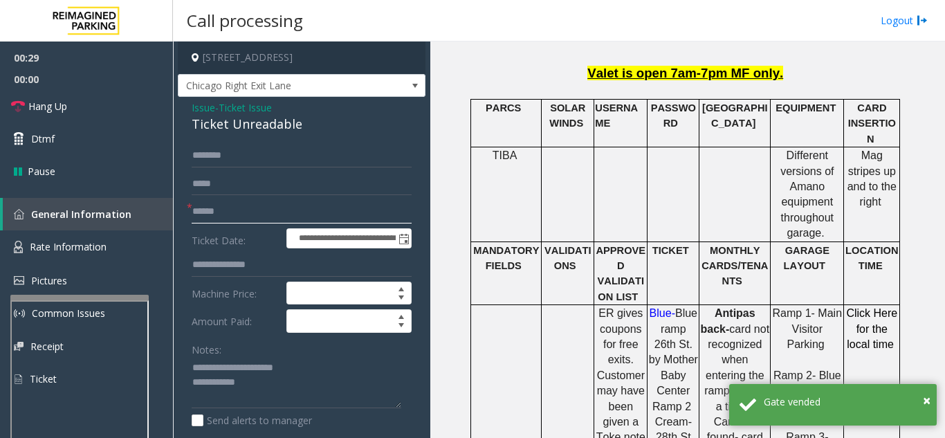
click at [248, 210] on input "text" at bounding box center [302, 212] width 220 height 24
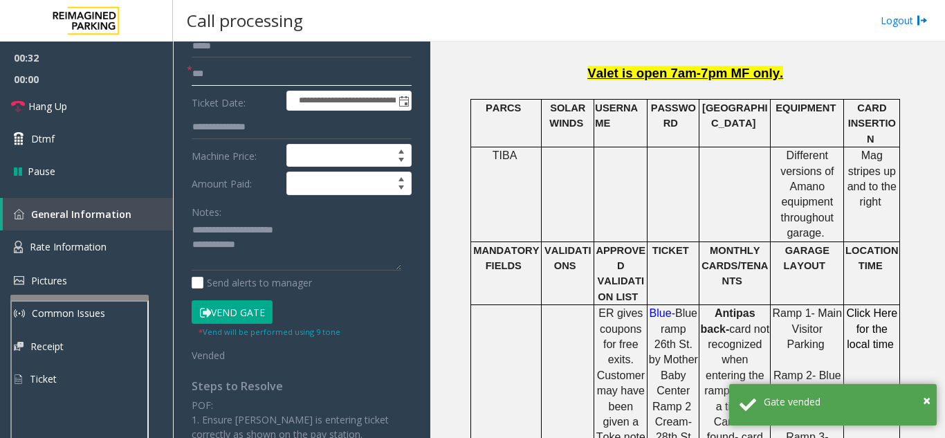
scroll to position [138, 0]
type input "**"
click at [257, 251] on textarea at bounding box center [297, 245] width 210 height 52
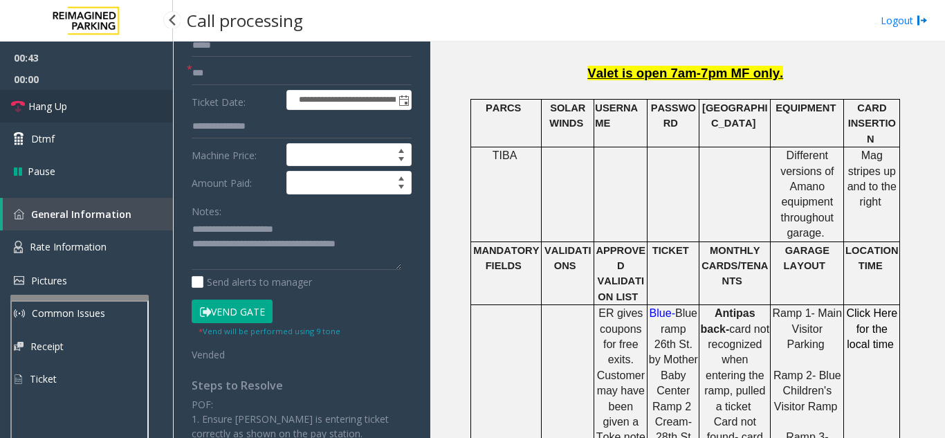
click at [58, 113] on span "Hang Up" at bounding box center [47, 106] width 39 height 15
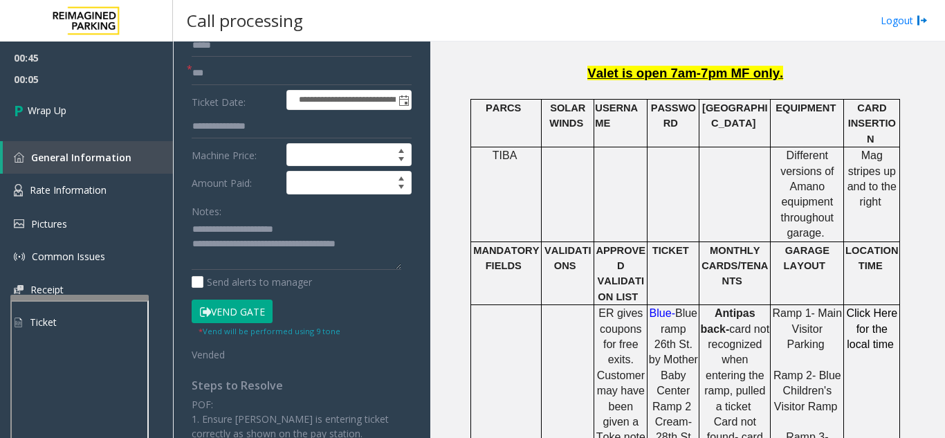
click at [415, 247] on app-call-processing-form "**********" at bounding box center [301, 240] width 257 height 397
click at [388, 243] on textarea at bounding box center [297, 245] width 210 height 52
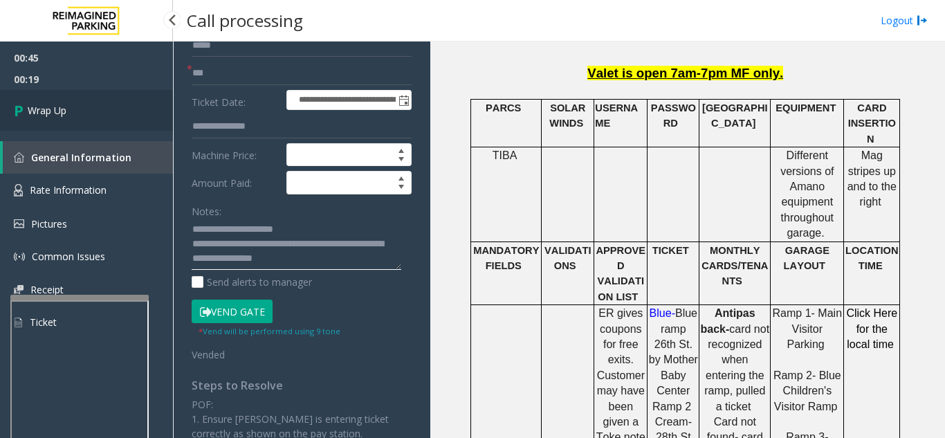
type textarea "**********"
click at [73, 117] on link "Wrap Up" at bounding box center [86, 110] width 173 height 41
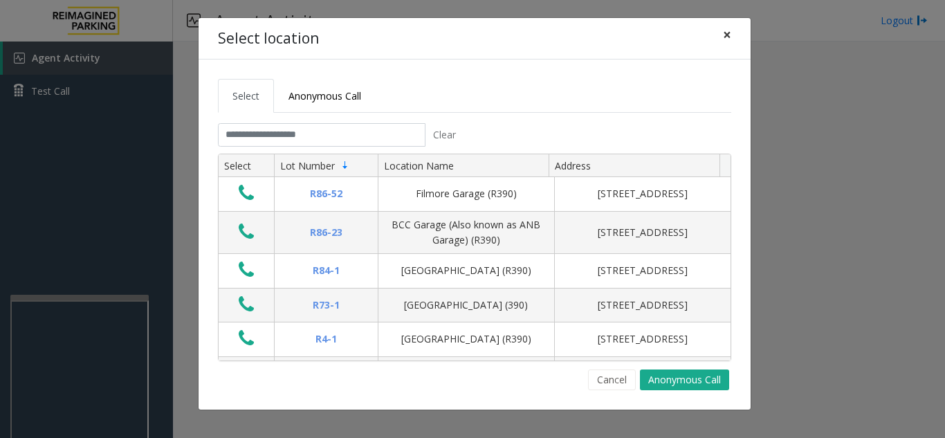
click at [727, 33] on span "×" at bounding box center [727, 34] width 8 height 19
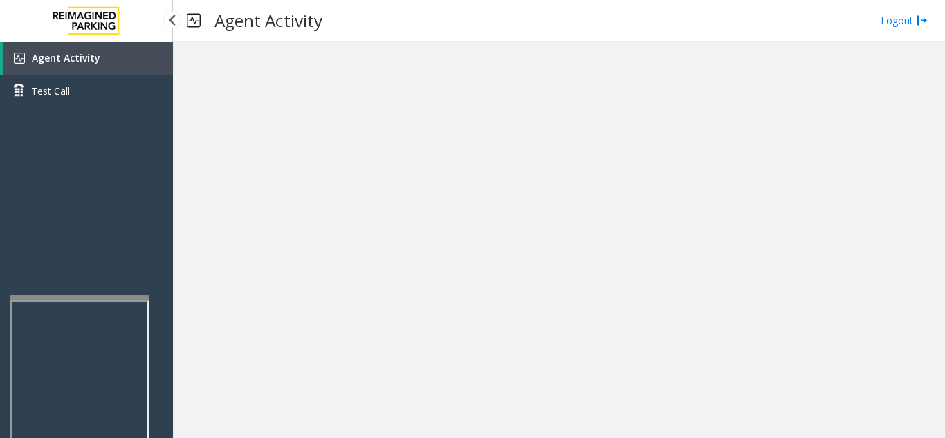
click at [80, 58] on span "Agent Activity" at bounding box center [66, 57] width 69 height 13
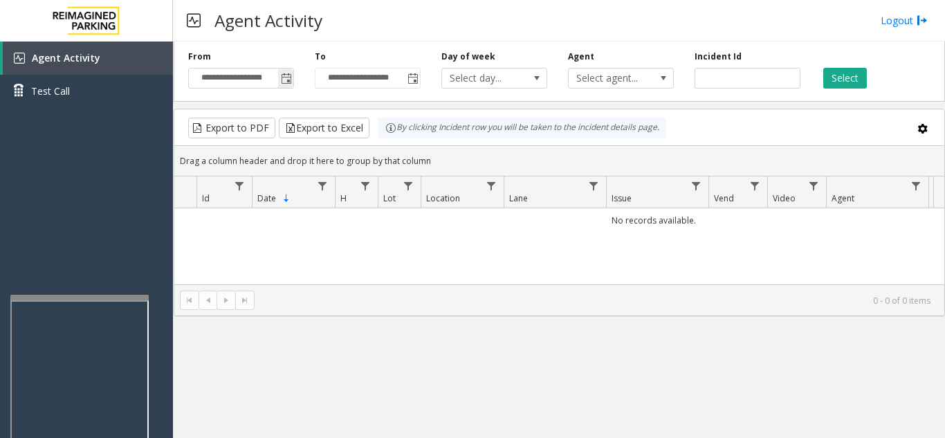
click at [285, 81] on span "Toggle popup" at bounding box center [286, 78] width 11 height 11
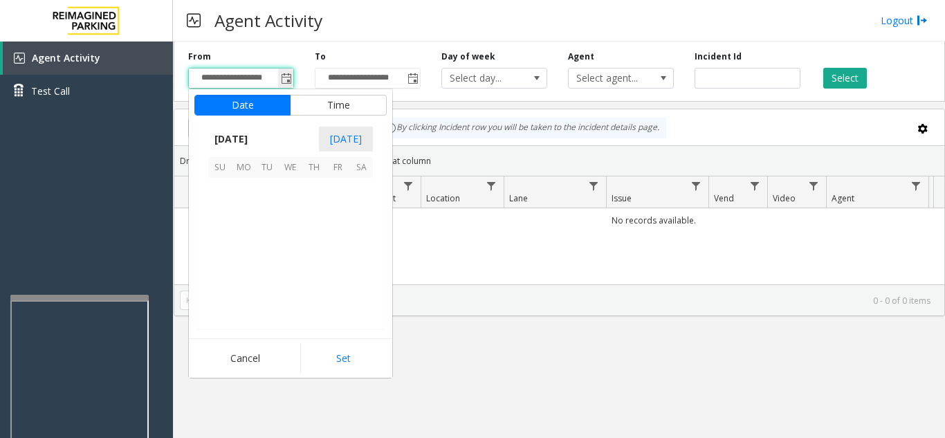
scroll to position [248224, 0]
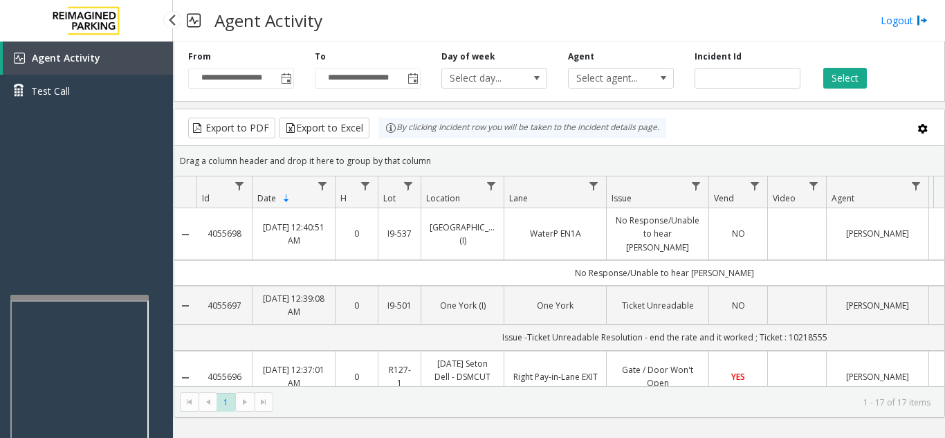
click at [111, 218] on div "Agent Activity Test Call" at bounding box center [86, 261] width 173 height 438
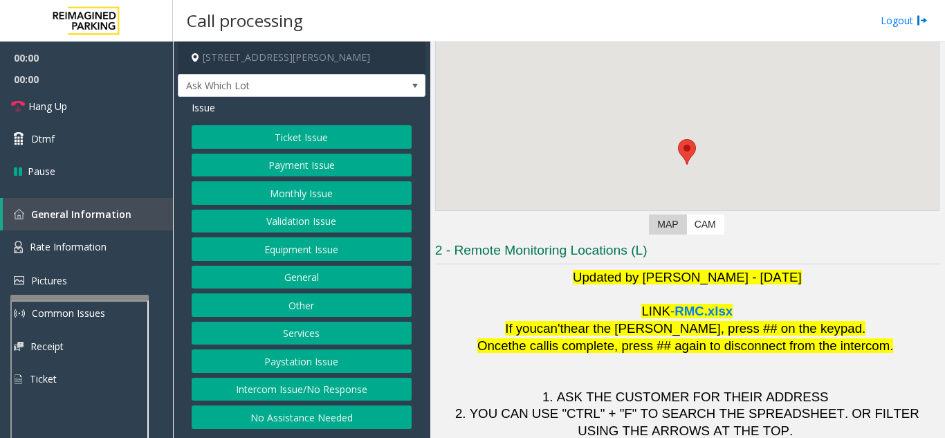
scroll to position [203, 0]
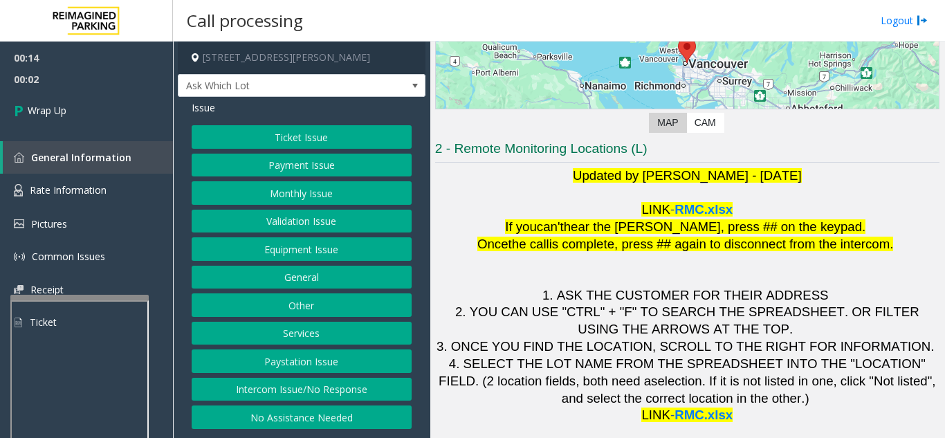
click at [369, 389] on button "Intercom Issue/No Response" at bounding box center [302, 390] width 220 height 24
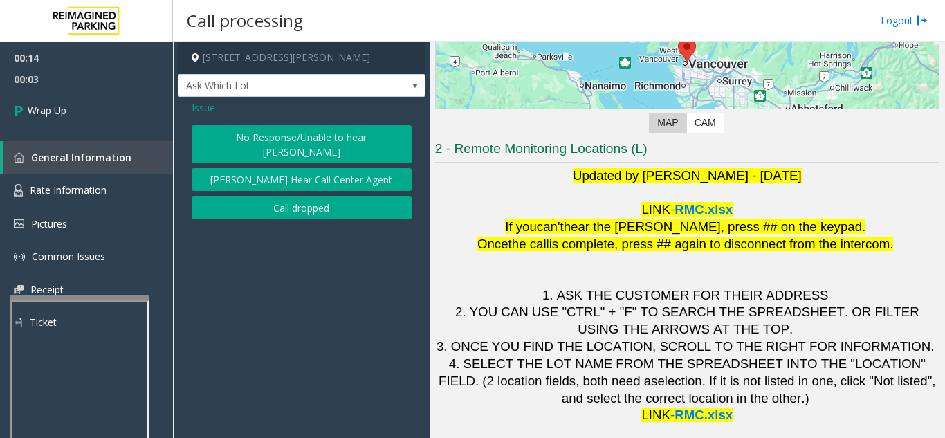
click at [299, 196] on button "Call dropped" at bounding box center [302, 208] width 220 height 24
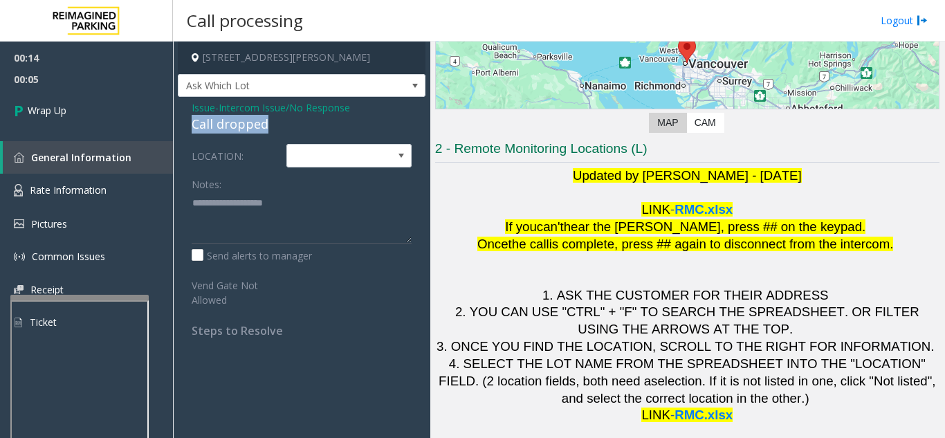
drag, startPoint x: 270, startPoint y: 125, endPoint x: 185, endPoint y: 129, distance: 84.5
click at [185, 129] on div "Issue - Intercom Issue/No Response Call dropped LOCATION: Notes: Send alerts to…" at bounding box center [302, 224] width 248 height 255
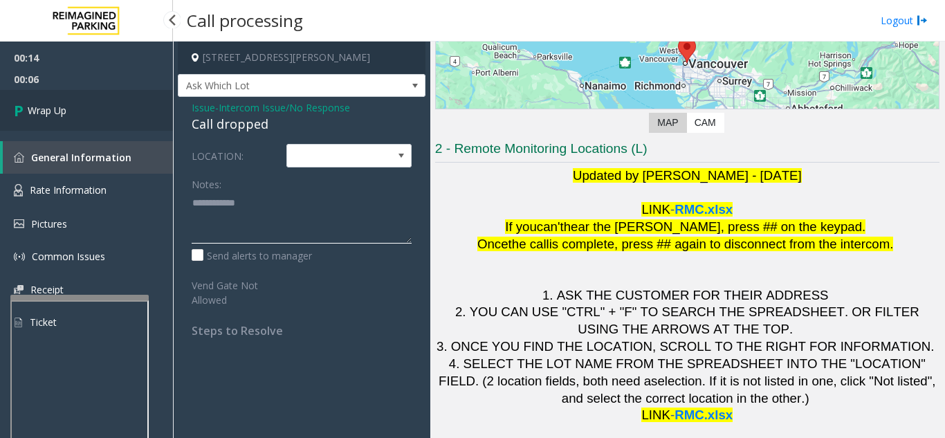
type textarea "**********"
click at [95, 112] on link "Wrap Up" at bounding box center [86, 110] width 173 height 41
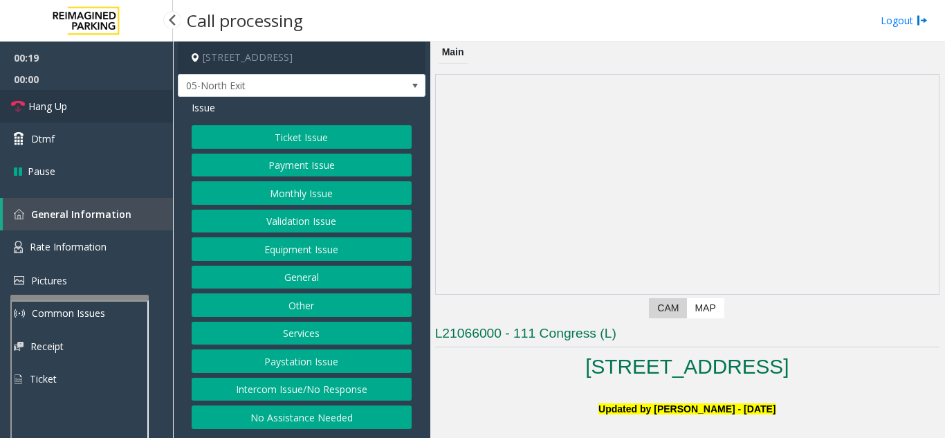
click at [101, 110] on link "Hang Up" at bounding box center [86, 106] width 173 height 33
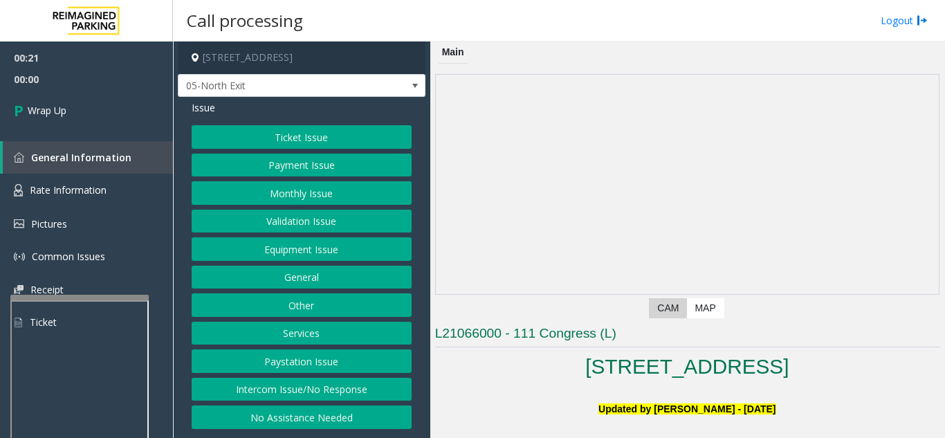
click at [282, 251] on button "Equipment Issue" at bounding box center [302, 249] width 220 height 24
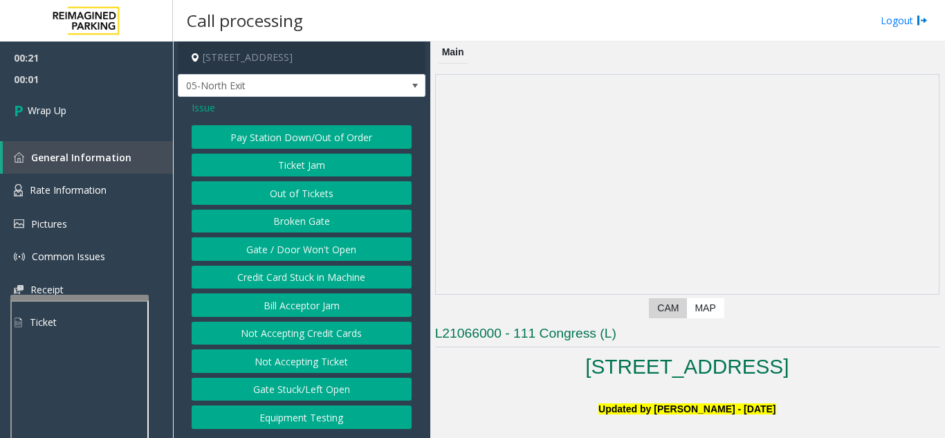
click at [282, 251] on button "Gate / Door Won't Open" at bounding box center [302, 249] width 220 height 24
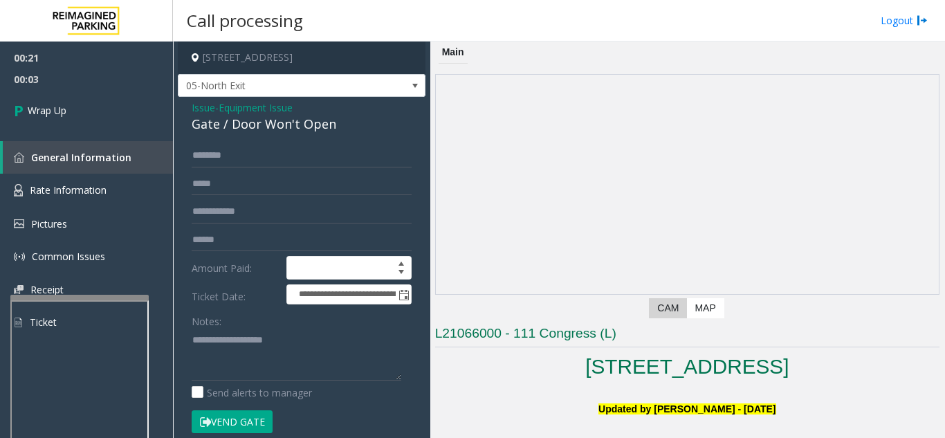
click at [199, 107] on span "Issue" at bounding box center [204, 107] width 24 height 15
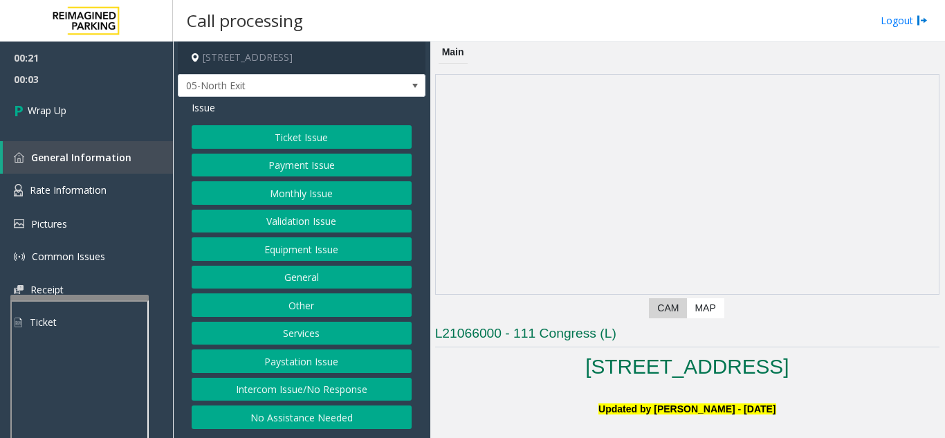
click at [316, 390] on button "Intercom Issue/No Response" at bounding box center [302, 390] width 220 height 24
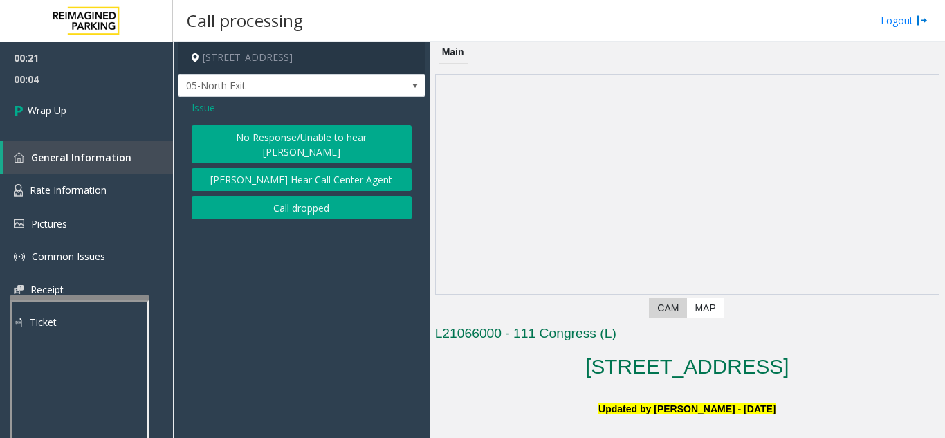
click at [278, 145] on button "No Response/Unable to hear [PERSON_NAME]" at bounding box center [302, 144] width 220 height 38
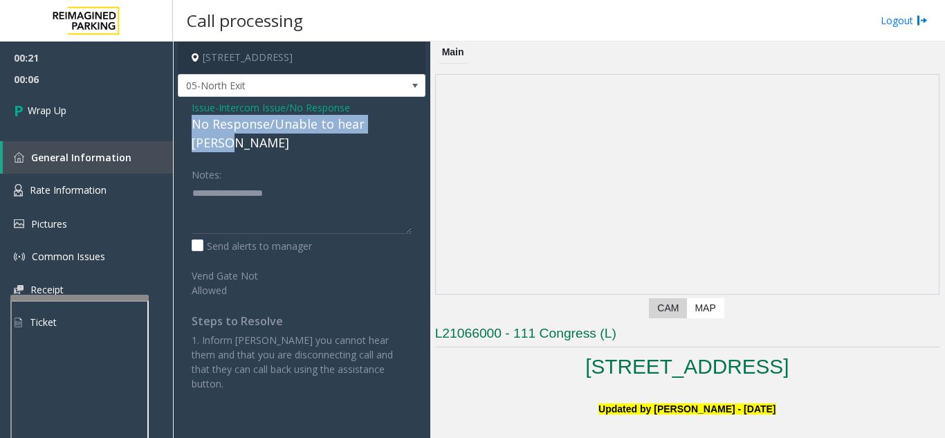
drag, startPoint x: 186, startPoint y: 125, endPoint x: 405, endPoint y: 126, distance: 218.7
click at [405, 126] on div "Issue - Intercom Issue/No Response No Response/Unable to hear [PERSON_NAME] Not…" at bounding box center [302, 251] width 248 height 308
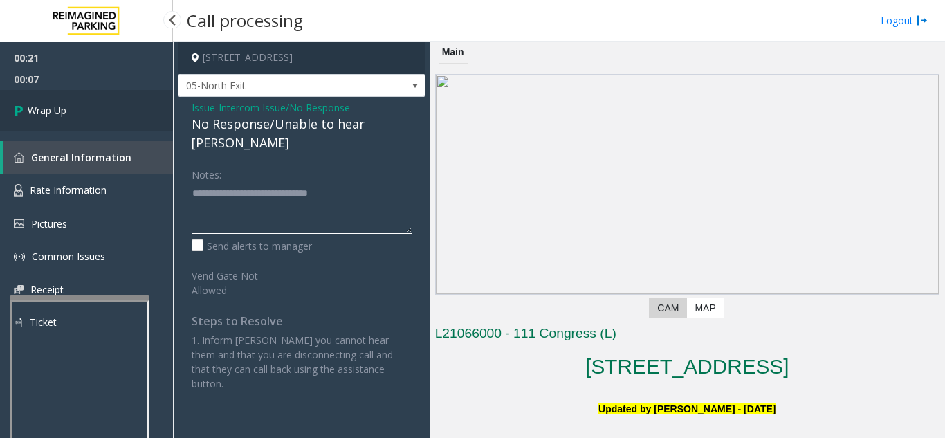
type textarea "**********"
click at [107, 100] on link "Wrap Up" at bounding box center [86, 110] width 173 height 41
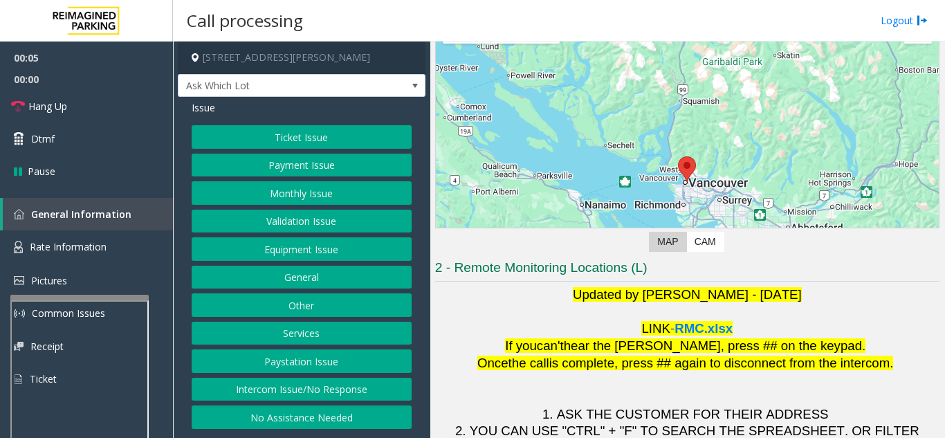
scroll to position [203, 0]
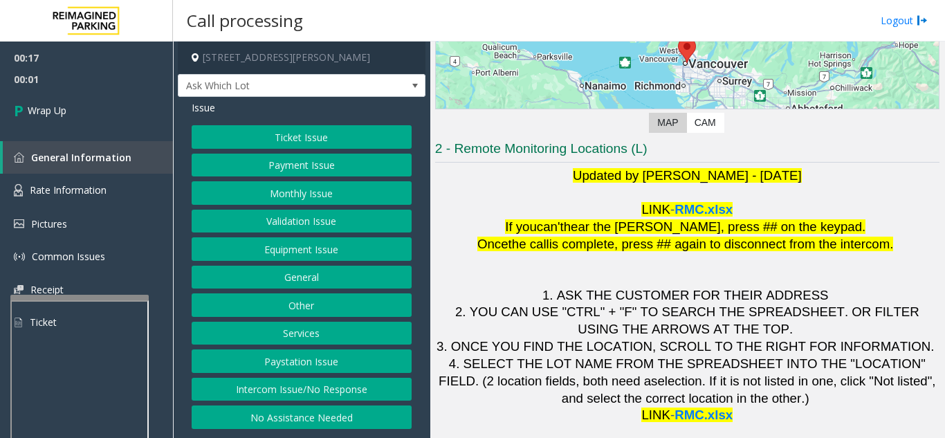
click at [335, 388] on button "Intercom Issue/No Response" at bounding box center [302, 390] width 220 height 24
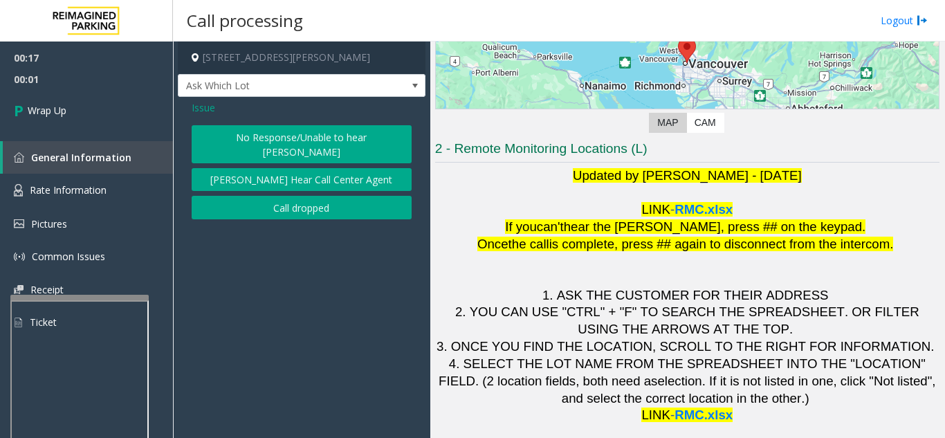
click at [258, 136] on button "No Response/Unable to hear [PERSON_NAME]" at bounding box center [302, 144] width 220 height 38
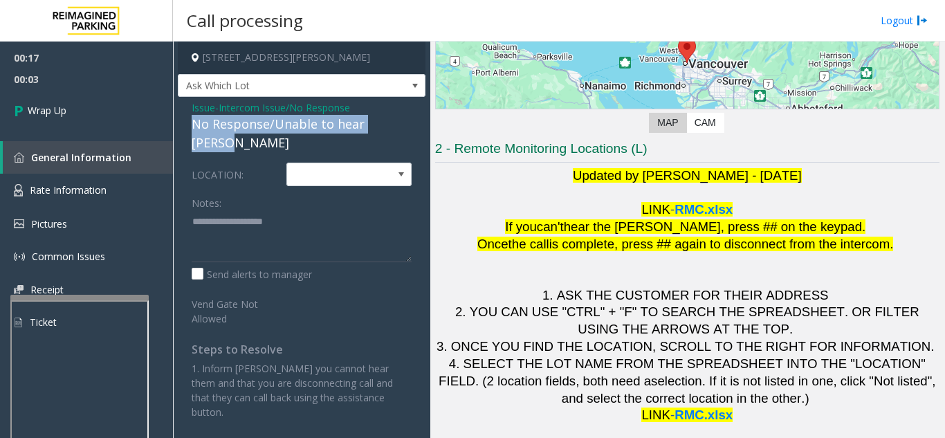
drag, startPoint x: 184, startPoint y: 120, endPoint x: 408, endPoint y: 120, distance: 223.5
click at [408, 120] on div "Issue - Intercom Issue/No Response No Response/Unable to hear [PERSON_NAME] LOC…" at bounding box center [302, 265] width 248 height 336
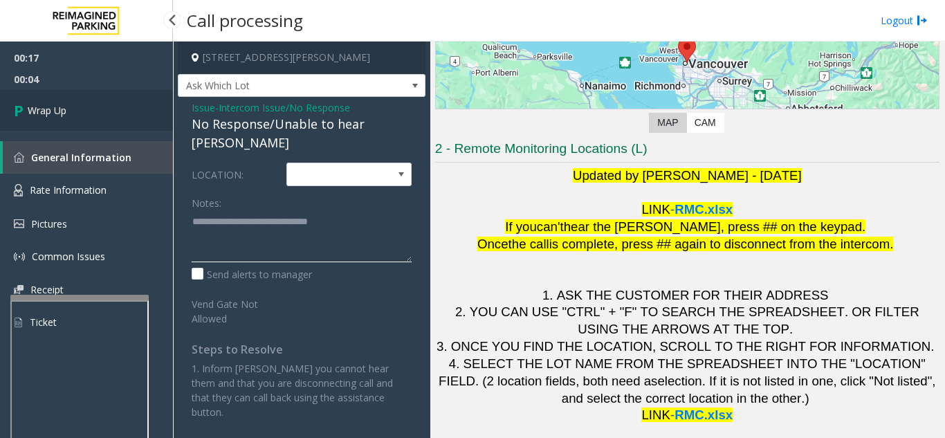
type textarea "**********"
click at [102, 125] on link "Wrap Up" at bounding box center [86, 110] width 173 height 41
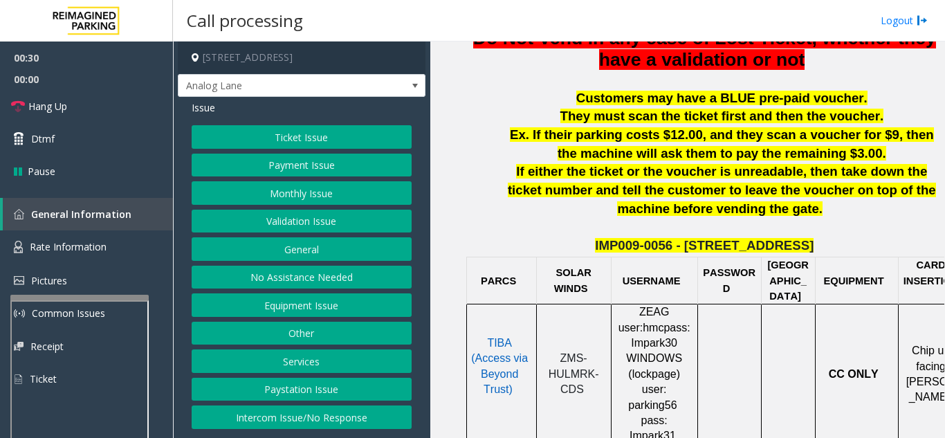
scroll to position [346, 0]
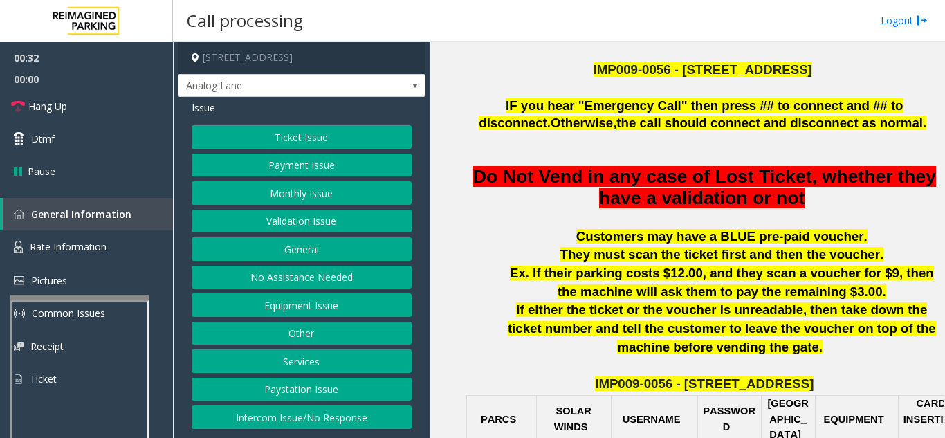
click at [298, 173] on button "Payment Issue" at bounding box center [302, 166] width 220 height 24
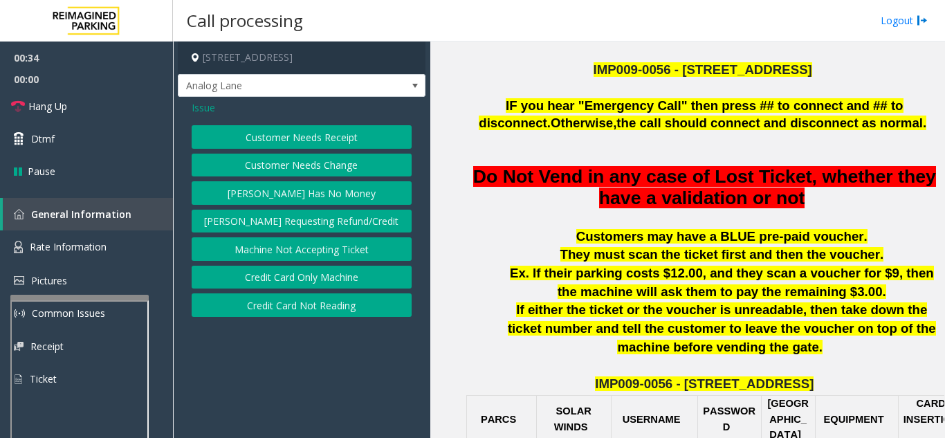
click at [331, 278] on button "Credit Card Only Machine" at bounding box center [302, 278] width 220 height 24
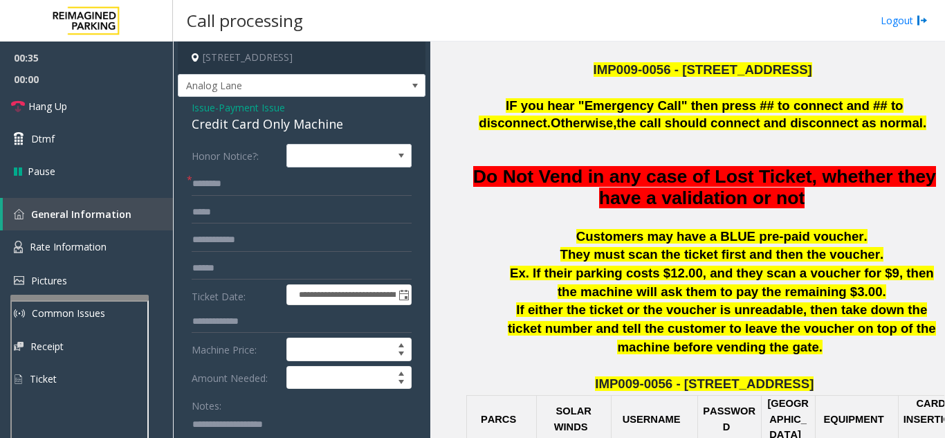
scroll to position [69, 0]
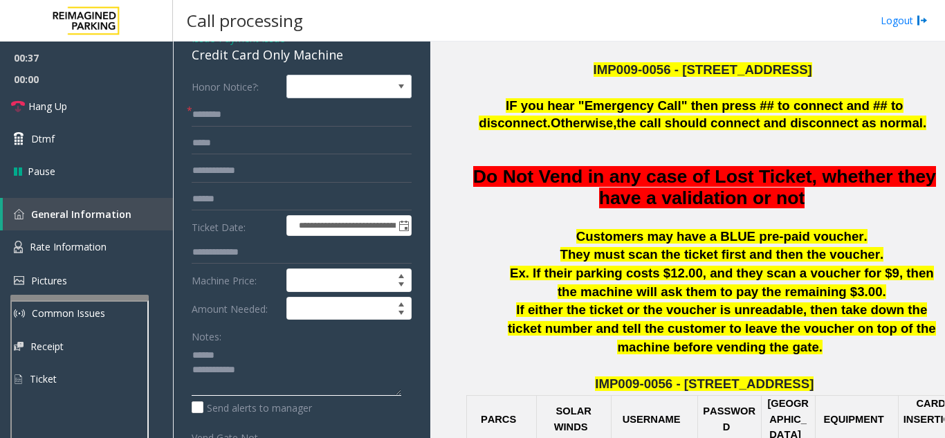
click at [231, 354] on textarea at bounding box center [297, 370] width 210 height 52
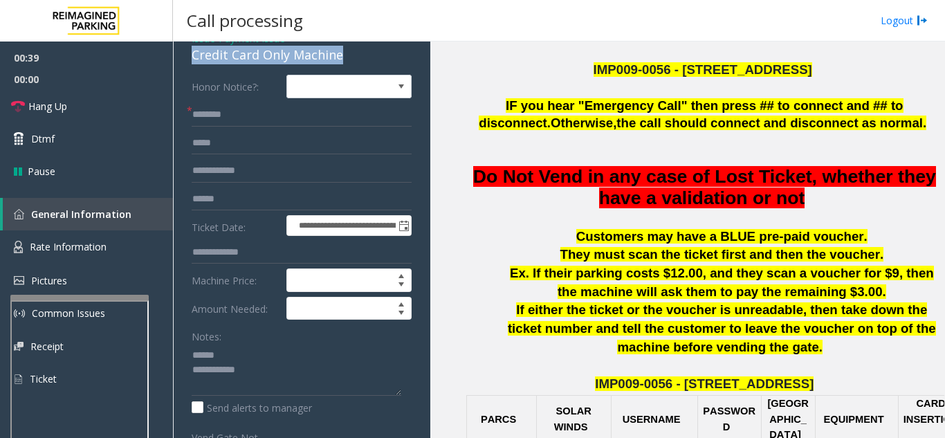
drag, startPoint x: 189, startPoint y: 57, endPoint x: 345, endPoint y: 55, distance: 155.7
click at [345, 55] on div "**********" at bounding box center [302, 399] width 248 height 743
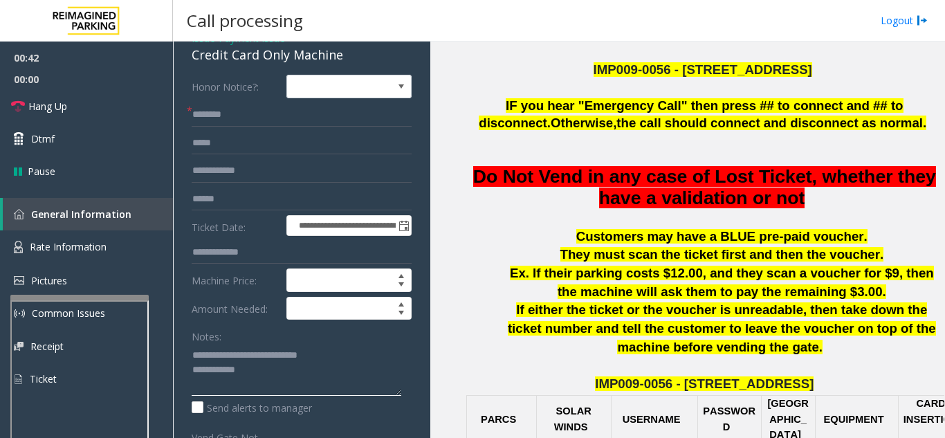
type textarea "**********"
click at [246, 114] on input "text" at bounding box center [302, 115] width 220 height 24
type input "****"
click at [251, 206] on input "text" at bounding box center [302, 200] width 220 height 24
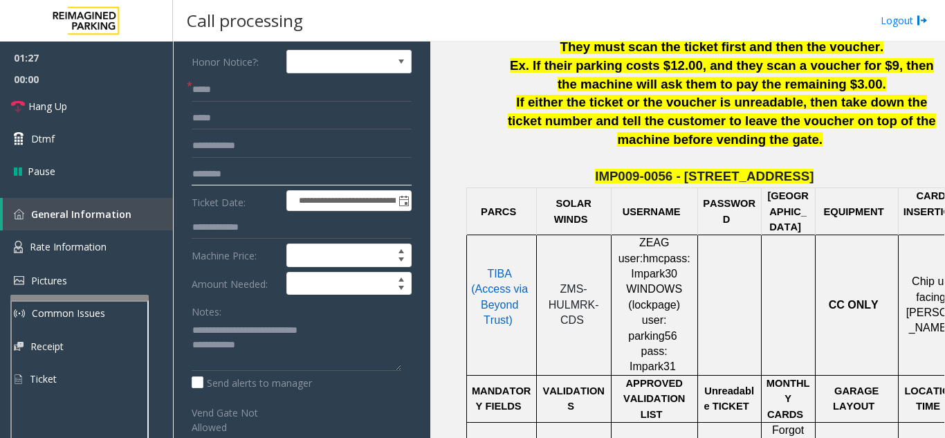
scroll to position [0, 0]
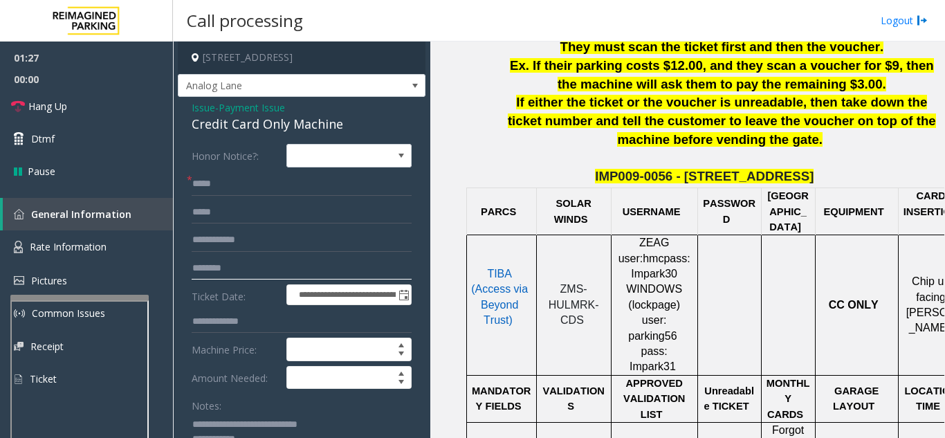
type input "********"
click at [205, 100] on span "Issue" at bounding box center [204, 107] width 24 height 15
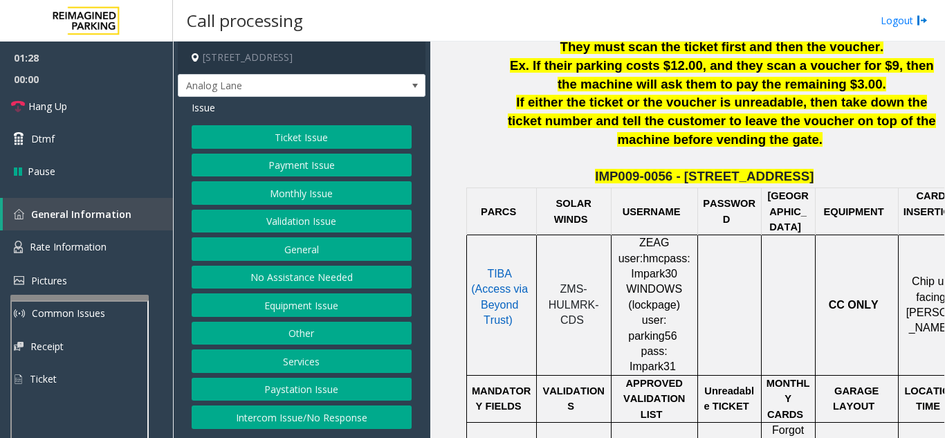
click at [318, 134] on button "Ticket Issue" at bounding box center [302, 137] width 220 height 24
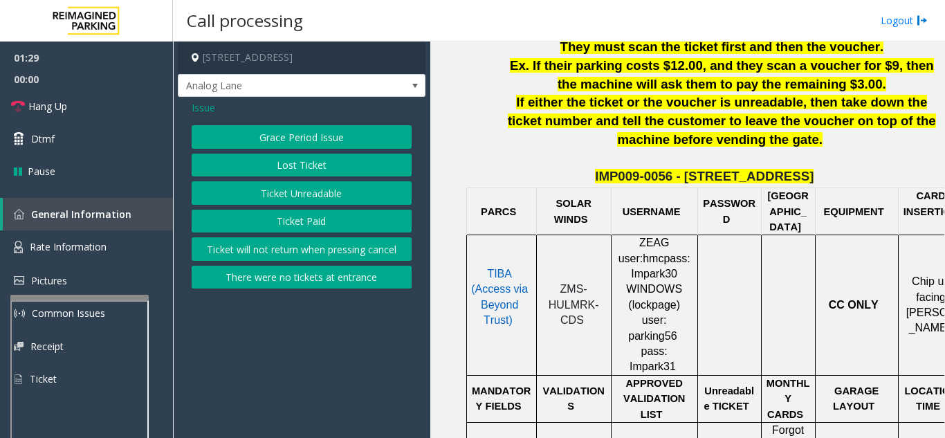
click at [333, 192] on button "Ticket Unreadable" at bounding box center [302, 193] width 220 height 24
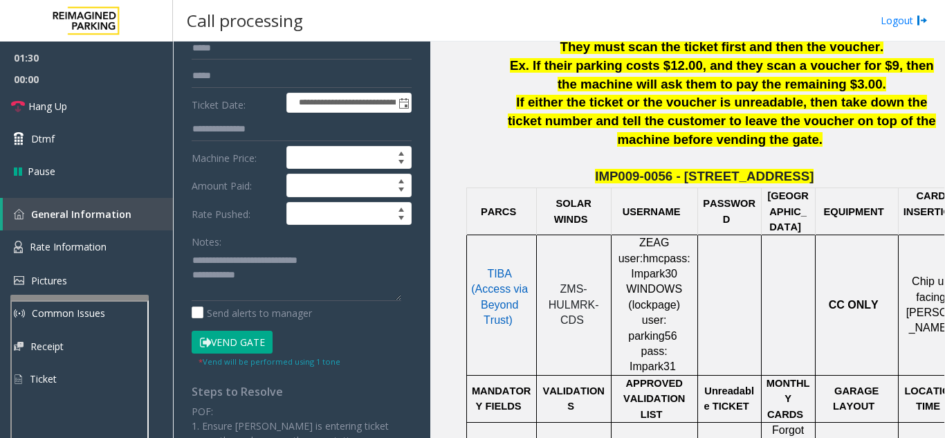
scroll to position [138, 0]
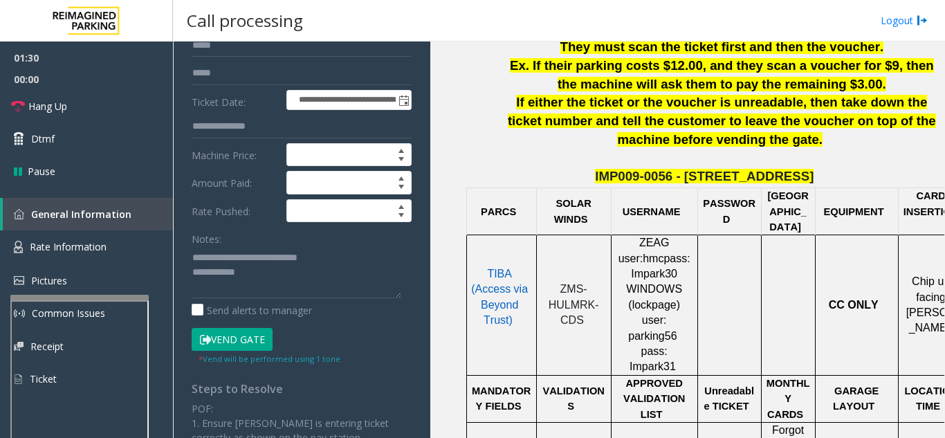
click at [254, 340] on button "Vend Gate" at bounding box center [232, 340] width 81 height 24
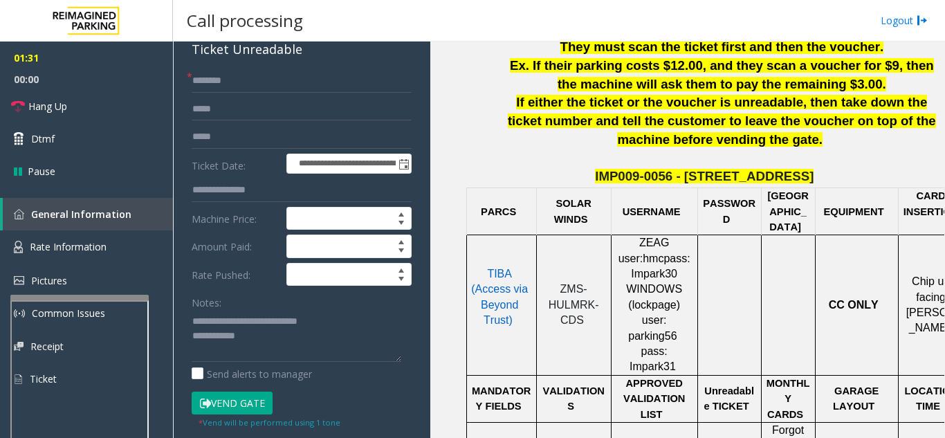
scroll to position [0, 0]
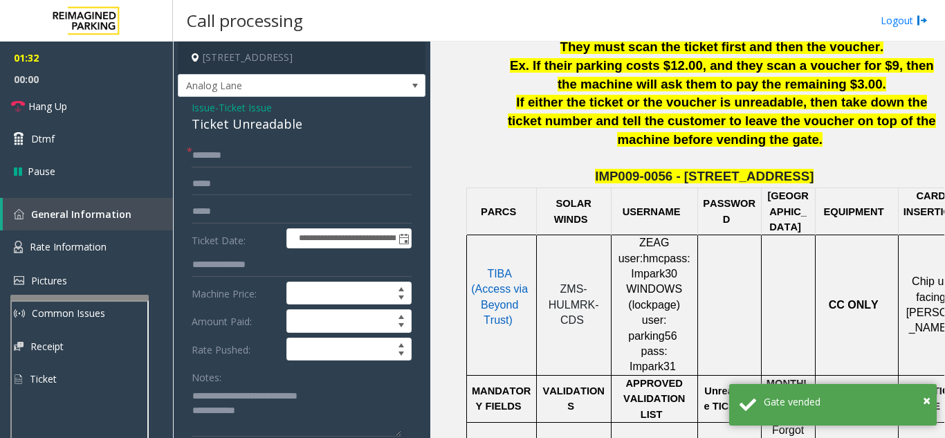
click at [208, 104] on span "Issue" at bounding box center [204, 107] width 24 height 15
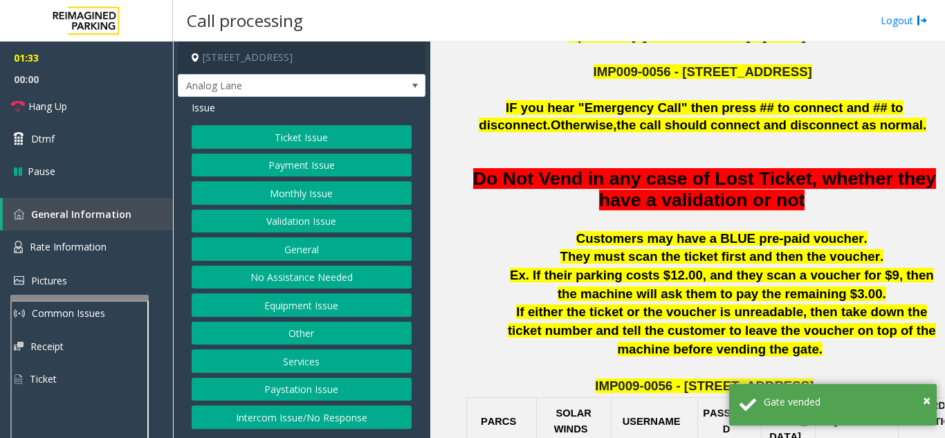
scroll to position [277, 0]
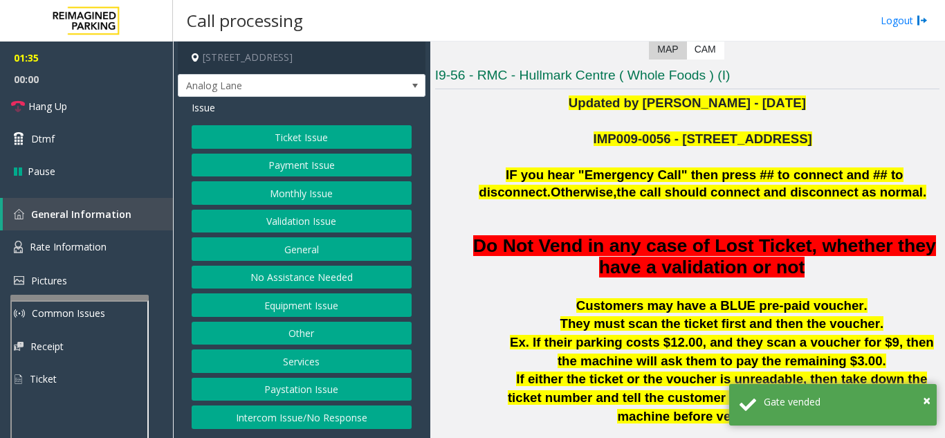
click at [300, 167] on button "Payment Issue" at bounding box center [302, 166] width 220 height 24
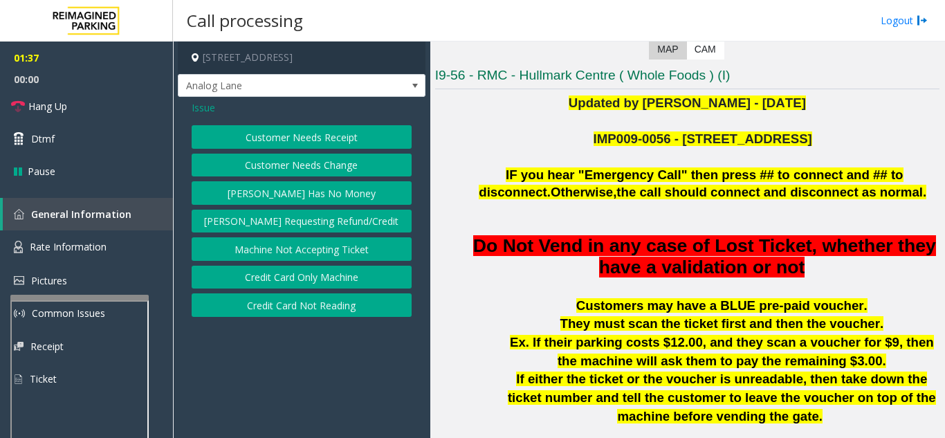
click at [341, 284] on button "Credit Card Only Machine" at bounding box center [302, 278] width 220 height 24
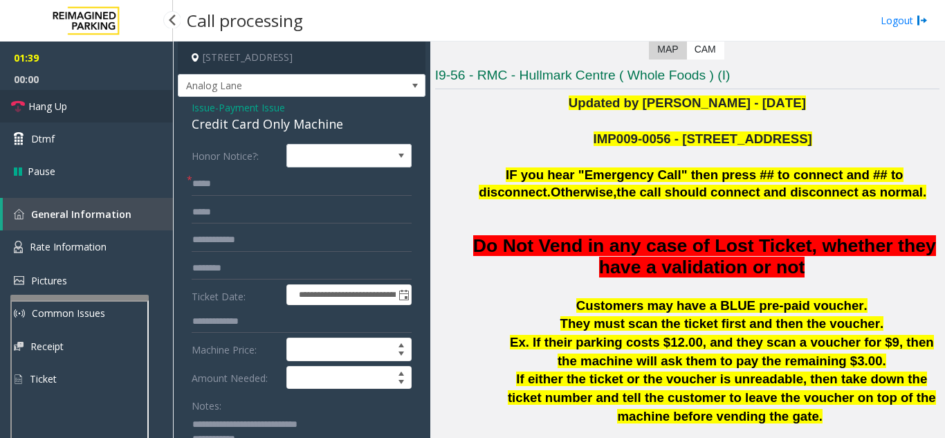
click at [73, 93] on link "Hang Up" at bounding box center [86, 106] width 173 height 33
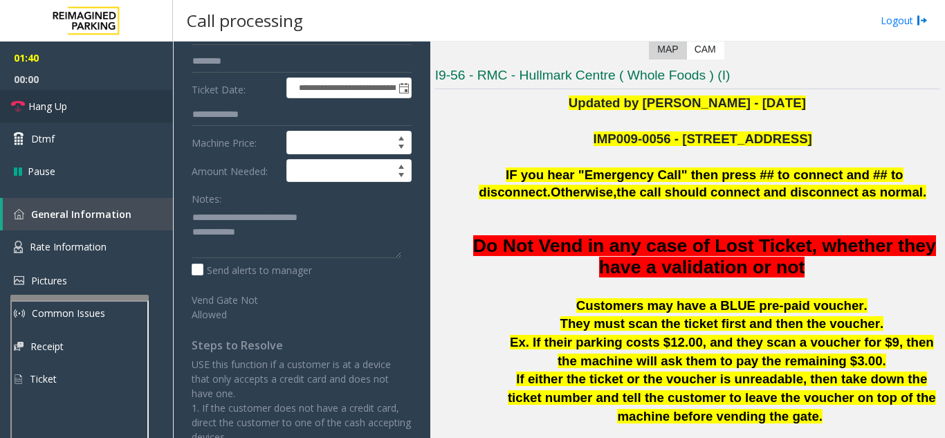
scroll to position [208, 0]
click at [332, 237] on textarea at bounding box center [297, 232] width 210 height 52
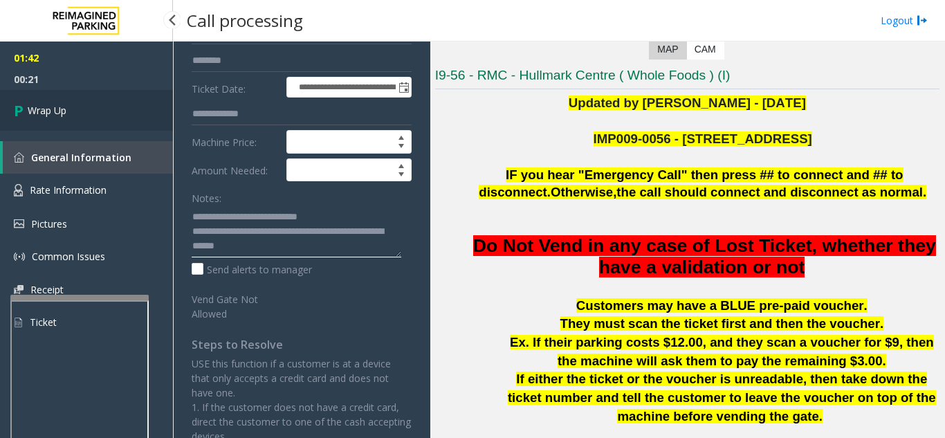
type textarea "**********"
click at [52, 117] on span "Wrap Up" at bounding box center [47, 110] width 39 height 15
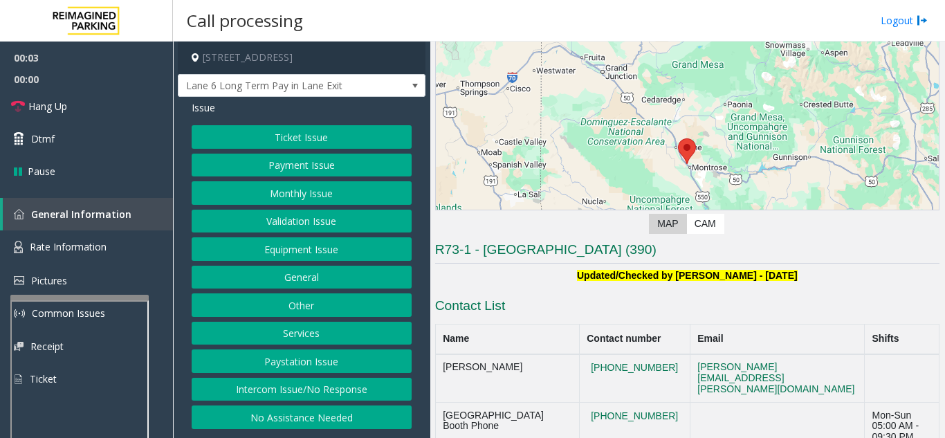
scroll to position [277, 0]
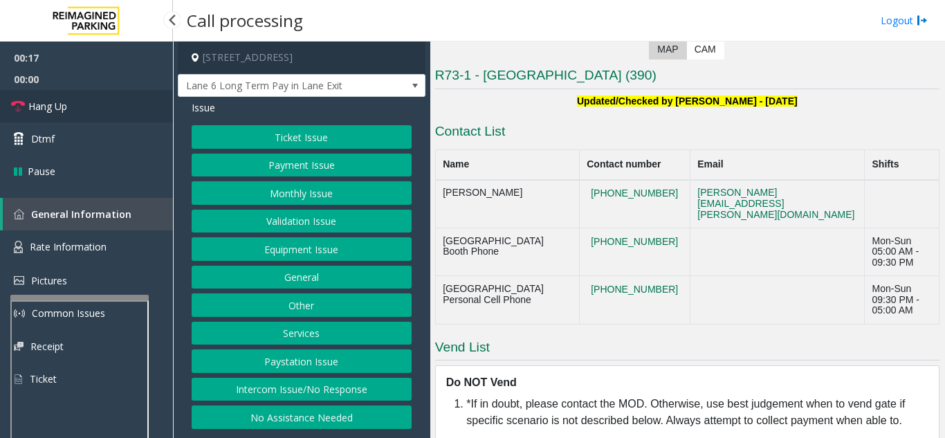
click at [66, 108] on span "Hang Up" at bounding box center [47, 106] width 39 height 15
click at [327, 392] on button "Intercom Issue/No Response" at bounding box center [302, 390] width 220 height 24
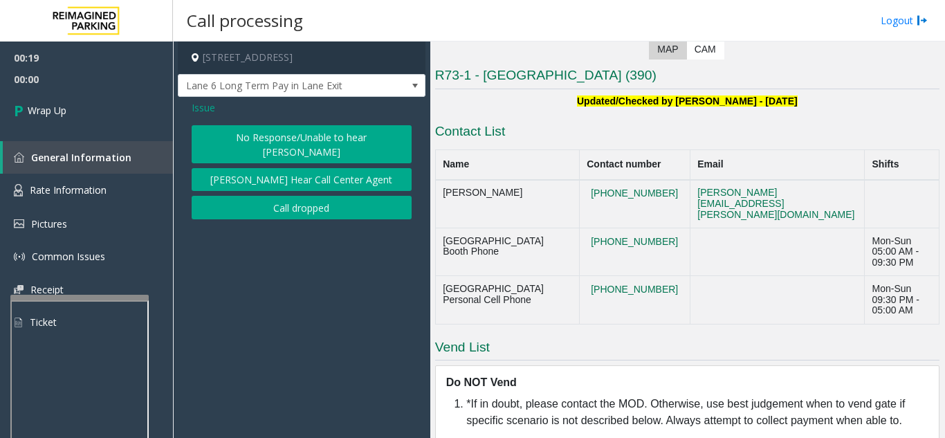
click at [287, 147] on button "No Response/Unable to hear [PERSON_NAME]" at bounding box center [302, 144] width 220 height 38
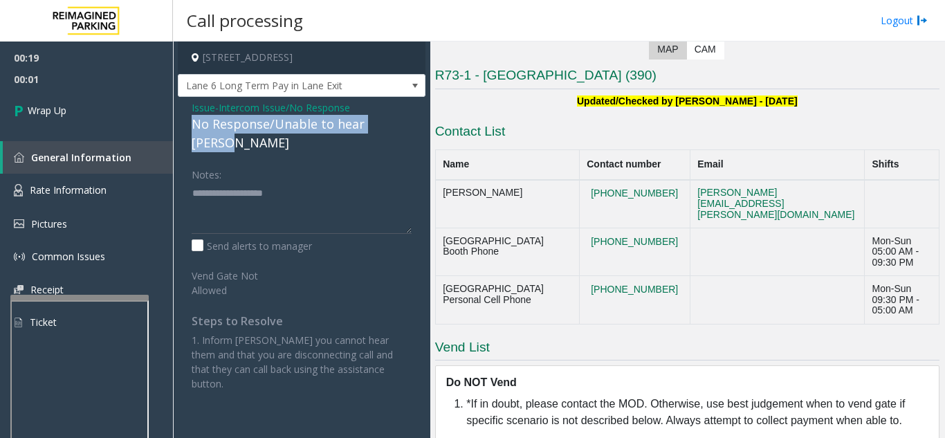
drag, startPoint x: 178, startPoint y: 127, endPoint x: 412, endPoint y: 123, distance: 234.7
click at [412, 123] on div "Issue - Intercom Issue/No Response No Response/Unable to hear [PERSON_NAME] Not…" at bounding box center [302, 251] width 248 height 308
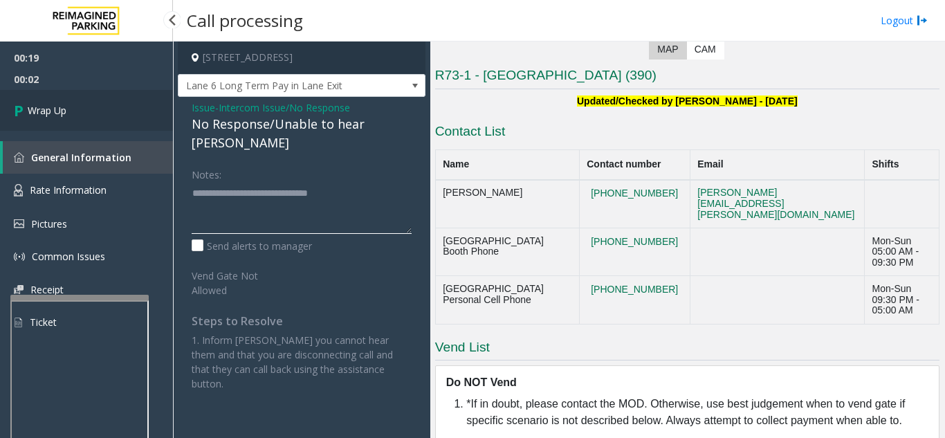
type textarea "**********"
click at [120, 111] on link "Wrap Up" at bounding box center [86, 110] width 173 height 41
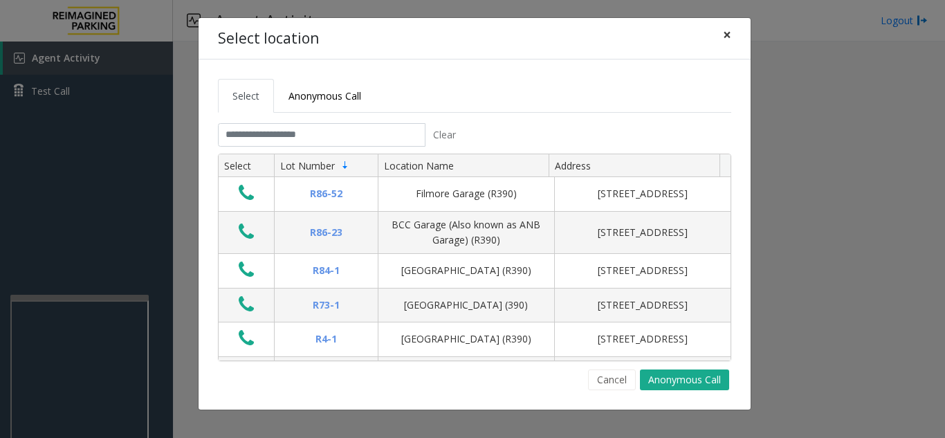
click at [720, 35] on button "×" at bounding box center [728, 35] width 28 height 34
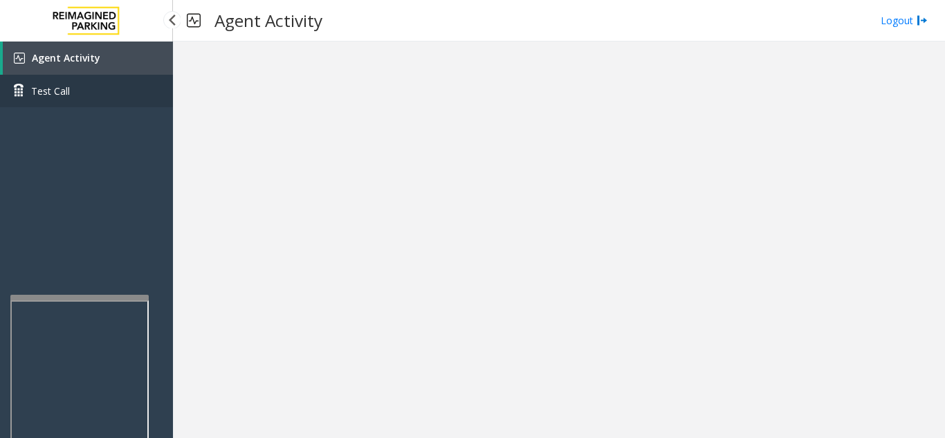
click at [133, 75] on link "Test Call" at bounding box center [86, 91] width 173 height 33
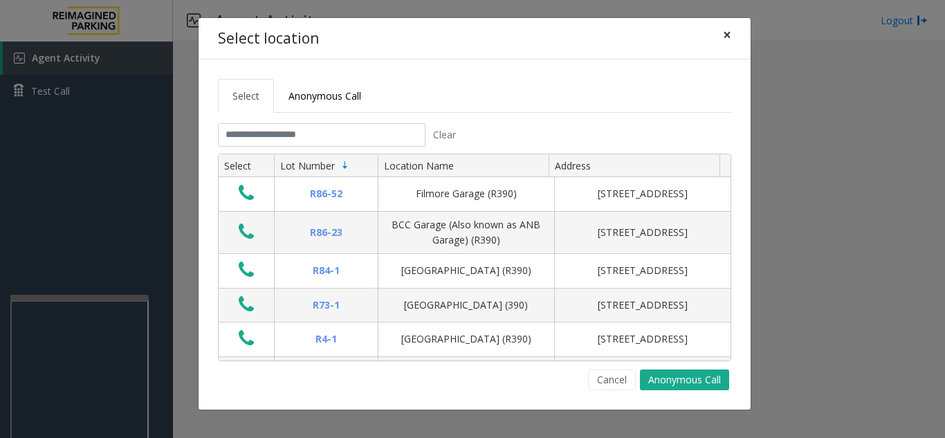
click at [732, 39] on button "×" at bounding box center [728, 35] width 28 height 34
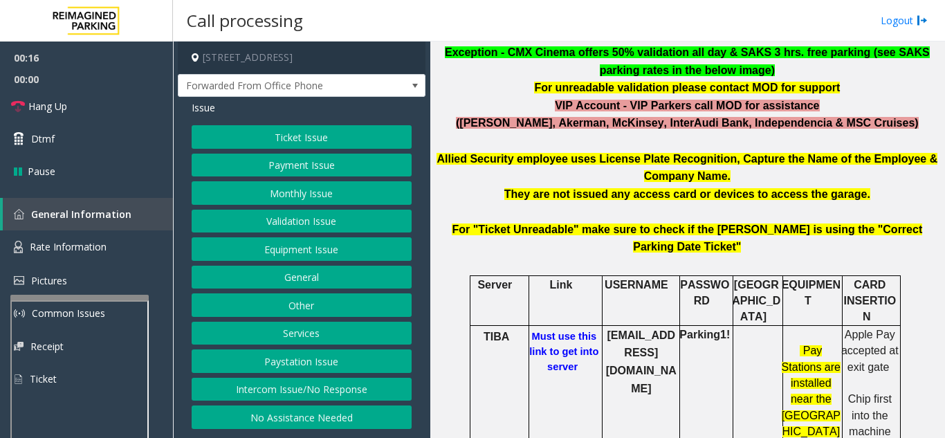
scroll to position [623, 0]
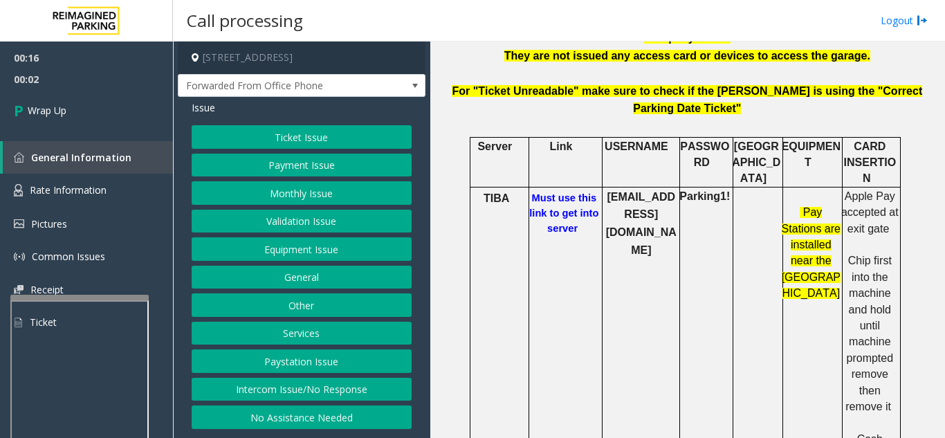
click at [335, 389] on button "Intercom Issue/No Response" at bounding box center [302, 390] width 220 height 24
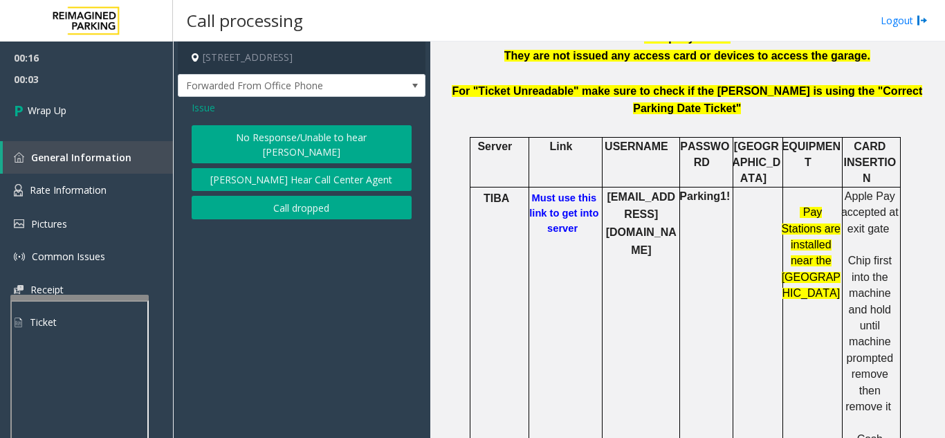
click at [305, 196] on button "Call dropped" at bounding box center [302, 208] width 220 height 24
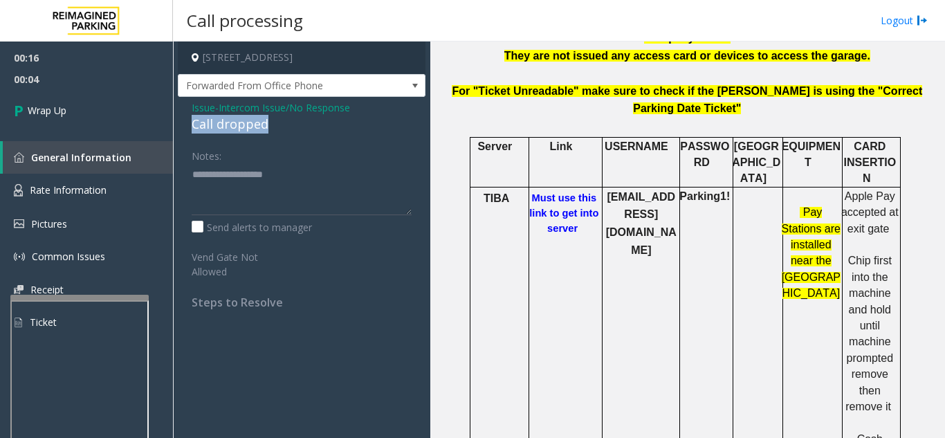
drag, startPoint x: 273, startPoint y: 116, endPoint x: 188, endPoint y: 122, distance: 84.6
click at [188, 122] on div "Issue - Intercom Issue/No Response Call dropped Notes: Send alerts to manager V…" at bounding box center [302, 210] width 248 height 226
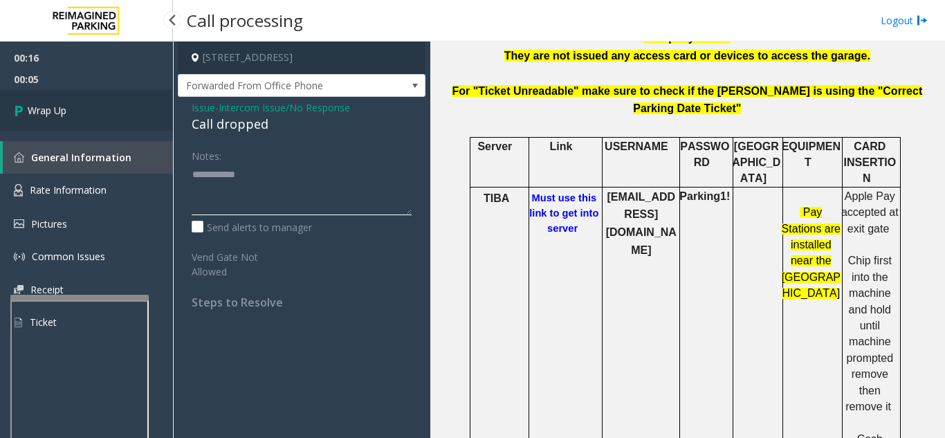
type textarea "**********"
click at [56, 102] on link "Wrap Up" at bounding box center [86, 110] width 173 height 41
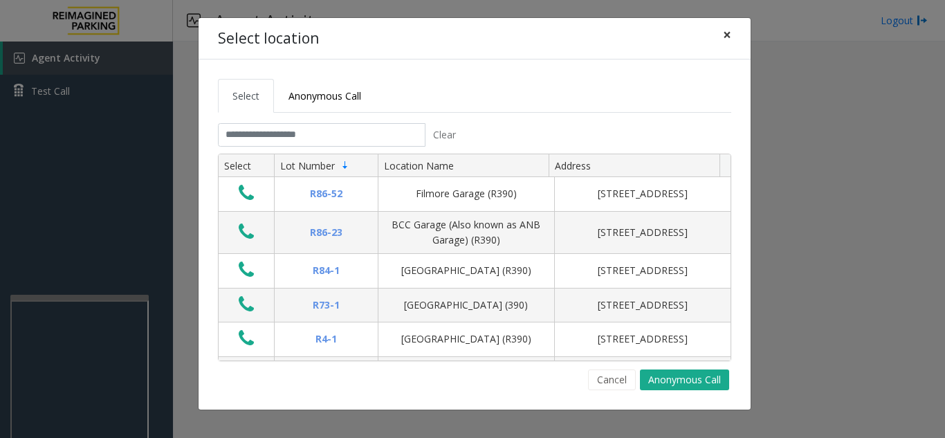
click at [728, 30] on span "×" at bounding box center [727, 34] width 8 height 19
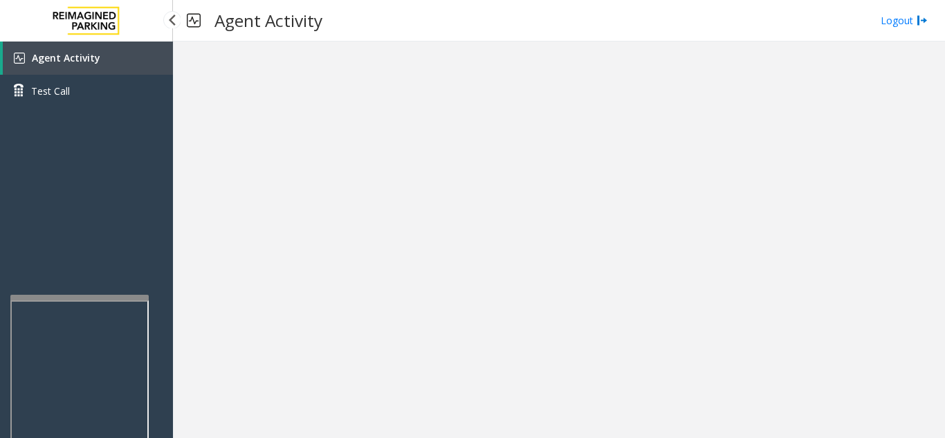
click at [100, 68] on link "Agent Activity" at bounding box center [88, 58] width 170 height 33
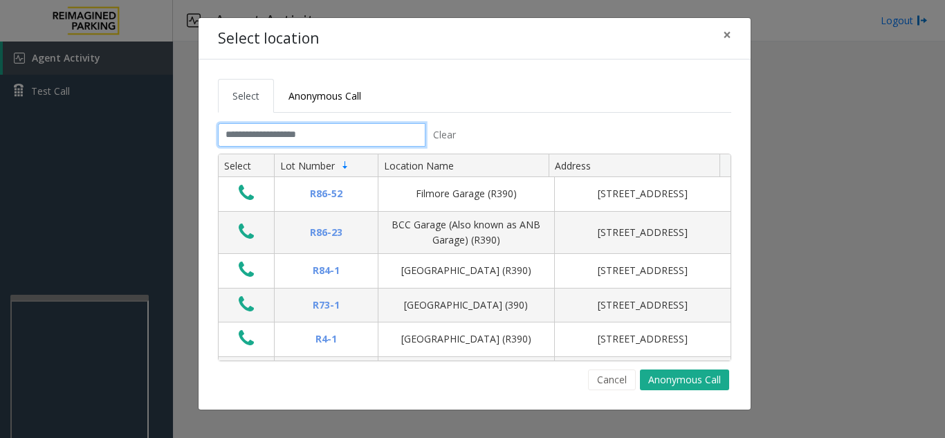
click at [270, 138] on input "text" at bounding box center [322, 135] width 208 height 24
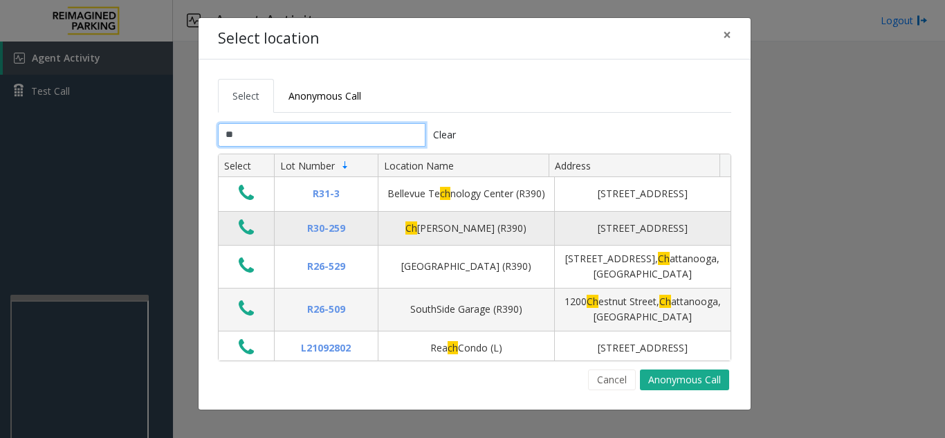
type input "**"
click at [247, 236] on icon "Data table" at bounding box center [246, 227] width 15 height 19
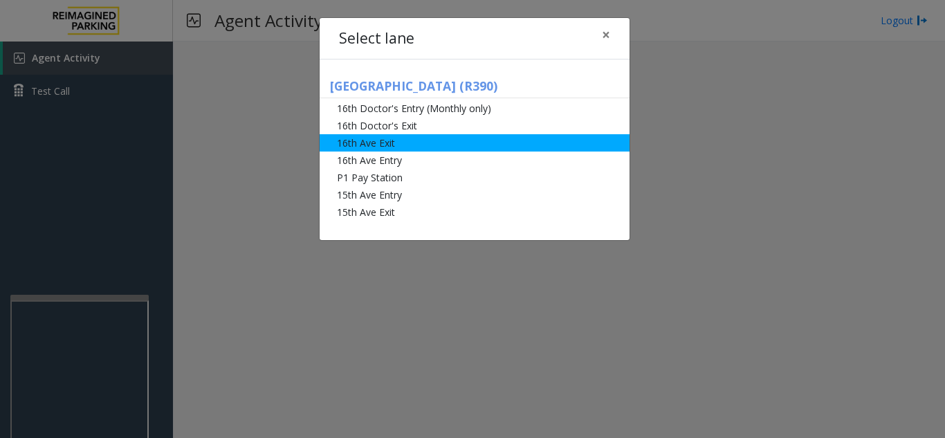
click at [412, 146] on li "16th Ave Exit" at bounding box center [475, 142] width 310 height 17
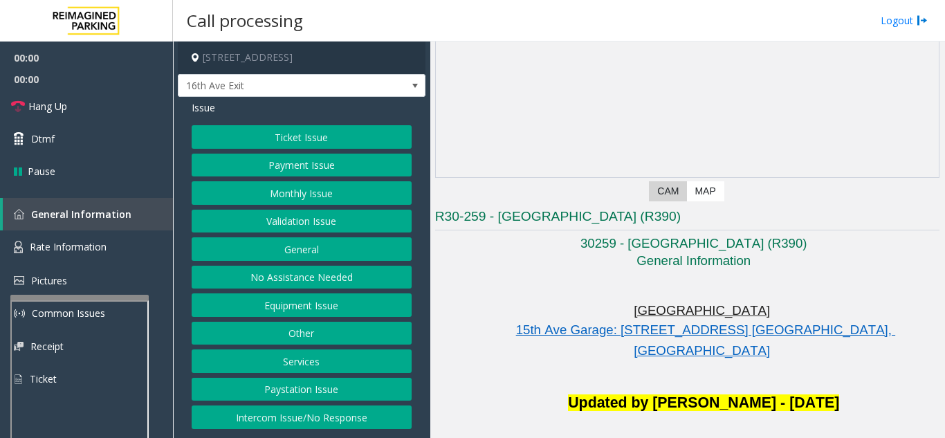
scroll to position [138, 0]
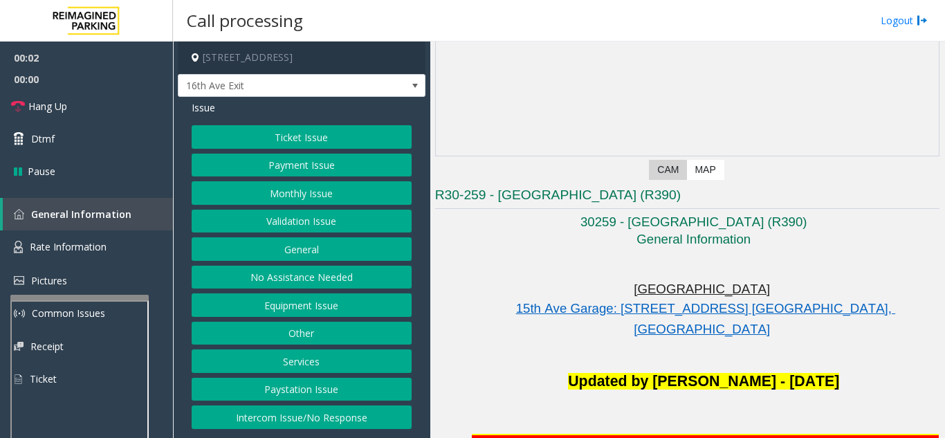
click at [305, 197] on button "Monthly Issue" at bounding box center [302, 193] width 220 height 24
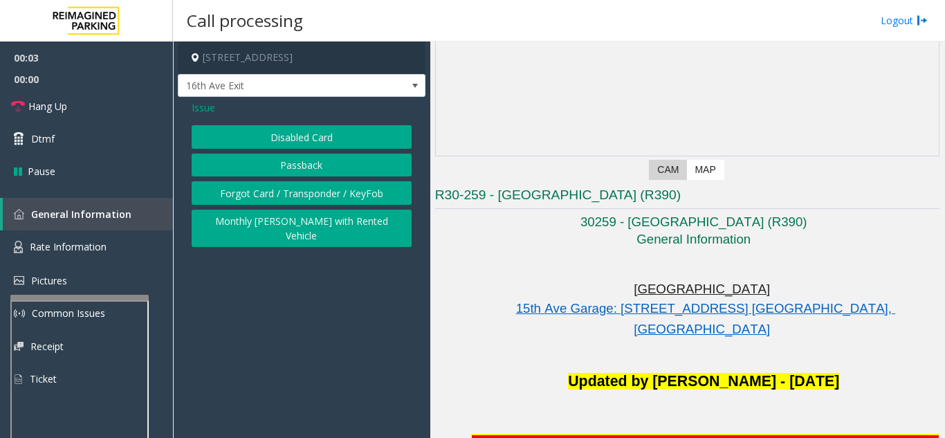
click at [309, 143] on button "Disabled Card" at bounding box center [302, 137] width 220 height 24
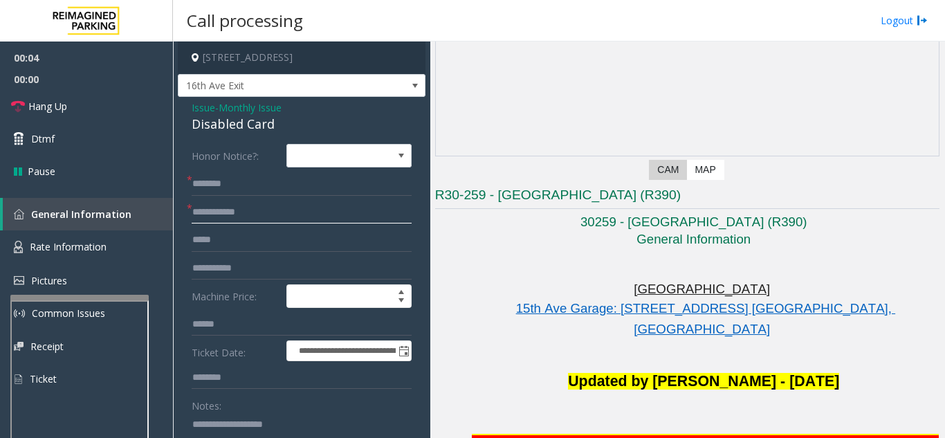
click at [282, 207] on input "text" at bounding box center [302, 213] width 220 height 24
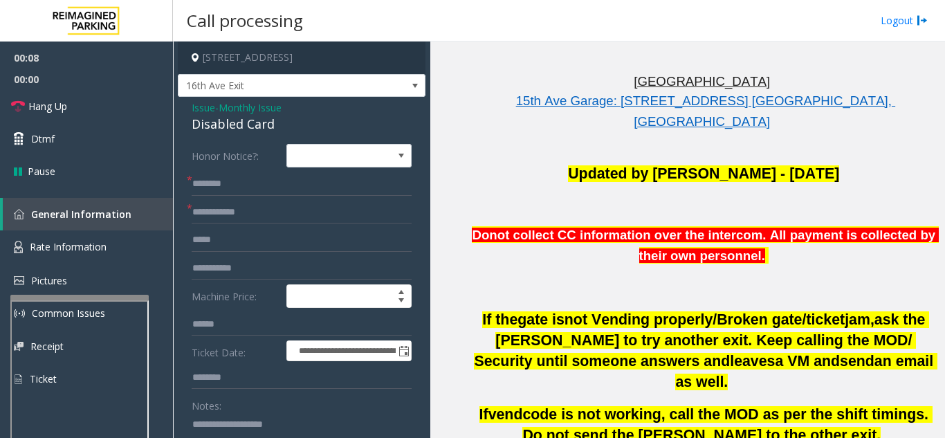
scroll to position [33, 0]
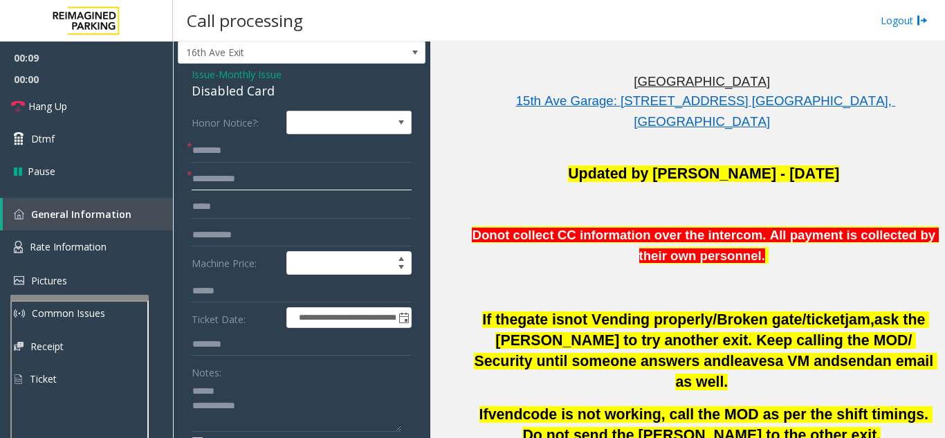
click at [244, 176] on input "text" at bounding box center [302, 179] width 220 height 24
drag, startPoint x: 188, startPoint y: 91, endPoint x: 291, endPoint y: 100, distance: 103.5
type textarea "**********"
click at [230, 185] on input "text" at bounding box center [302, 179] width 220 height 24
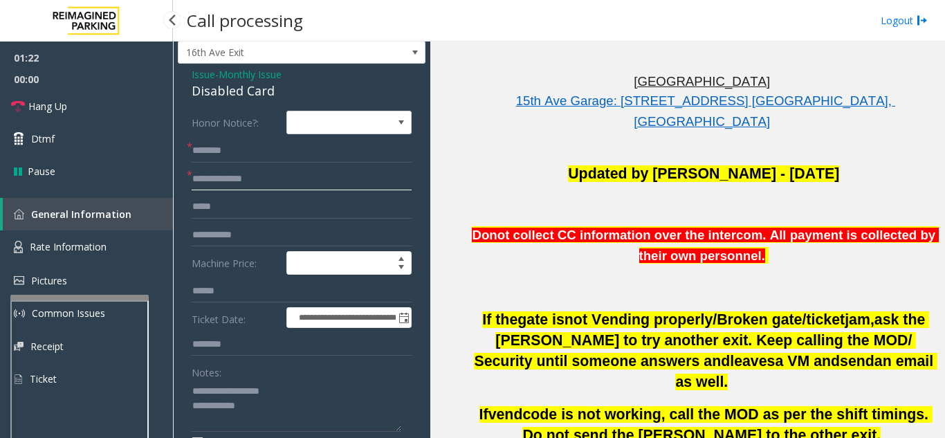
drag, startPoint x: 219, startPoint y: 183, endPoint x: 167, endPoint y: 192, distance: 52.7
click at [167, 192] on app-root "**********" at bounding box center [472, 219] width 945 height 438
type input "******"
click at [216, 149] on input "text" at bounding box center [302, 151] width 220 height 24
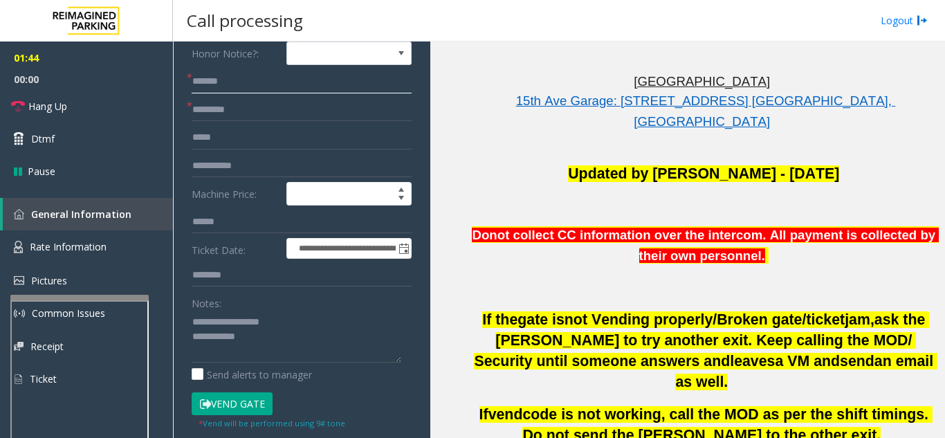
type input "*******"
click at [239, 396] on button "Vend Gate" at bounding box center [232, 404] width 81 height 24
click at [291, 338] on textarea at bounding box center [297, 337] width 210 height 52
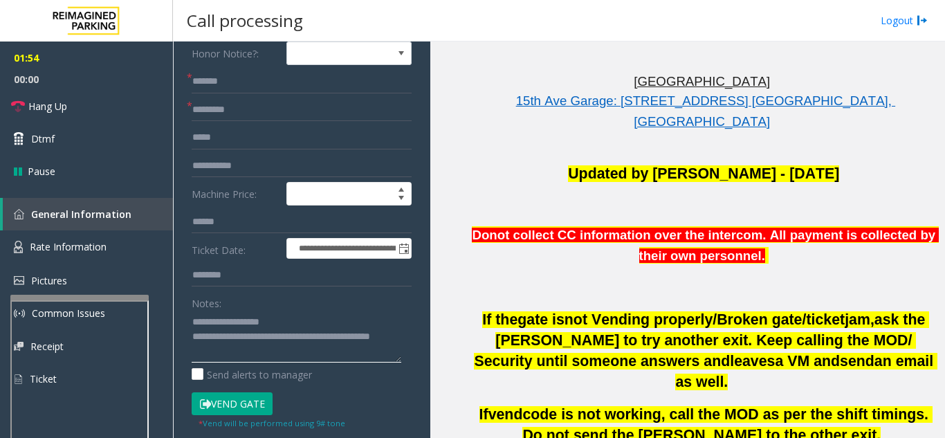
type textarea "**********"
click at [317, 297] on div "Notes:" at bounding box center [302, 326] width 220 height 71
click at [253, 409] on button "Vend Gate" at bounding box center [232, 404] width 81 height 24
click at [76, 91] on link "Hang Up" at bounding box center [86, 106] width 173 height 33
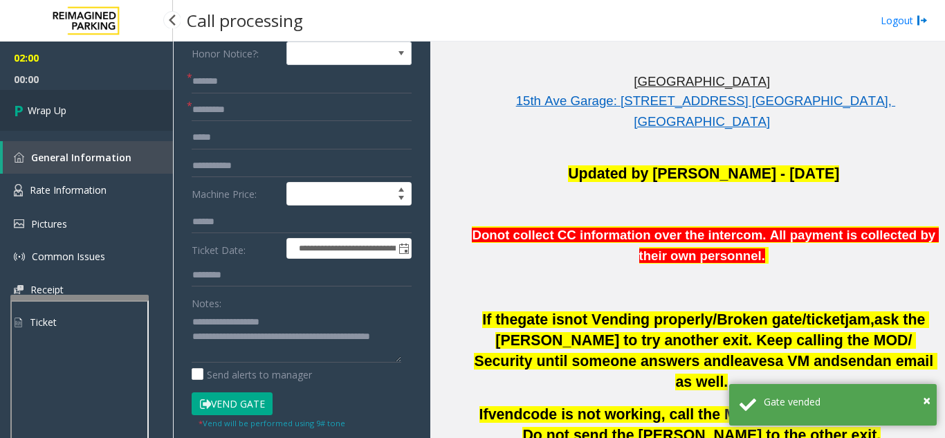
click at [98, 109] on link "Wrap Up" at bounding box center [86, 110] width 173 height 41
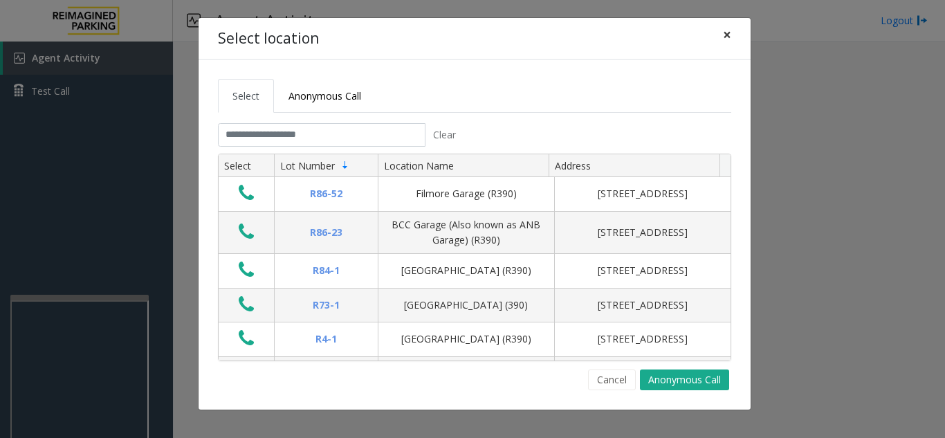
click at [729, 33] on span "×" at bounding box center [727, 34] width 8 height 19
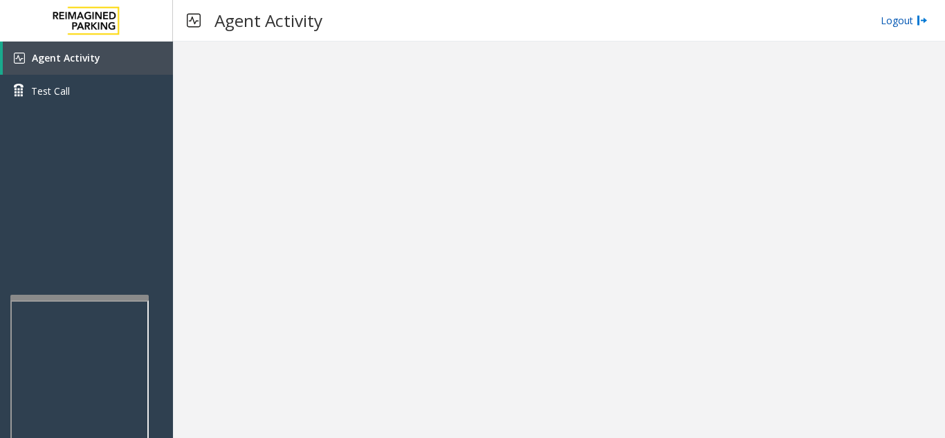
click at [891, 24] on link "Logout" at bounding box center [904, 20] width 47 height 15
